Goal: Task Accomplishment & Management: Manage account settings

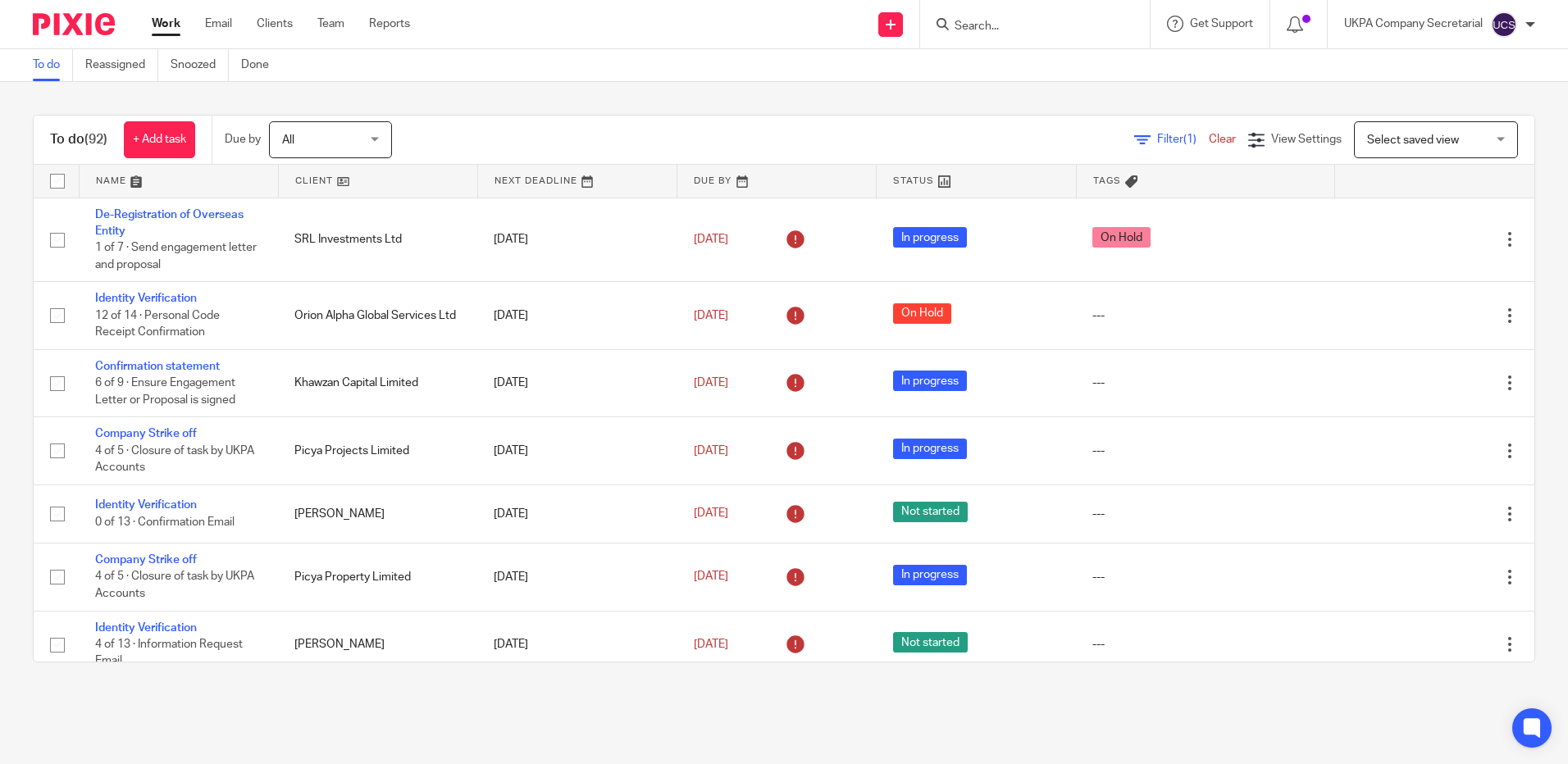
click at [976, 25] on input "Search" at bounding box center [1027, 27] width 148 height 15
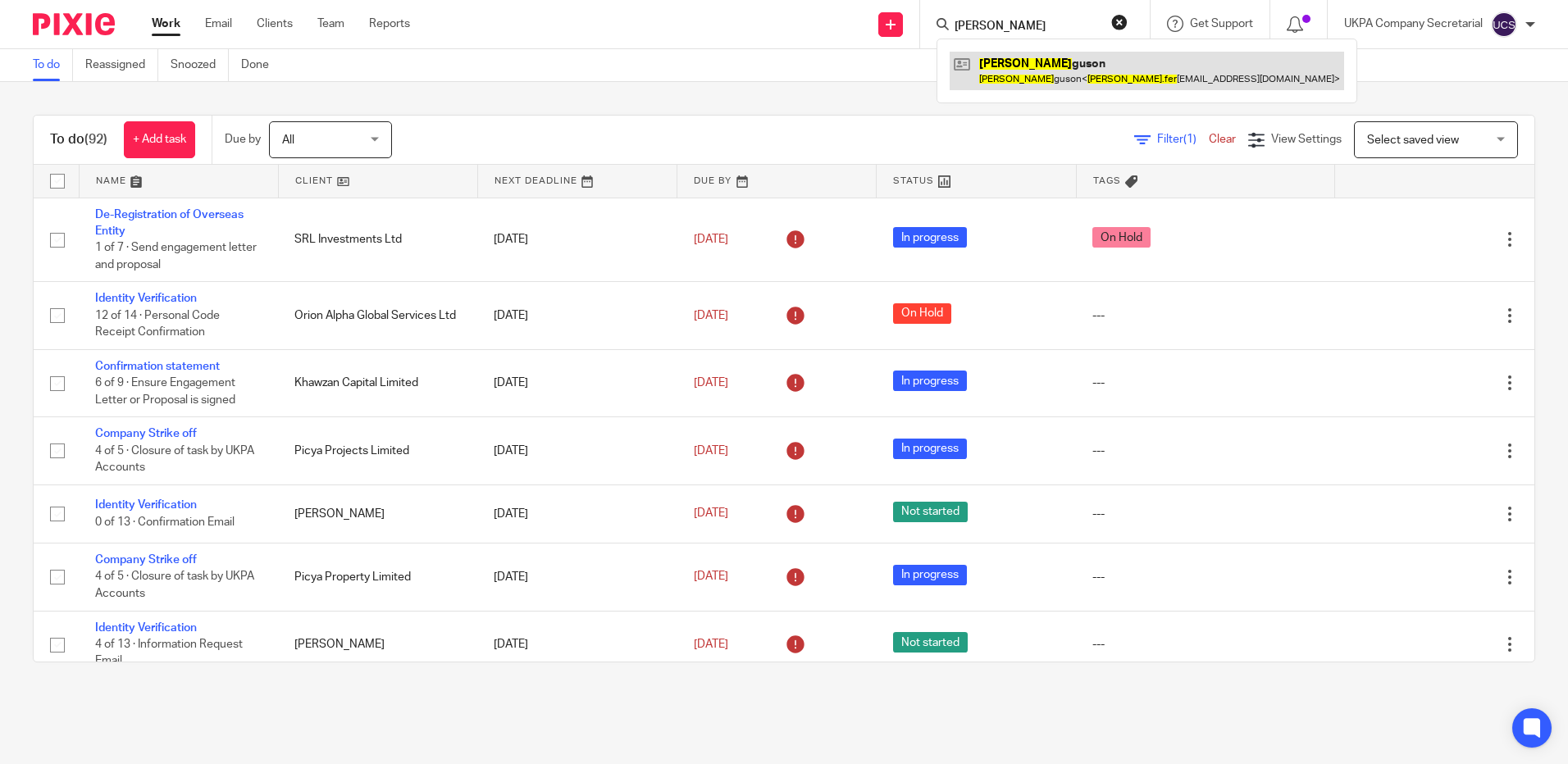
type input "jon fer"
click at [1040, 72] on link at bounding box center [1147, 71] width 394 height 38
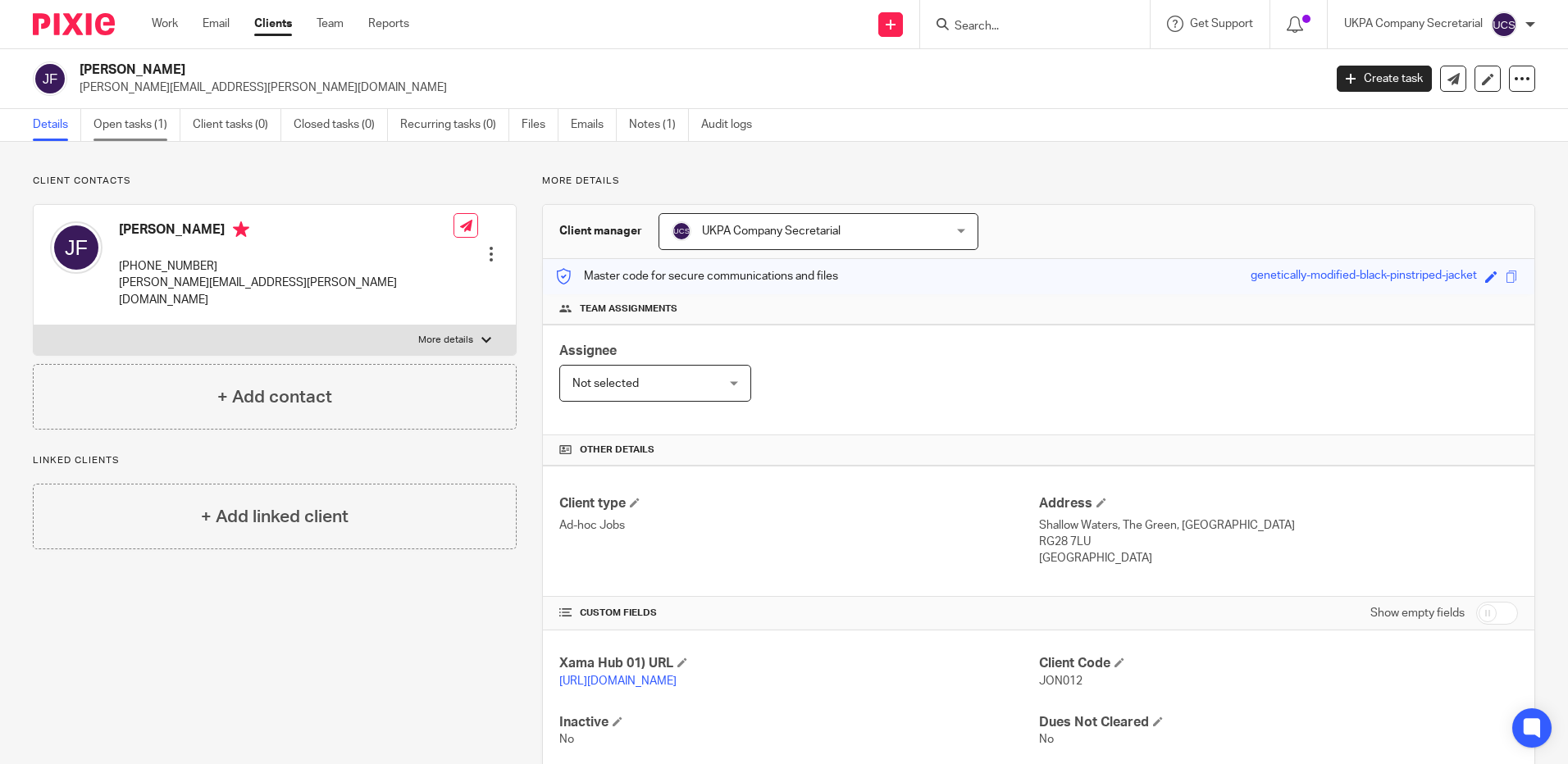
click at [122, 129] on link "Open tasks (1)" at bounding box center [137, 125] width 87 height 32
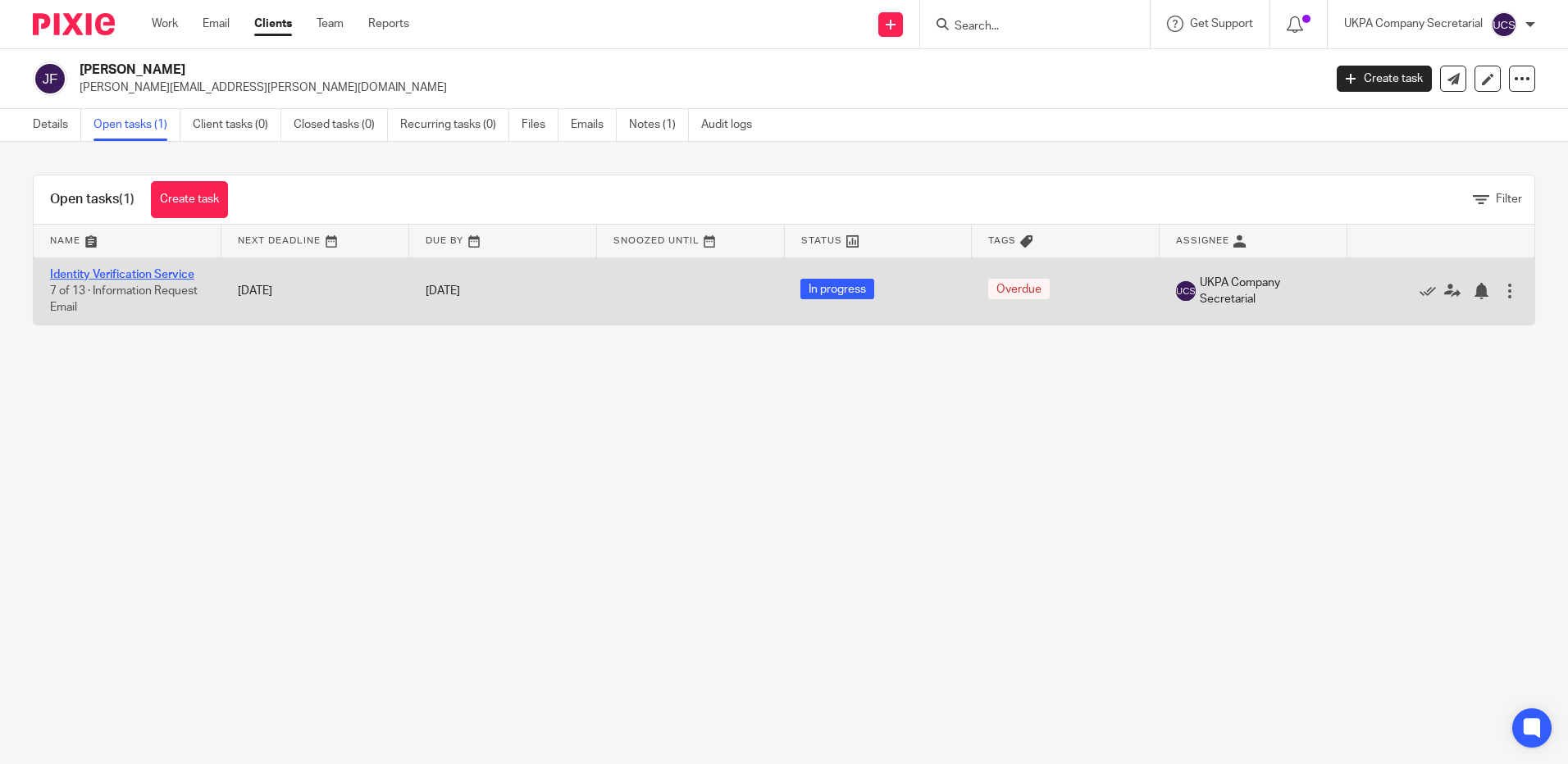
click at [108, 275] on link "Identity Verification Service" at bounding box center [122, 275] width 144 height 11
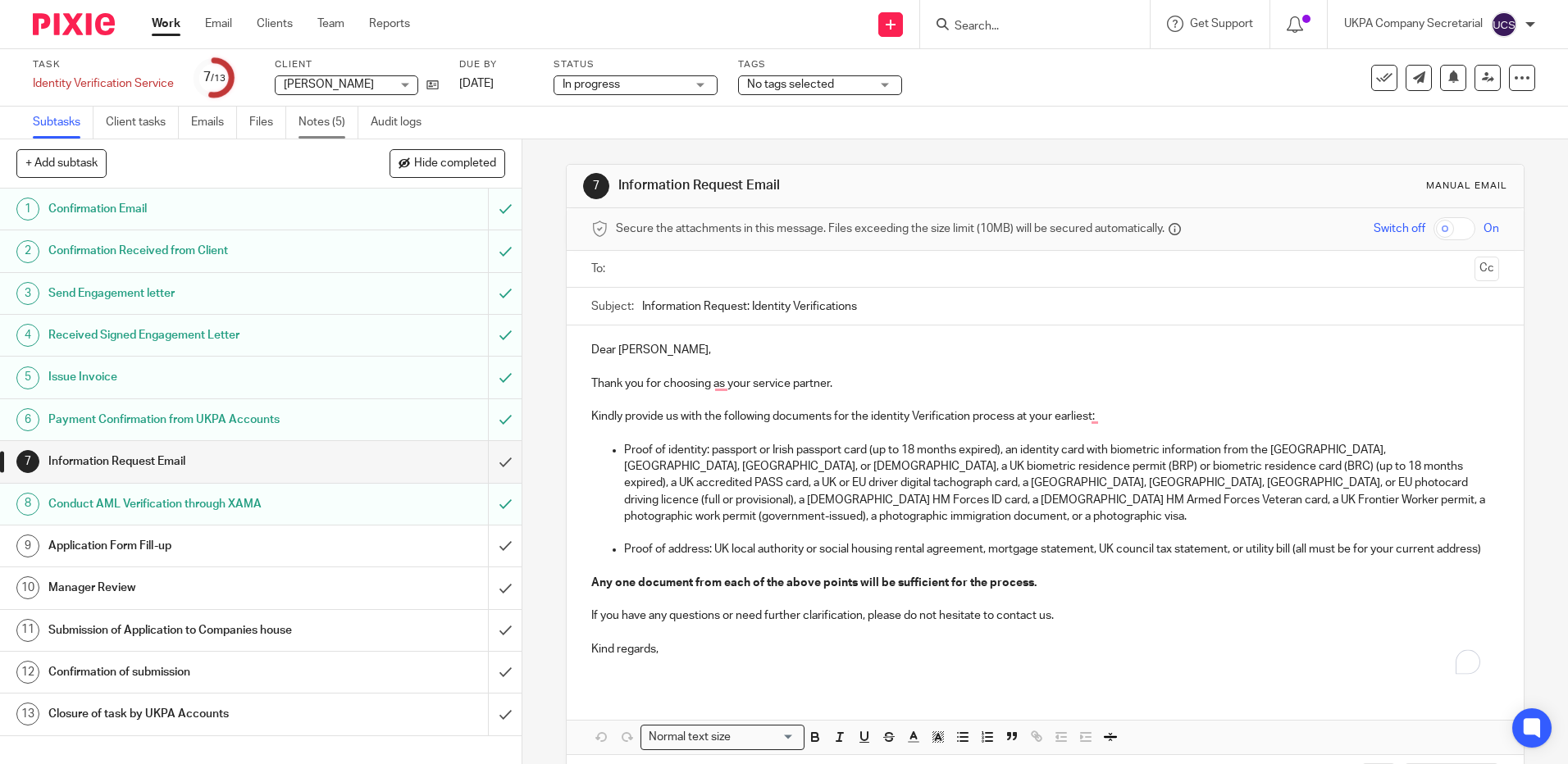
click at [309, 123] on link "Notes (5)" at bounding box center [328, 122] width 60 height 32
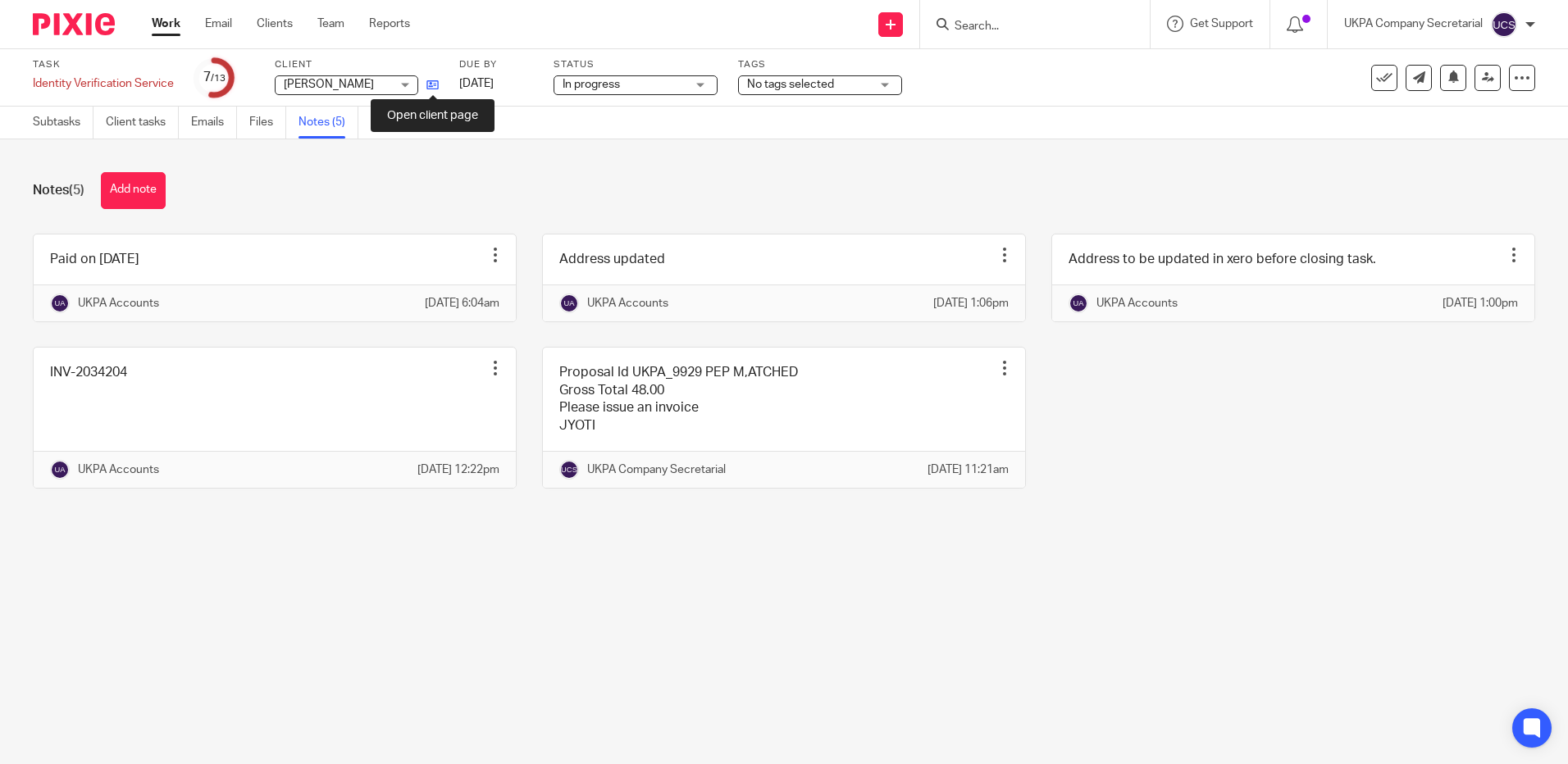
click at [433, 84] on icon at bounding box center [432, 85] width 12 height 12
click at [437, 87] on icon at bounding box center [432, 85] width 12 height 12
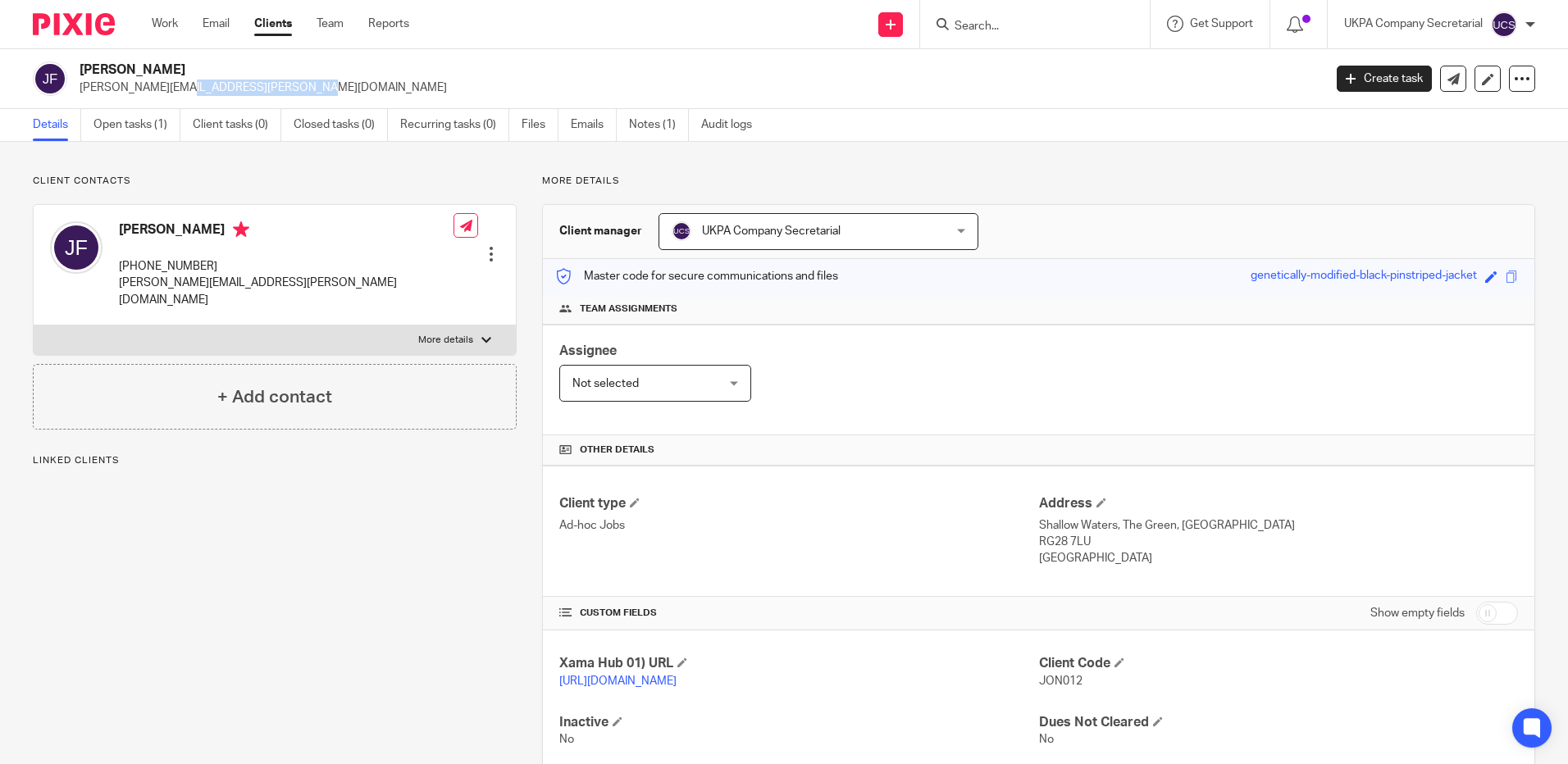
drag, startPoint x: 78, startPoint y: 88, endPoint x: 227, endPoint y: 98, distance: 149.3
click at [227, 98] on div "Jon Ferguson jon.ferguson@mail.com Create task Update from Companies House Expo…" at bounding box center [784, 79] width 1568 height 60
copy p "jon.ferguson@mail.com"
click at [995, 25] on input "Search" at bounding box center [1027, 27] width 148 height 15
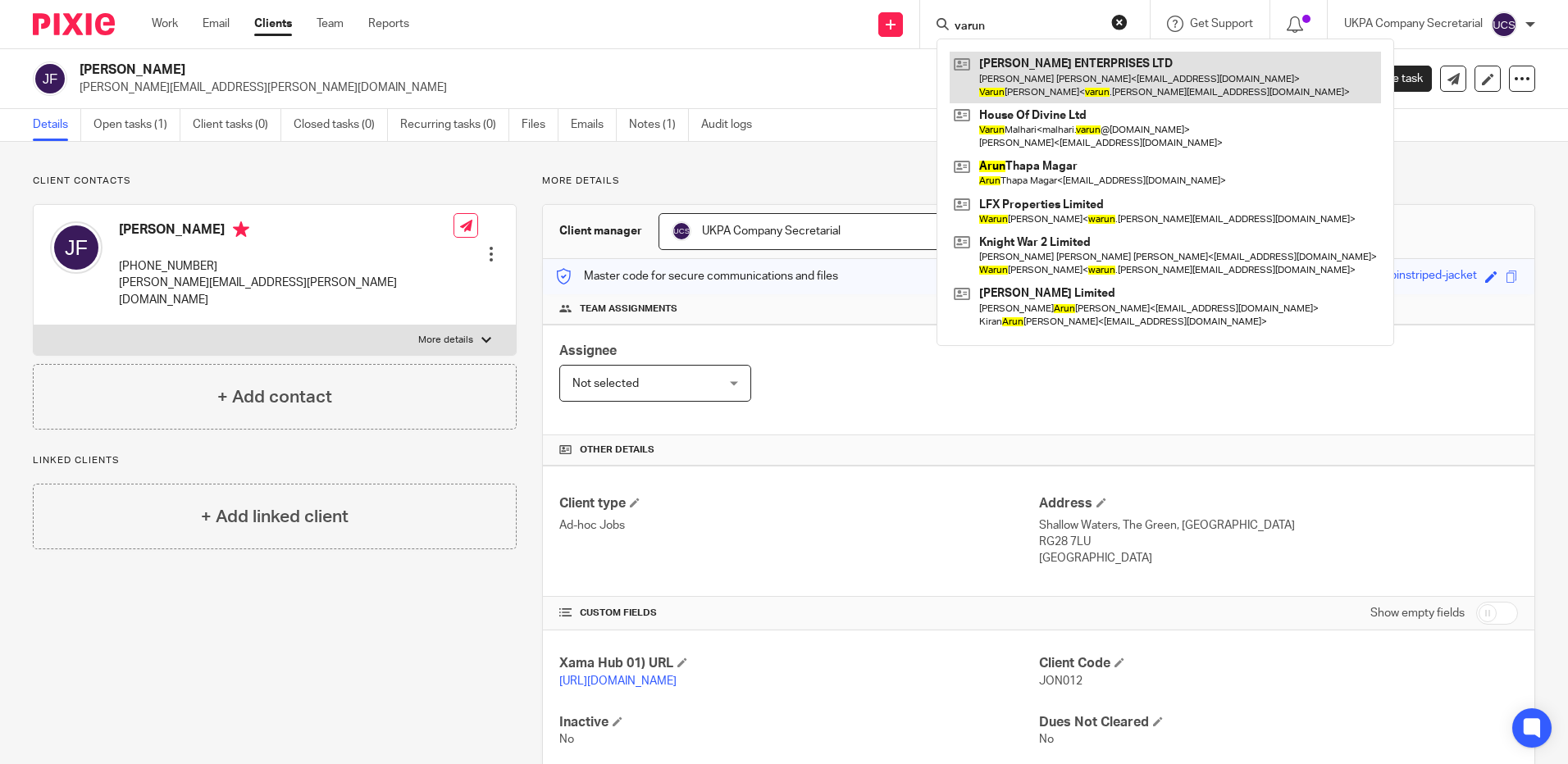
type input "varun"
click at [1103, 76] on link at bounding box center [1165, 77] width 431 height 51
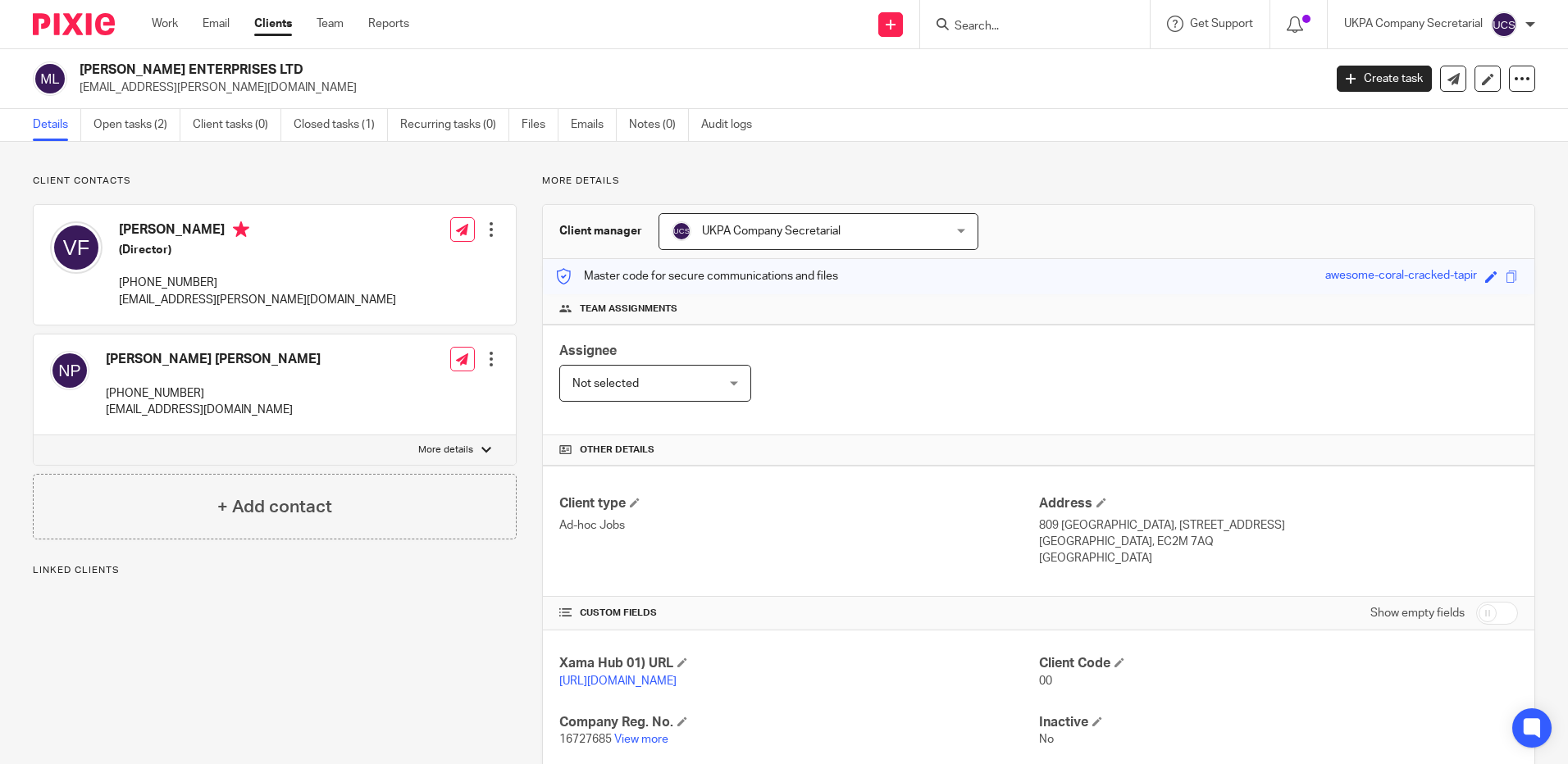
drag, startPoint x: 79, startPoint y: 89, endPoint x: 246, endPoint y: 89, distance: 167.0
click at [246, 89] on div "MARIE ENTERPRISES LTD varun.fernandes@gmail.com" at bounding box center [672, 79] width 1279 height 34
copy p "[EMAIL_ADDRESS][PERSON_NAME][DOMAIN_NAME]"
click at [711, 433] on div "Assignee Not selected Not selected Not selected Aarshika Awale Aayush Niraula A…" at bounding box center [1038, 379] width 991 height 111
click at [132, 130] on link "Open tasks (2)" at bounding box center [137, 125] width 87 height 32
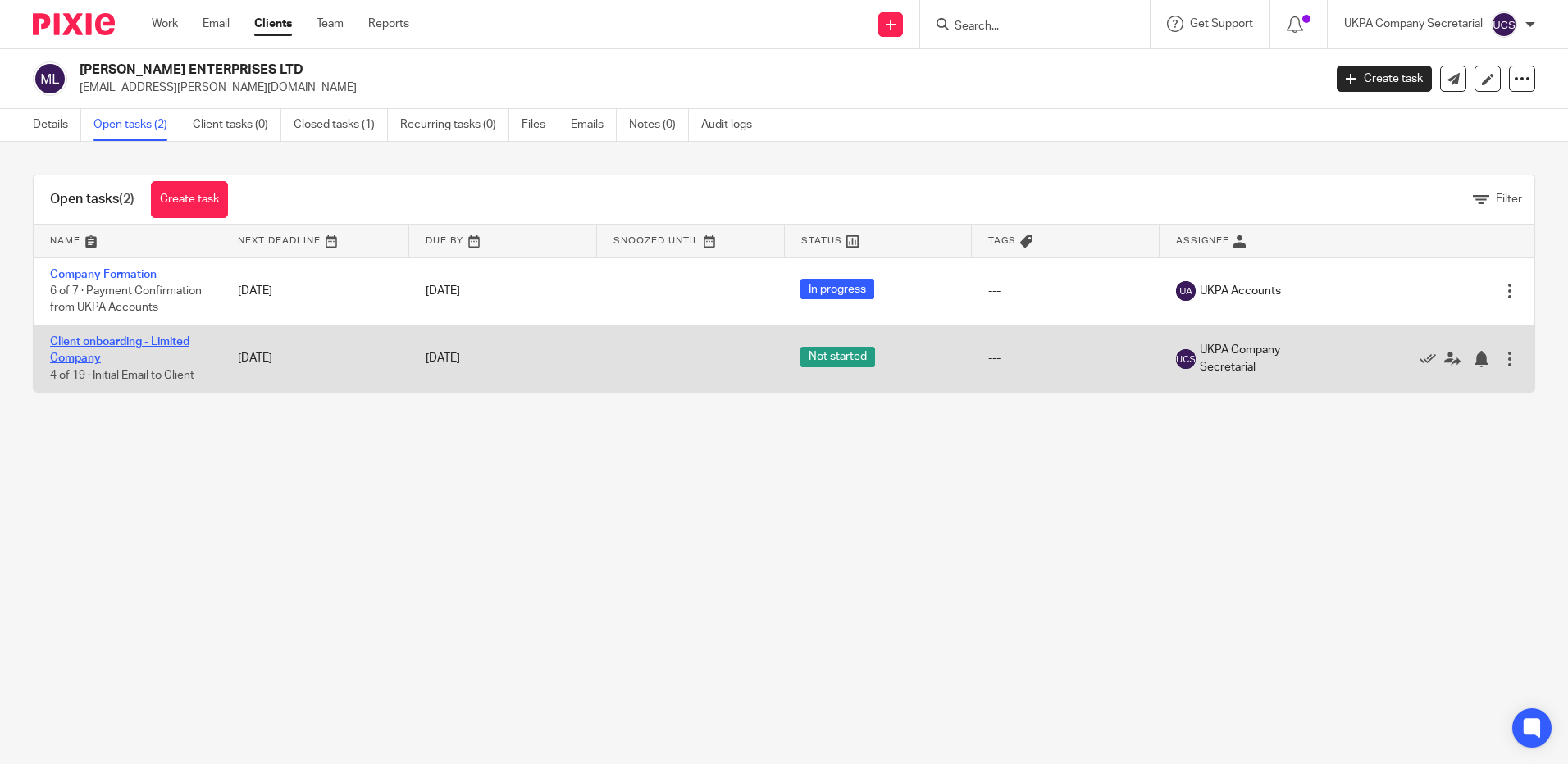
click at [120, 359] on link "Client onboarding - Limited Company" at bounding box center [120, 350] width 140 height 28
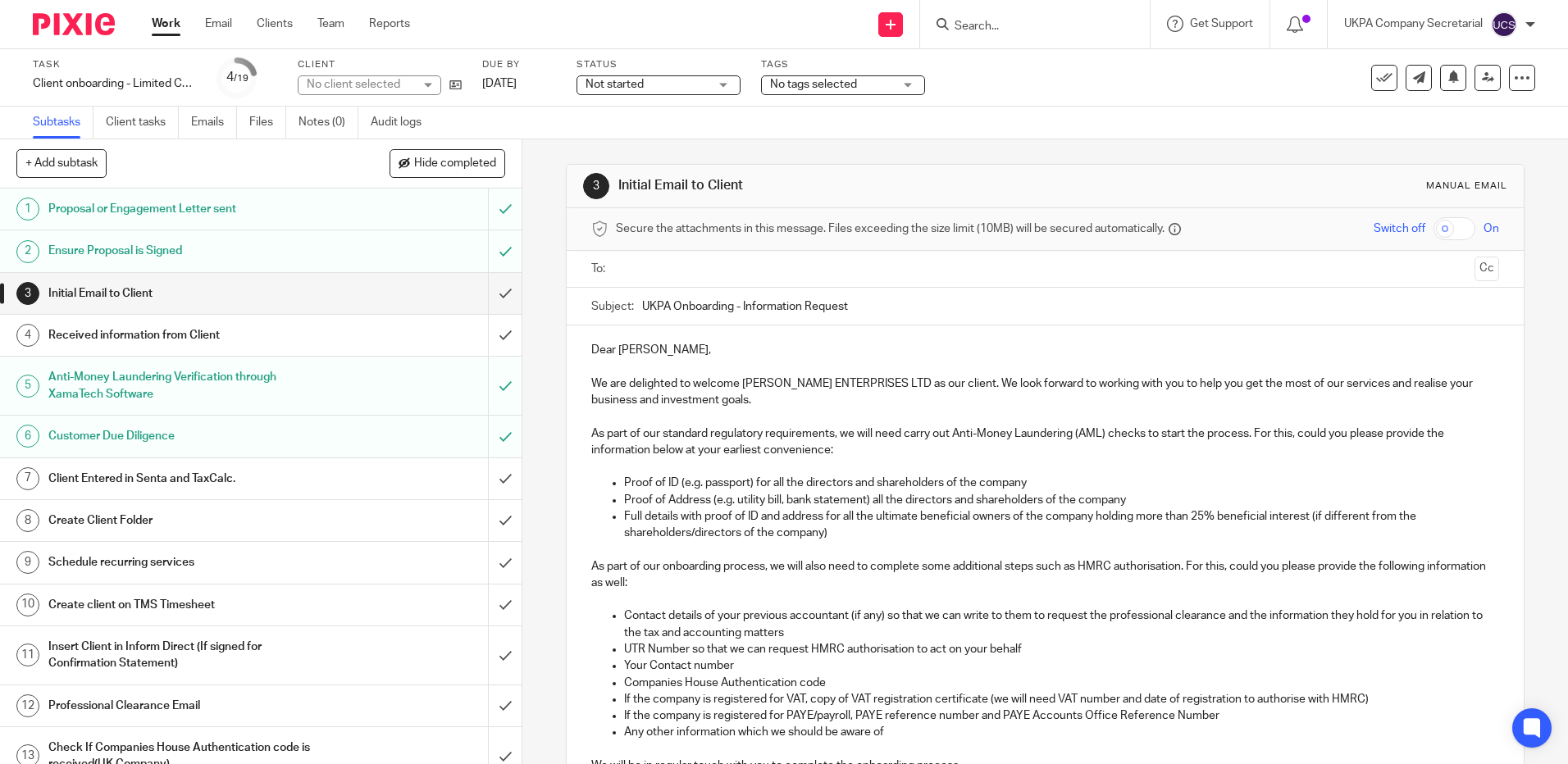
click at [665, 88] on span "Not started" at bounding box center [647, 85] width 123 height 17
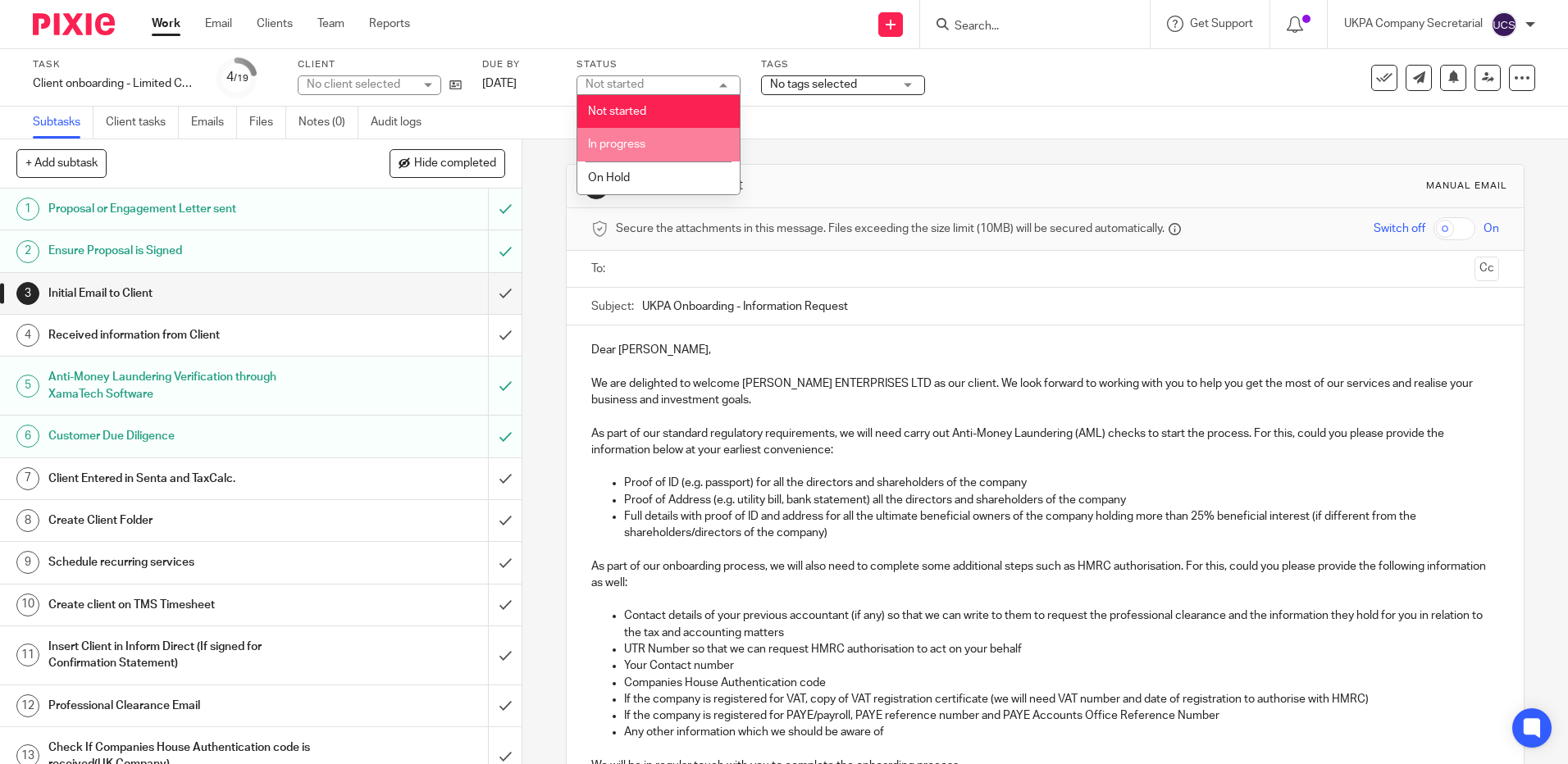
click at [686, 150] on li "In progress" at bounding box center [658, 144] width 163 height 34
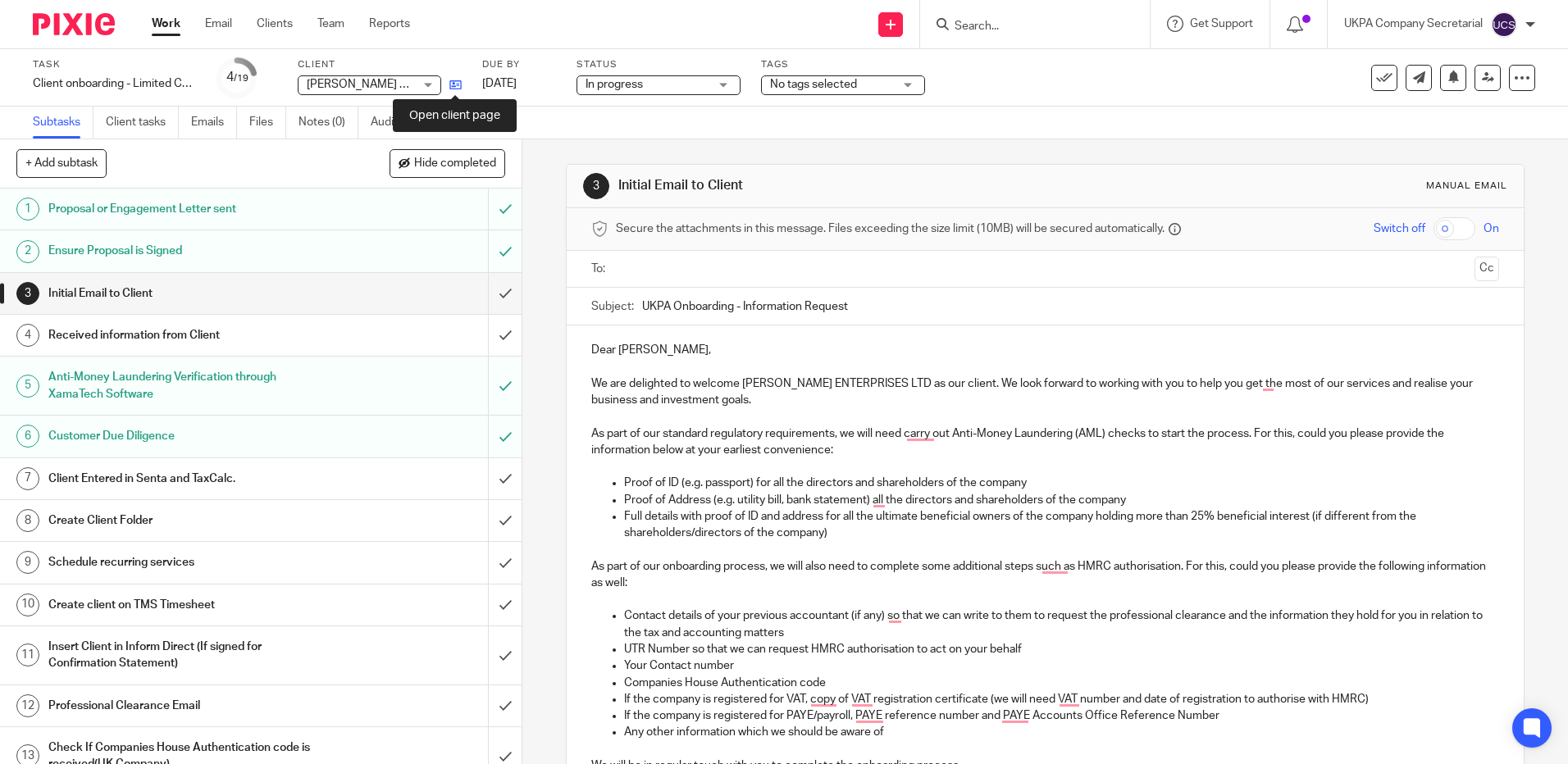
click at [452, 90] on icon at bounding box center [455, 85] width 12 height 12
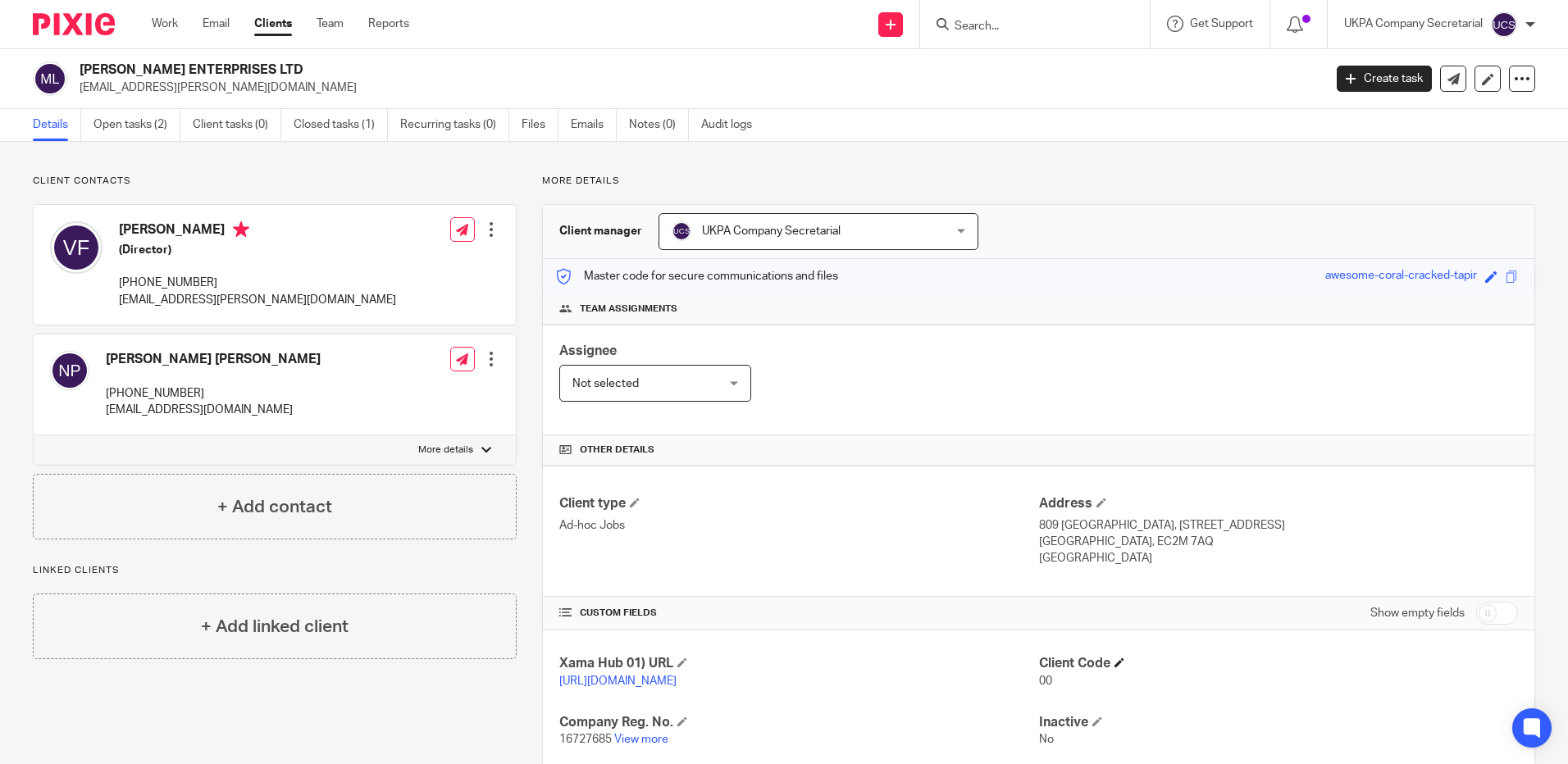
click at [1109, 662] on h4 "Client Code" at bounding box center [1277, 663] width 479 height 17
click at [1115, 667] on span at bounding box center [1119, 662] width 10 height 10
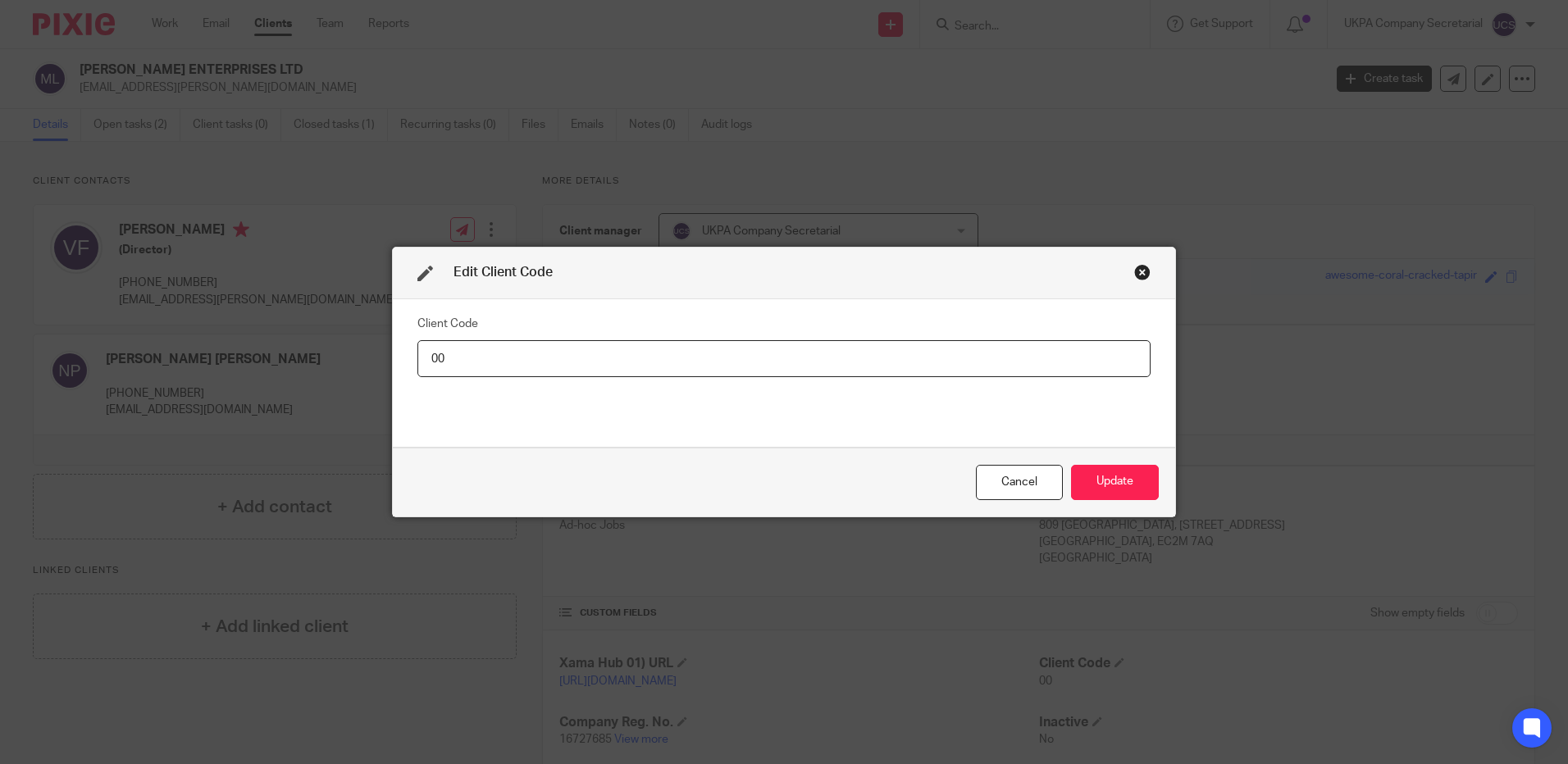
click at [509, 363] on input "00" at bounding box center [783, 358] width 733 height 37
type input "0"
type input "MAR046"
click at [1094, 483] on button "Update" at bounding box center [1114, 482] width 88 height 35
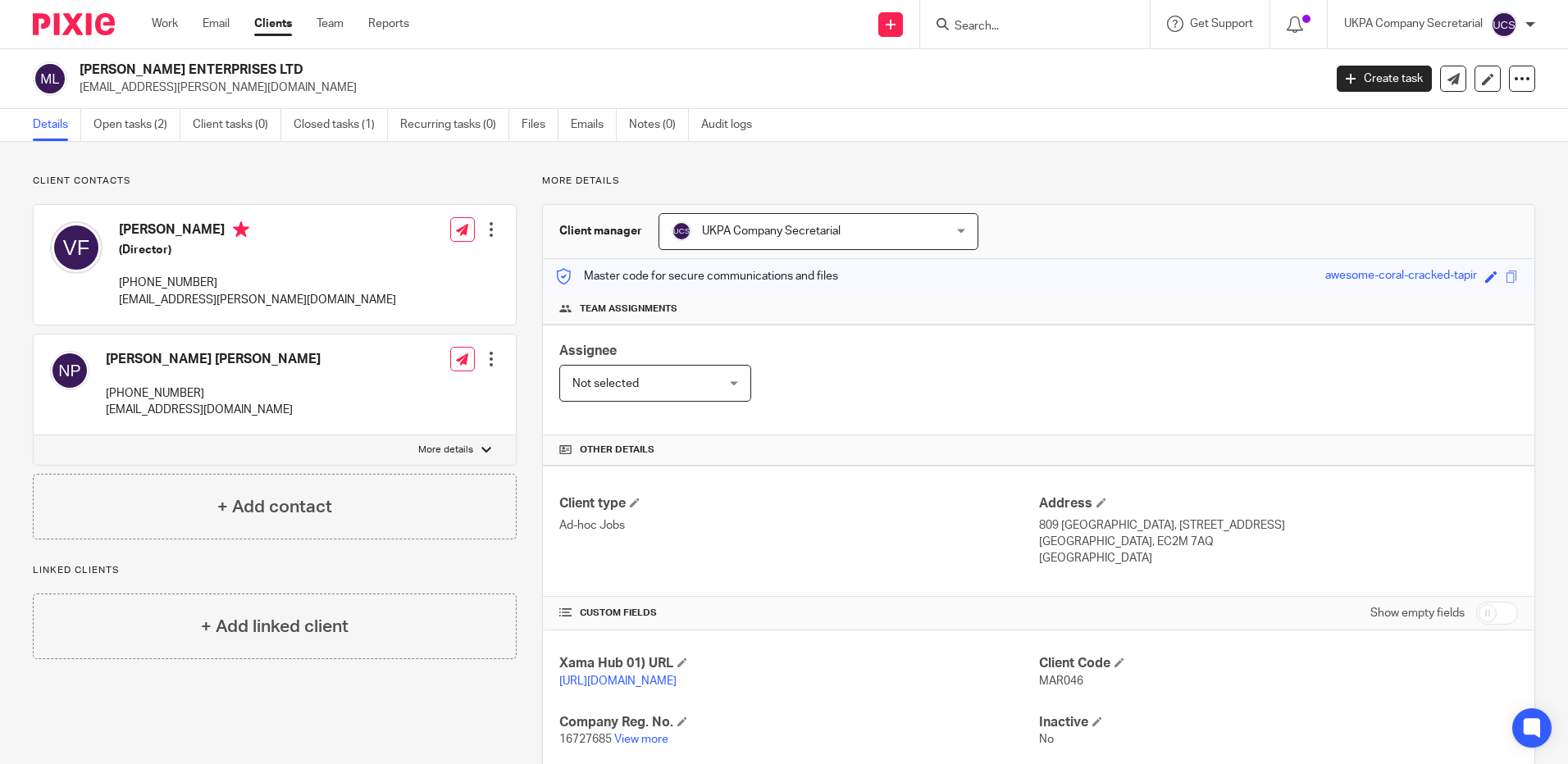
drag, startPoint x: 80, startPoint y: 71, endPoint x: 249, endPoint y: 58, distance: 169.5
click at [249, 58] on div "MARIE ENTERPRISES LTD varun.fernandes@gmail.com Create task Update from Compani…" at bounding box center [784, 79] width 1568 height 60
copy h2 "[PERSON_NAME] ENTERPRISES LTD"
drag, startPoint x: 758, startPoint y: 359, endPoint x: 1128, endPoint y: 418, distance: 374.7
click at [758, 360] on div "Assignee Not selected Not selected Not selected Aarshika Awale Aayush Niraula A…" at bounding box center [1038, 379] width 991 height 111
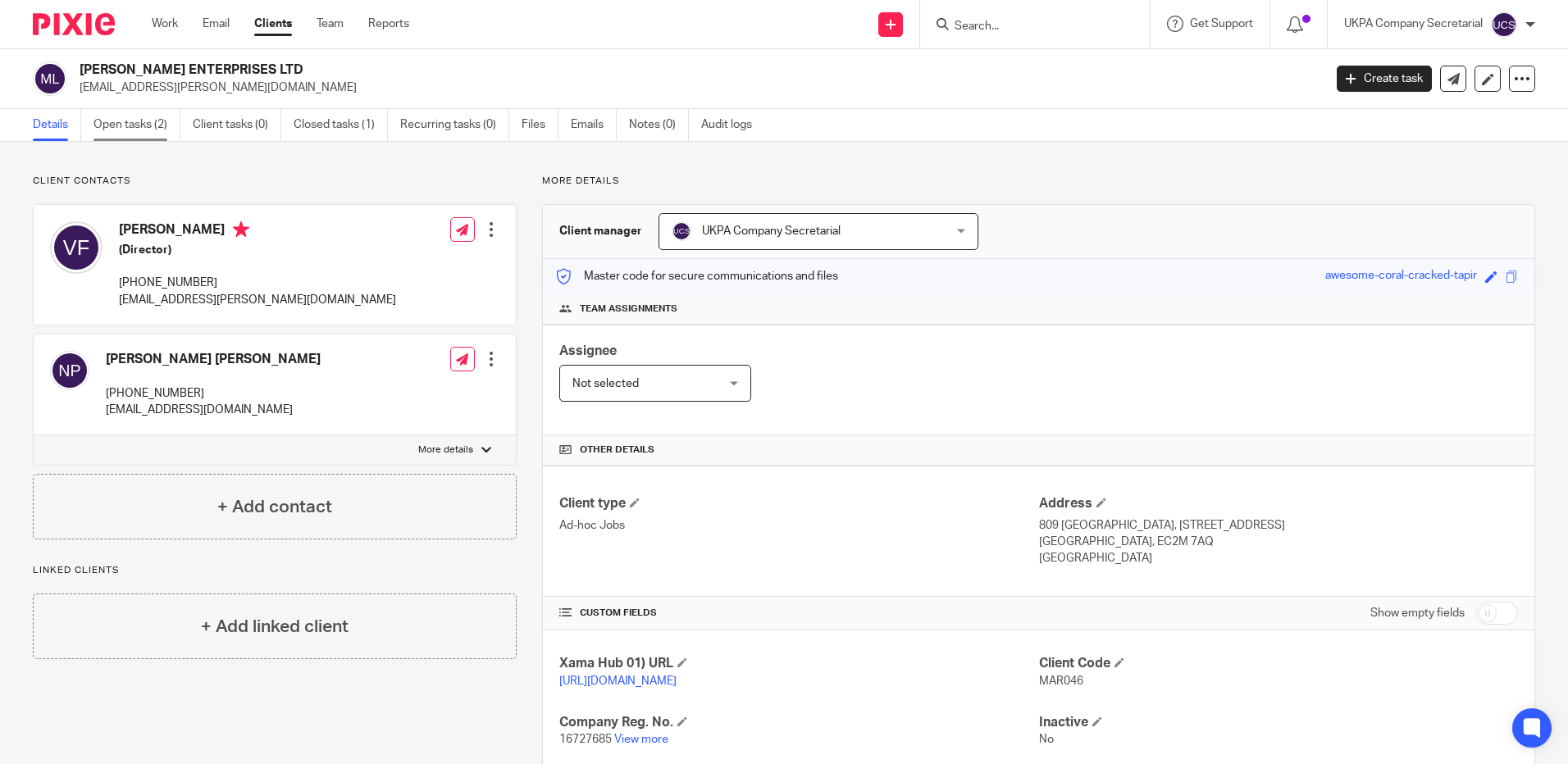
click at [145, 123] on link "Open tasks (2)" at bounding box center [137, 125] width 87 height 32
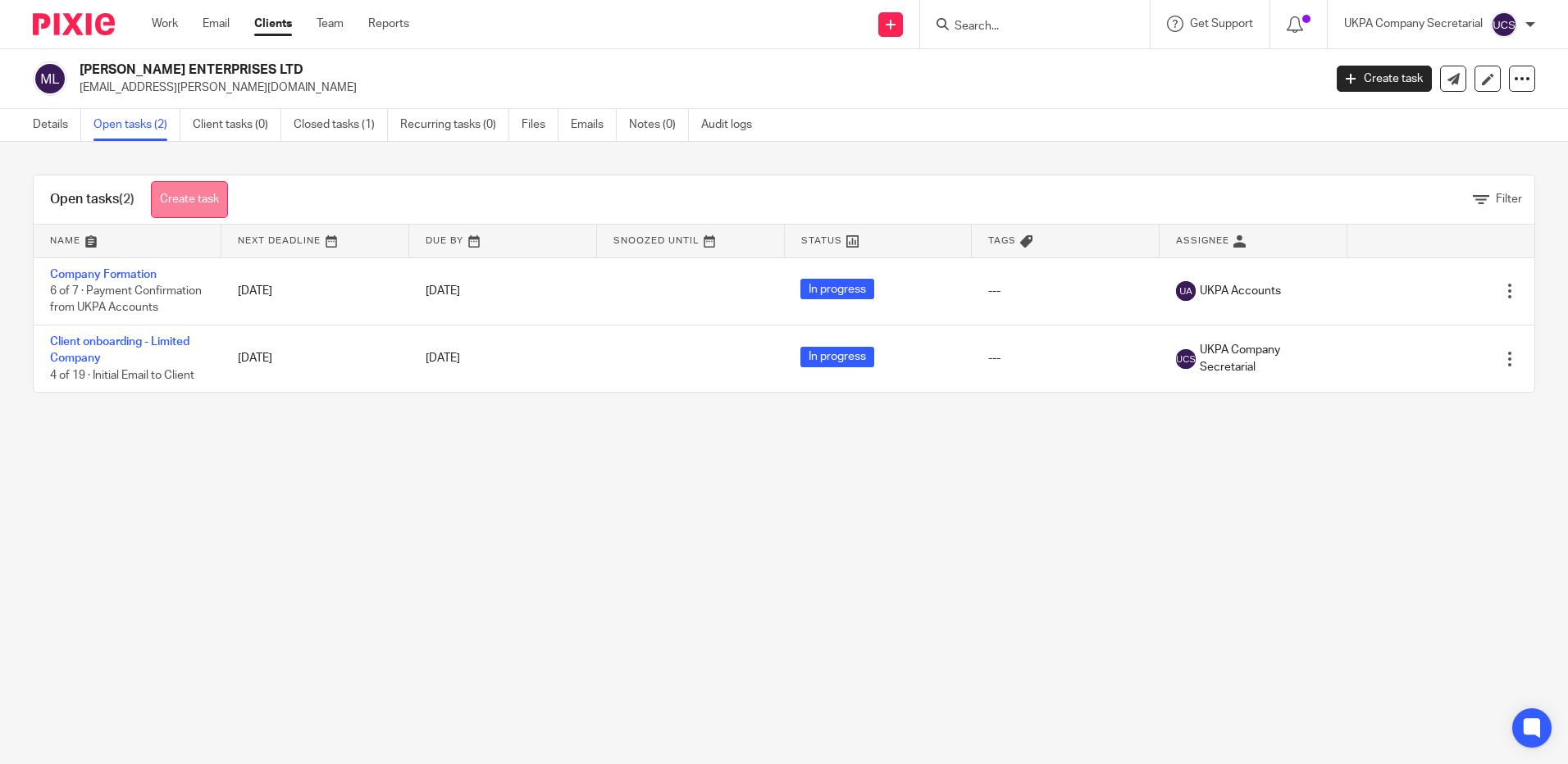
click at [218, 204] on link "Create task" at bounding box center [190, 199] width 77 height 37
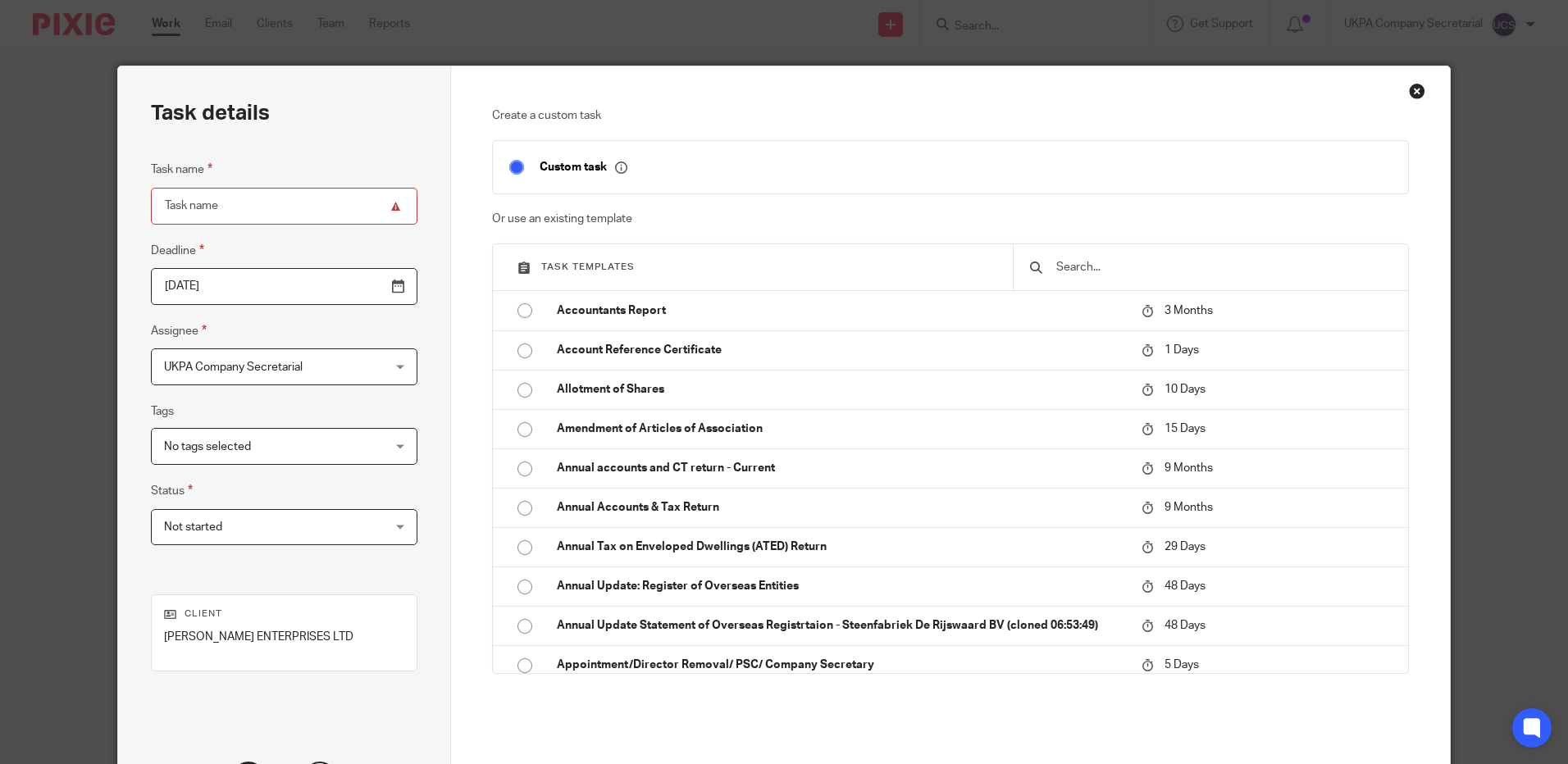
click at [1071, 262] on input "text" at bounding box center [1222, 268] width 337 height 18
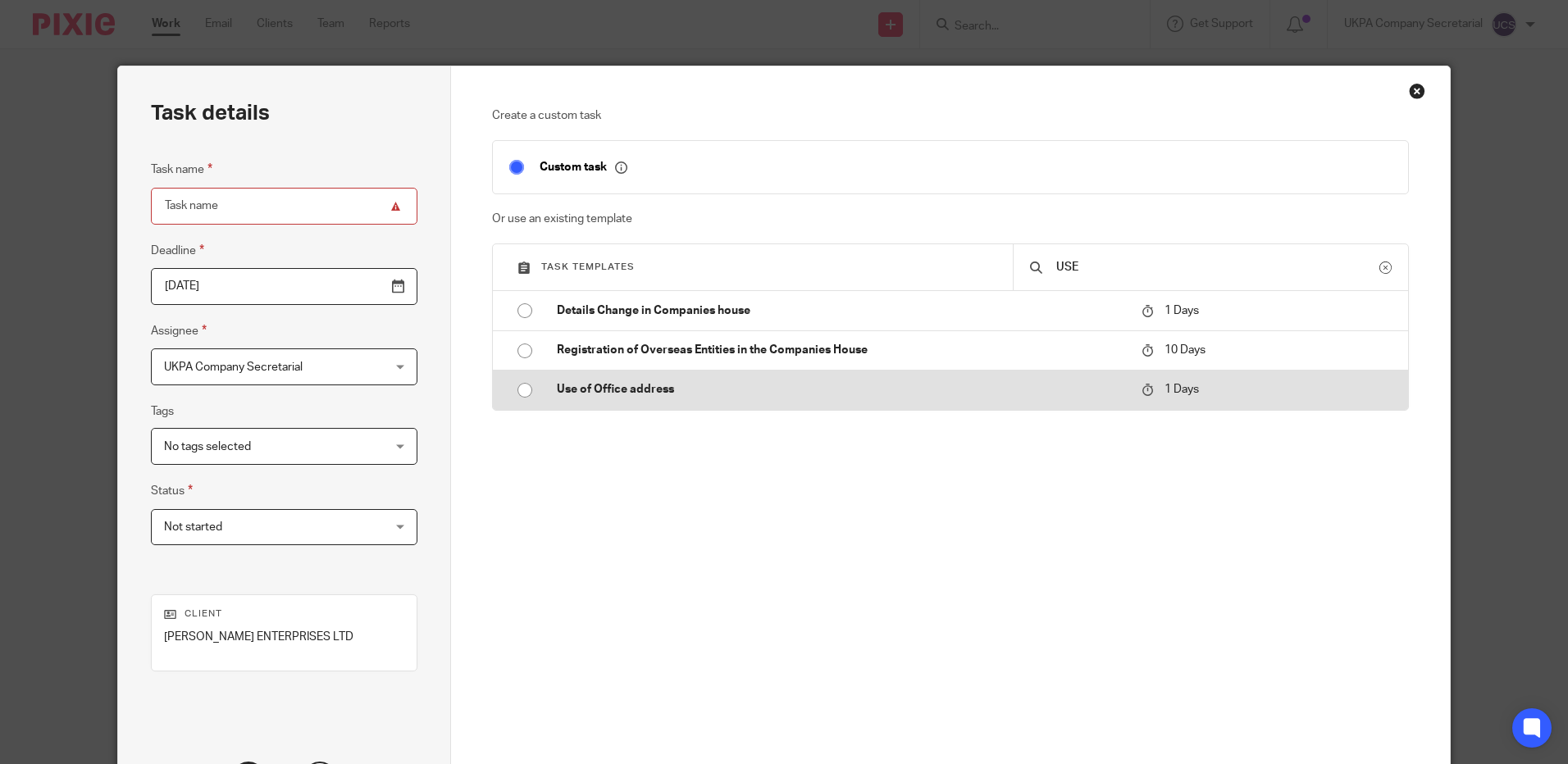
type input "USE"
click at [814, 395] on p "Use of Office address" at bounding box center [841, 389] width 568 height 16
type input "[DATE]"
type input "Use of Office address"
checkbox input "false"
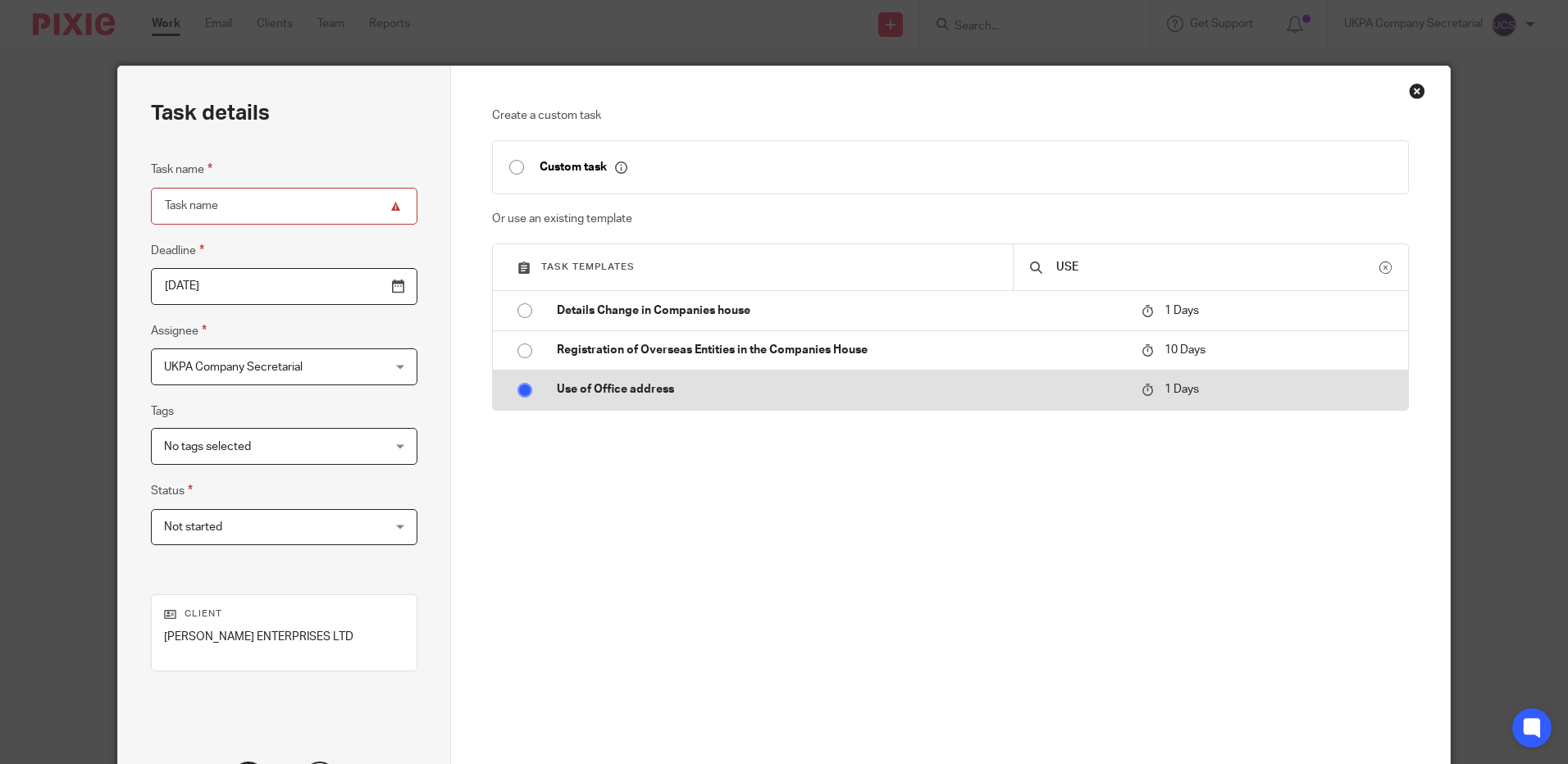
radio input "true"
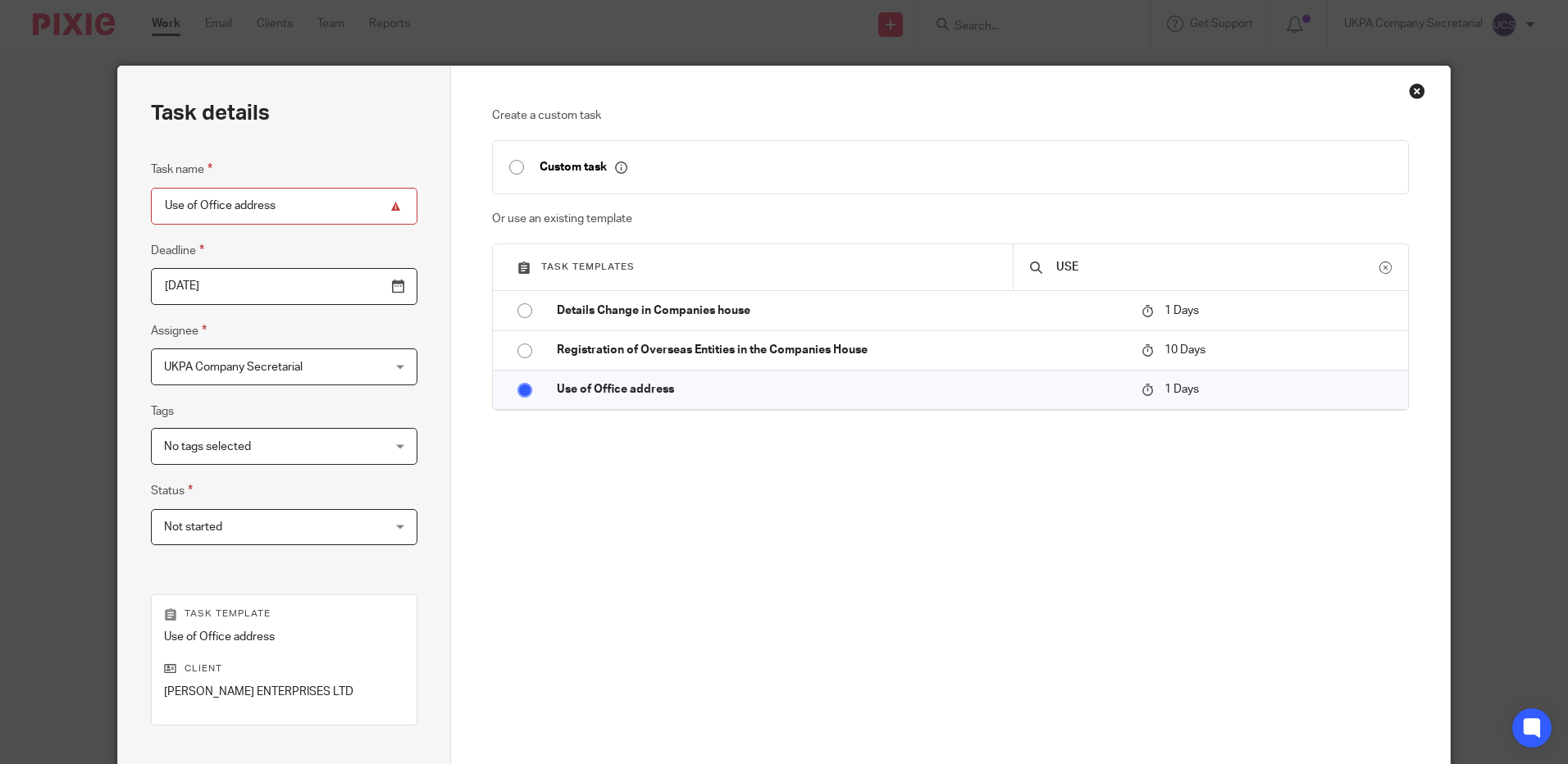
scroll to position [205, 0]
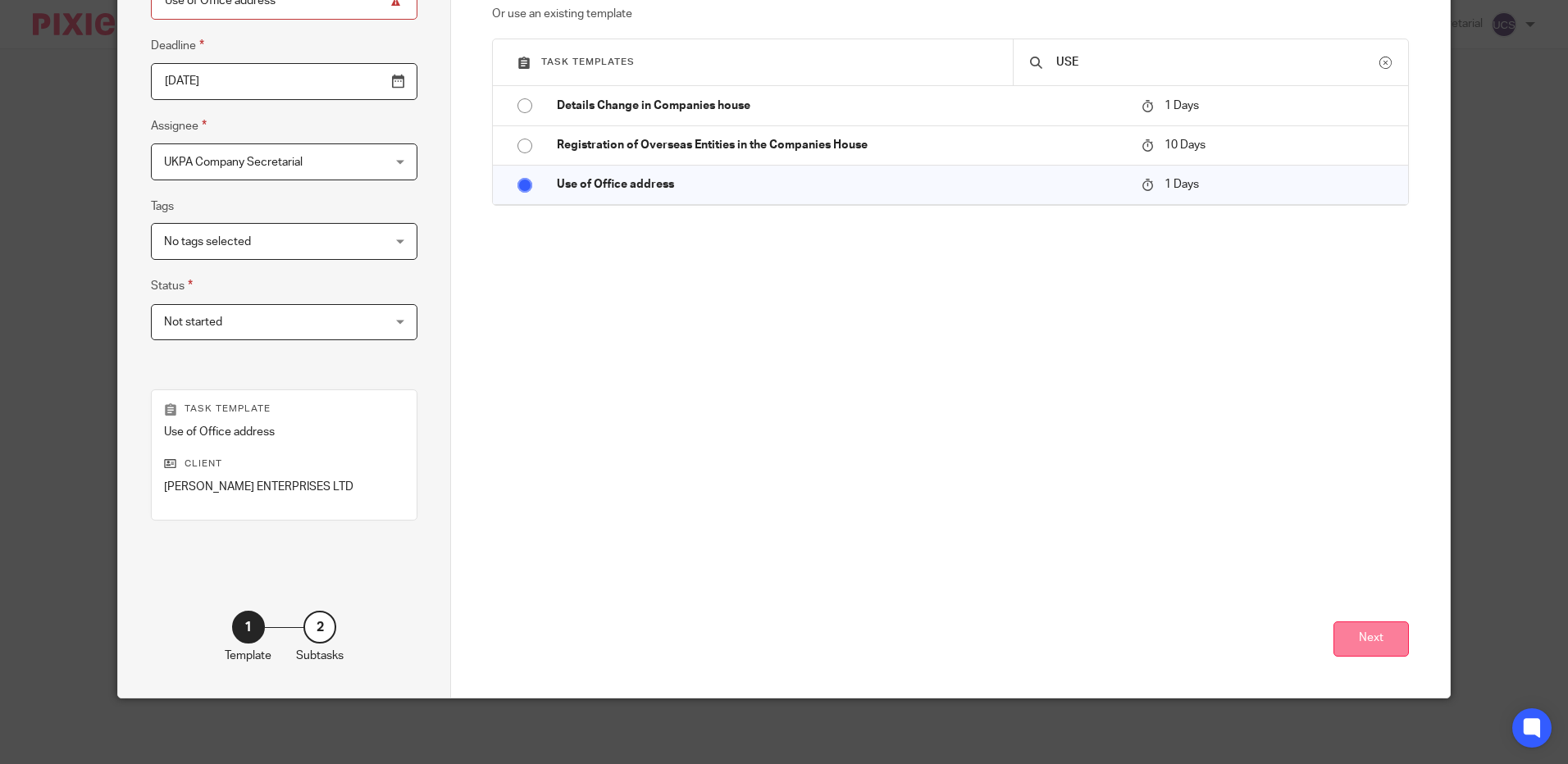
click at [1372, 644] on button "Next" at bounding box center [1371, 638] width 76 height 35
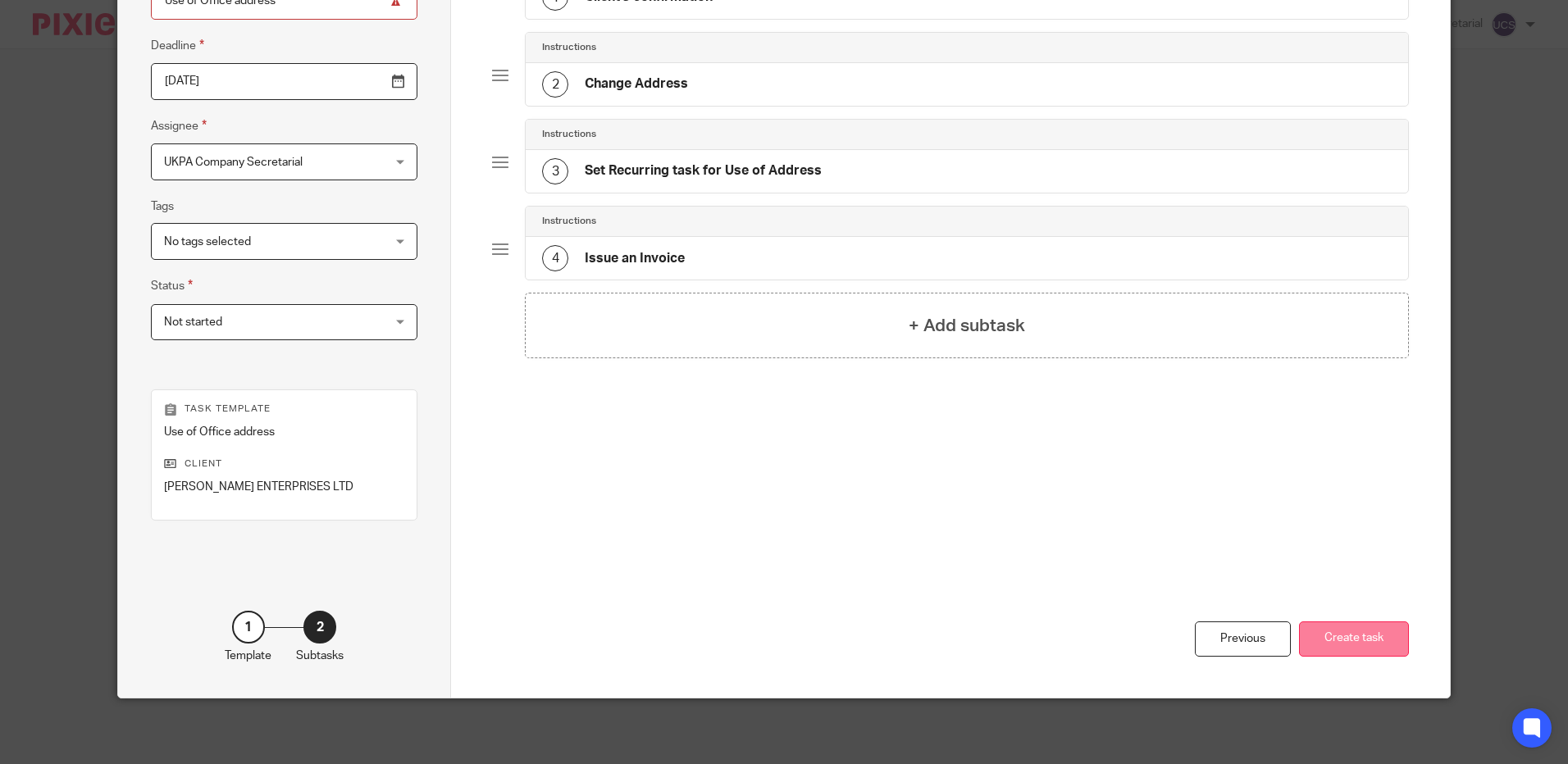
click at [1347, 646] on button "Create task" at bounding box center [1354, 638] width 110 height 35
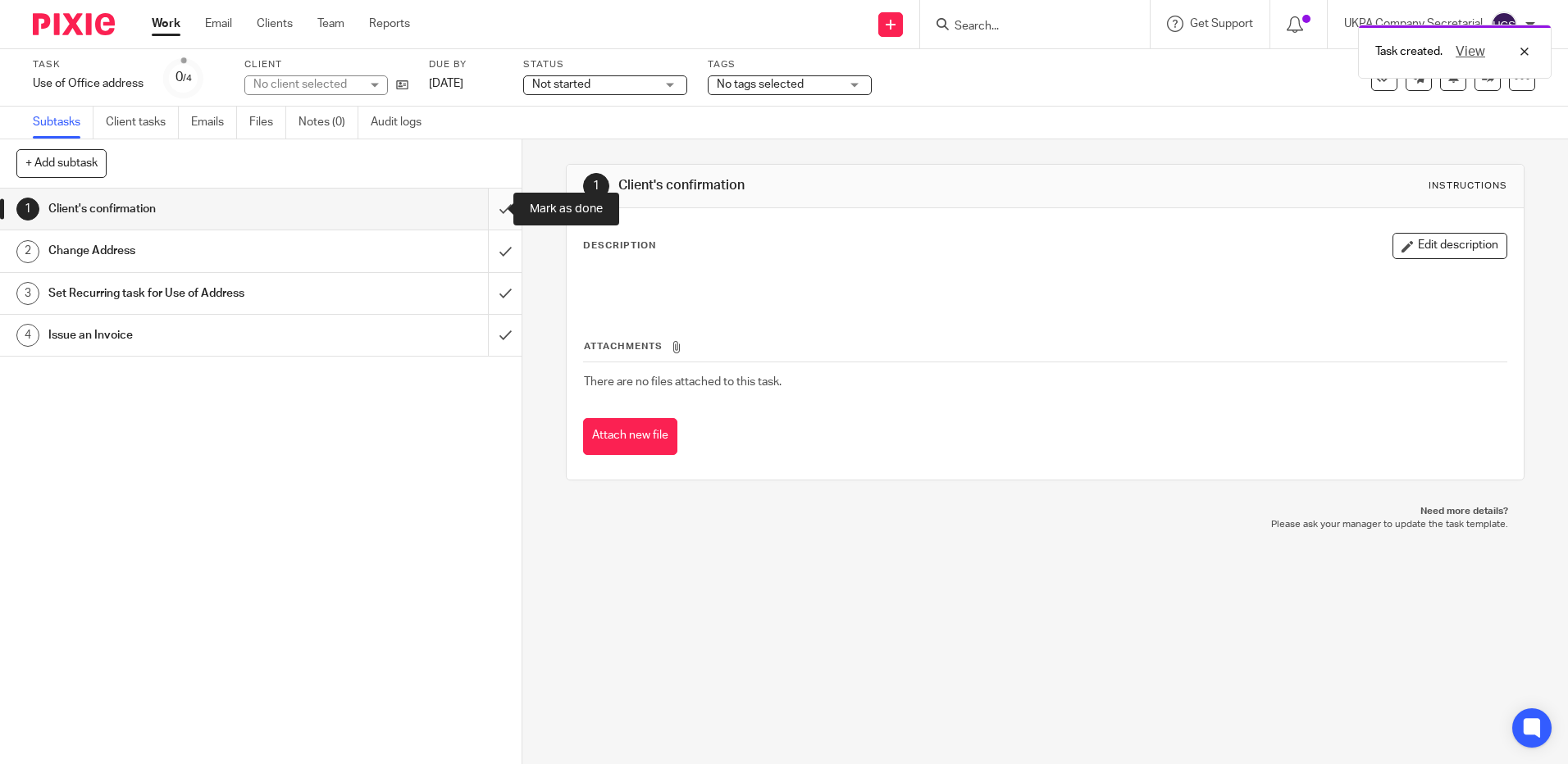
click at [484, 207] on input "submit" at bounding box center [260, 209] width 521 height 41
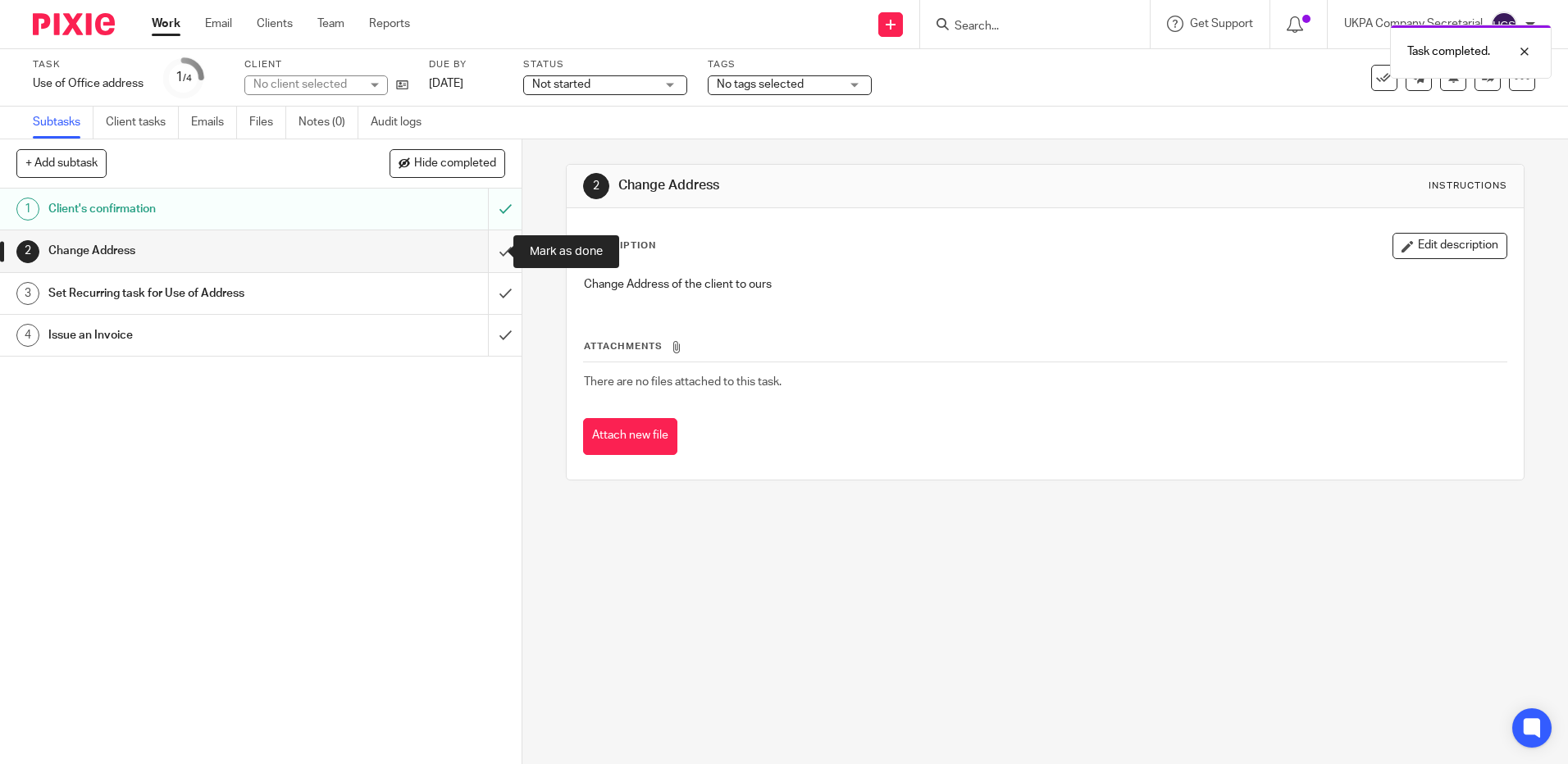
click at [488, 256] on input "submit" at bounding box center [260, 251] width 521 height 41
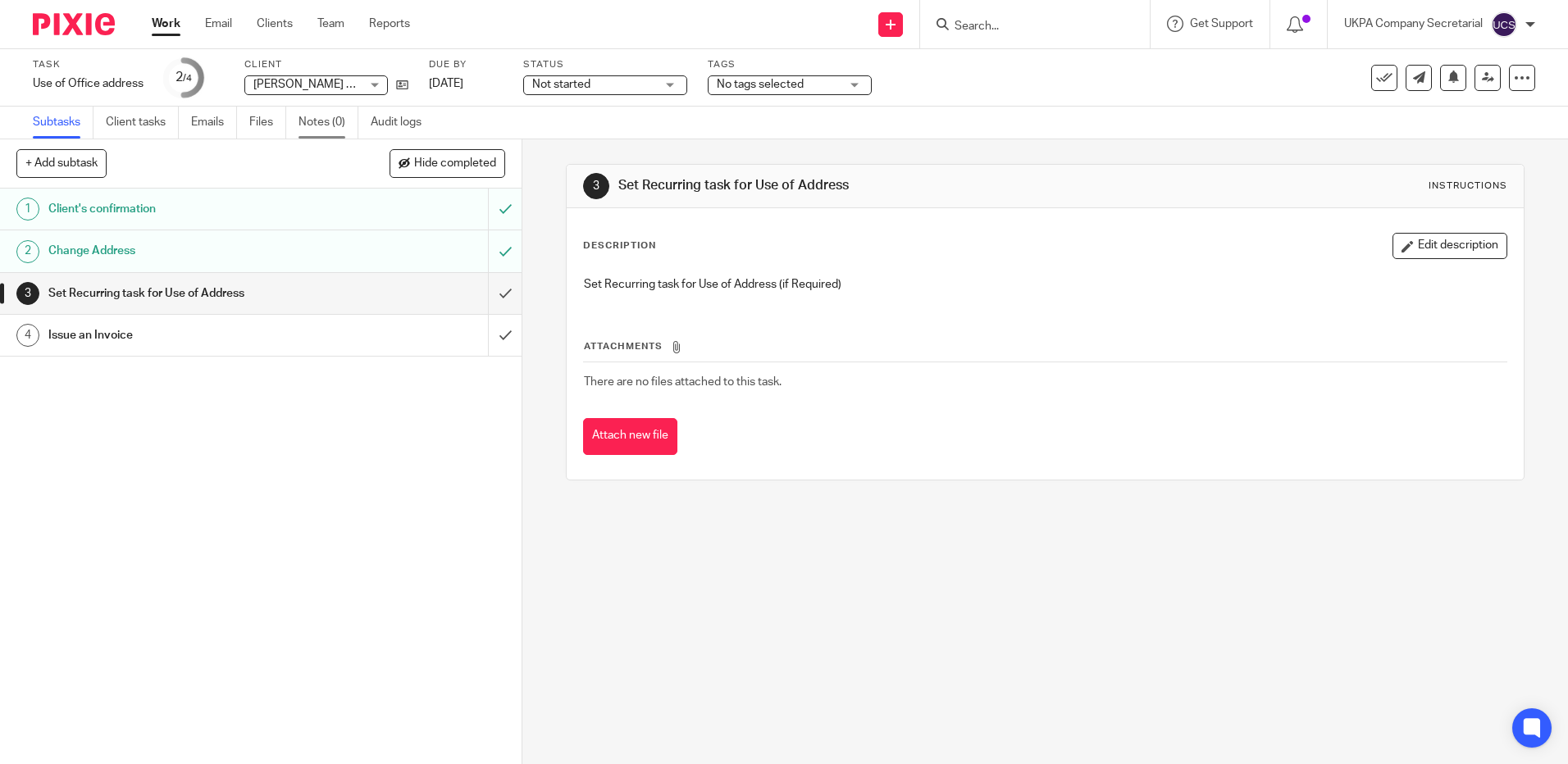
click at [329, 121] on link "Notes (0)" at bounding box center [328, 122] width 60 height 32
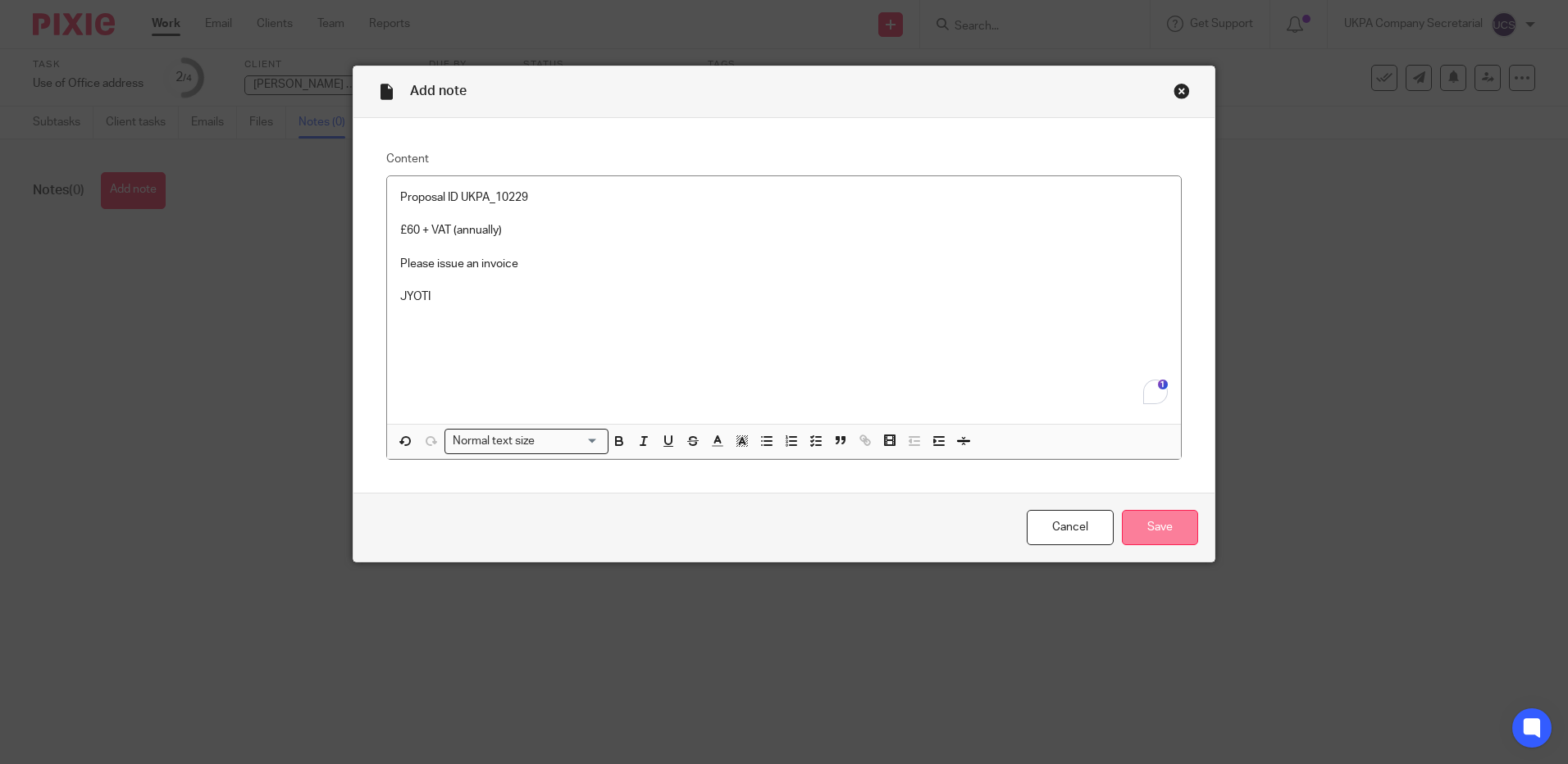
click at [1165, 531] on input "Save" at bounding box center [1159, 527] width 76 height 35
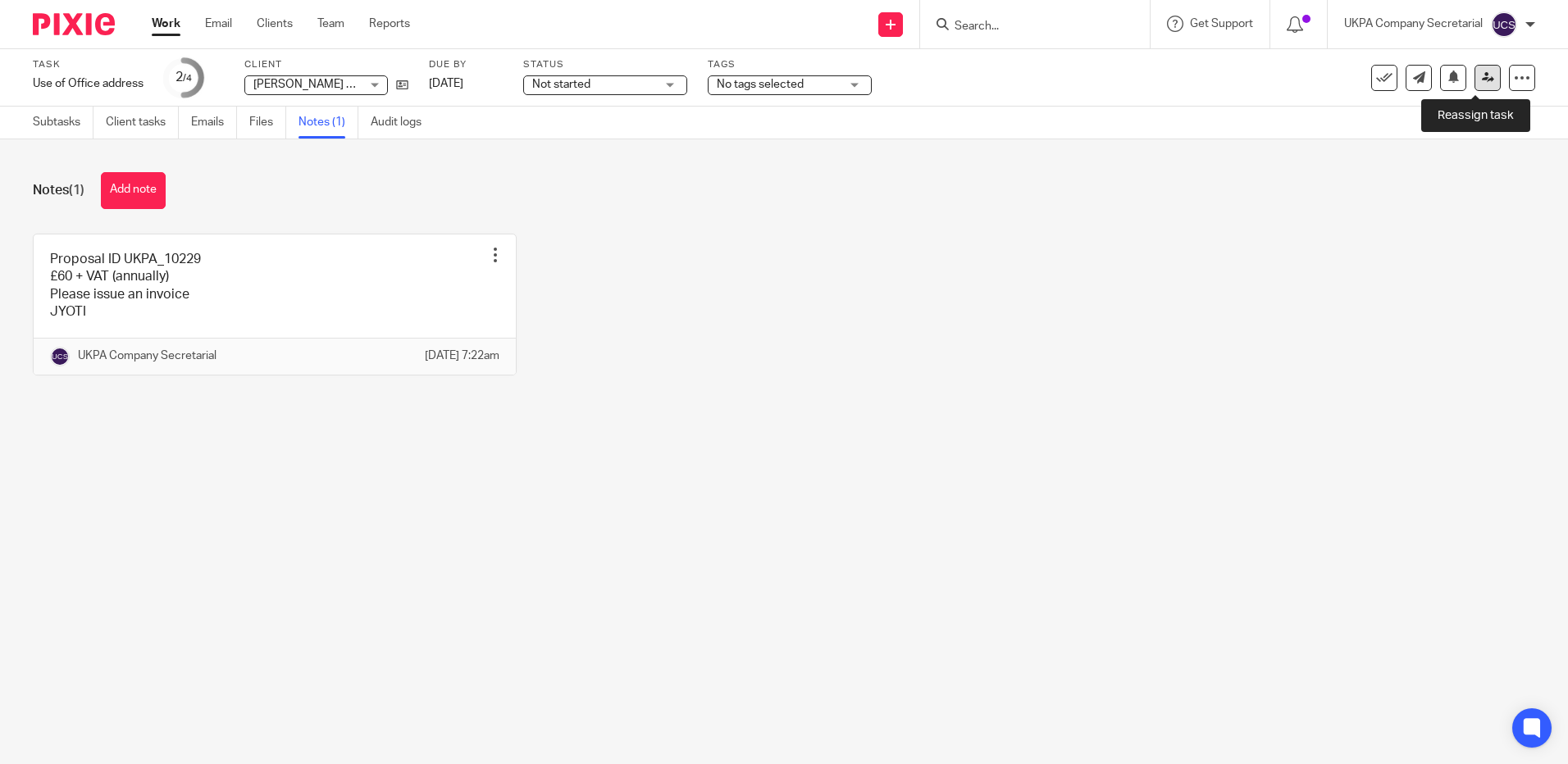
click at [1482, 81] on icon at bounding box center [1488, 77] width 12 height 12
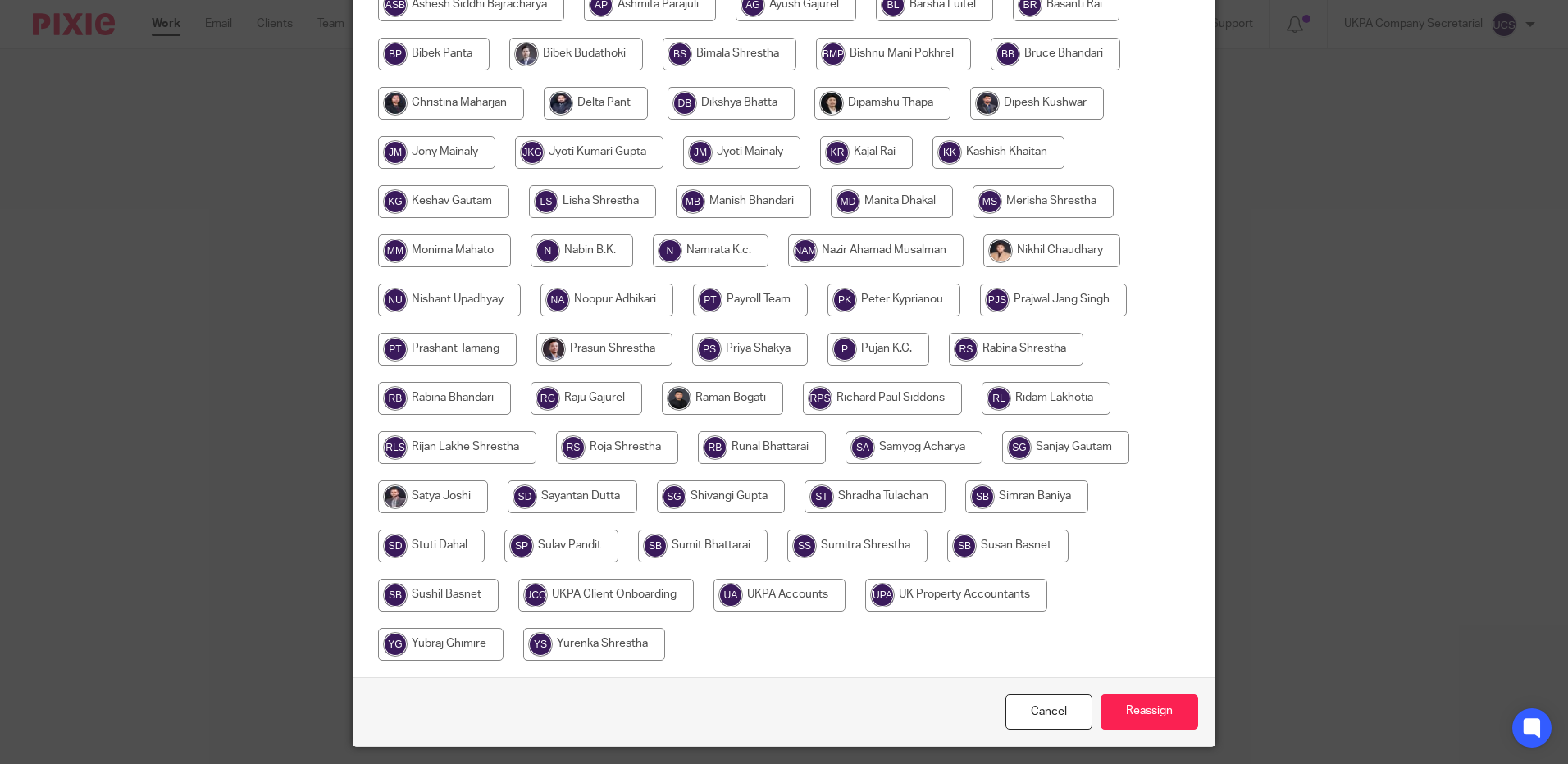
scroll to position [455, 0]
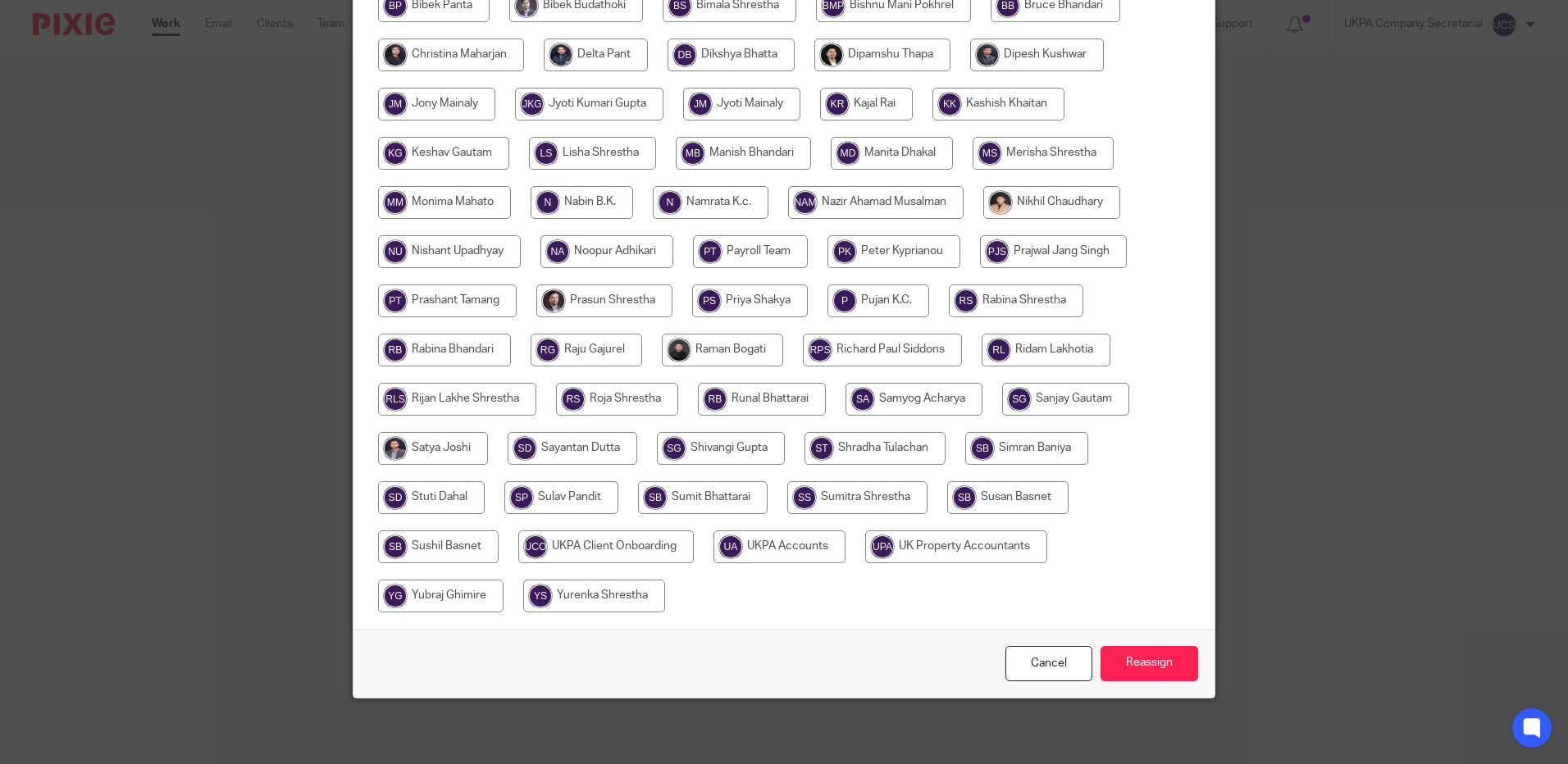
drag, startPoint x: 795, startPoint y: 542, endPoint x: 965, endPoint y: 692, distance: 226.7
click at [795, 546] on input "radio" at bounding box center [779, 547] width 132 height 33
radio input "true"
click at [1130, 659] on input "Reassign" at bounding box center [1148, 663] width 98 height 35
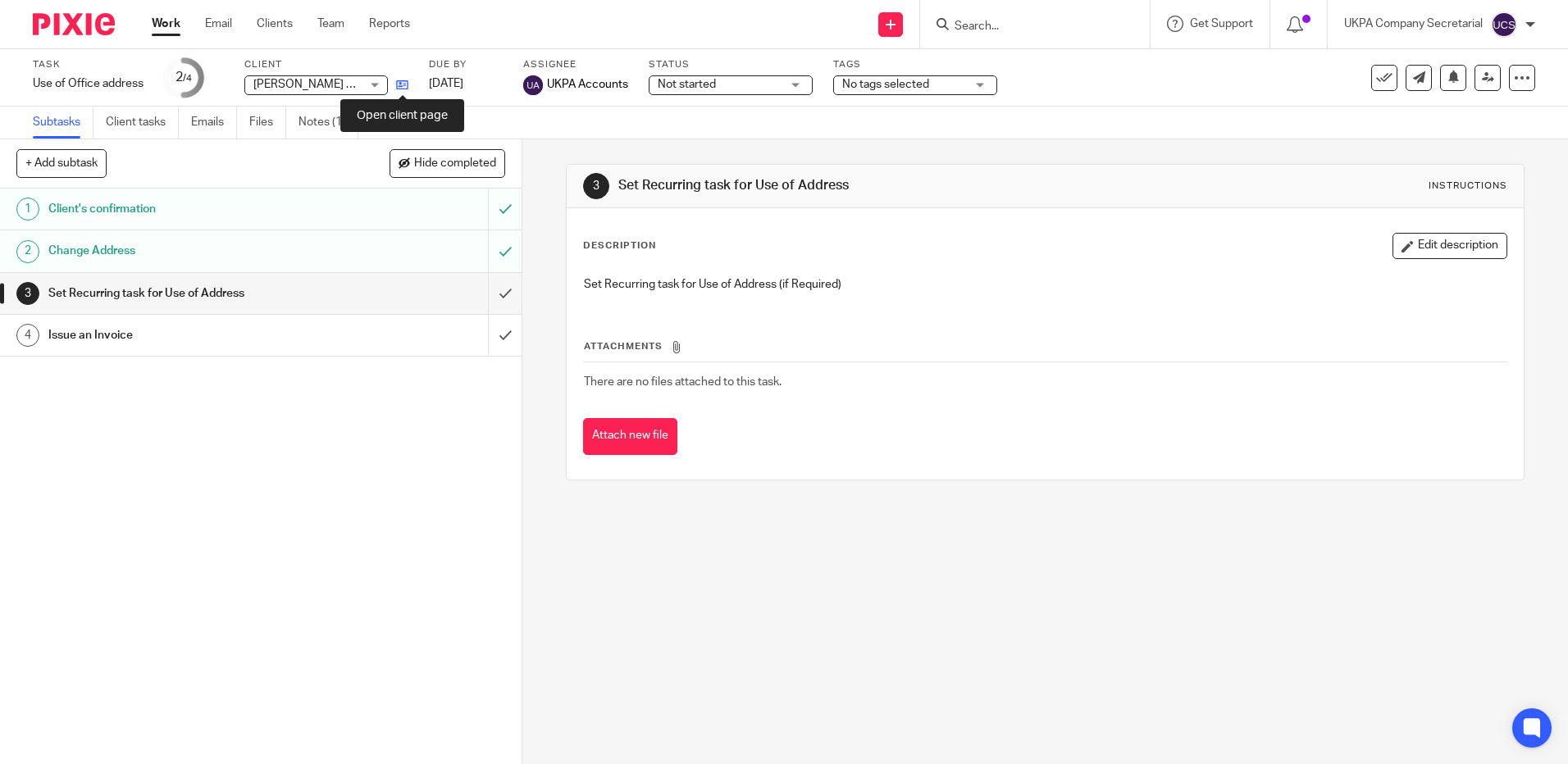
click at [403, 86] on icon at bounding box center [401, 85] width 12 height 12
click at [404, 85] on icon at bounding box center [401, 85] width 12 height 12
click at [993, 26] on input "Search" at bounding box center [1027, 27] width 148 height 15
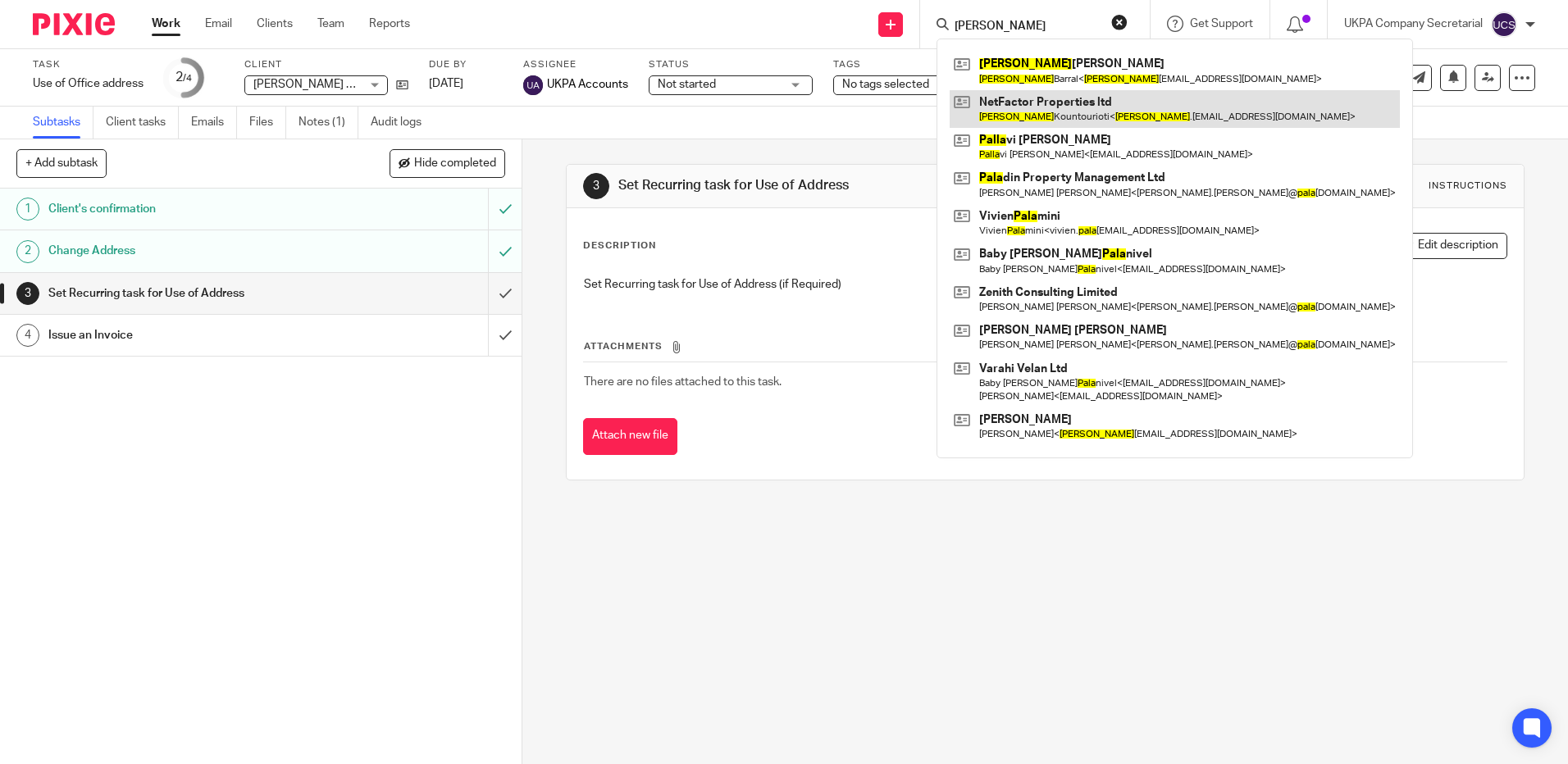
type input "paola"
click at [1020, 91] on link at bounding box center [1175, 109] width 450 height 38
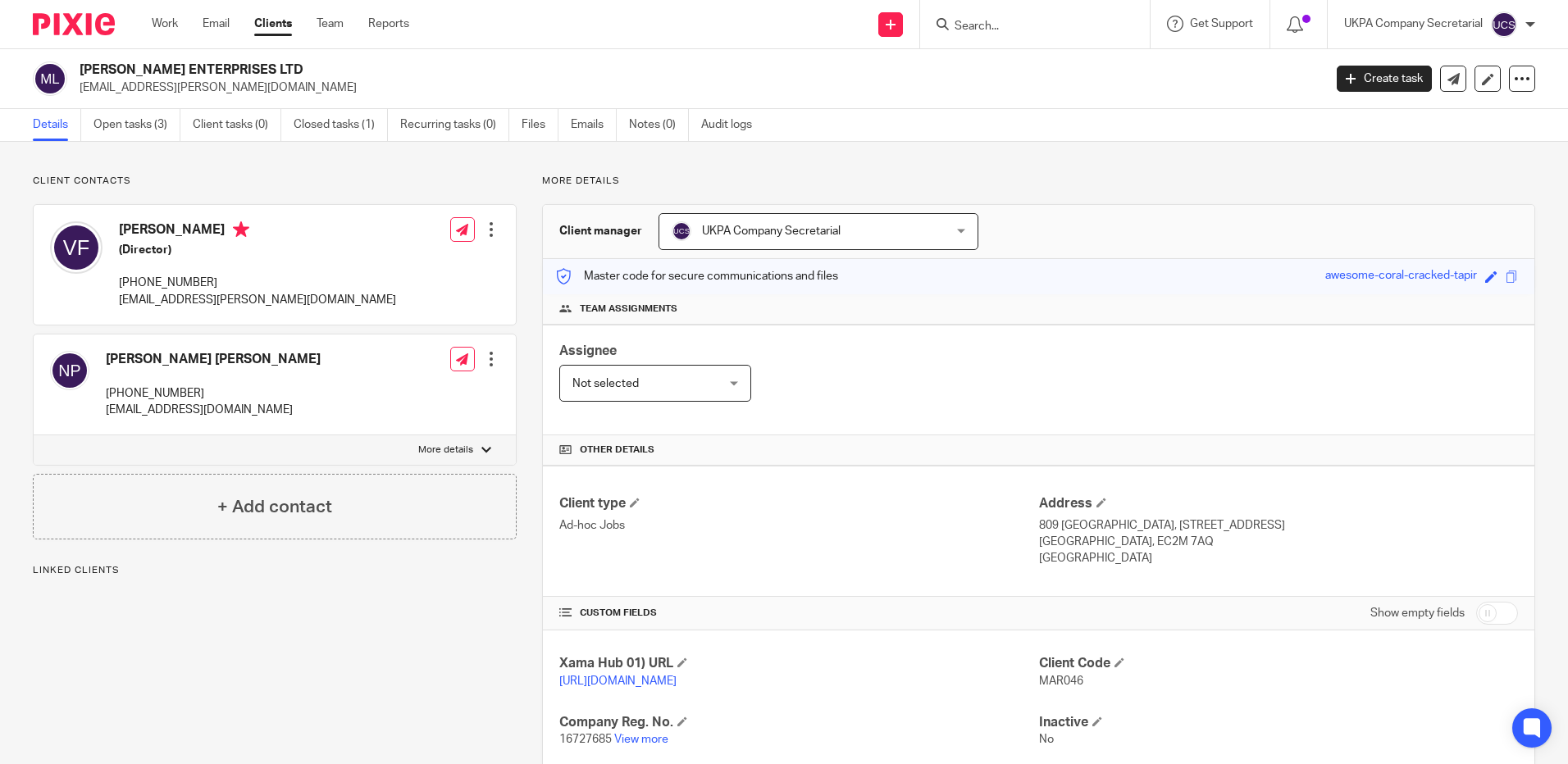
click at [953, 231] on div "UKPA Company Secretarial UKPA Company Secretarial" at bounding box center [818, 231] width 320 height 37
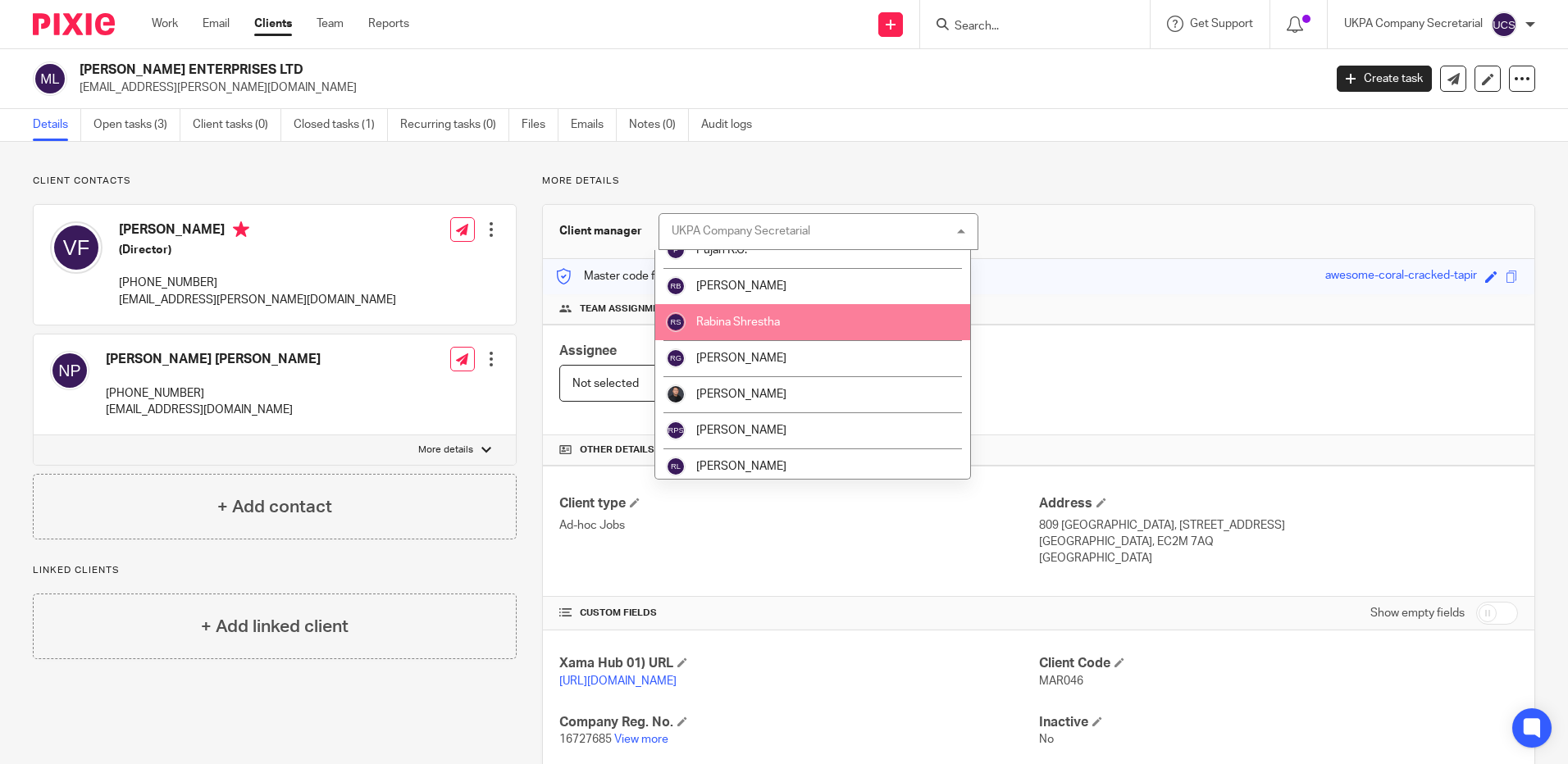
scroll to position [1885, 0]
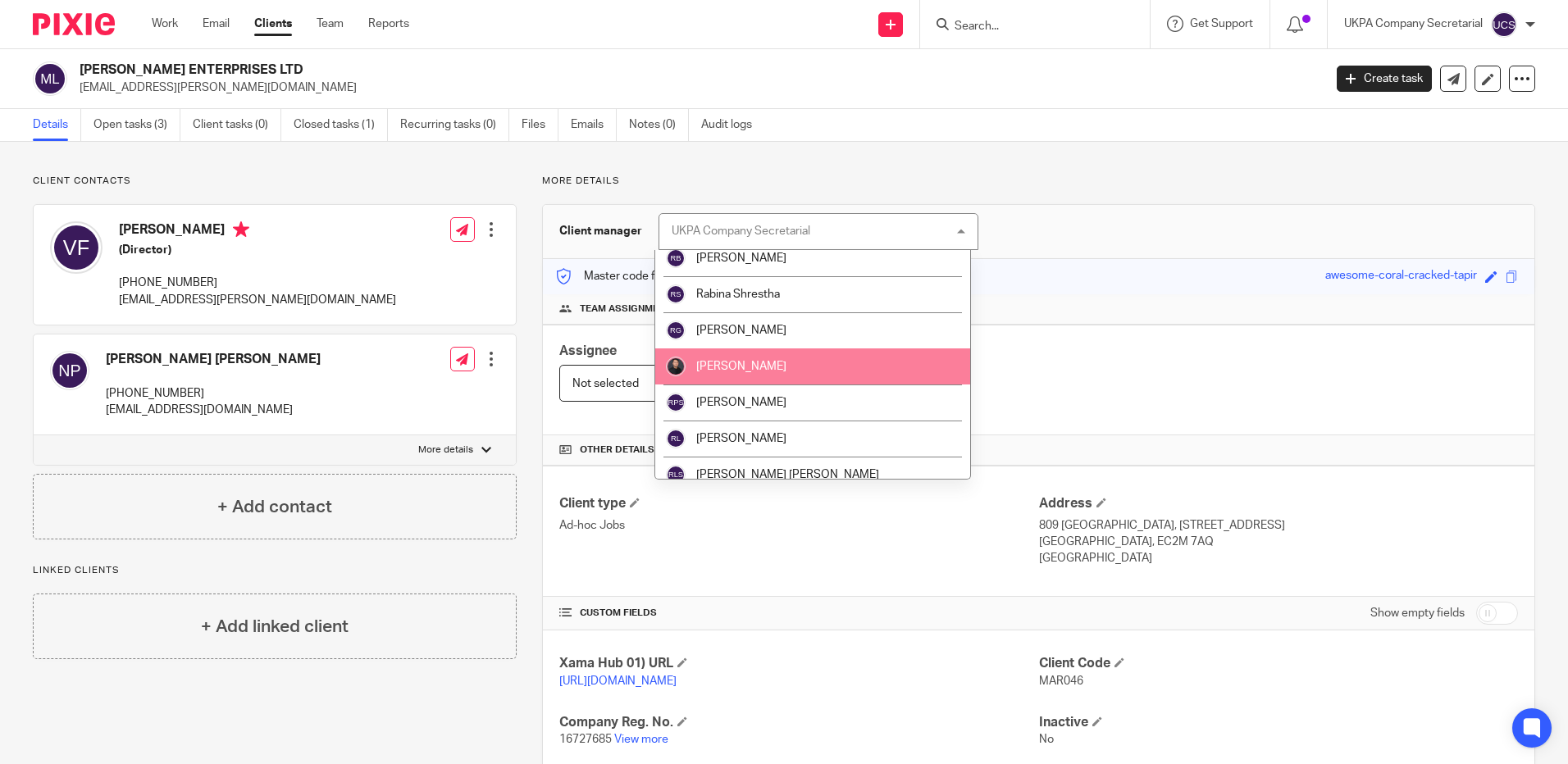
click at [827, 362] on li "Raman Bogati" at bounding box center [813, 366] width 315 height 36
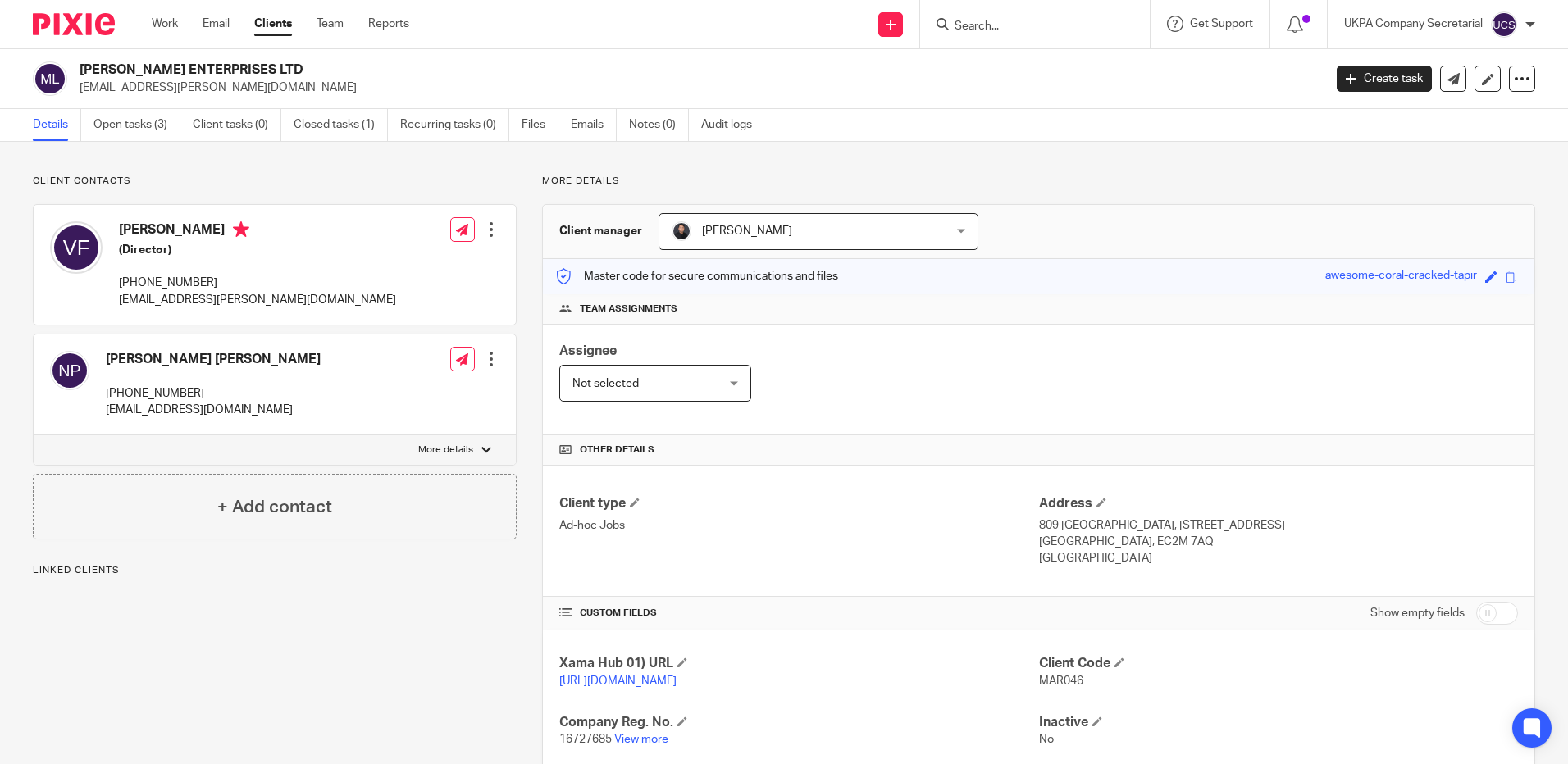
click at [1073, 447] on h4 "Other details" at bounding box center [1038, 450] width 959 height 13
click at [135, 127] on link "Open tasks (3)" at bounding box center [137, 125] width 87 height 32
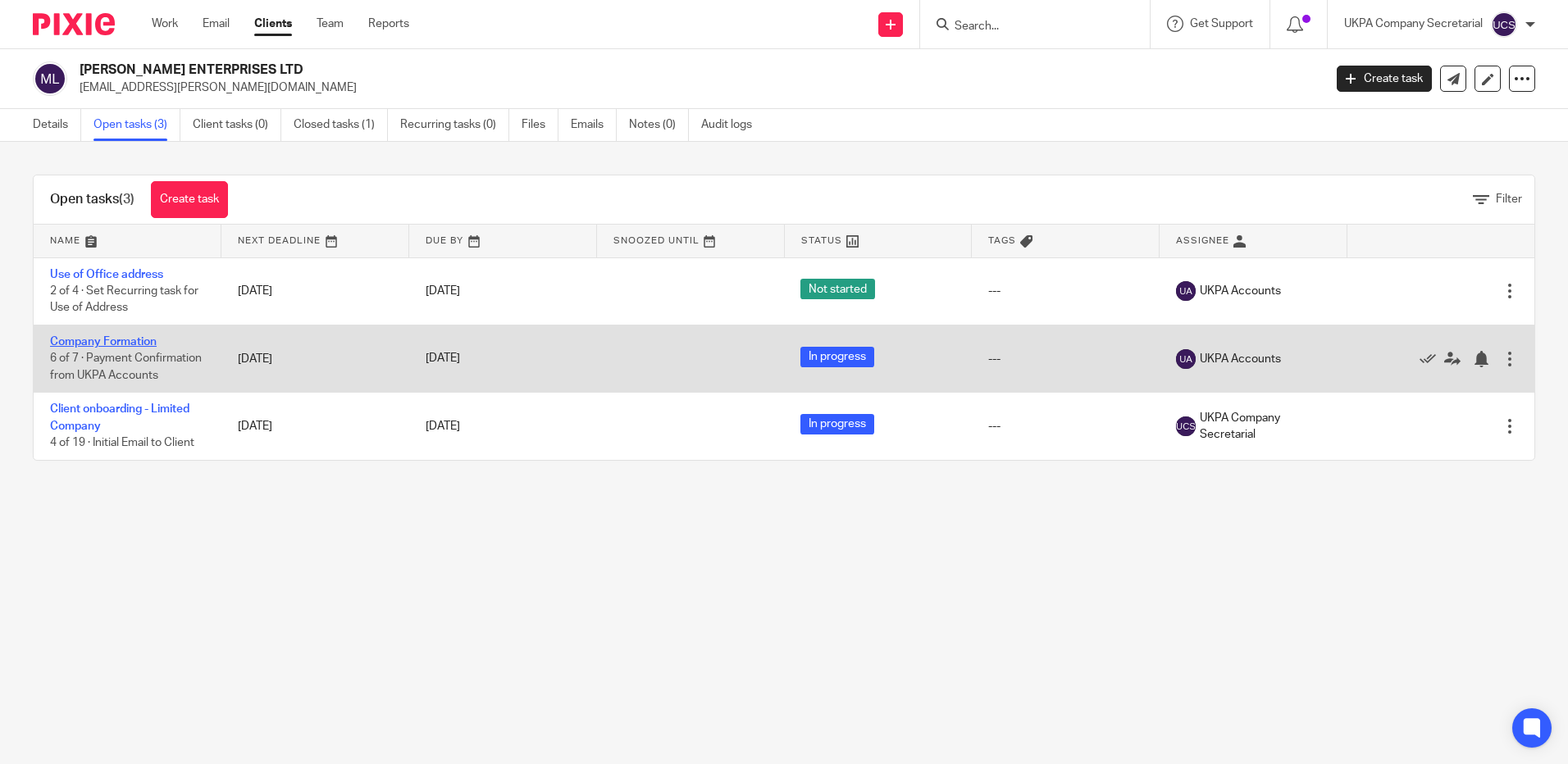
click at [97, 338] on link "Company Formation" at bounding box center [103, 341] width 107 height 11
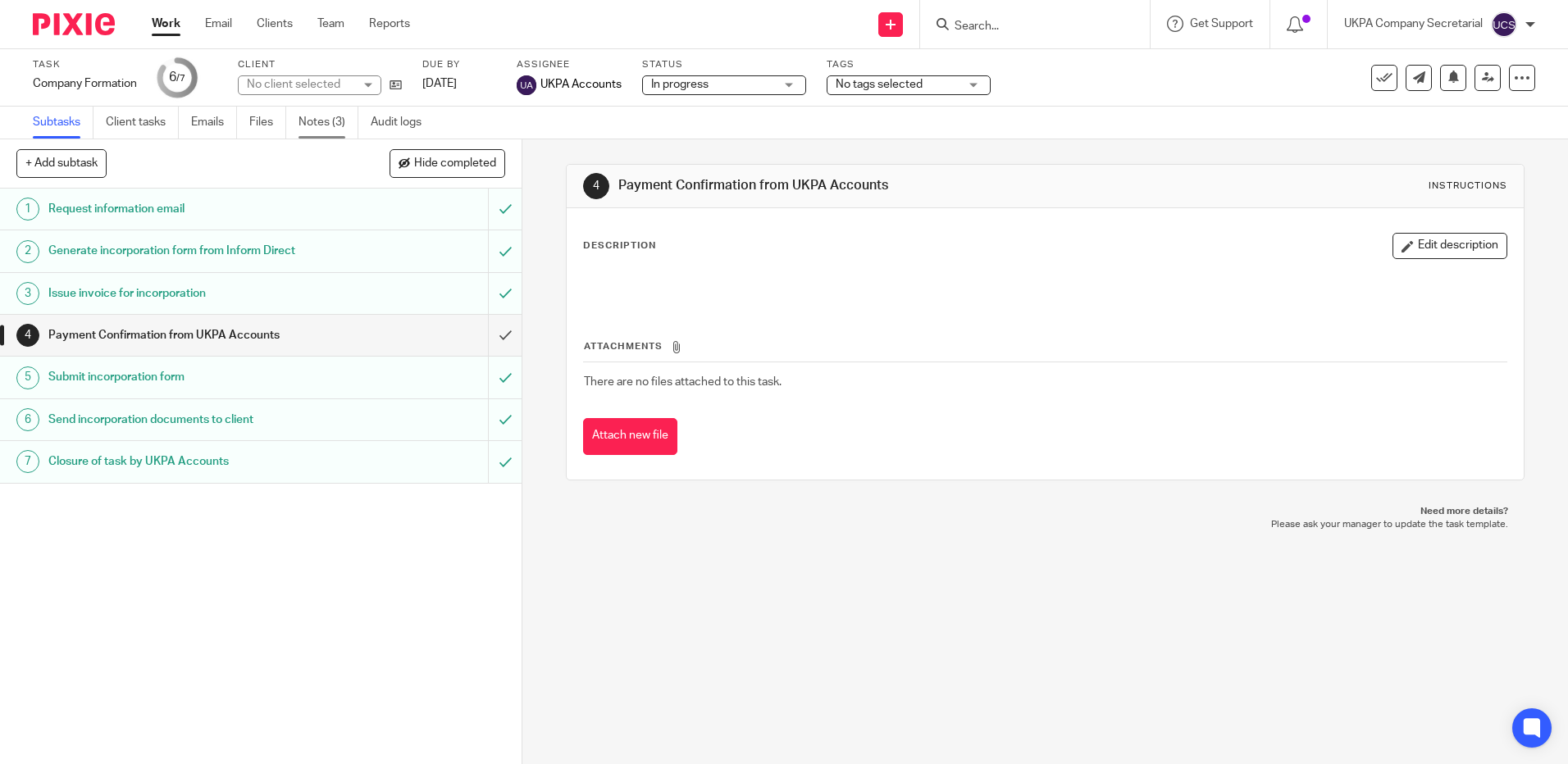
click at [326, 125] on link "Notes (3)" at bounding box center [328, 122] width 60 height 32
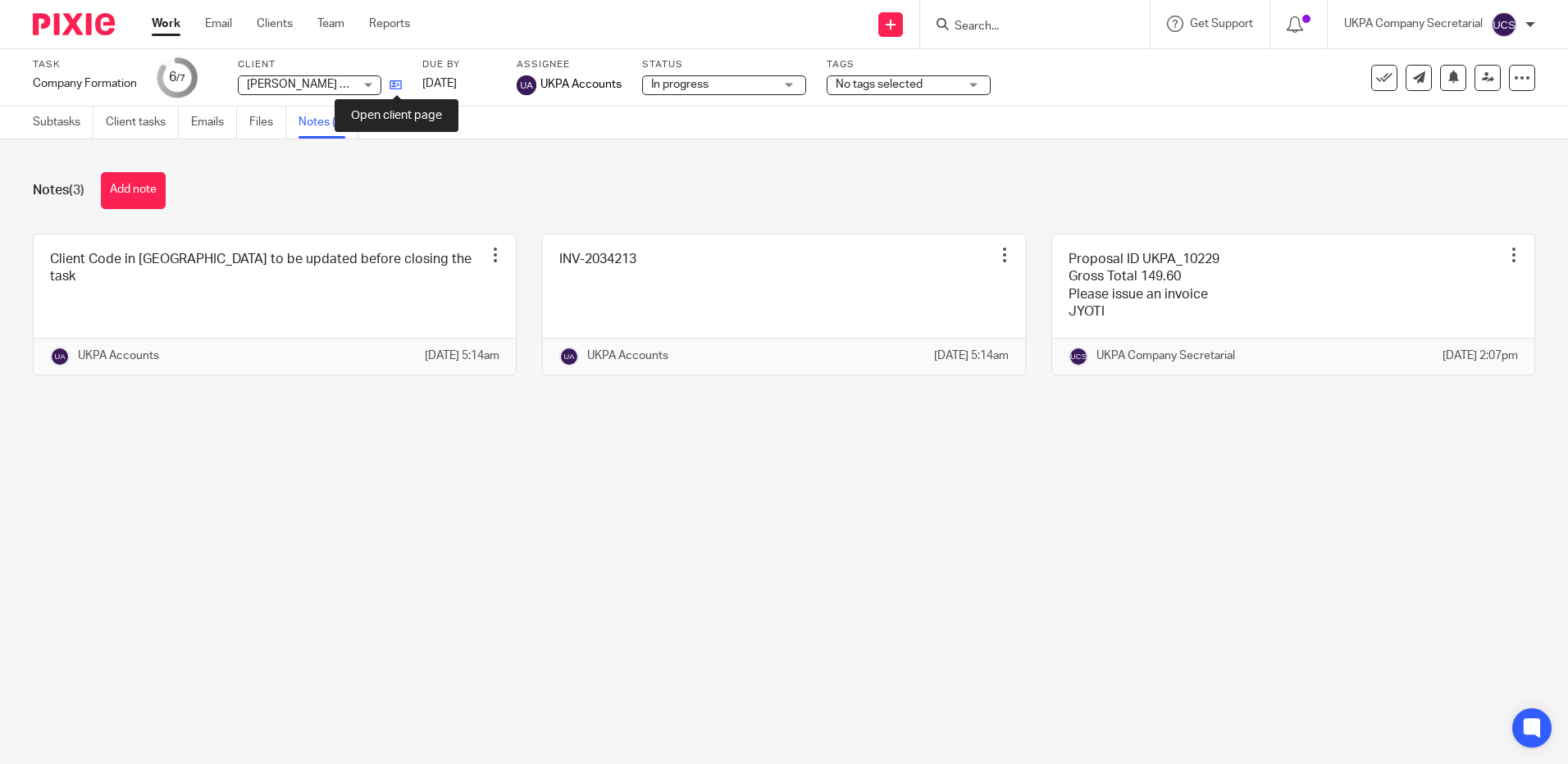
click at [398, 83] on icon at bounding box center [395, 85] width 12 height 12
click at [1002, 38] on div at bounding box center [1035, 24] width 230 height 48
click at [997, 29] on input "Search" at bounding box center [1027, 27] width 148 height 15
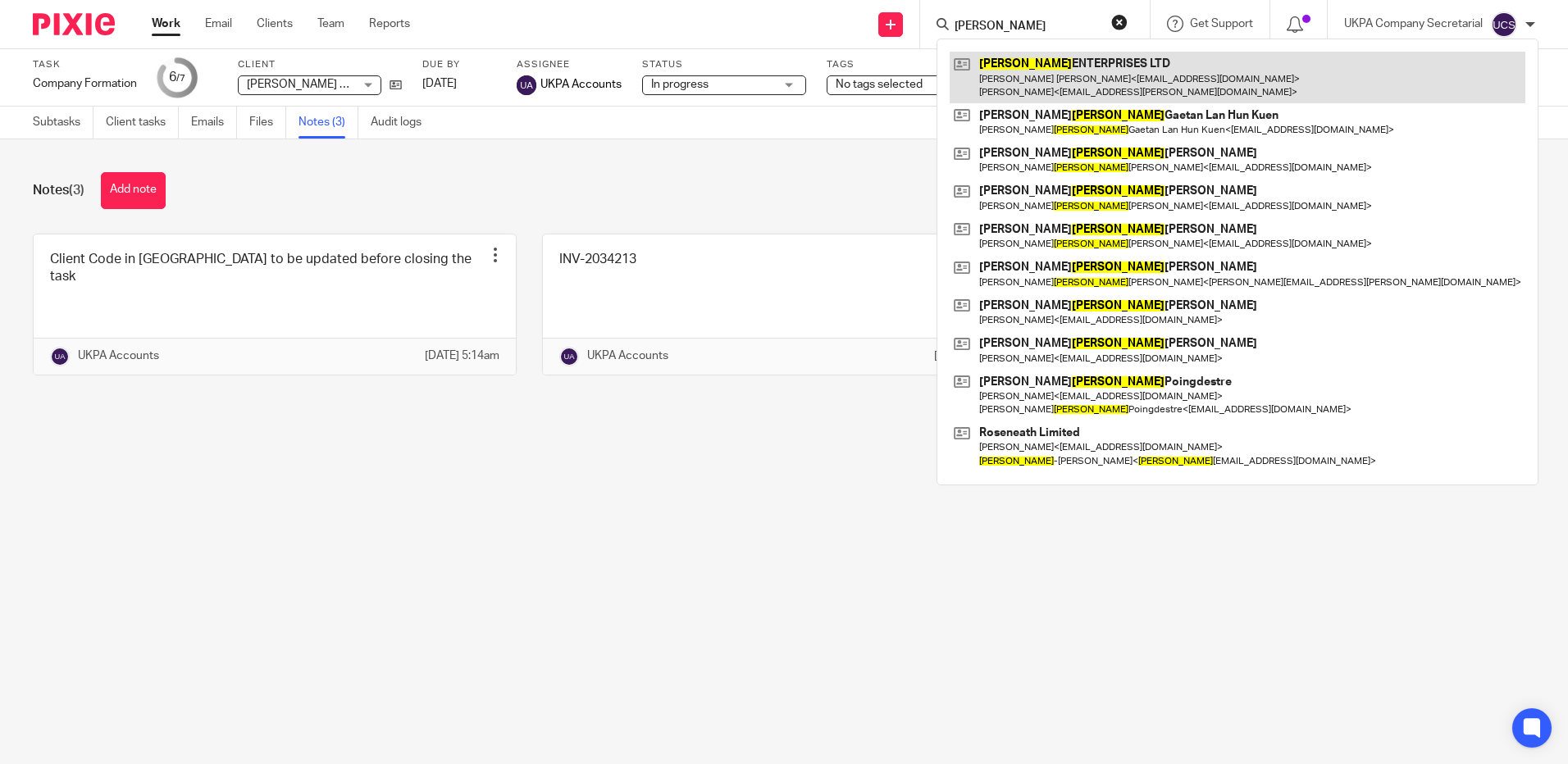
type input "marie"
click at [1025, 66] on link at bounding box center [1237, 77] width 575 height 51
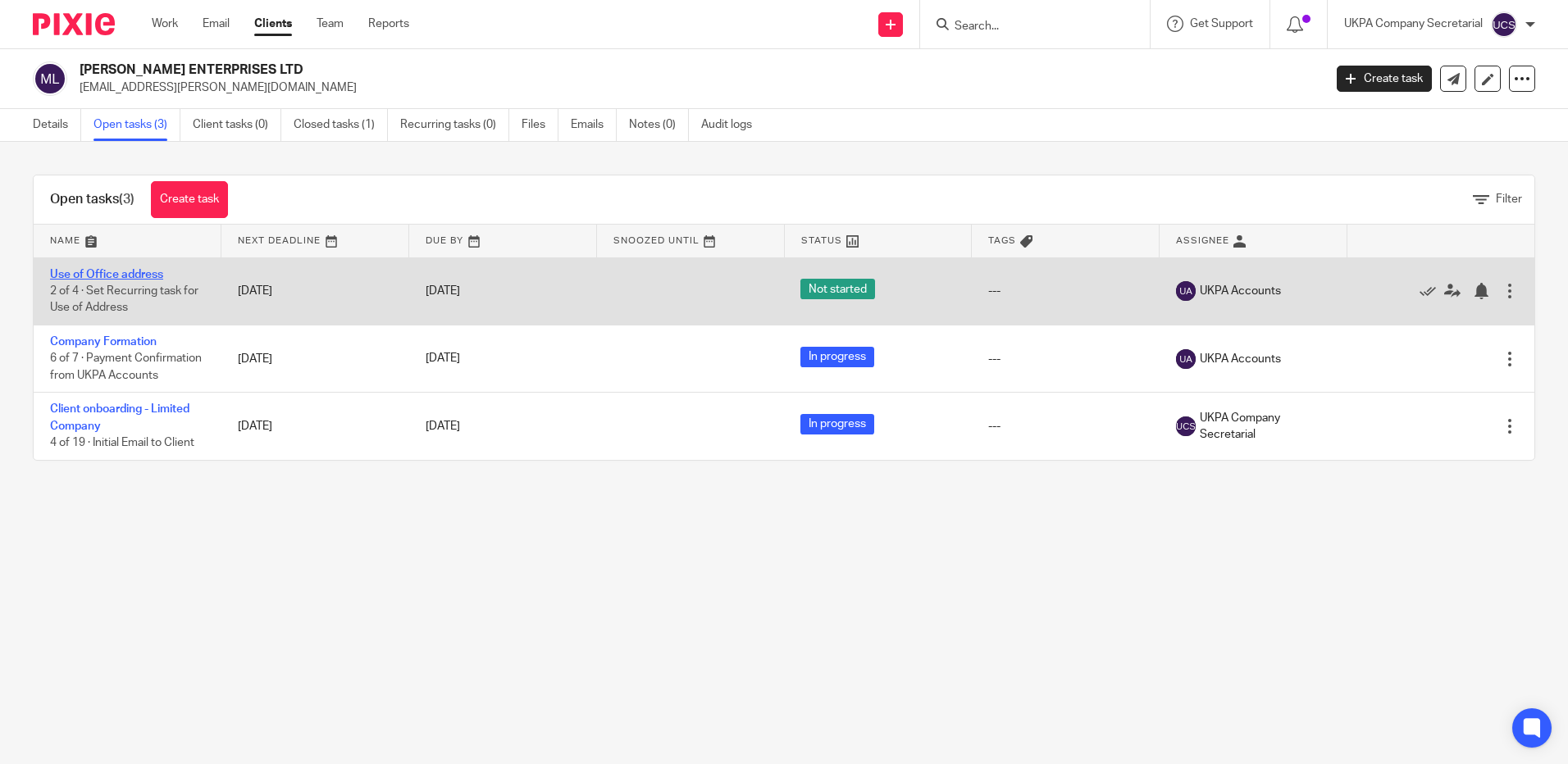
click at [90, 272] on link "Use of Office address" at bounding box center [107, 275] width 113 height 11
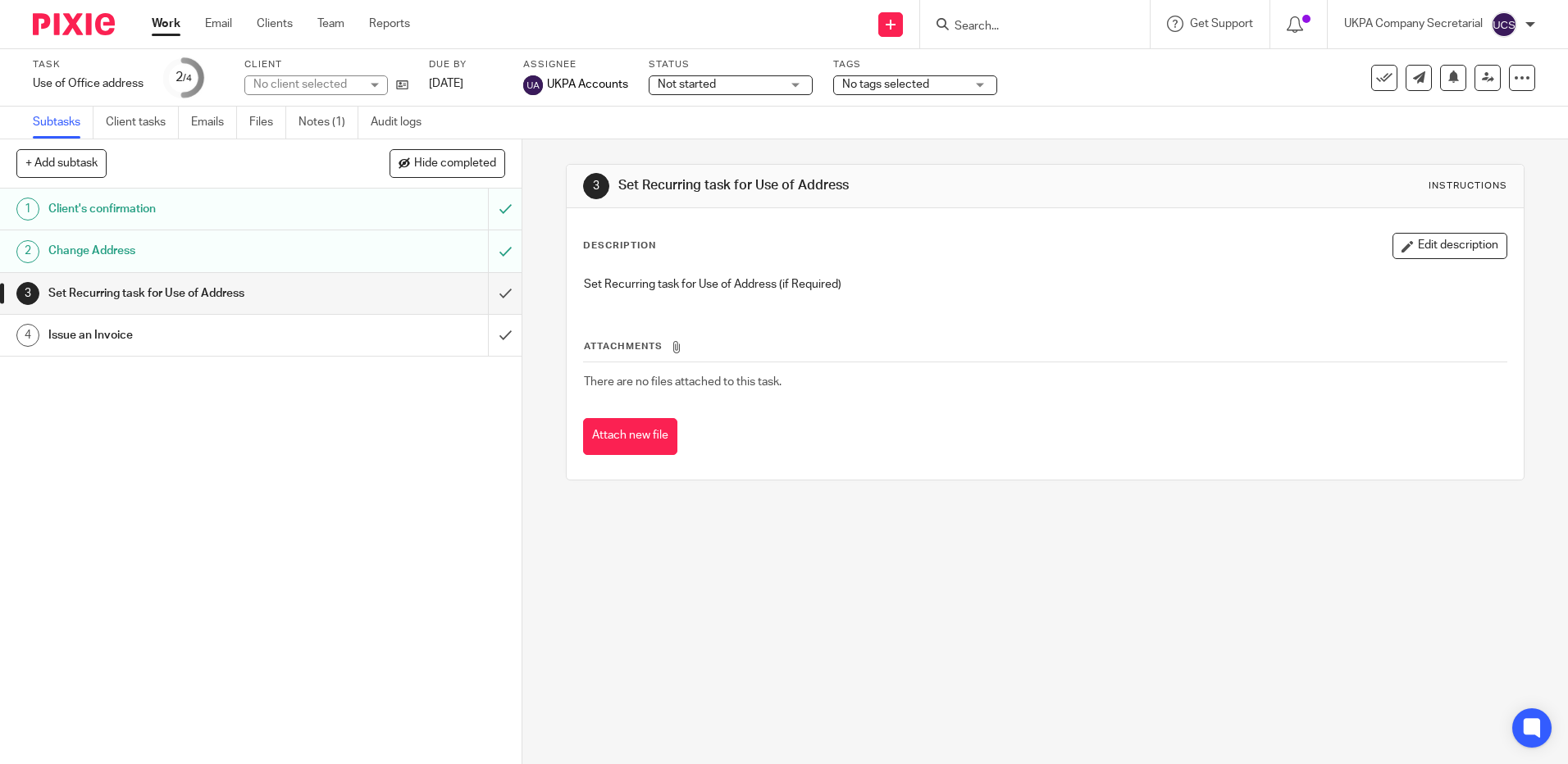
click at [699, 82] on span "Not started" at bounding box center [686, 85] width 58 height 11
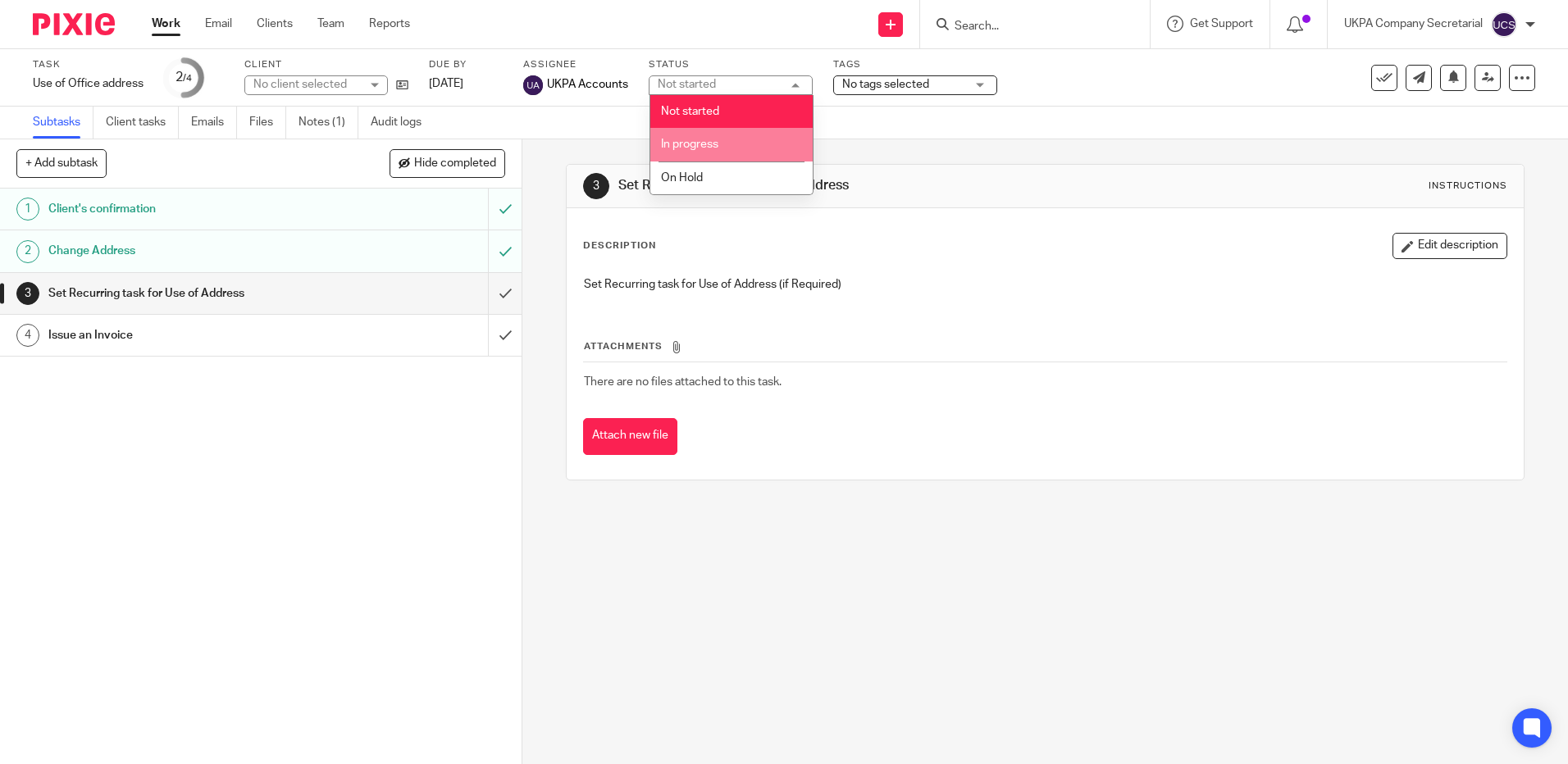
click at [722, 147] on li "In progress" at bounding box center [731, 144] width 163 height 34
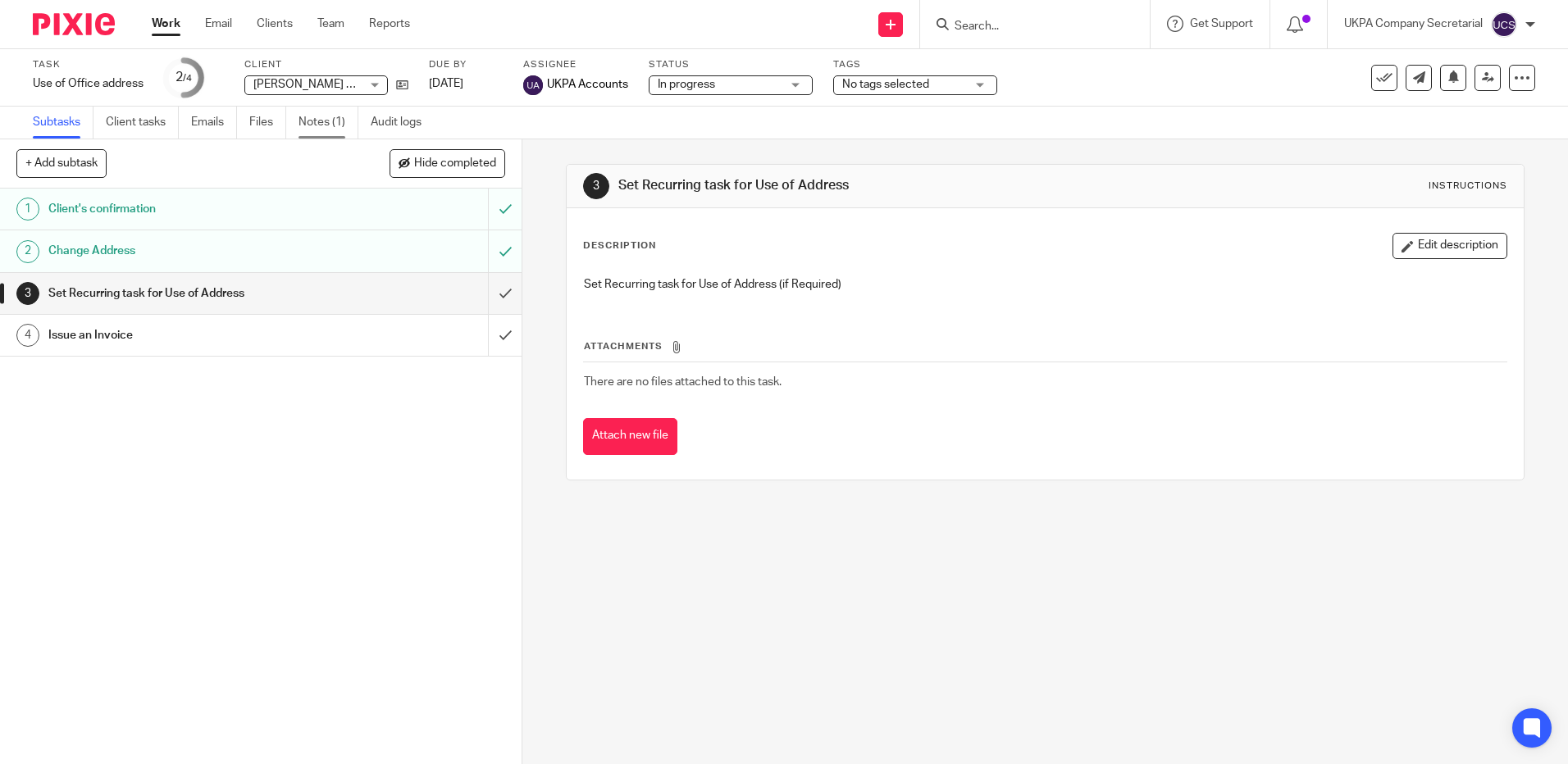
click at [307, 121] on link "Notes (1)" at bounding box center [328, 122] width 60 height 32
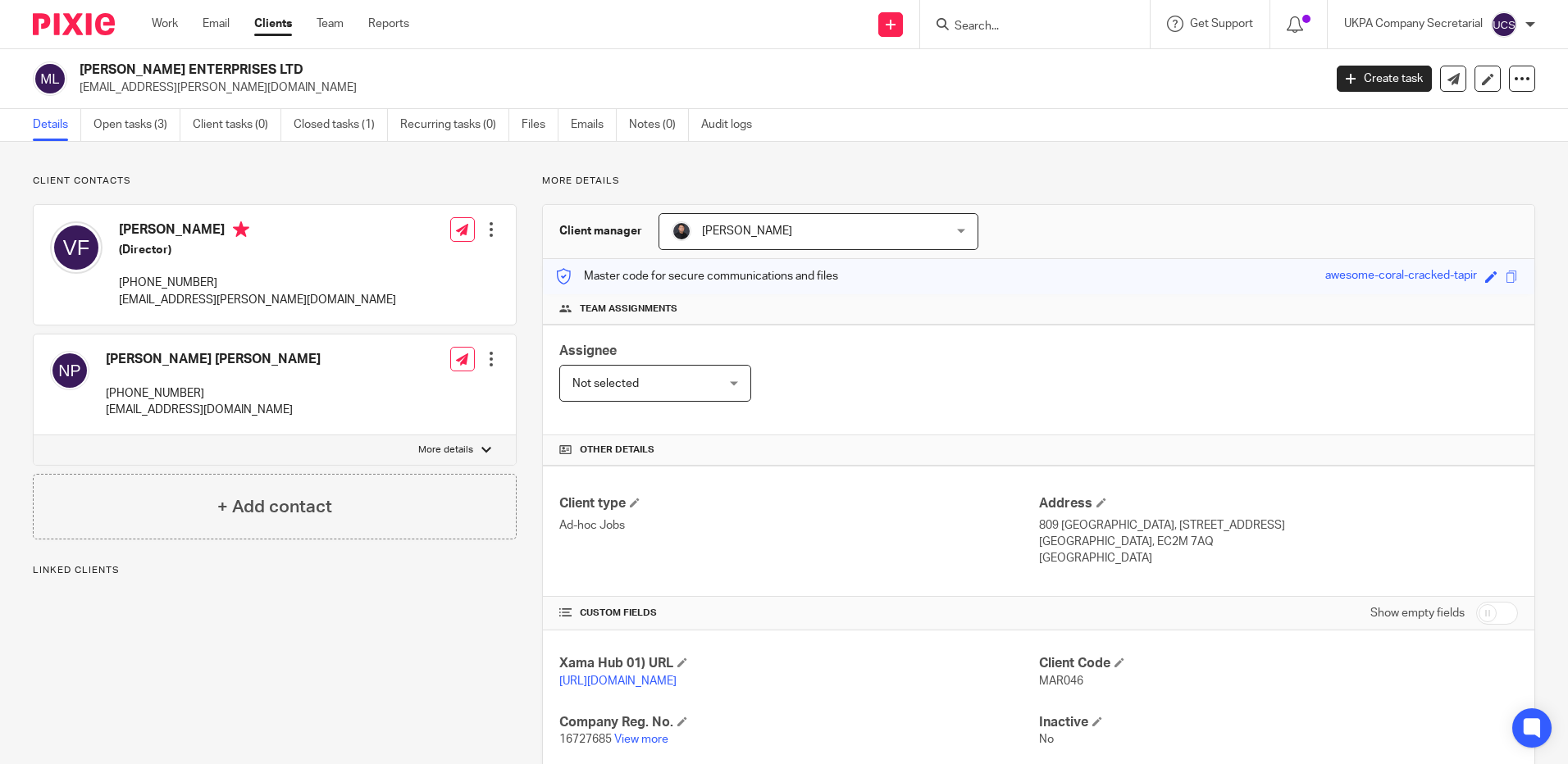
scroll to position [118, 0]
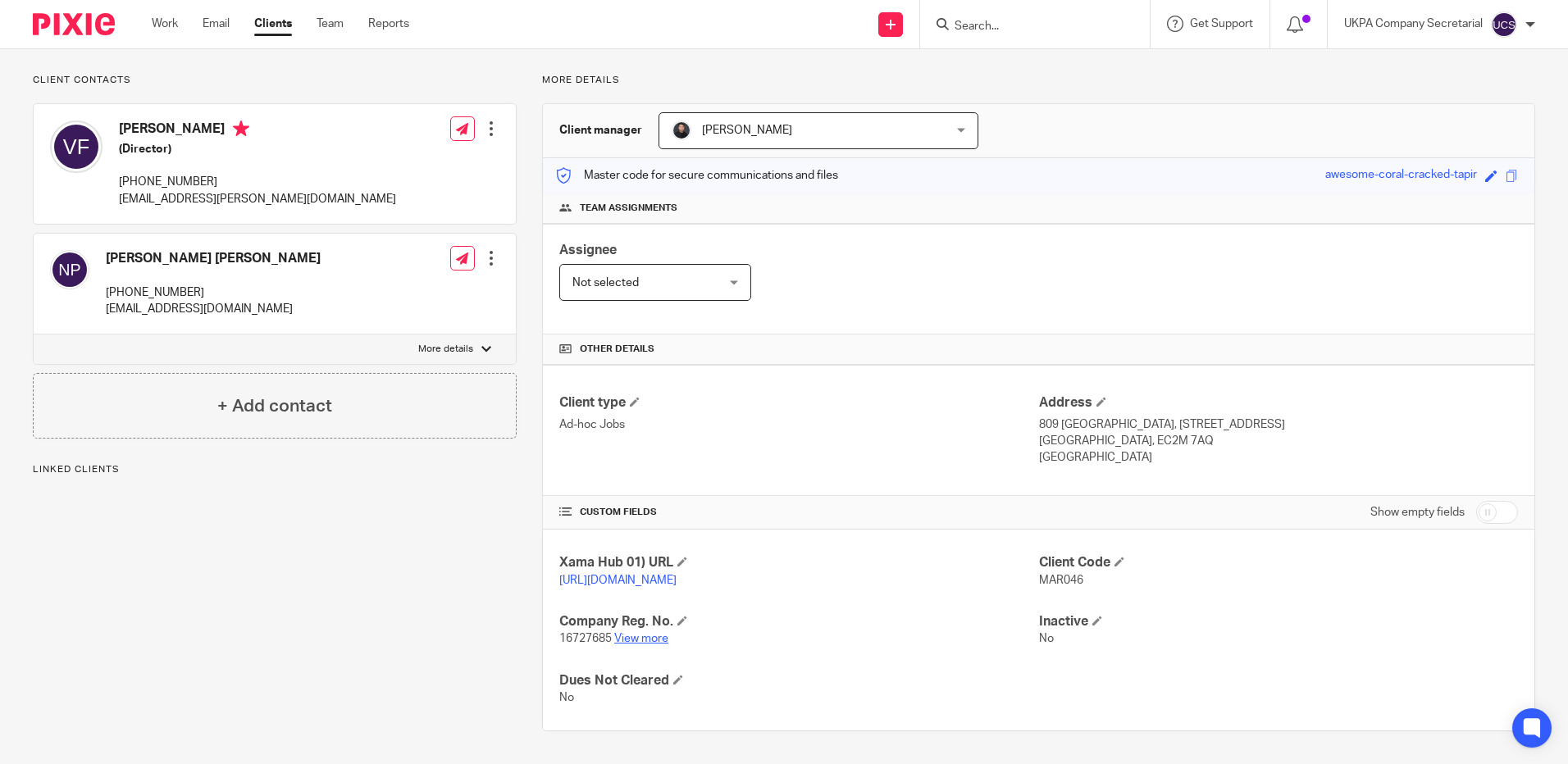
click at [645, 638] on link "View more" at bounding box center [641, 638] width 54 height 11
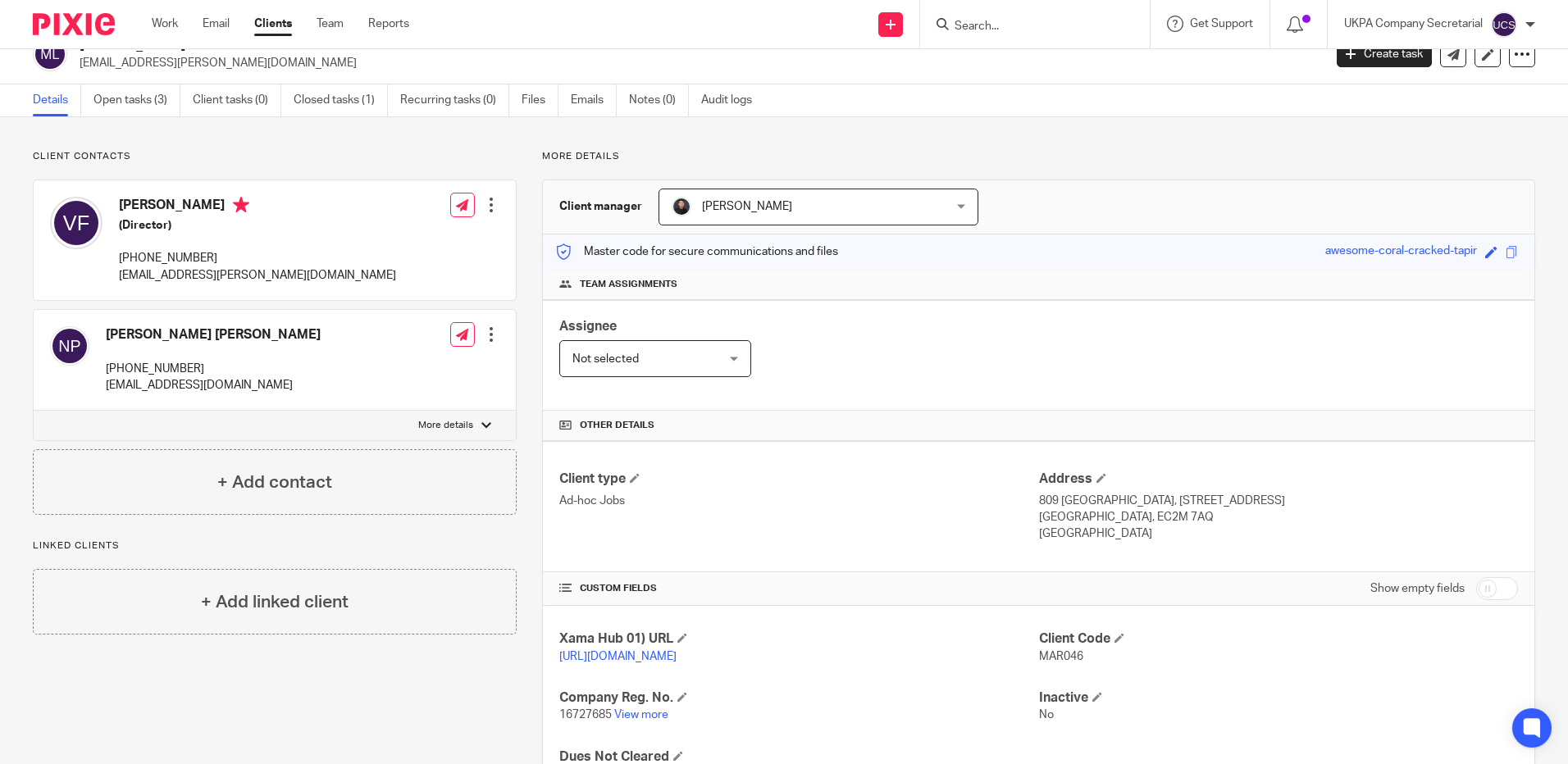
scroll to position [0, 0]
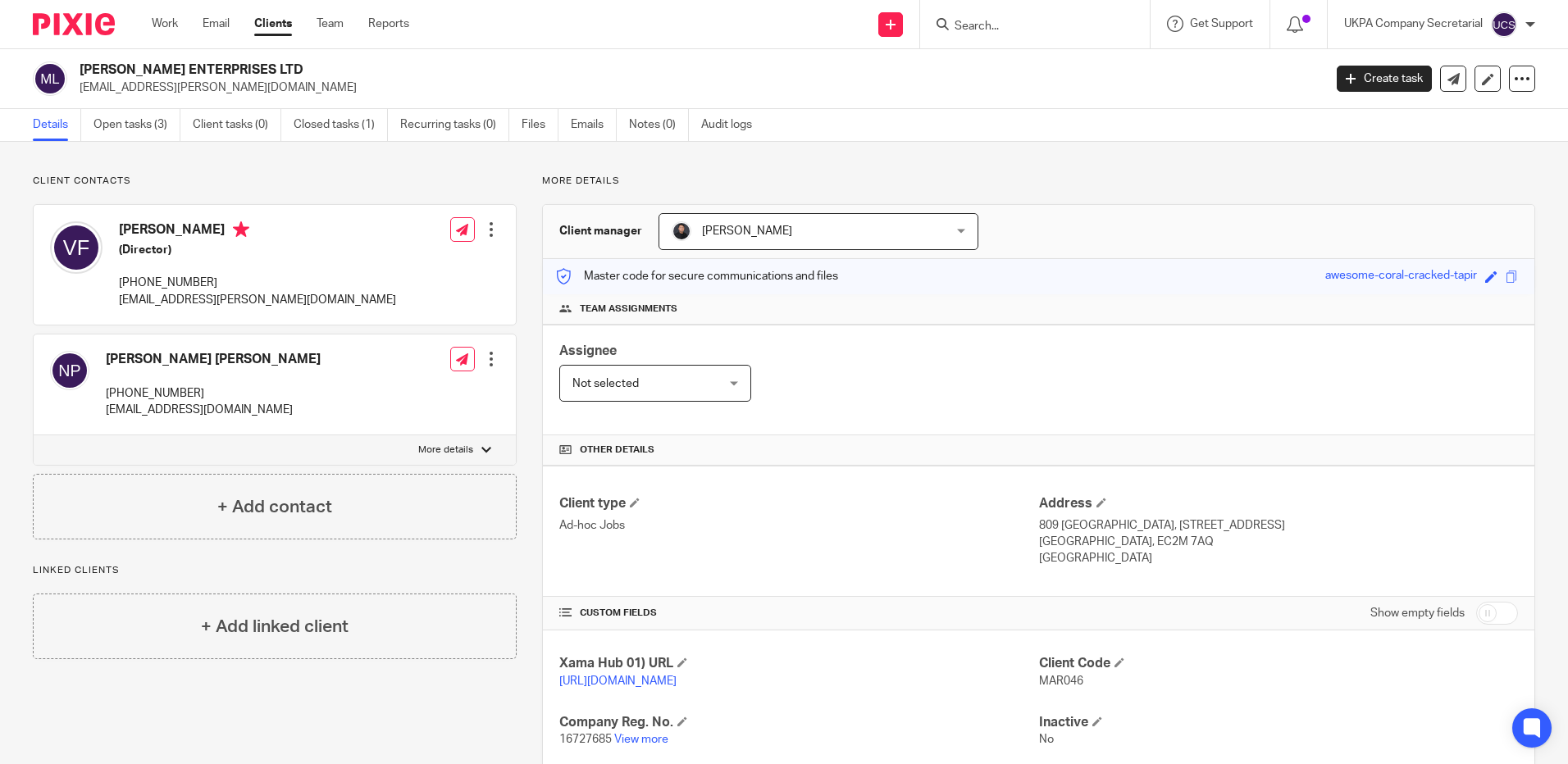
drag, startPoint x: 80, startPoint y: 67, endPoint x: 305, endPoint y: 56, distance: 225.3
click at [305, 56] on div "MARIE ENTERPRISES LTD varun.fernandes@gmail.com Create task Update from Compani…" at bounding box center [784, 79] width 1568 height 60
copy h2 "[PERSON_NAME] ENTERPRISES LTD"
click at [336, 76] on h2 "[PERSON_NAME] ENTERPRISES LTD" at bounding box center [572, 70] width 985 height 17
drag, startPoint x: 78, startPoint y: 68, endPoint x: 265, endPoint y: 73, distance: 187.1
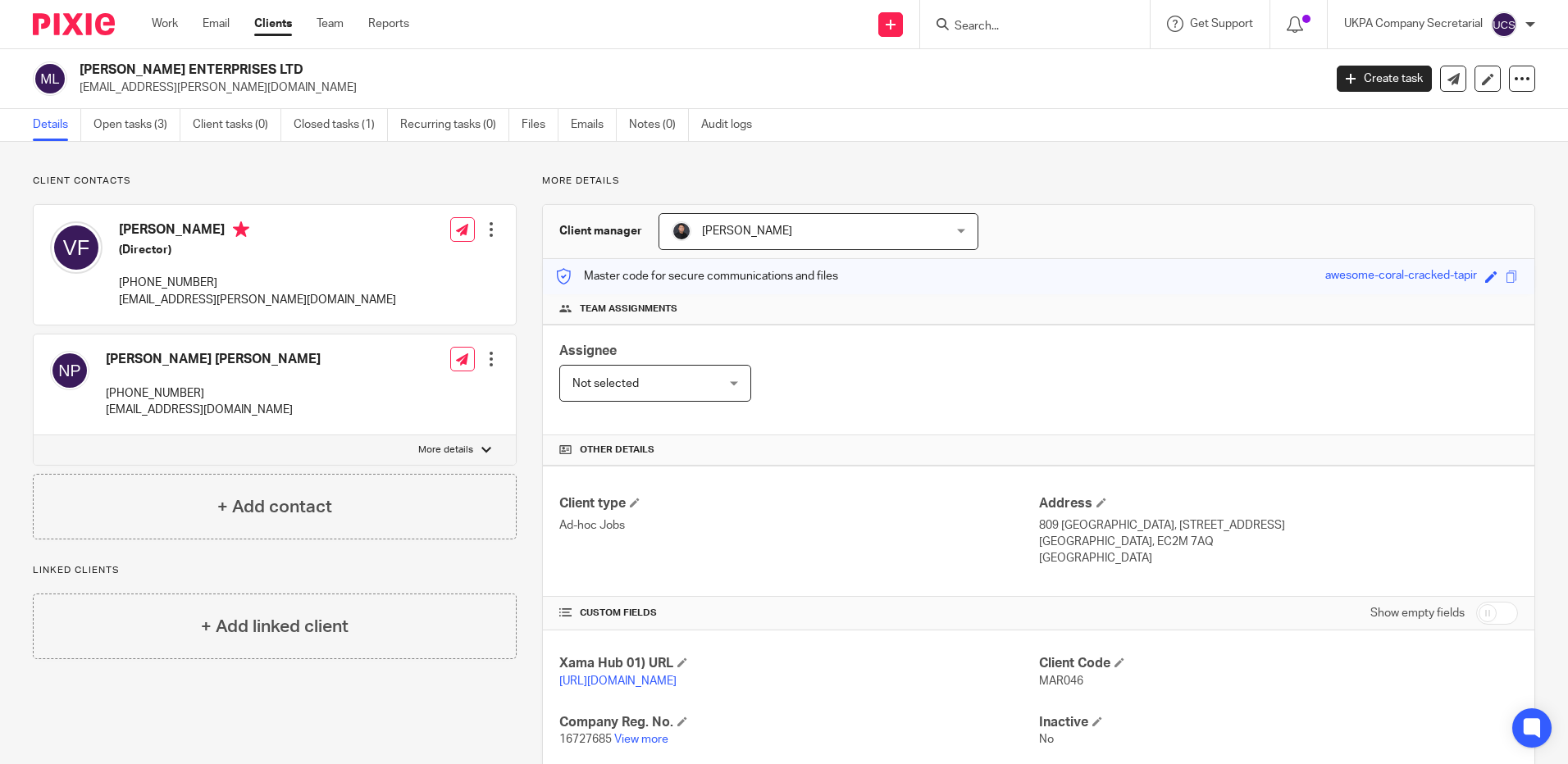
click at [265, 73] on div "MARIE ENTERPRISES LTD varun.fernandes@gmail.com" at bounding box center [672, 79] width 1279 height 34
copy h2 "MARIE ENTERPRISES LTD"
click at [781, 510] on h4 "Client type" at bounding box center [798, 503] width 479 height 17
click at [132, 123] on link "Open tasks (3)" at bounding box center [137, 125] width 87 height 32
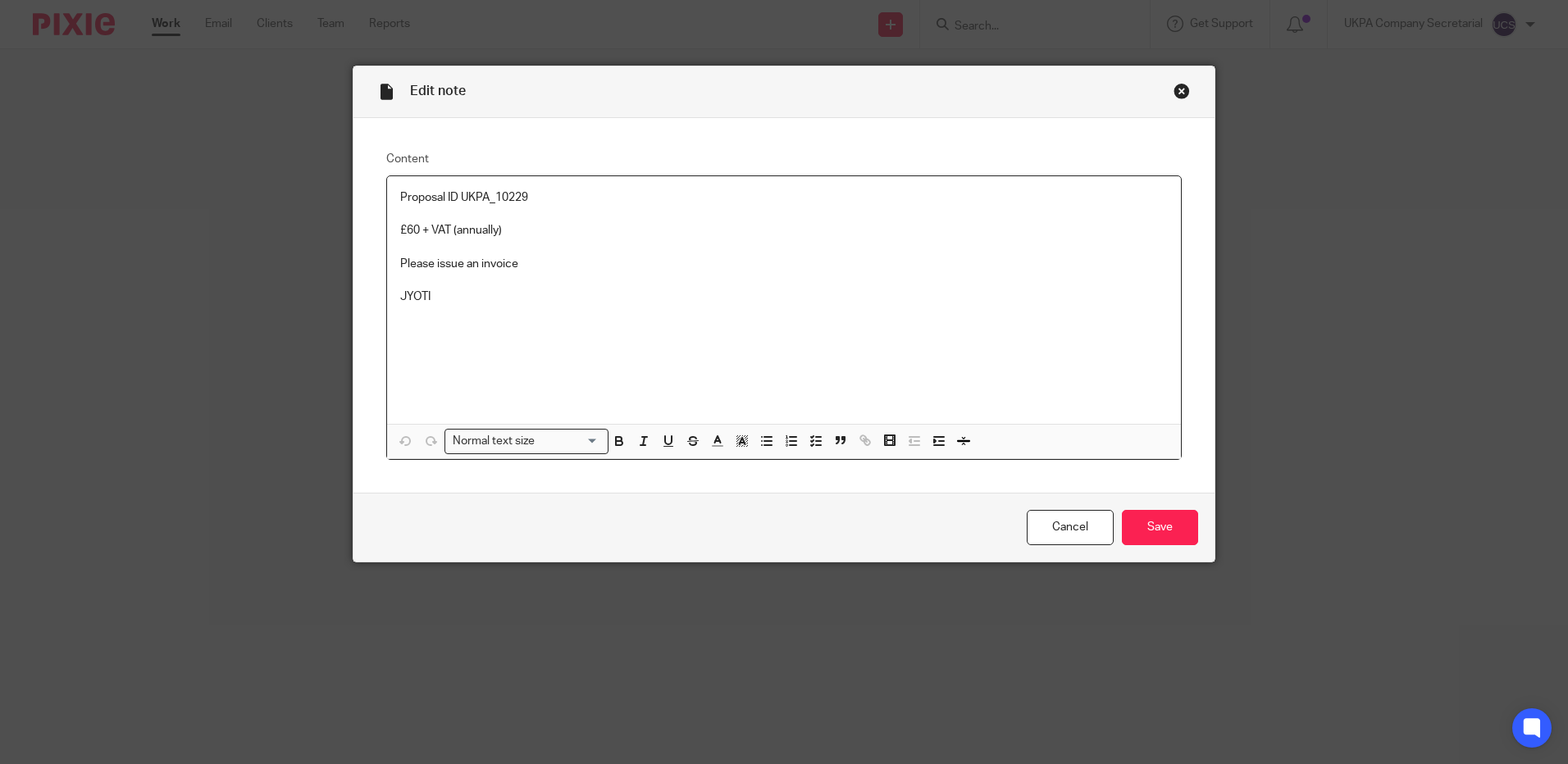
click at [558, 219] on p at bounding box center [783, 214] width 768 height 16
click at [537, 235] on p "£60 + VAT (annually)" at bounding box center [783, 231] width 768 height 16
click at [583, 188] on div "Proposal ID UKPA_10229 £60 + VAT (annually) Please issue an invoice JYOTI" at bounding box center [783, 300] width 794 height 248
drag, startPoint x: 672, startPoint y: 281, endPoint x: 740, endPoint y: 452, distance: 184.0
click at [671, 281] on p "To enrich screen reader interactions, please activate Accessibility in Grammarl…" at bounding box center [783, 281] width 768 height 16
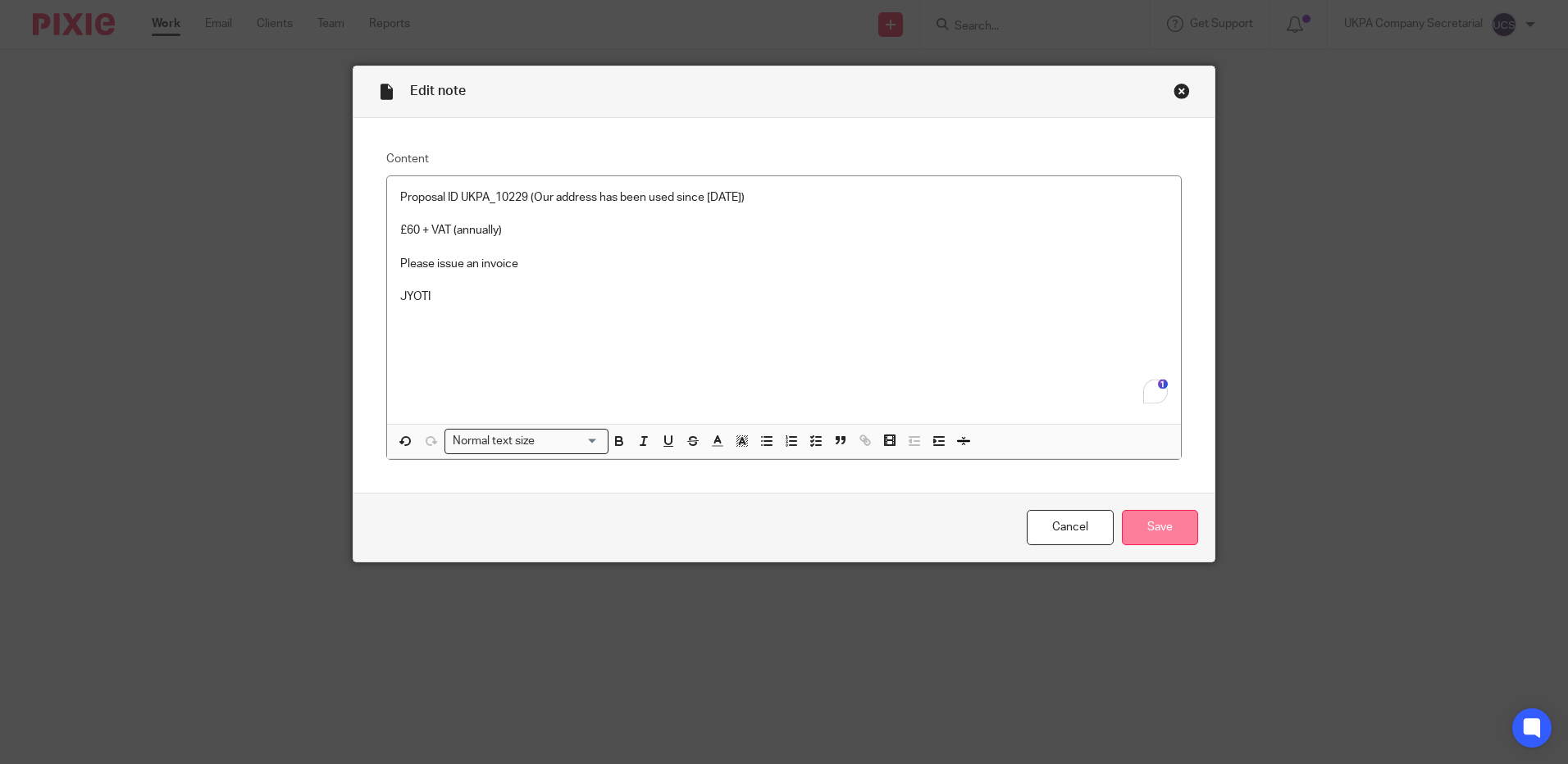
click at [1169, 535] on input "Save" at bounding box center [1159, 527] width 76 height 35
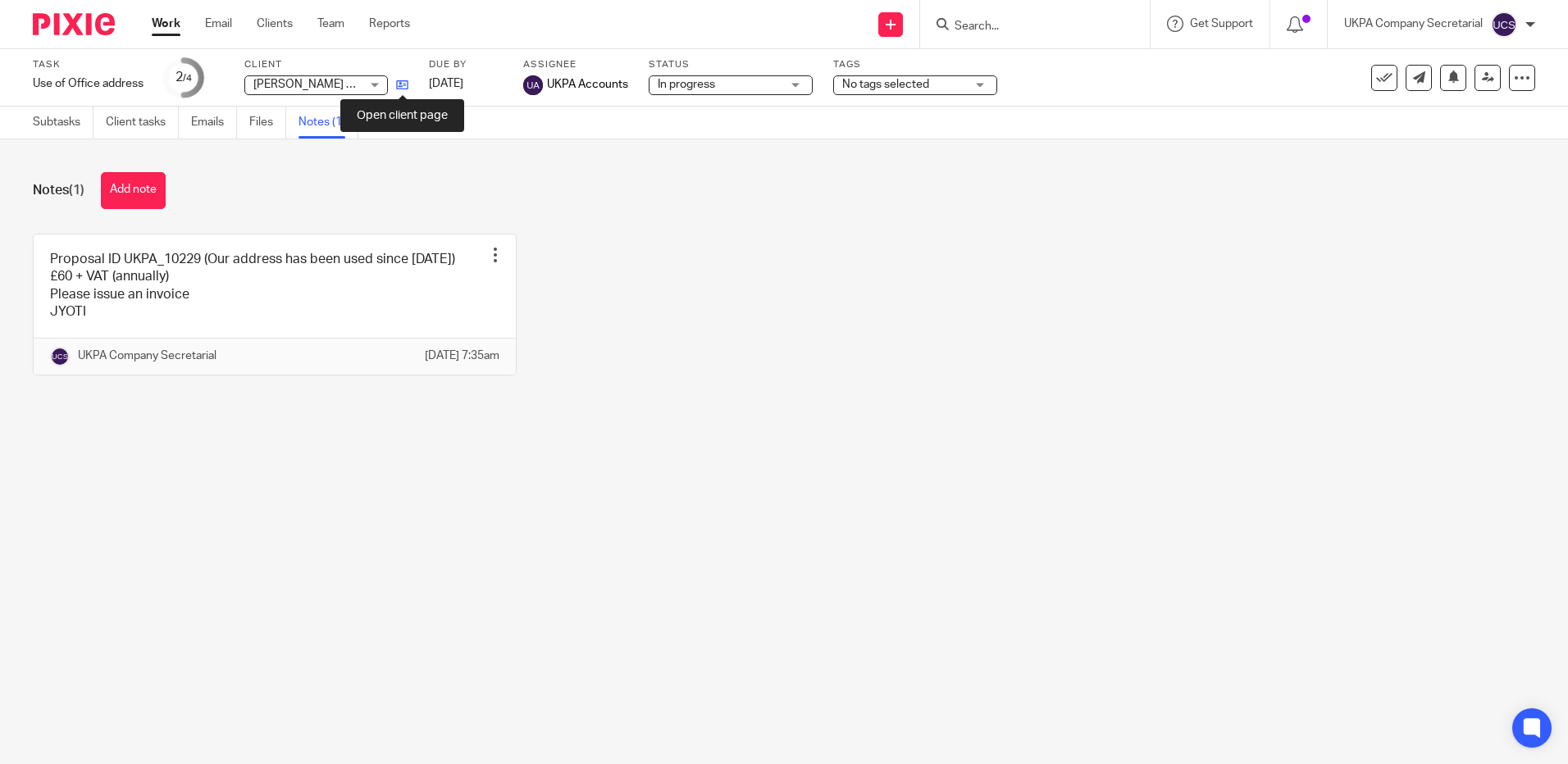
click at [404, 85] on icon at bounding box center [401, 85] width 12 height 12
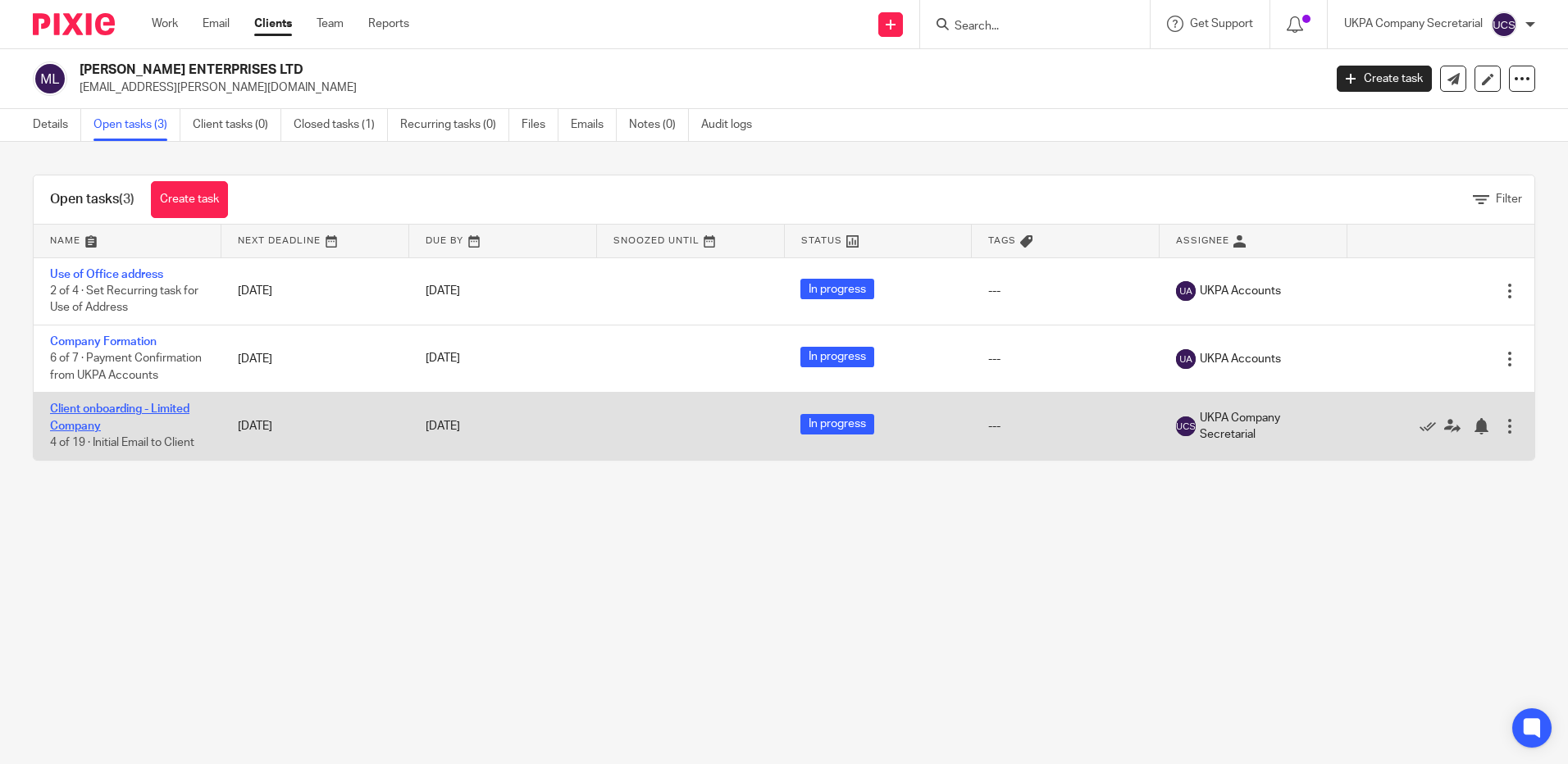
click at [95, 422] on link "Client onboarding - Limited Company" at bounding box center [120, 417] width 140 height 28
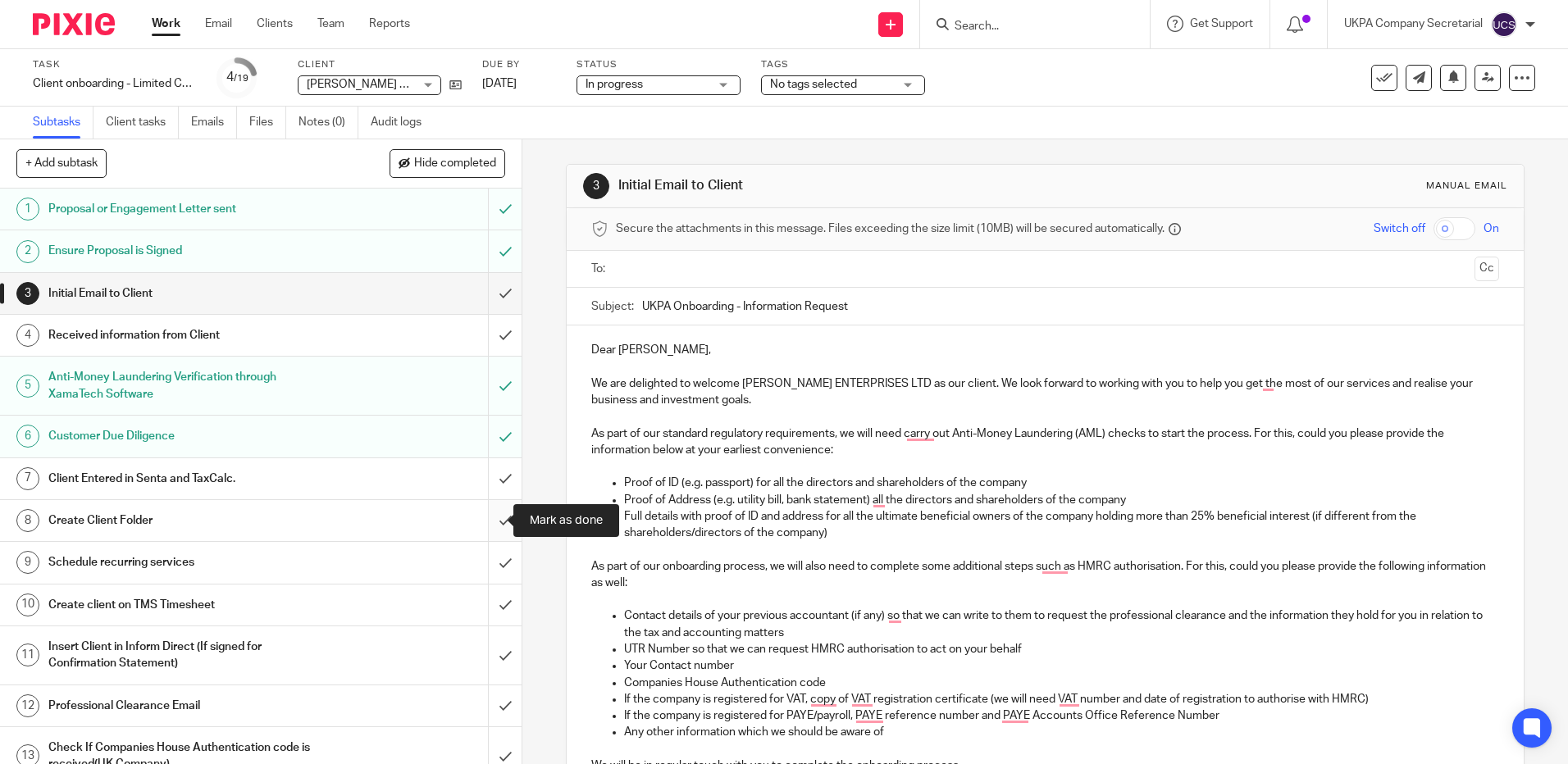
click at [494, 521] on input "submit" at bounding box center [260, 520] width 521 height 41
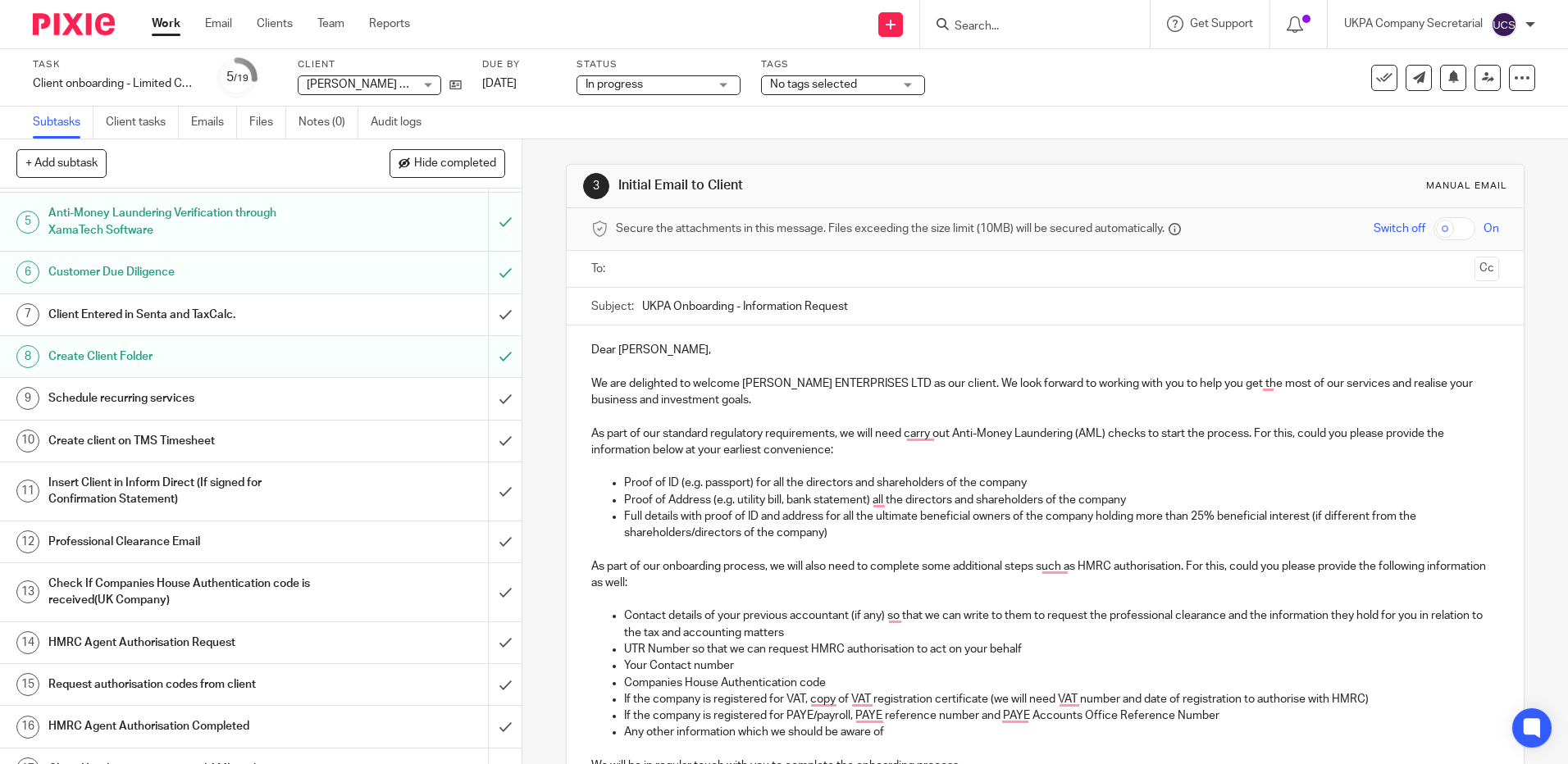
scroll to position [246, 0]
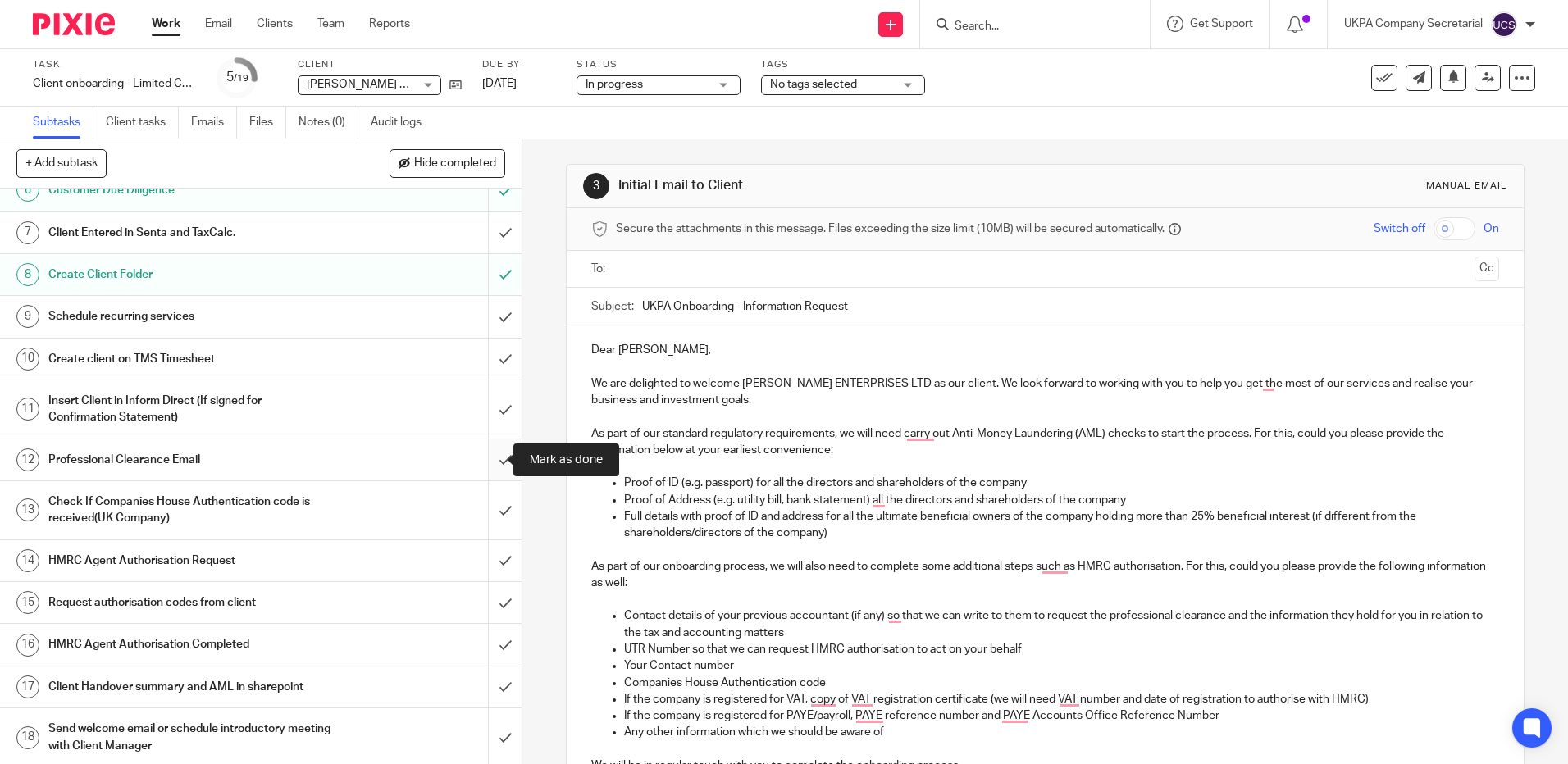
click at [488, 462] on input "submit" at bounding box center [260, 460] width 521 height 41
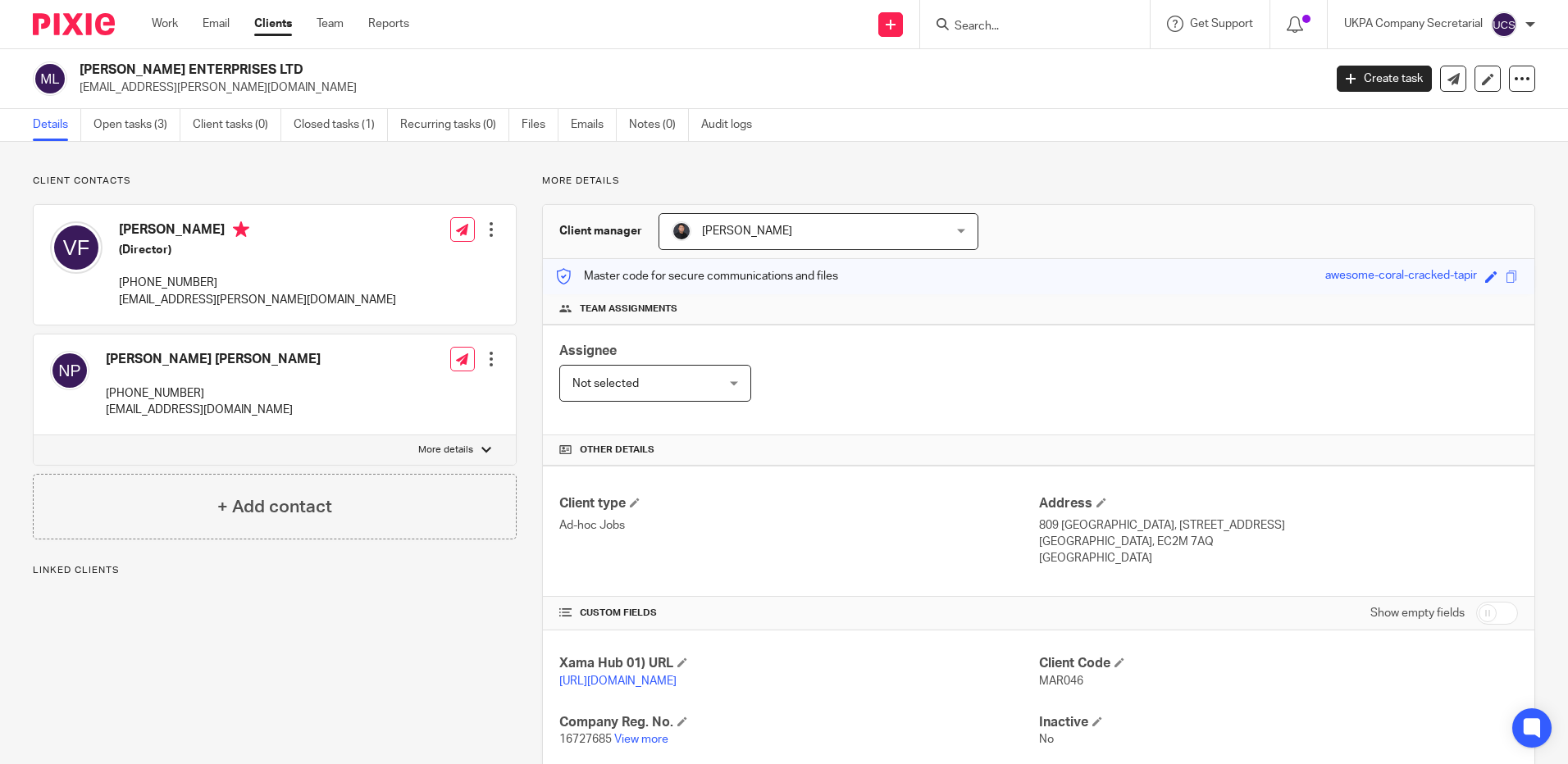
click at [253, 69] on h2 "[PERSON_NAME] ENTERPRISES LTD" at bounding box center [572, 70] width 985 height 17
click at [935, 374] on div "Assignee Not selected Not selected Not selected Aarshika Awale Aayush Niraula A…" at bounding box center [1038, 379] width 991 height 111
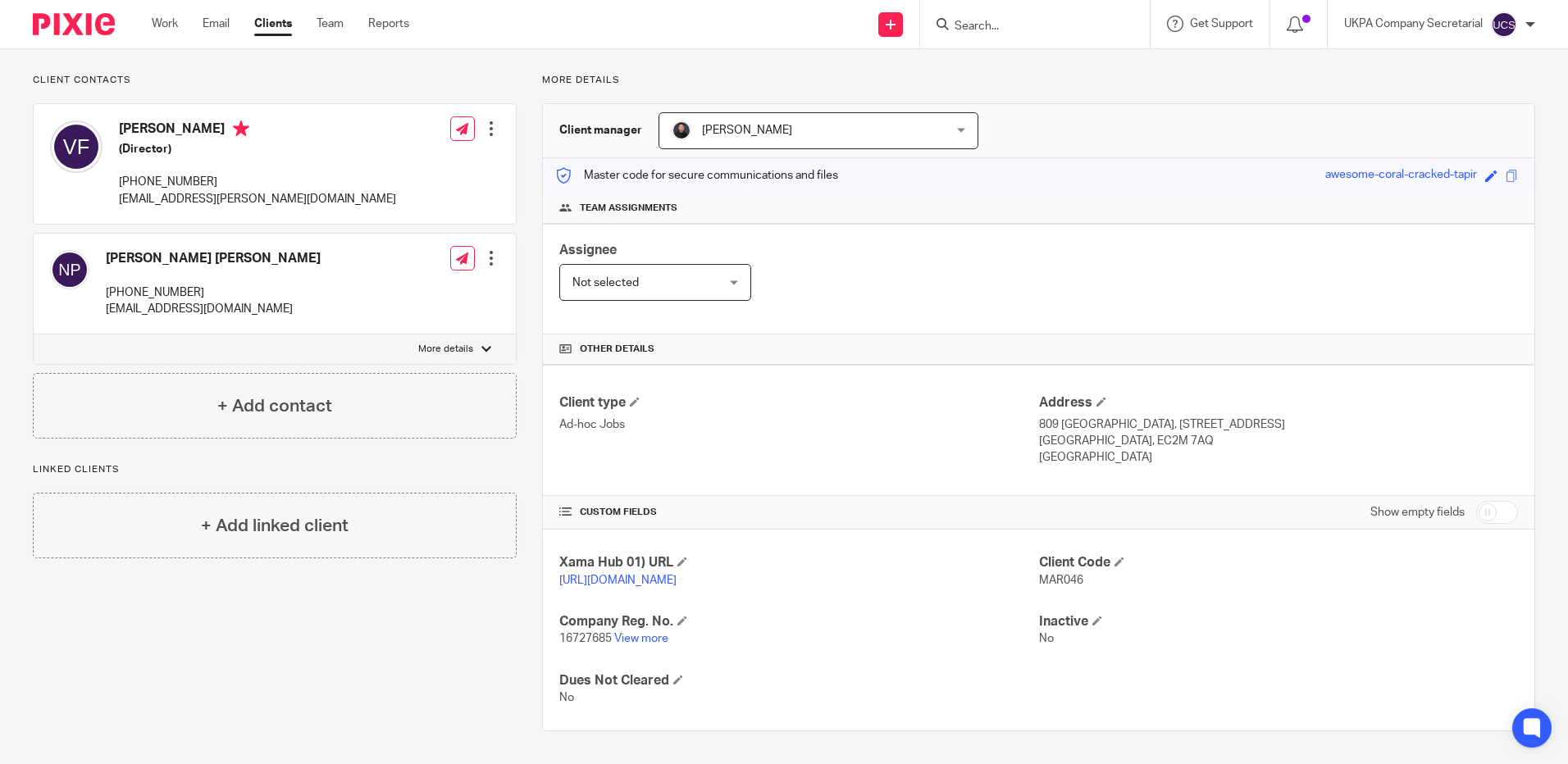
scroll to position [118, 0]
click at [1483, 501] on input "checkbox" at bounding box center [1497, 512] width 42 height 23
checkbox input "true"
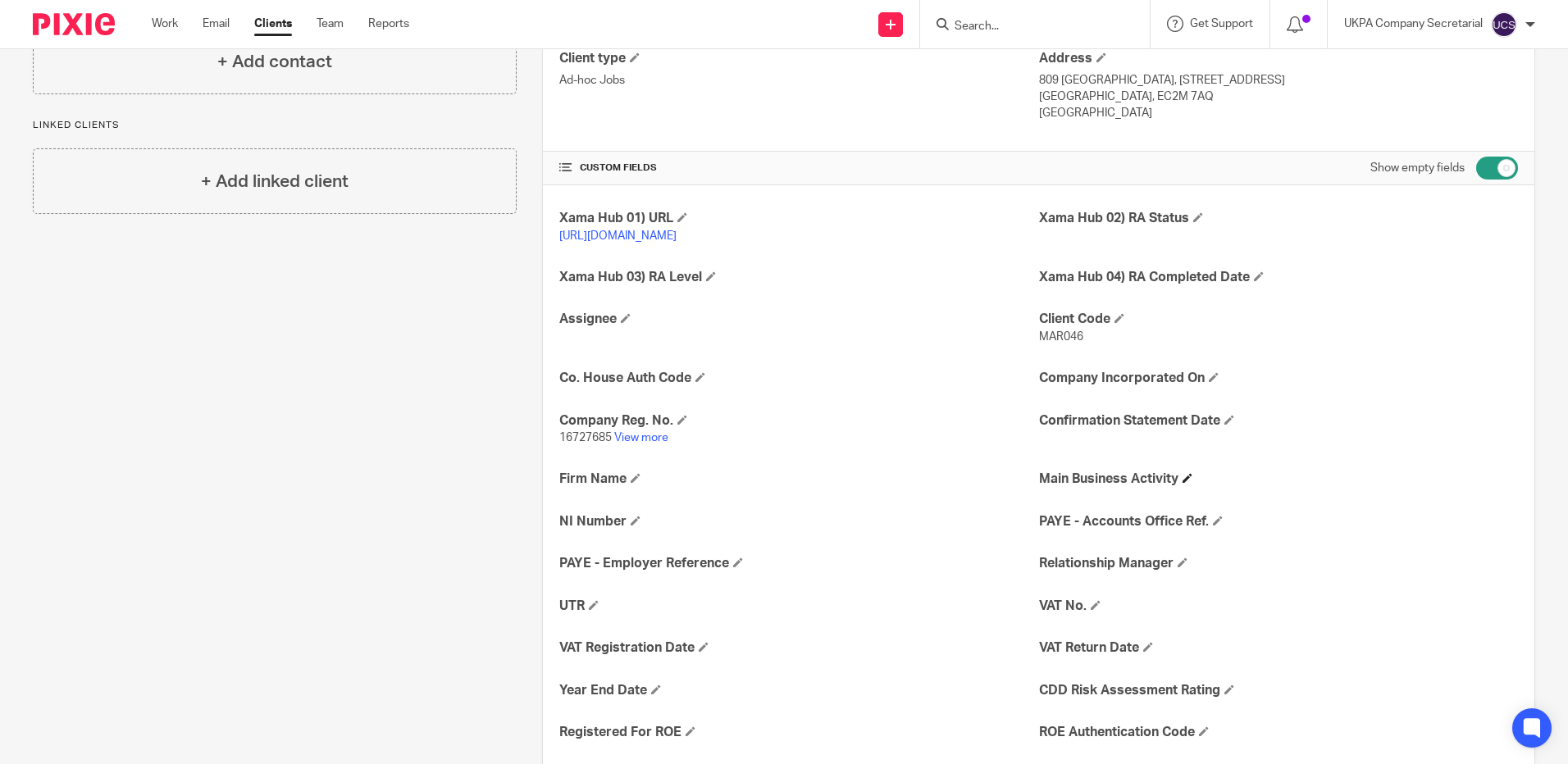
scroll to position [446, 0]
click at [700, 381] on span at bounding box center [700, 376] width 10 height 10
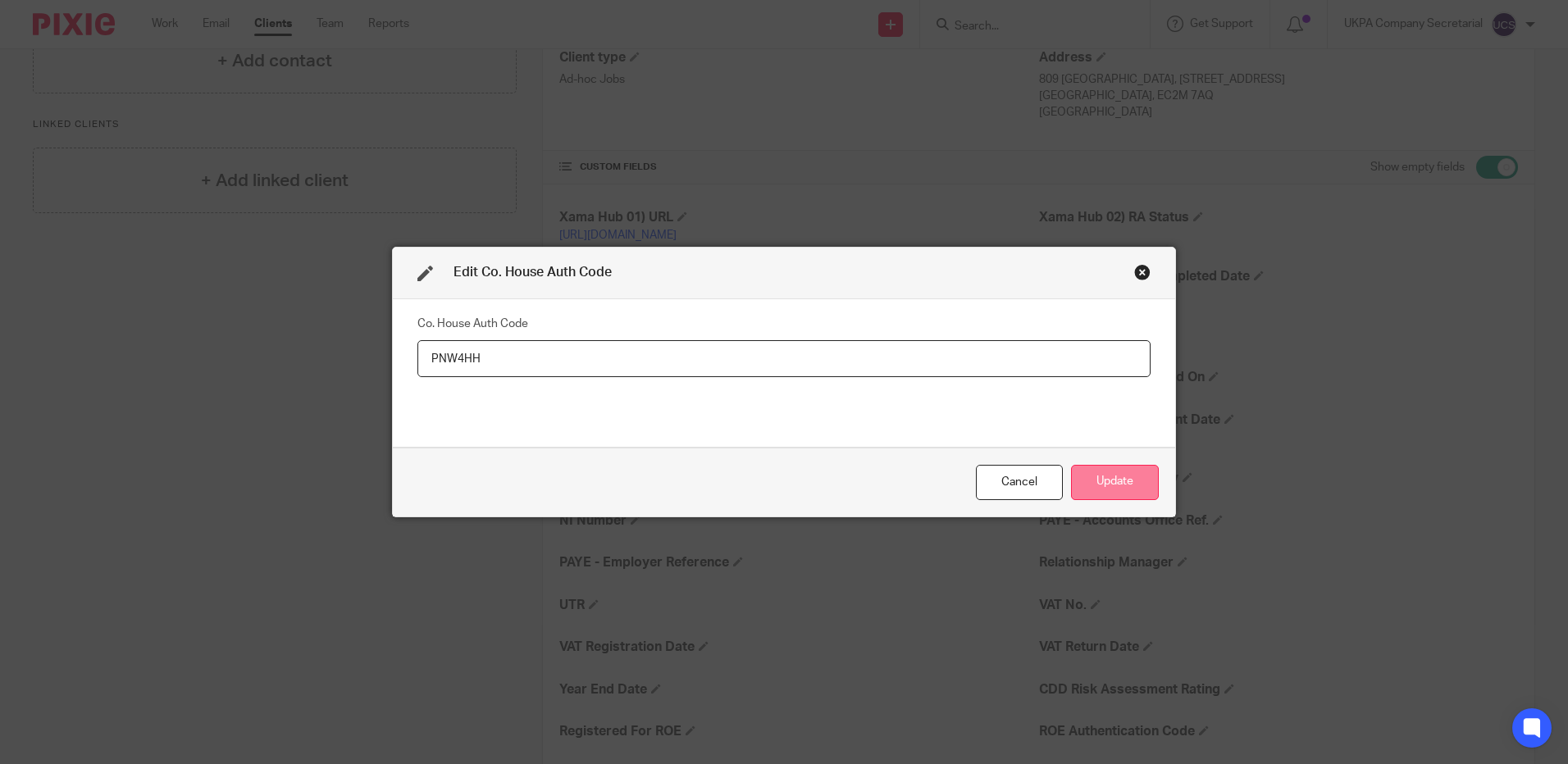
type input "PNW4HH"
click at [1118, 487] on button "Update" at bounding box center [1114, 482] width 88 height 35
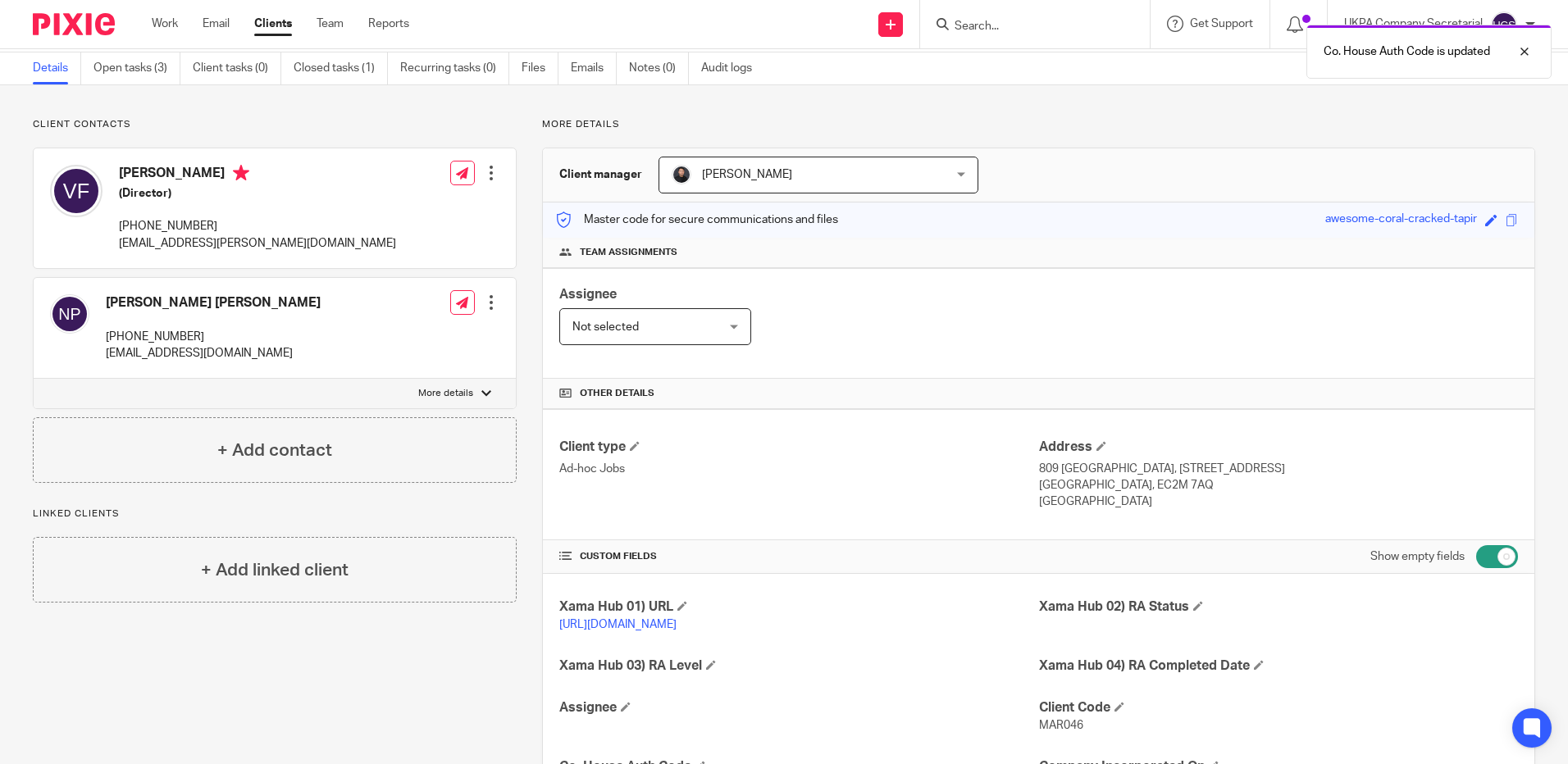
scroll to position [327, 0]
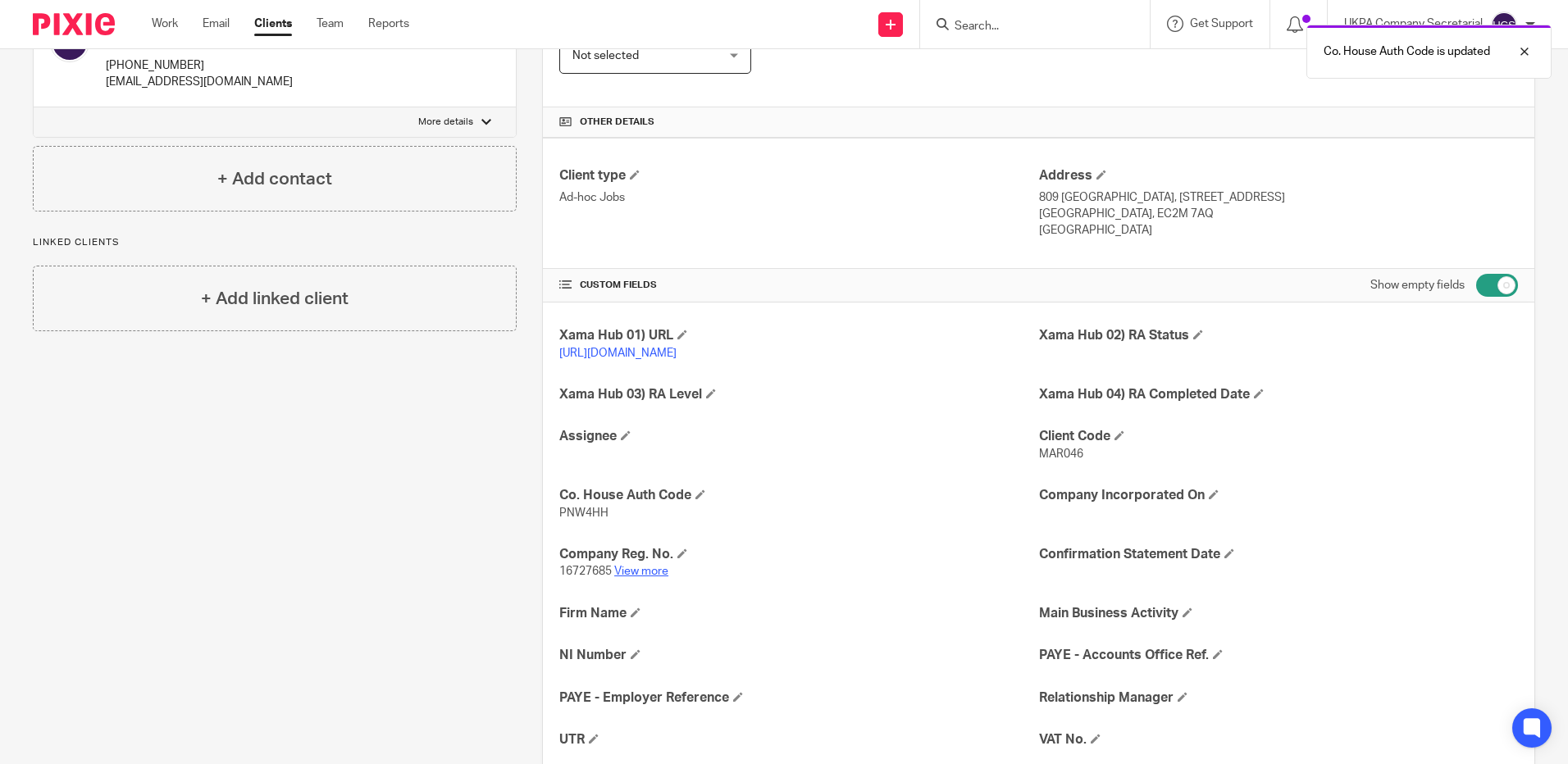
click at [649, 577] on link "View more" at bounding box center [641, 571] width 54 height 11
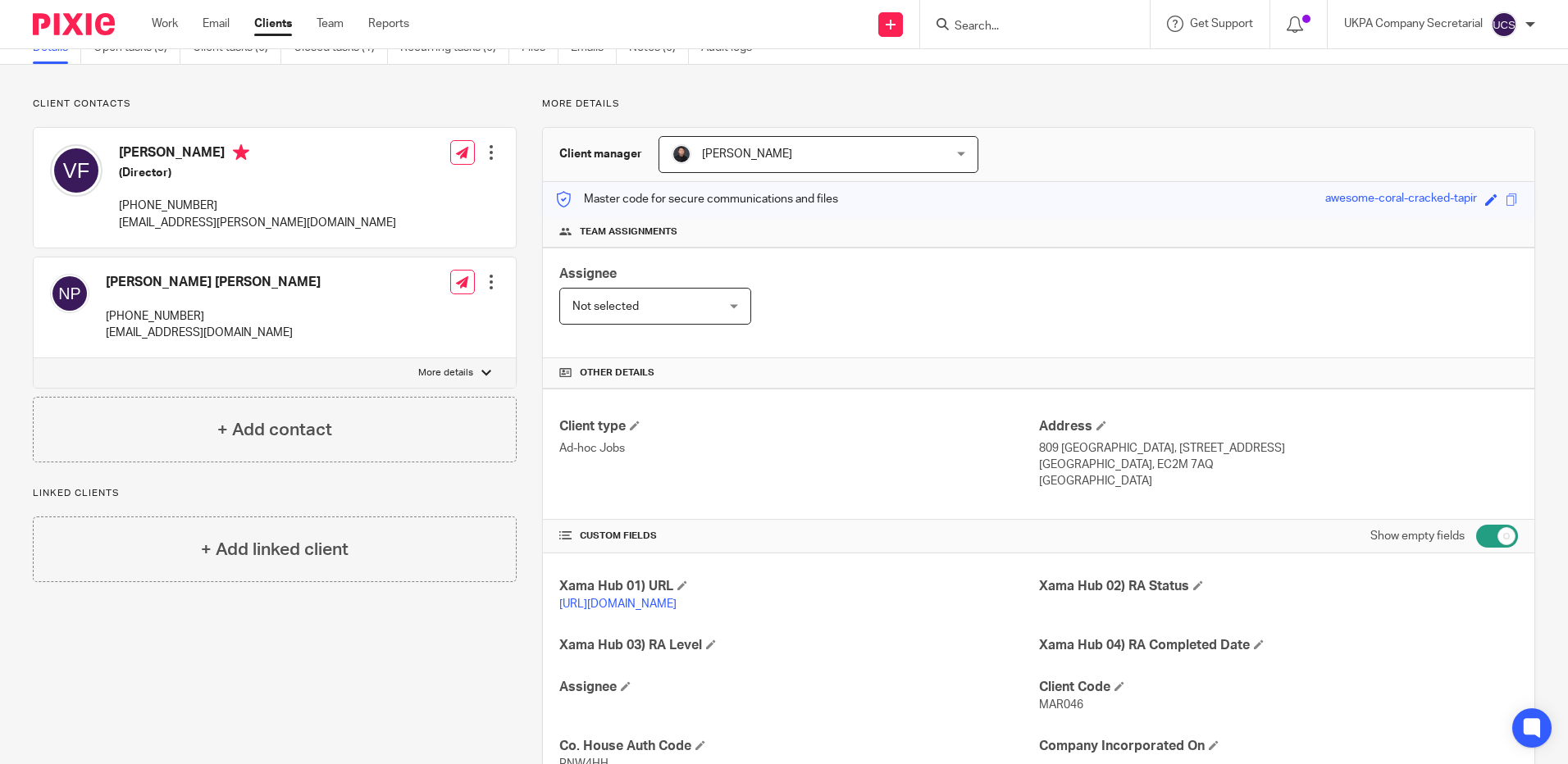
scroll to position [0, 0]
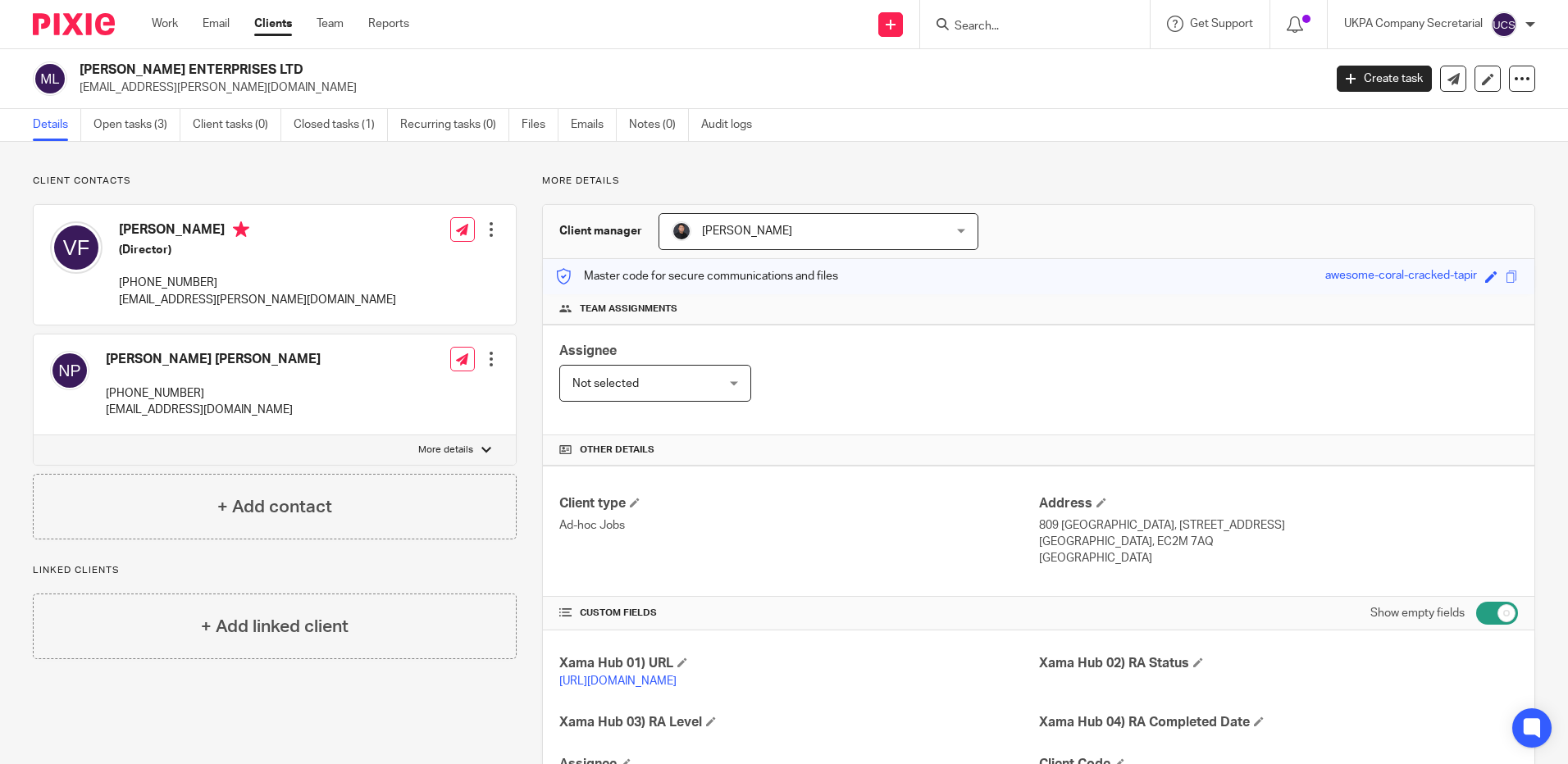
click at [1017, 34] on form at bounding box center [1040, 24] width 175 height 21
click at [1017, 27] on input "Search" at bounding box center [1027, 27] width 148 height 15
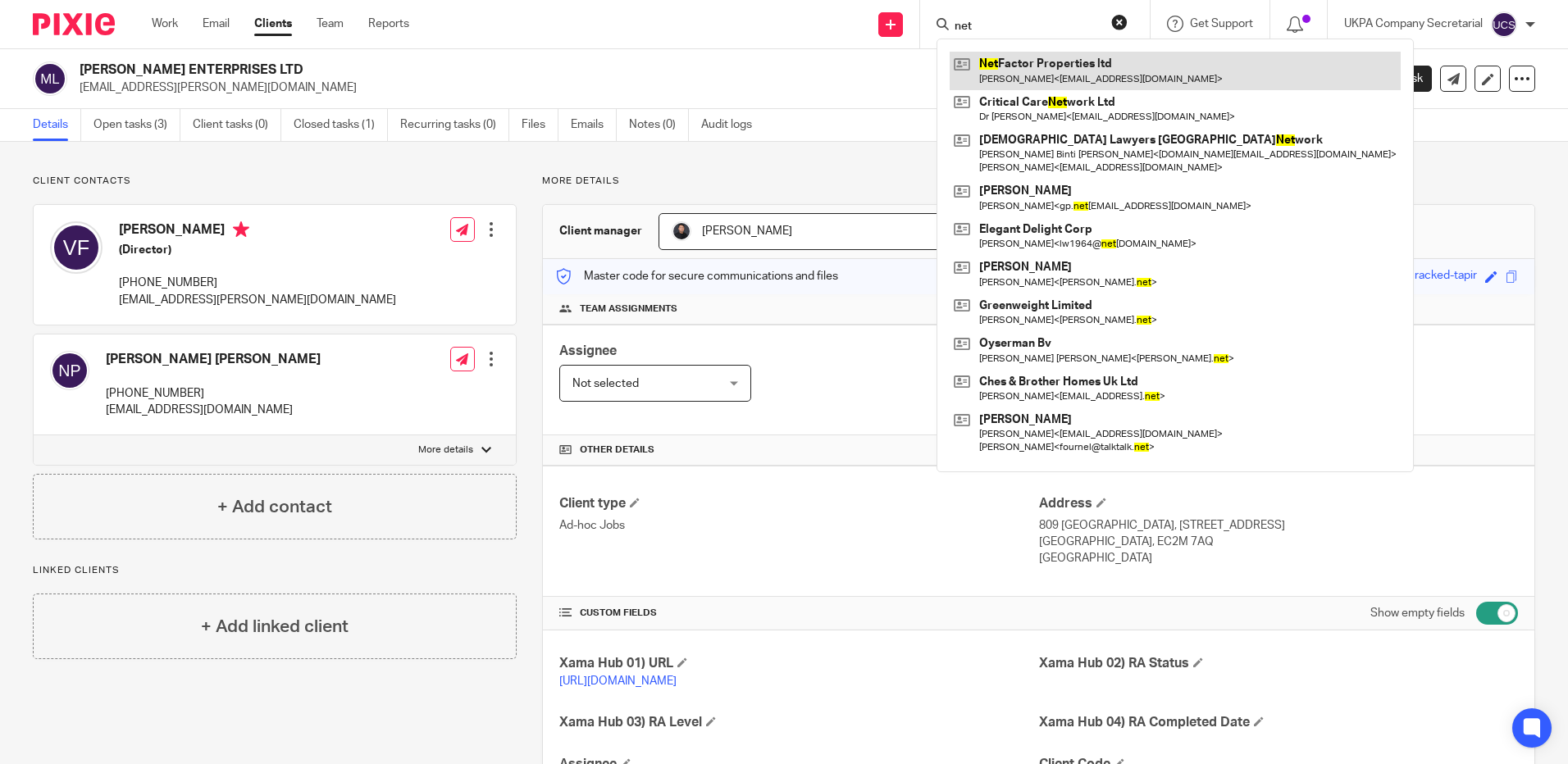
type input "net"
click at [1023, 52] on link at bounding box center [1175, 71] width 451 height 38
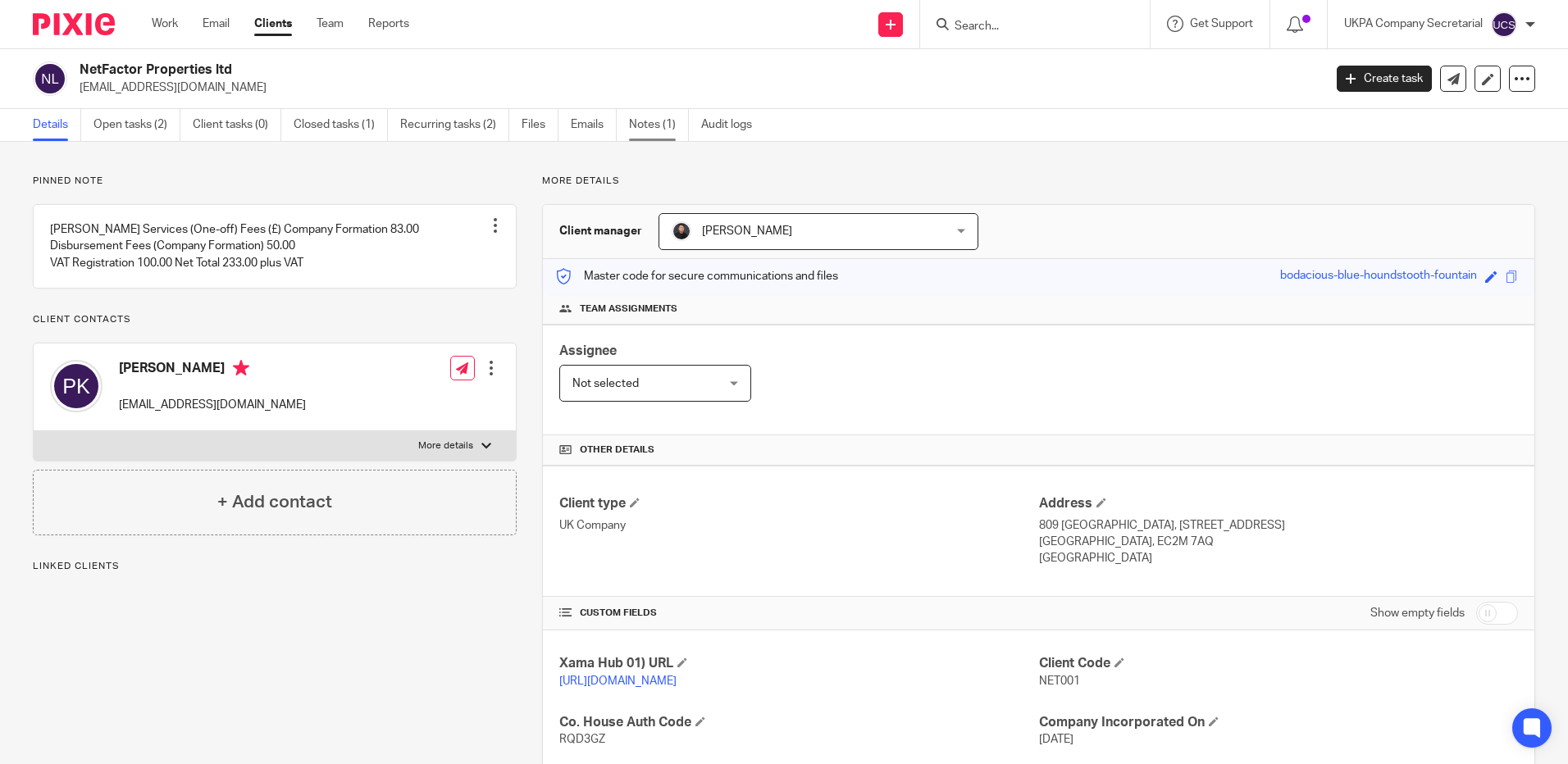
click at [637, 122] on link "Notes (1)" at bounding box center [658, 125] width 60 height 32
click at [1083, 30] on input "Search" at bounding box center [1027, 27] width 148 height 15
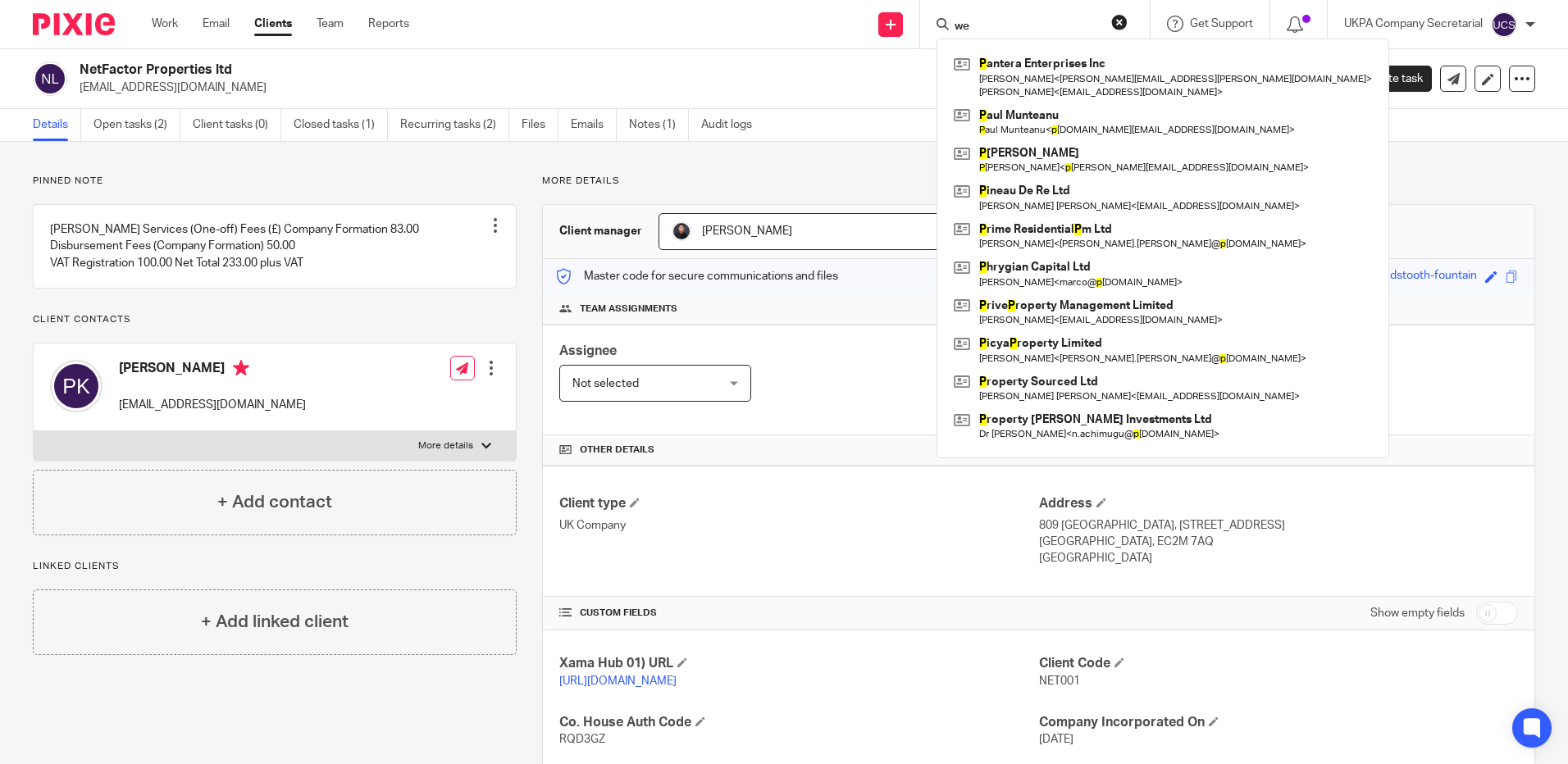
type input "w"
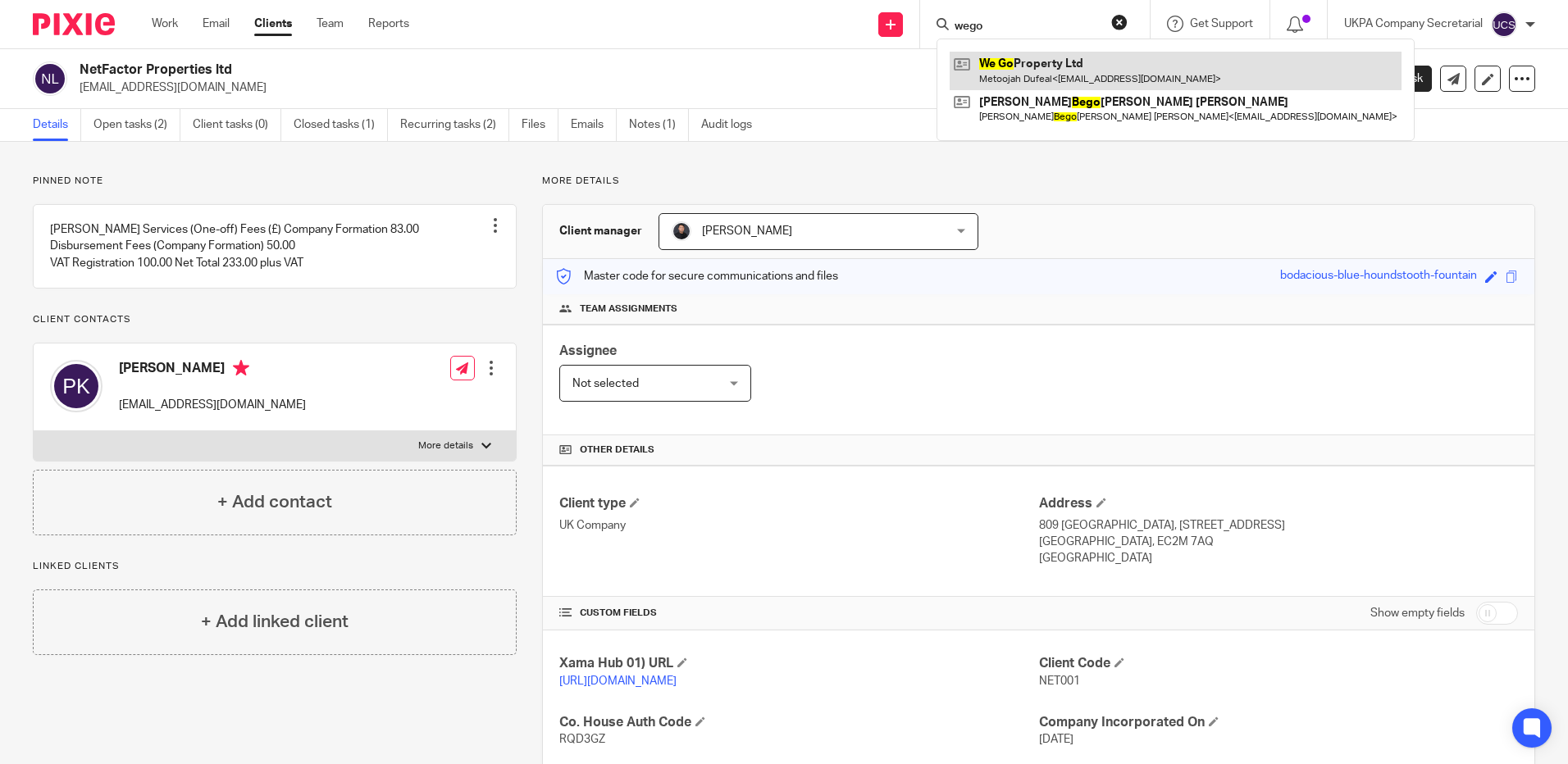
type input "wego"
click at [1066, 65] on link at bounding box center [1176, 71] width 452 height 38
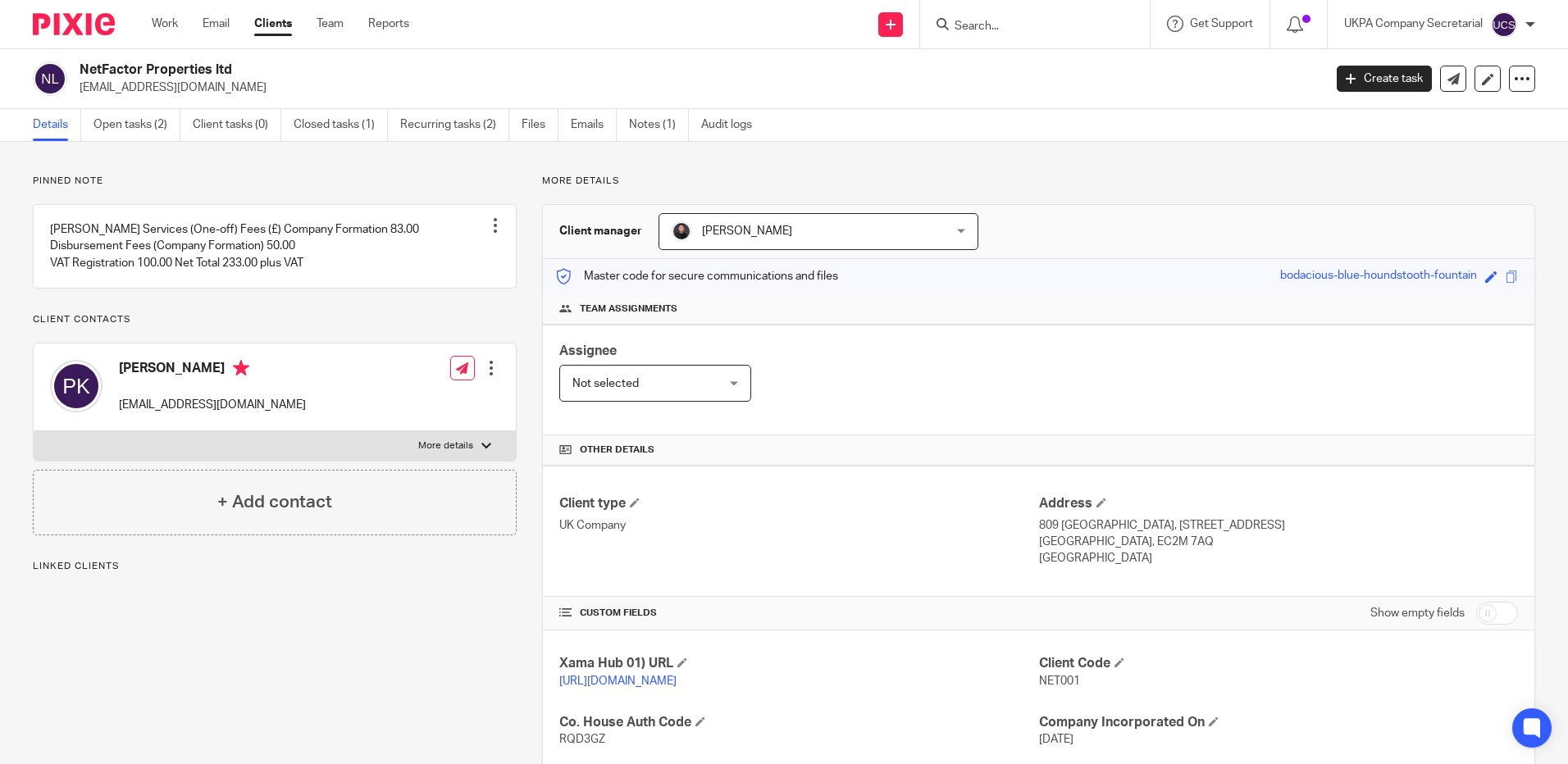
drag, startPoint x: 79, startPoint y: 71, endPoint x: 246, endPoint y: 71, distance: 167.0
click at [246, 71] on div "NetFactor Properties ltd [PERSON_NAME][EMAIL_ADDRESS][DOMAIN_NAME]" at bounding box center [672, 79] width 1279 height 34
copy h2 "NetFactor Properties ltd"
click at [1016, 29] on input "Search" at bounding box center [1027, 27] width 148 height 15
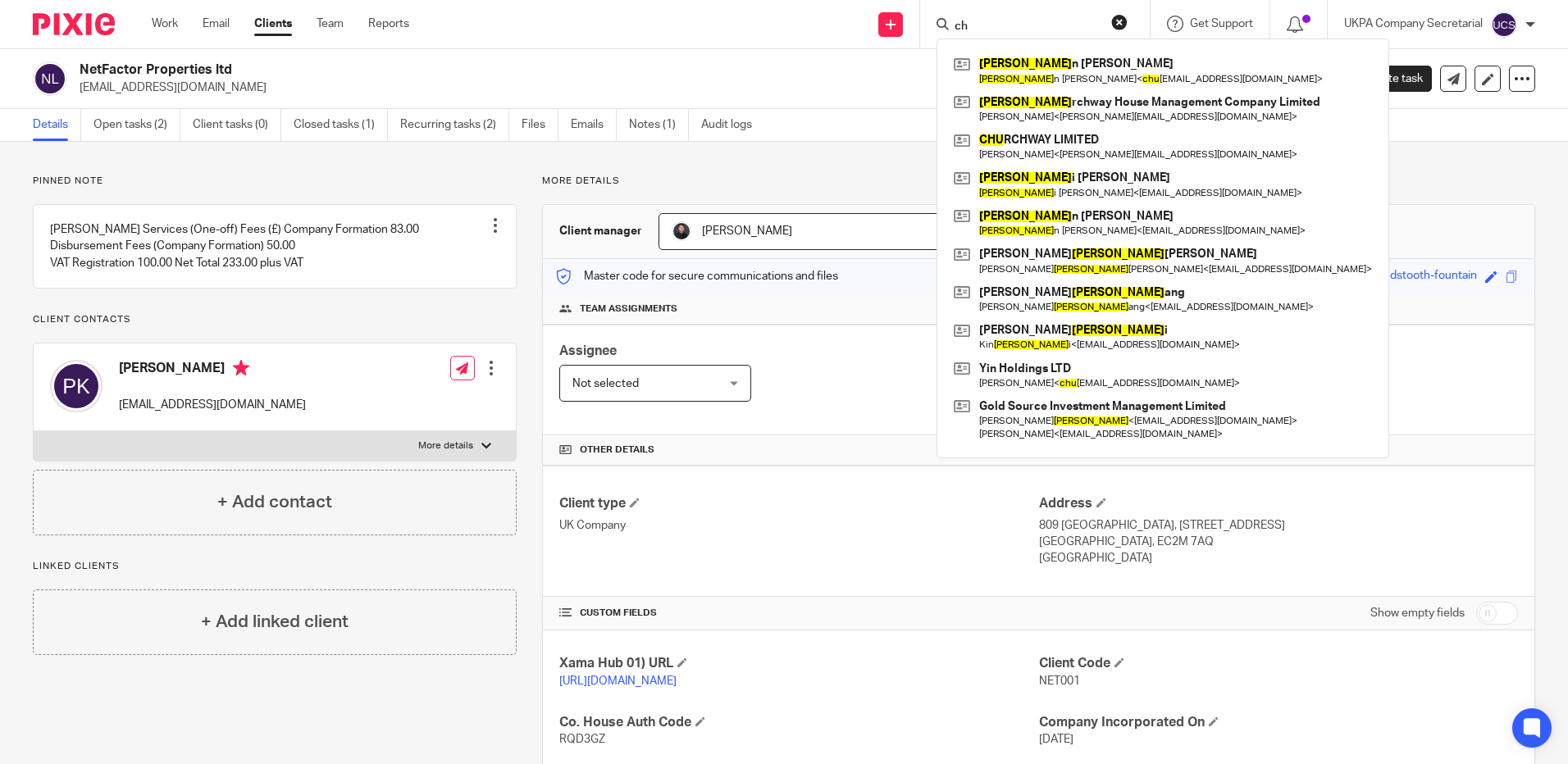
type input "c"
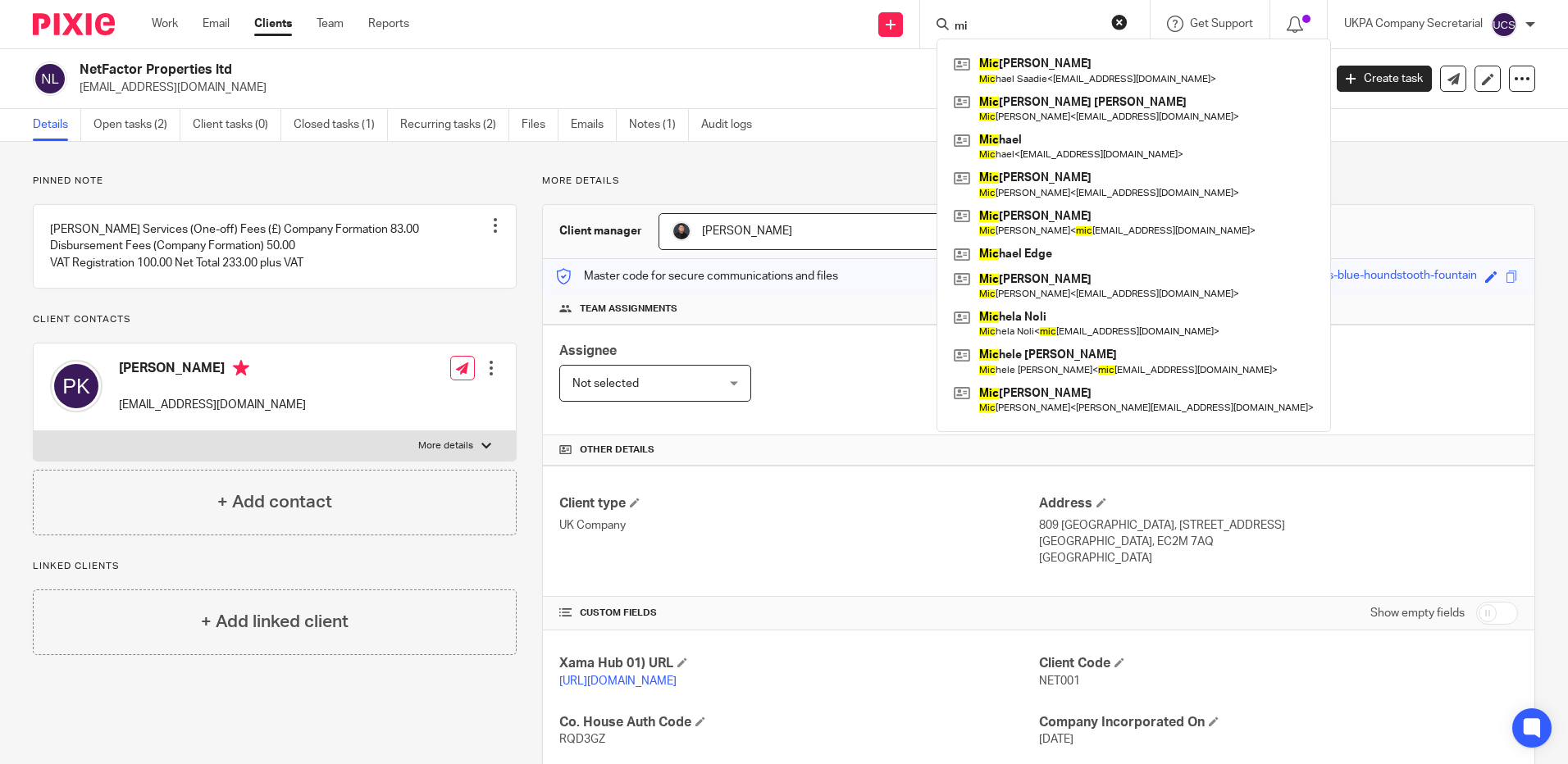
type input "m"
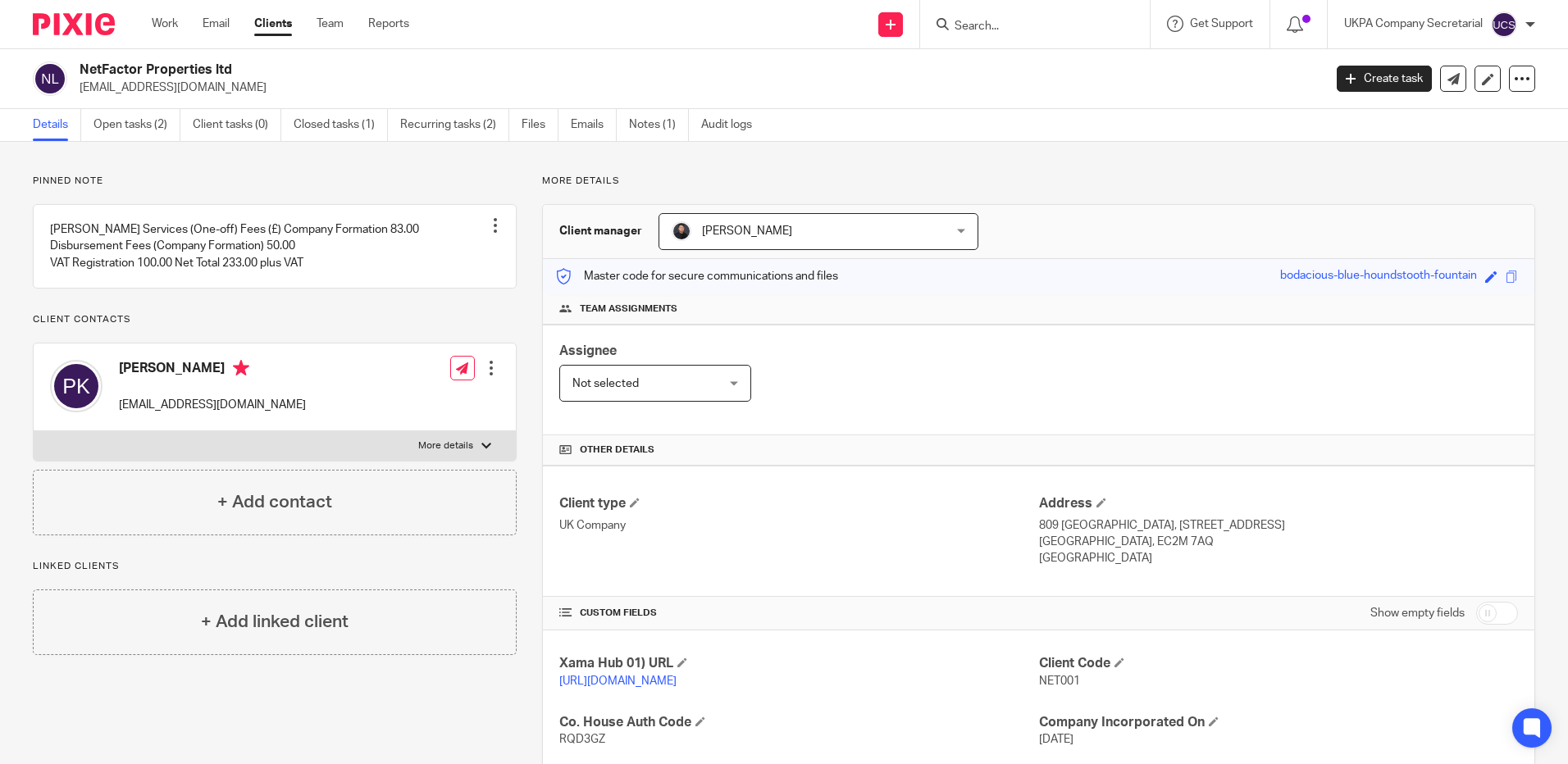
click at [984, 27] on input "Search" at bounding box center [1027, 27] width 148 height 15
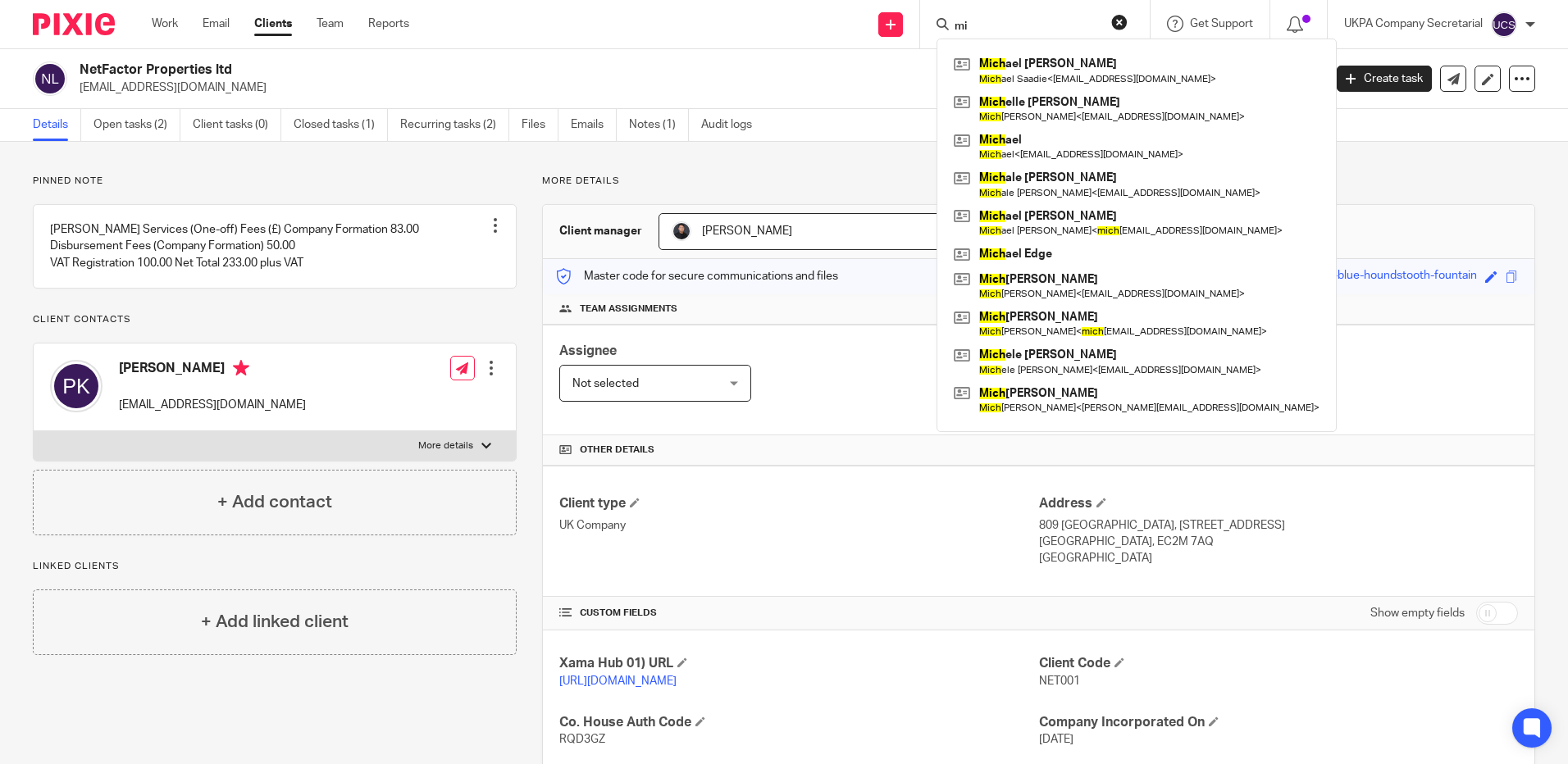
type input "m"
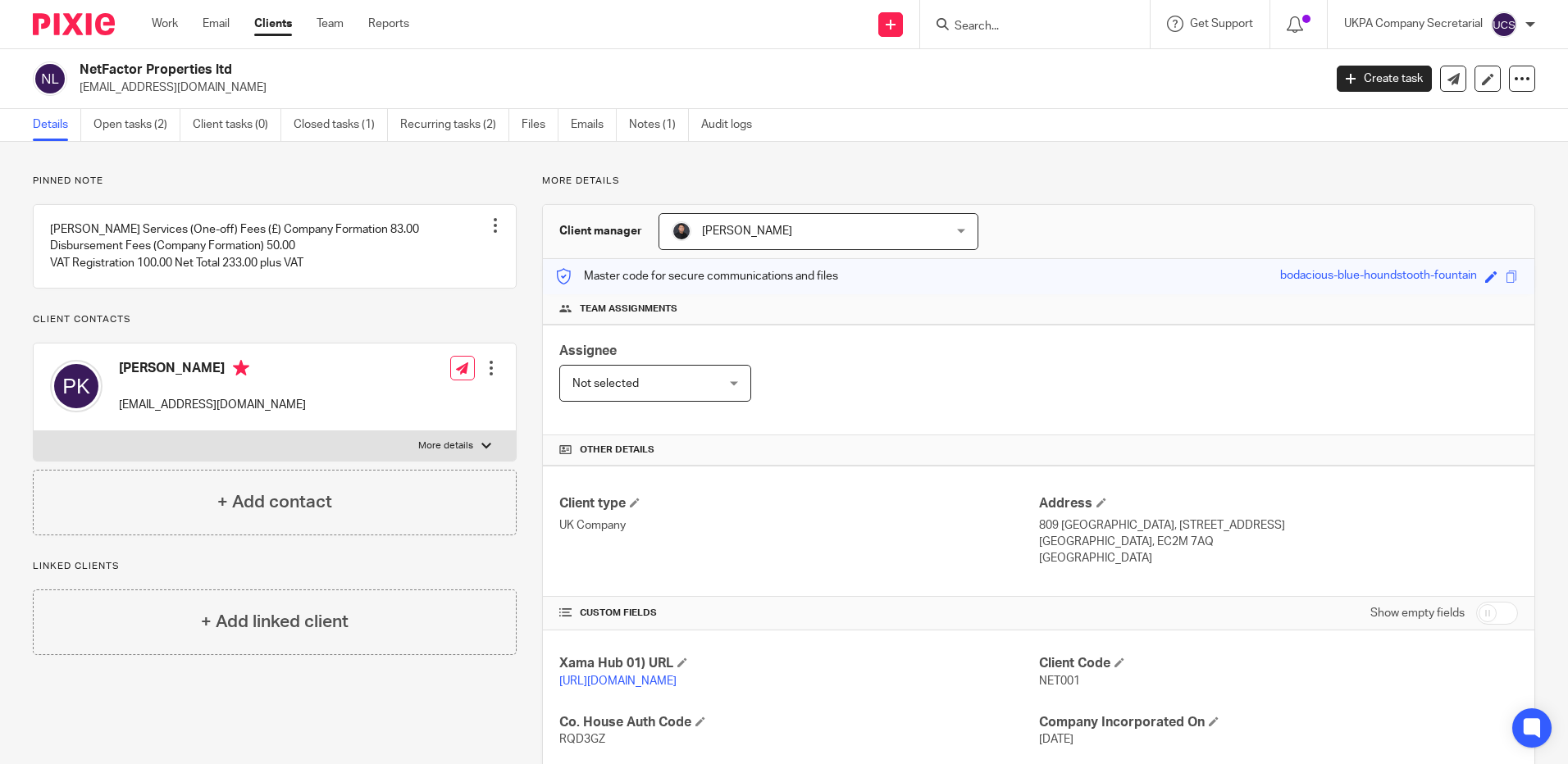
click at [1030, 32] on input "Search" at bounding box center [1027, 27] width 148 height 15
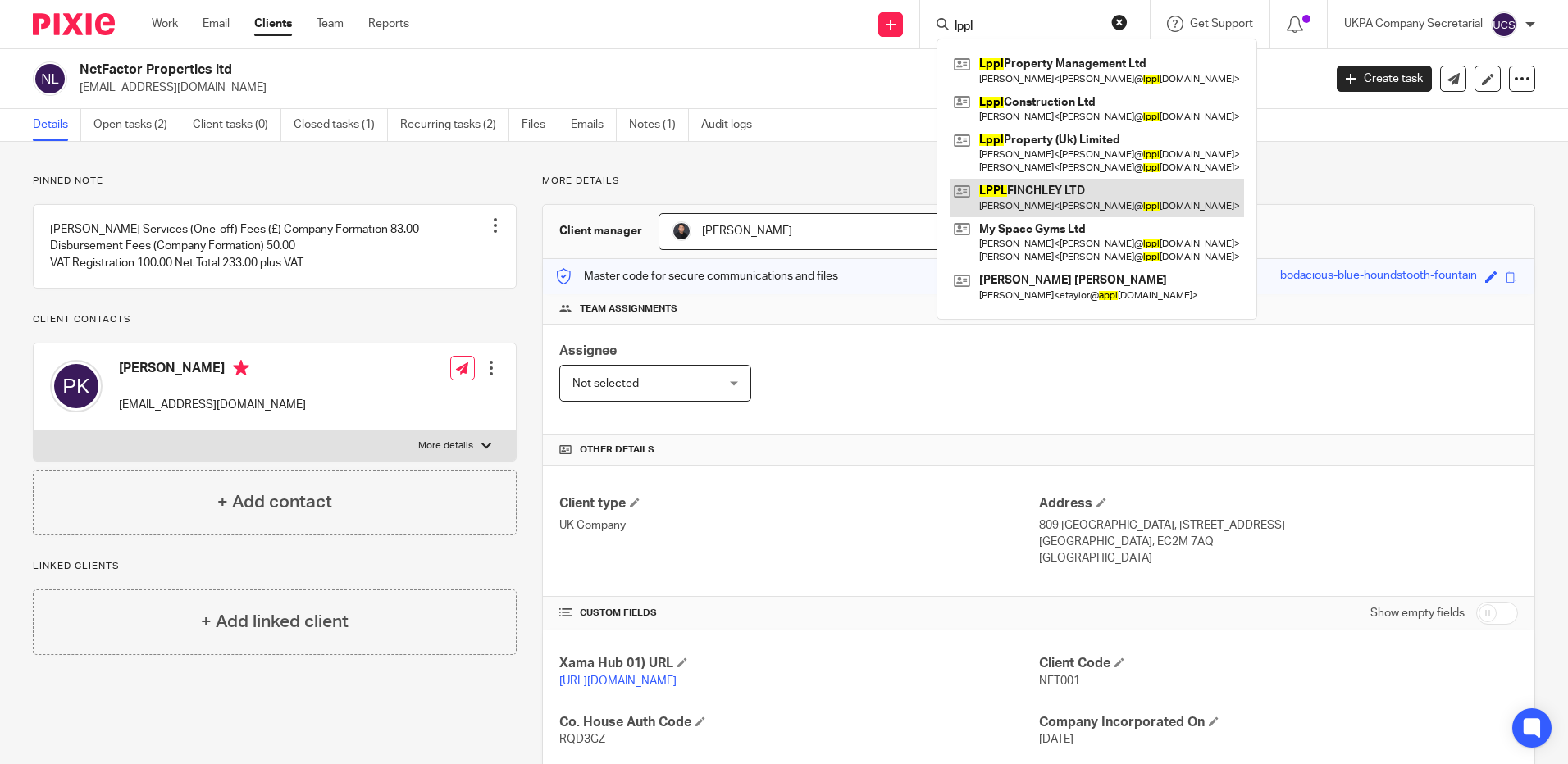
type input "lppl"
click at [1023, 199] on link at bounding box center [1097, 198] width 295 height 38
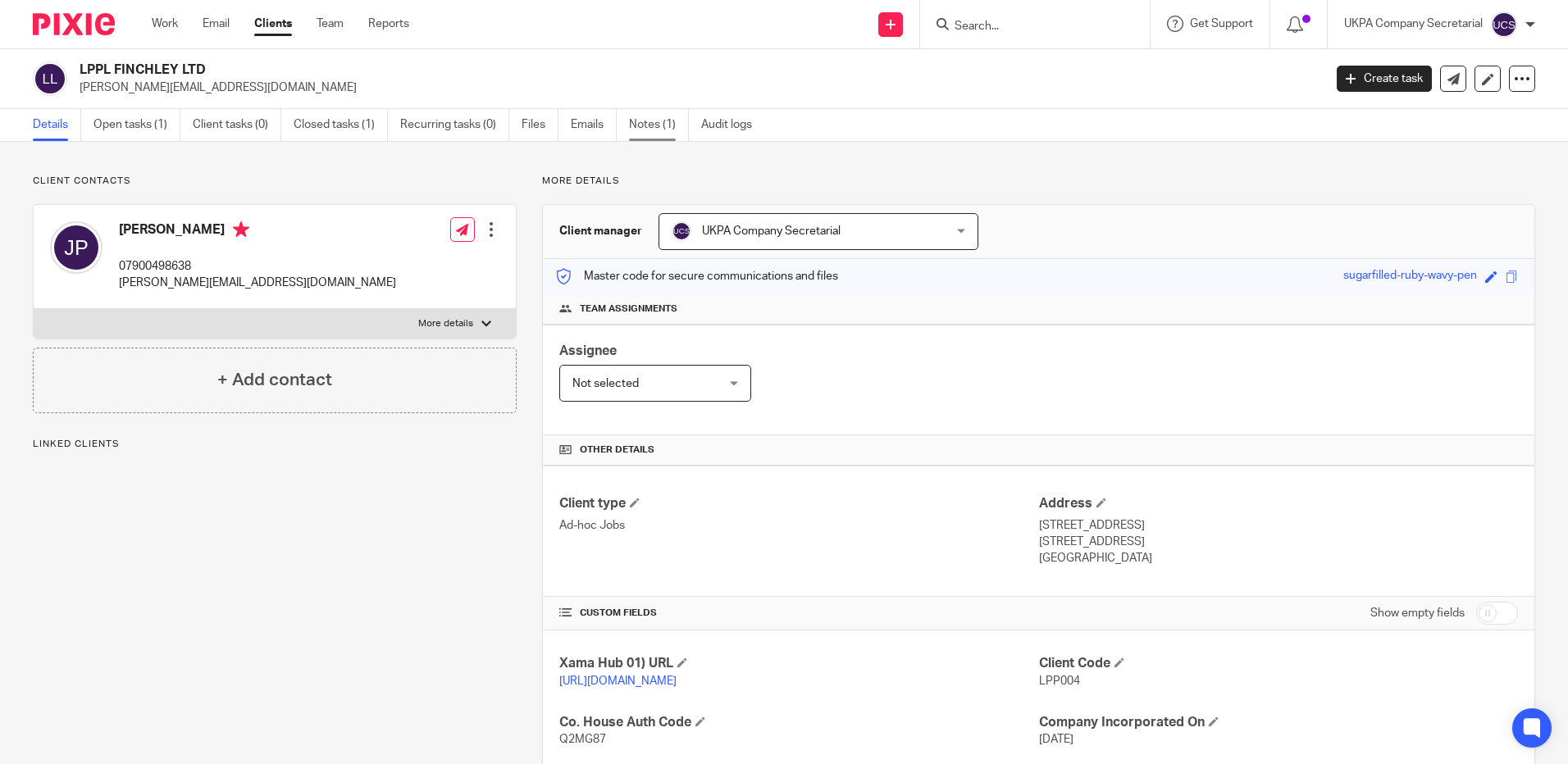
click at [644, 122] on link "Notes (1)" at bounding box center [658, 125] width 60 height 32
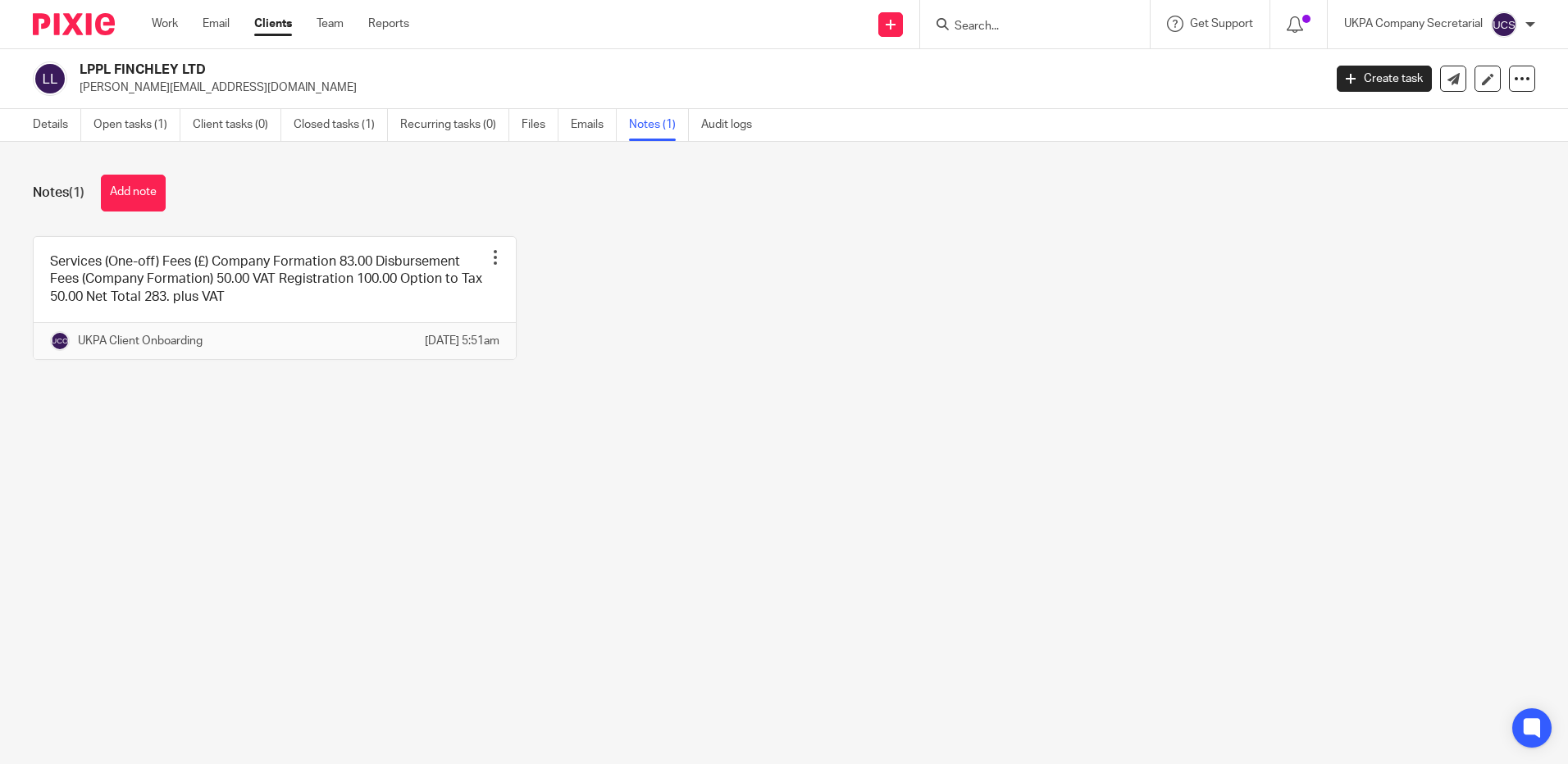
drag, startPoint x: 74, startPoint y: 68, endPoint x: 222, endPoint y: 74, distance: 148.1
click at [222, 74] on div "LPPL FINCHLEY LTD michael@lpplproperty.com" at bounding box center [672, 79] width 1279 height 34
copy h2 "LPPL FINCHLEY LTD"
click at [1011, 32] on input "Search" at bounding box center [1027, 27] width 148 height 15
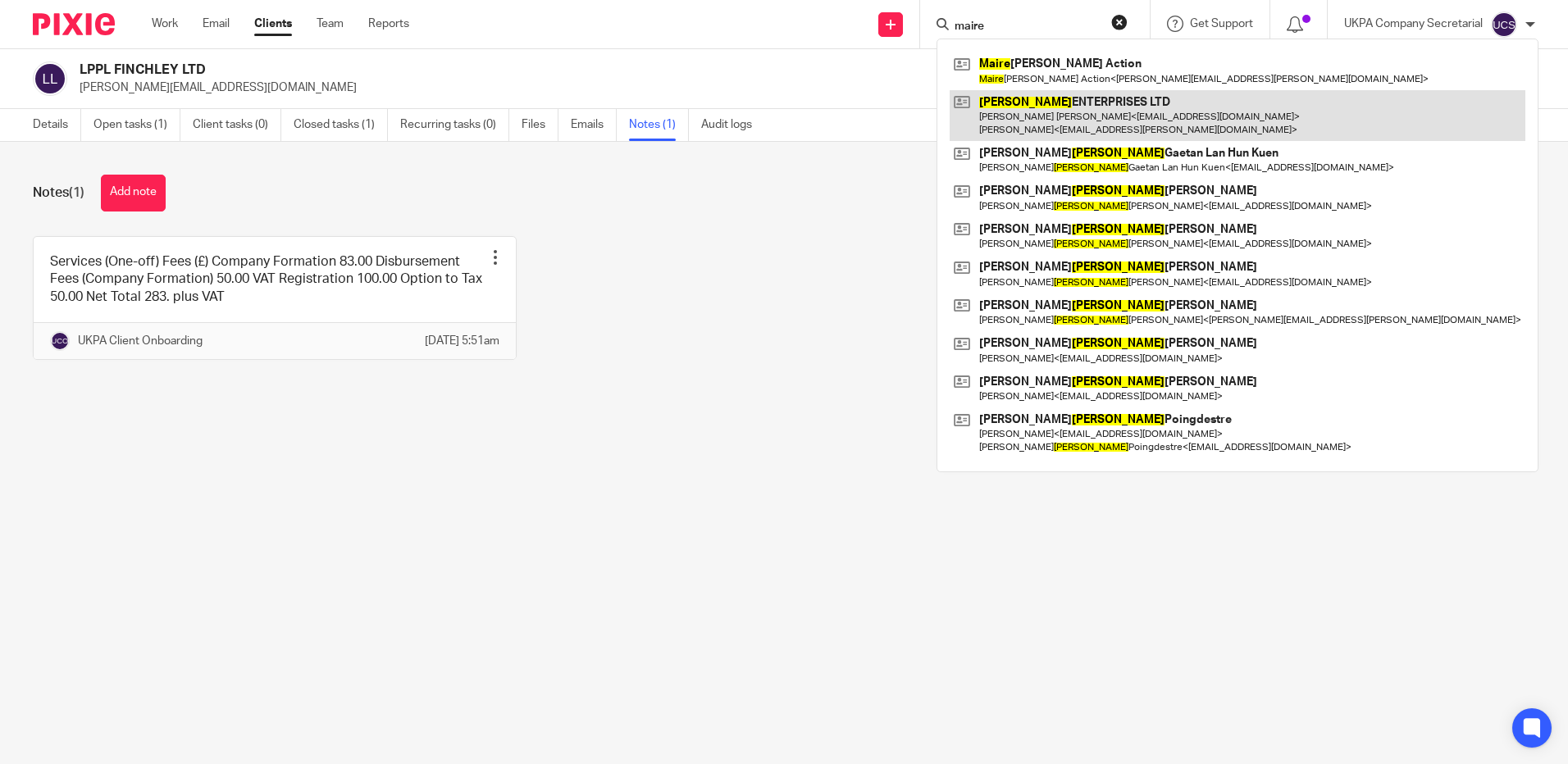
type input "maire"
click at [1036, 104] on link at bounding box center [1237, 116] width 575 height 51
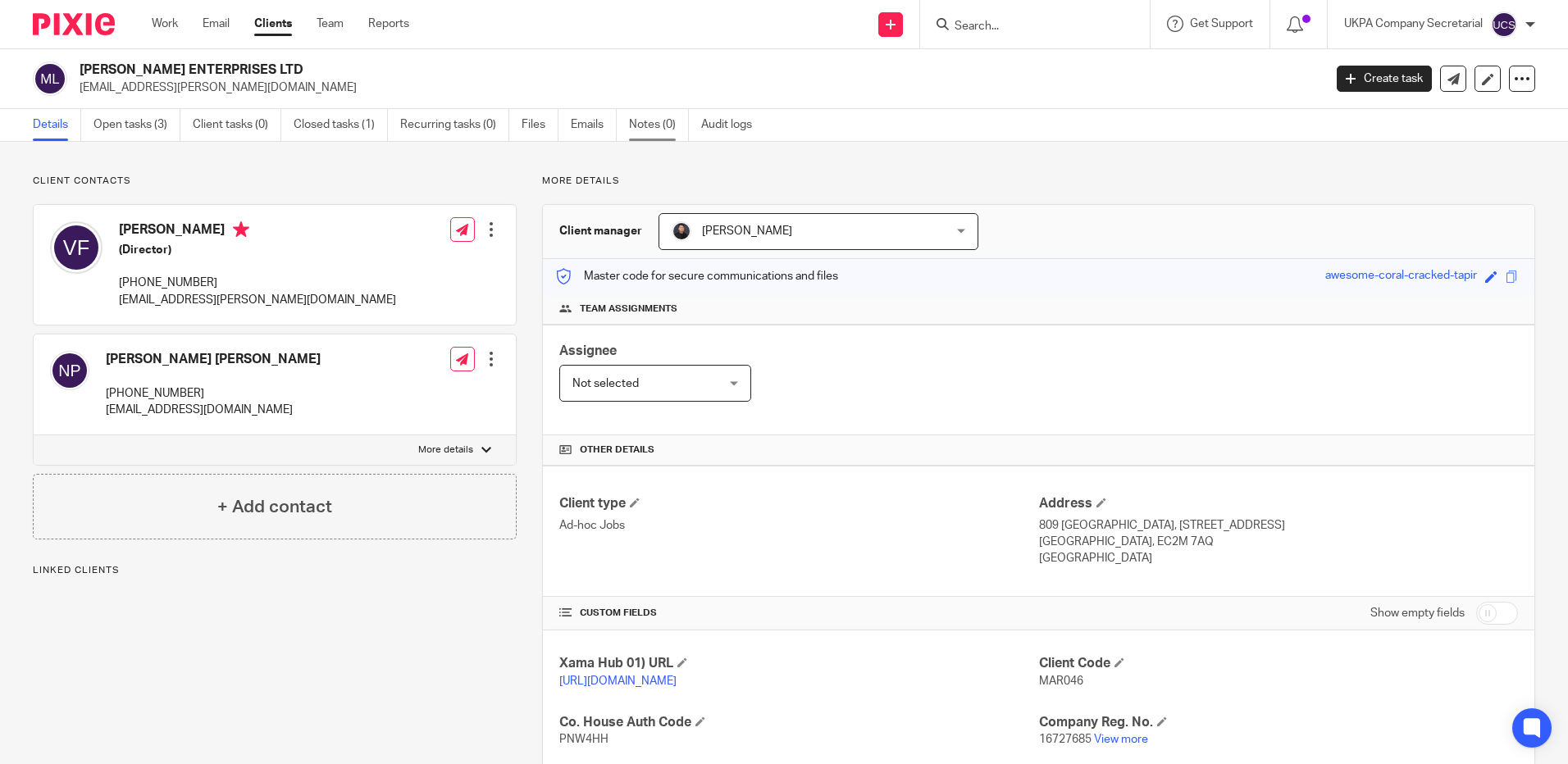
click at [653, 120] on link "Notes (0)" at bounding box center [658, 125] width 60 height 32
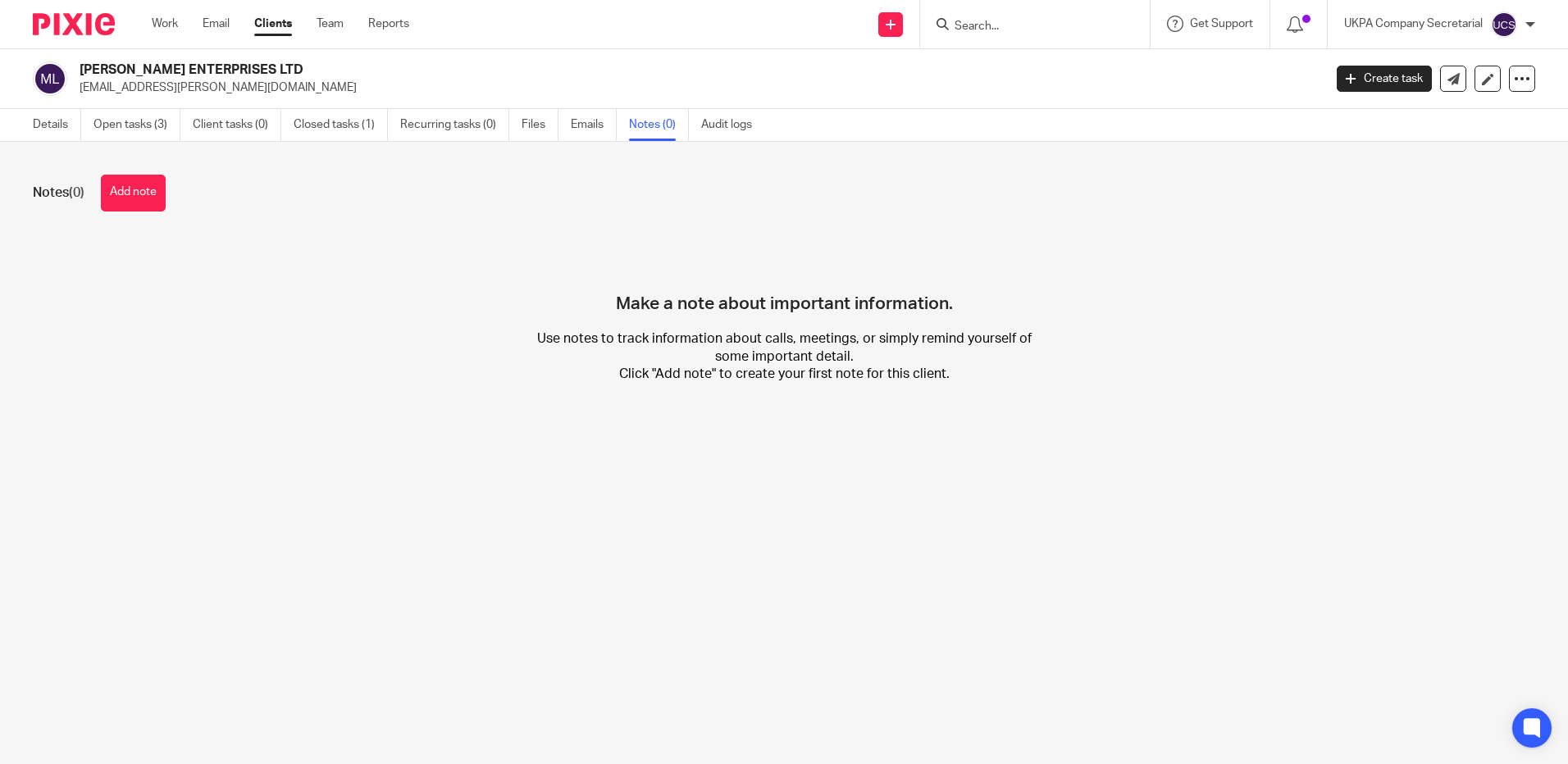
click at [126, 189] on button "Add note" at bounding box center [133, 193] width 65 height 37
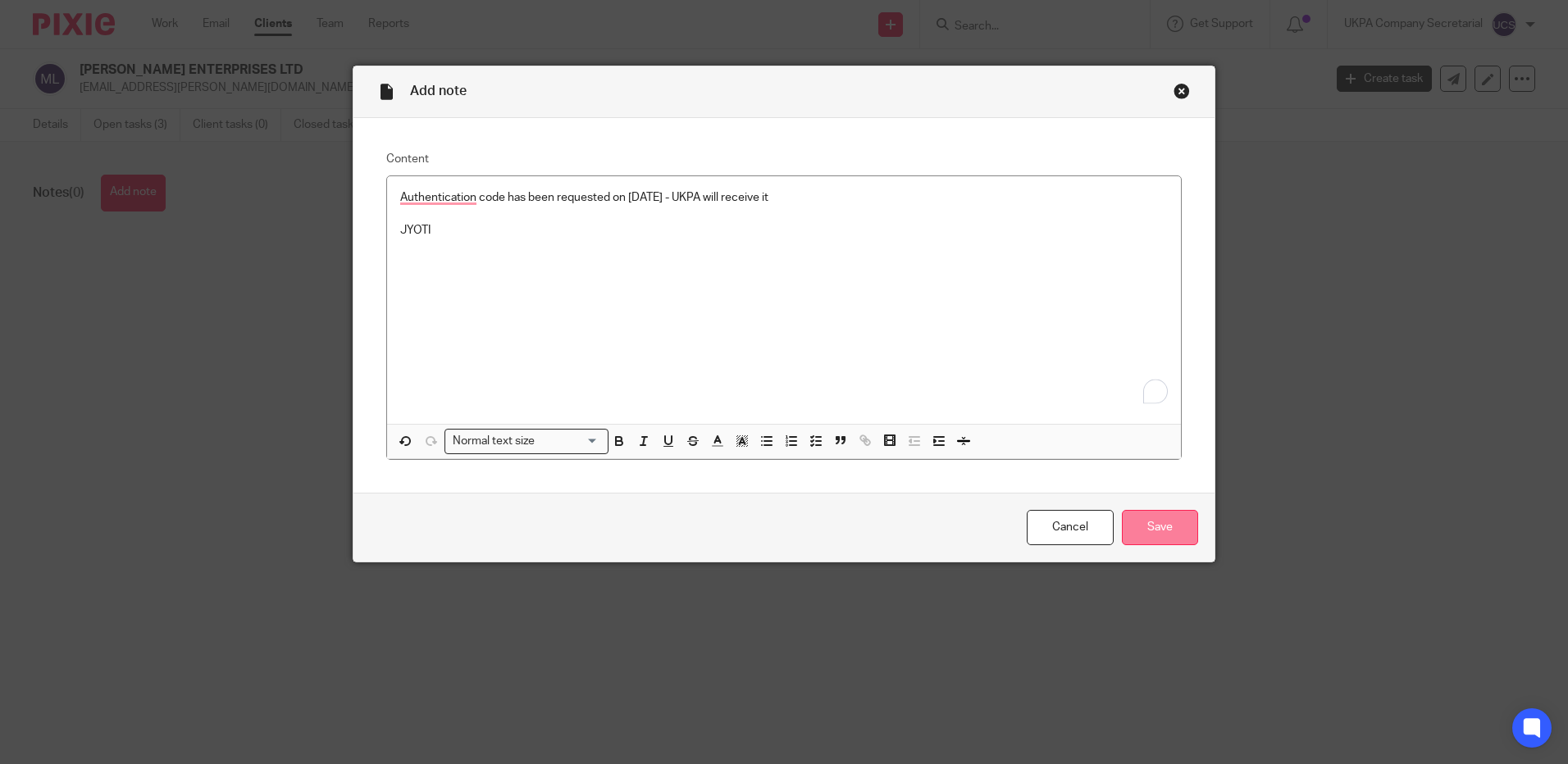
click at [1162, 515] on input "Save" at bounding box center [1159, 527] width 76 height 35
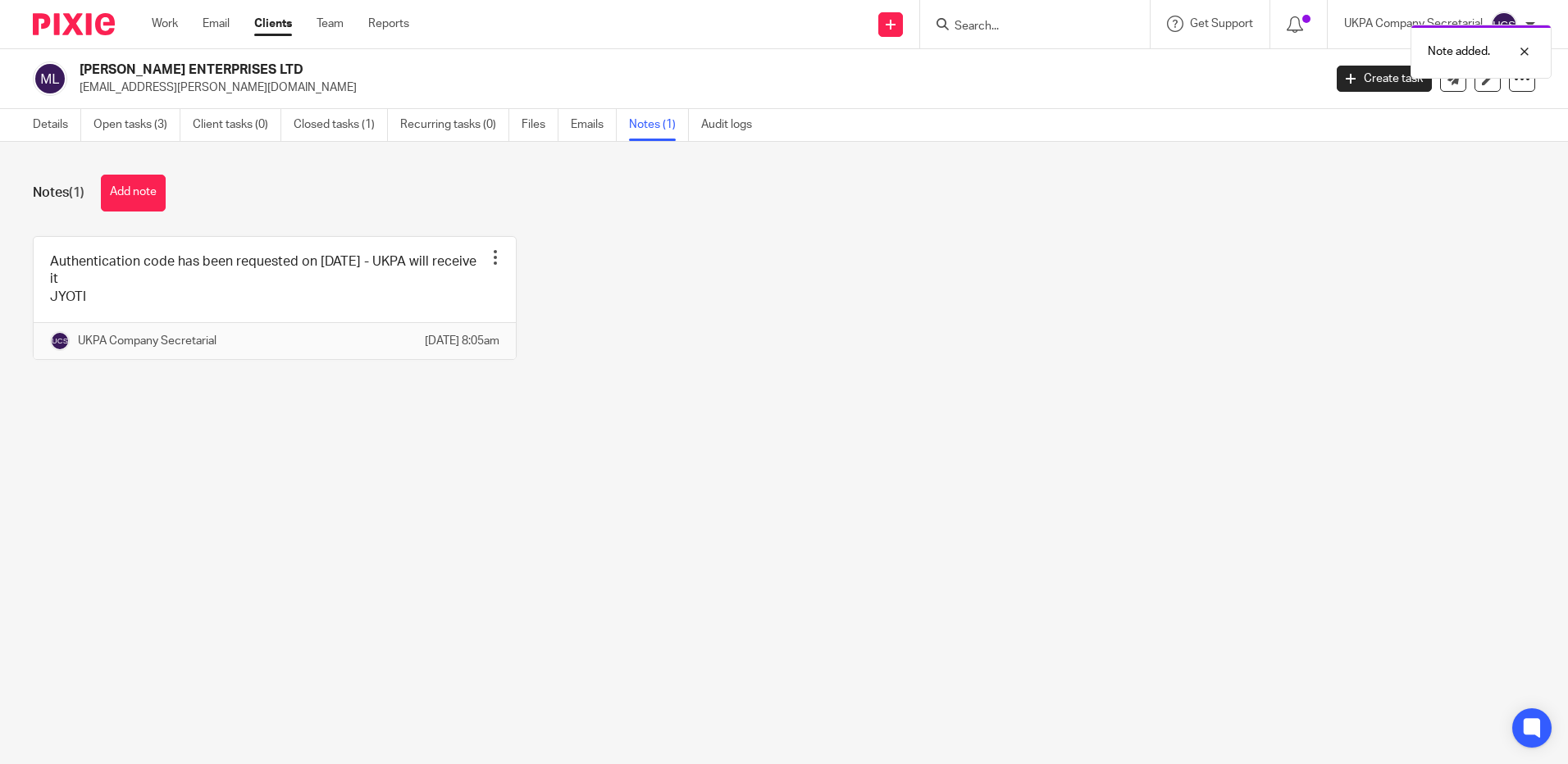
click at [1050, 25] on div "Note added." at bounding box center [1167, 48] width 768 height 62
click at [951, 30] on div "Note added." at bounding box center [1167, 48] width 768 height 62
click at [1064, 36] on div at bounding box center [1035, 24] width 230 height 48
click at [1047, 28] on input "Search" at bounding box center [1027, 27] width 148 height 15
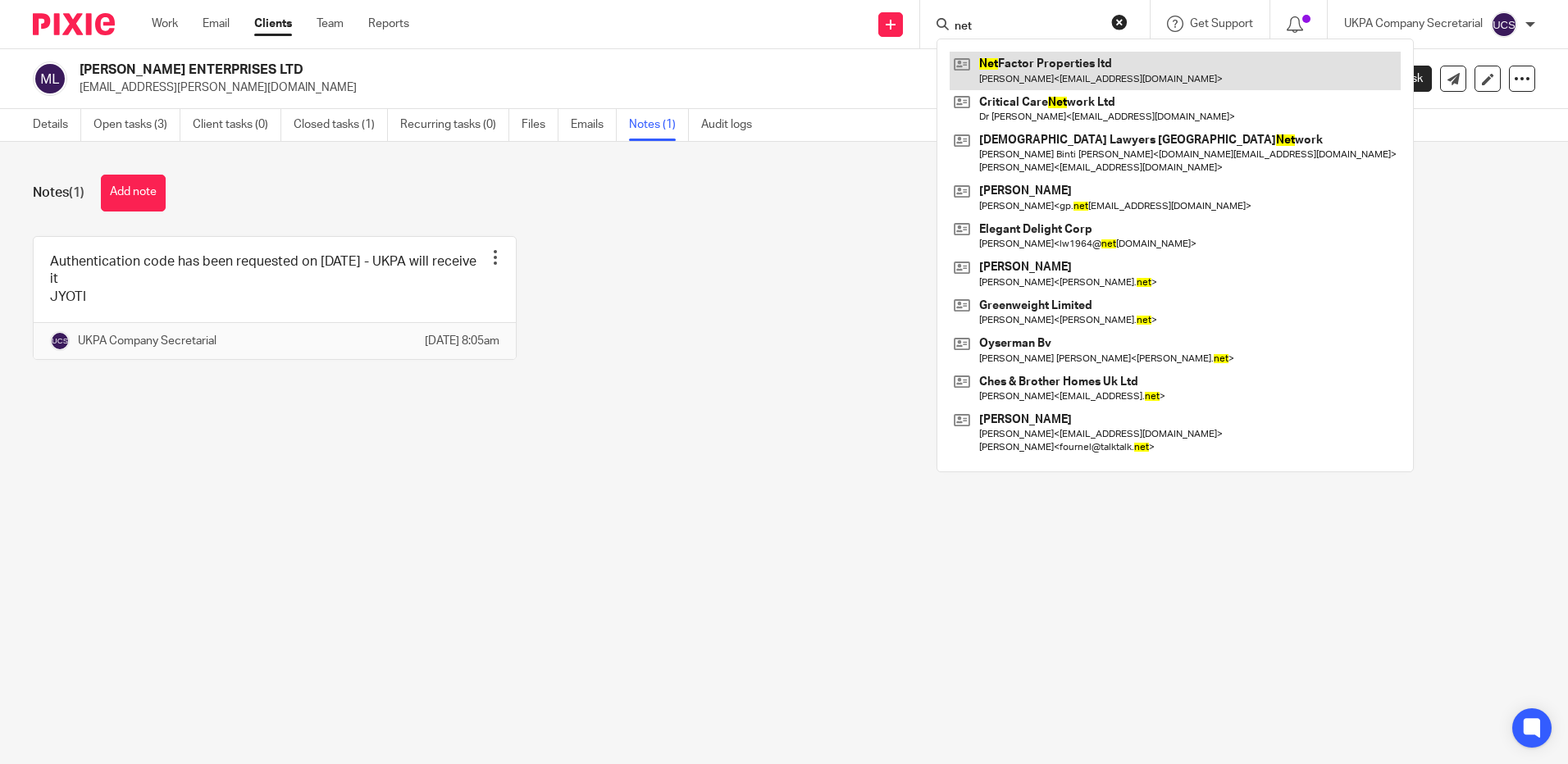
type input "net"
click at [1118, 69] on link at bounding box center [1175, 71] width 451 height 38
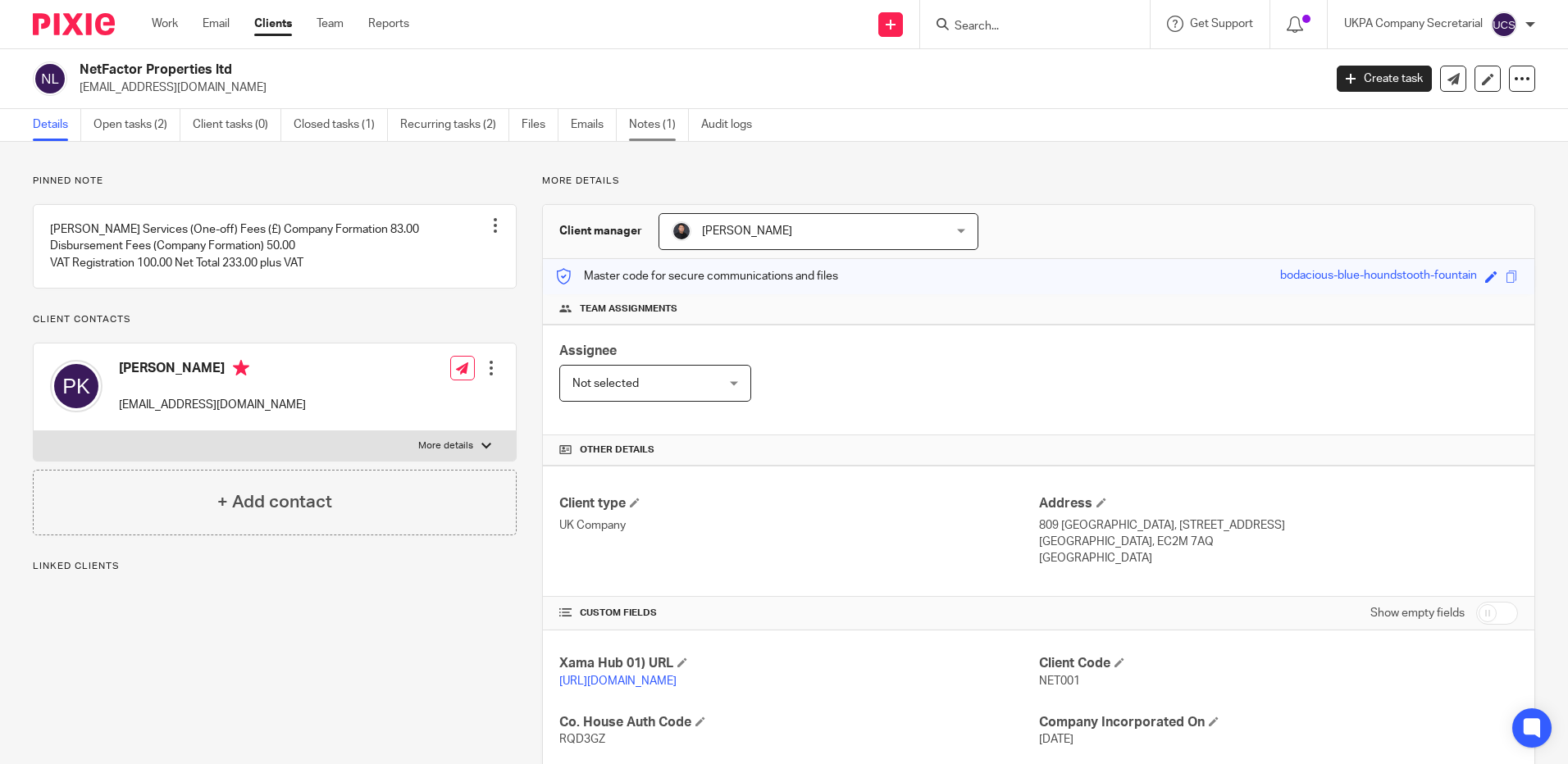
click at [663, 132] on link "Notes (1)" at bounding box center [658, 125] width 60 height 32
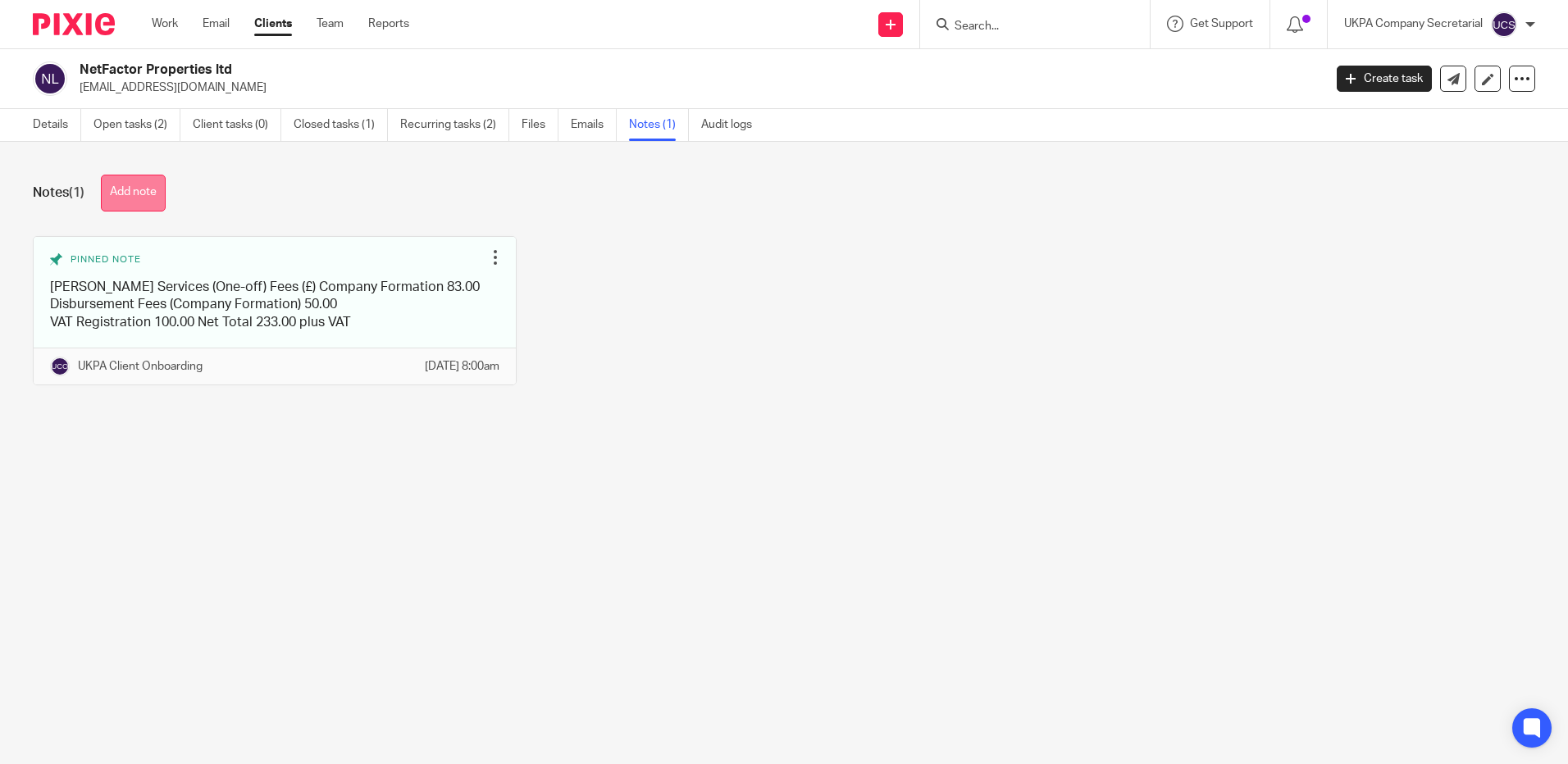
click at [130, 187] on button "Add note" at bounding box center [133, 193] width 65 height 37
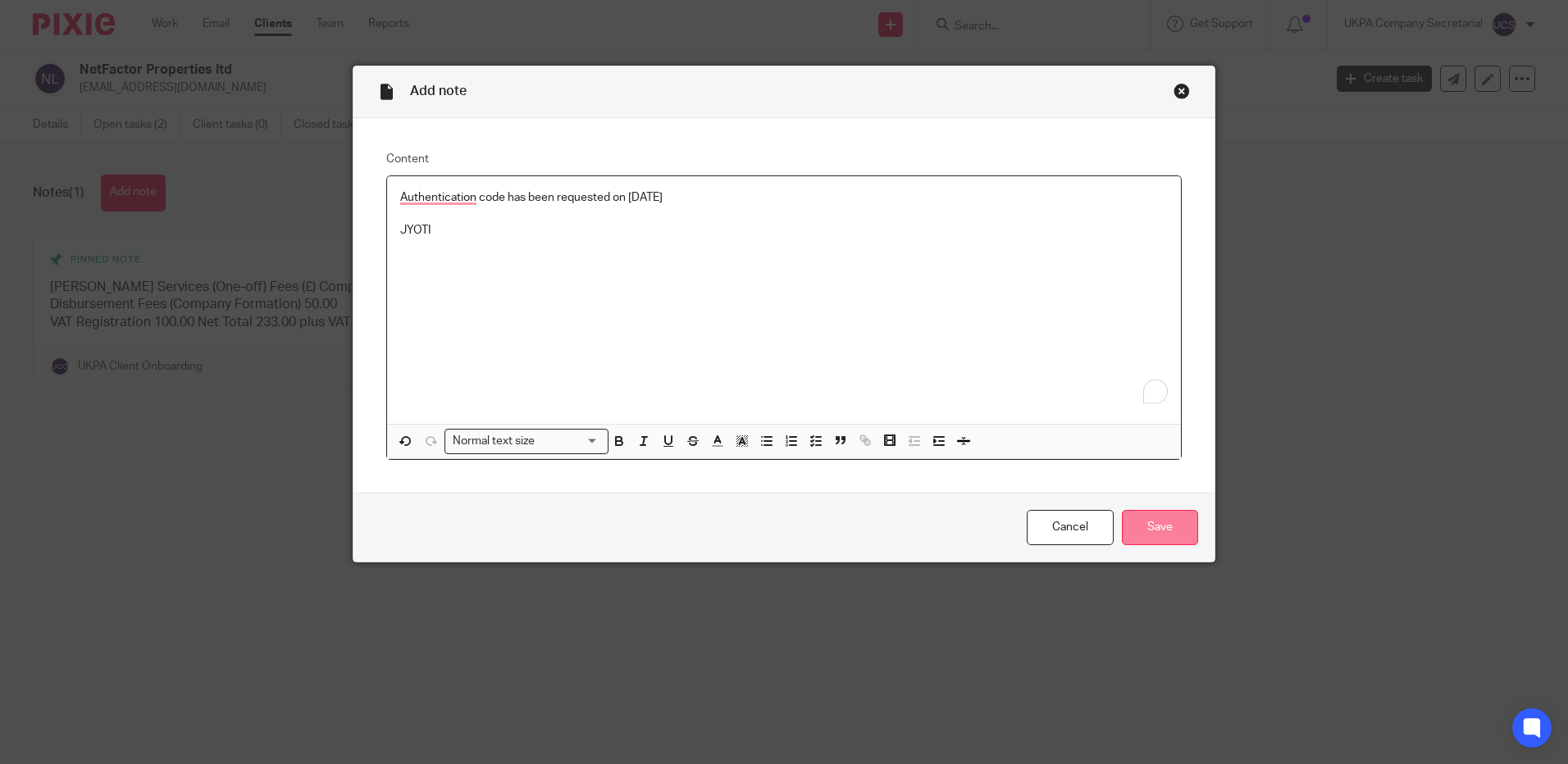
click at [1153, 533] on input "Save" at bounding box center [1159, 527] width 76 height 35
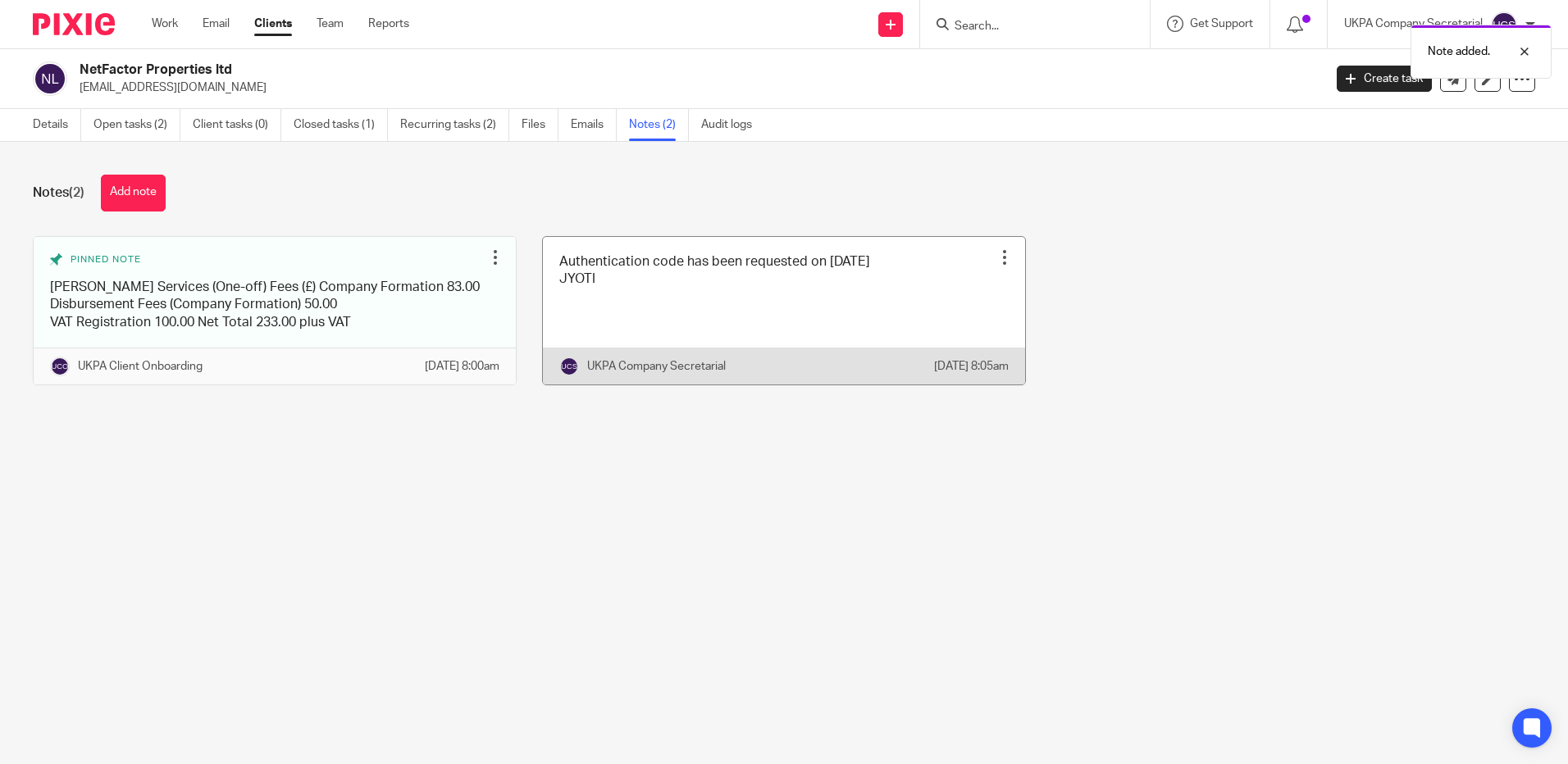
click at [750, 316] on link at bounding box center [783, 311] width 482 height 148
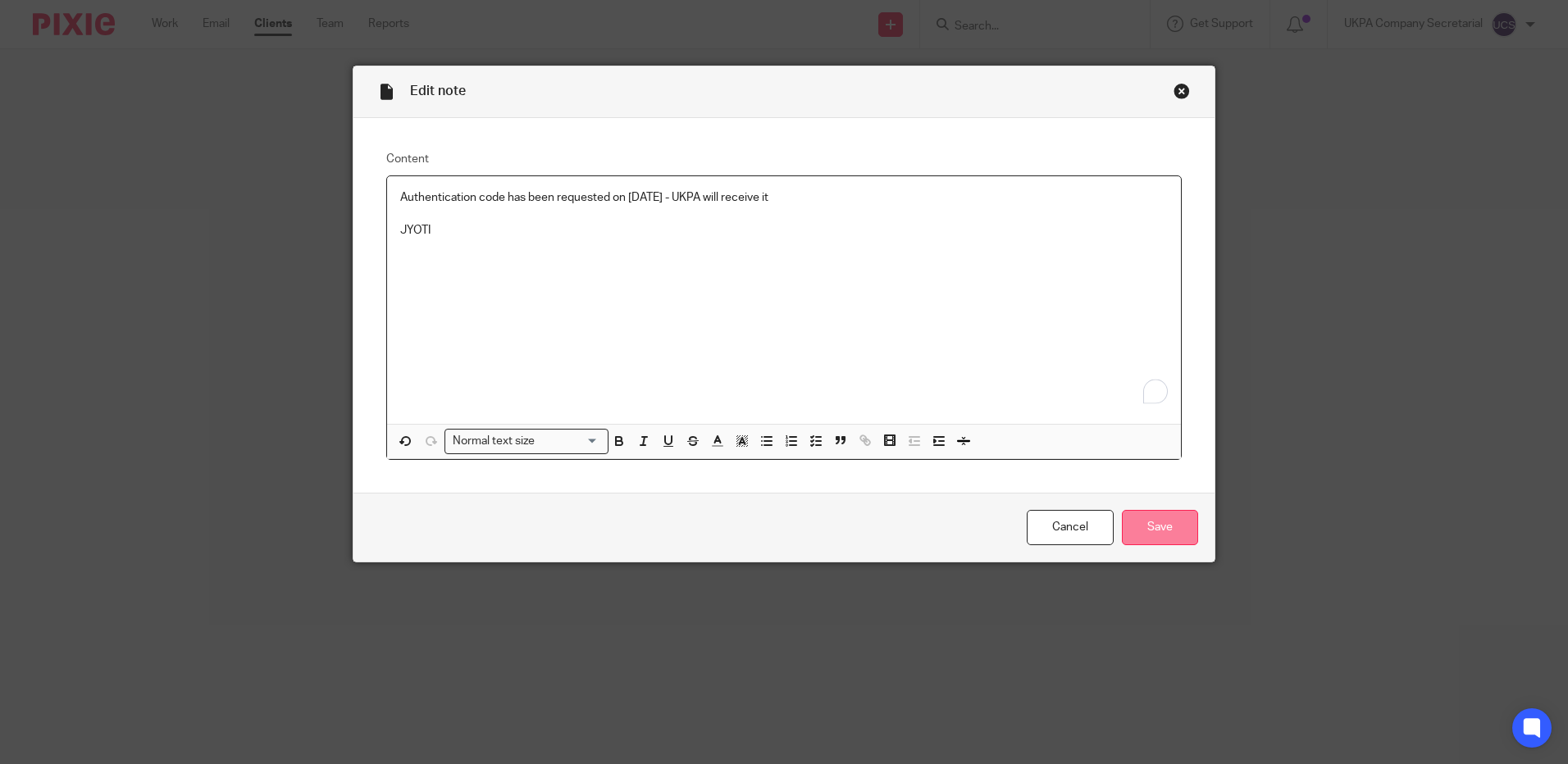
click at [1138, 537] on input "Save" at bounding box center [1159, 527] width 76 height 35
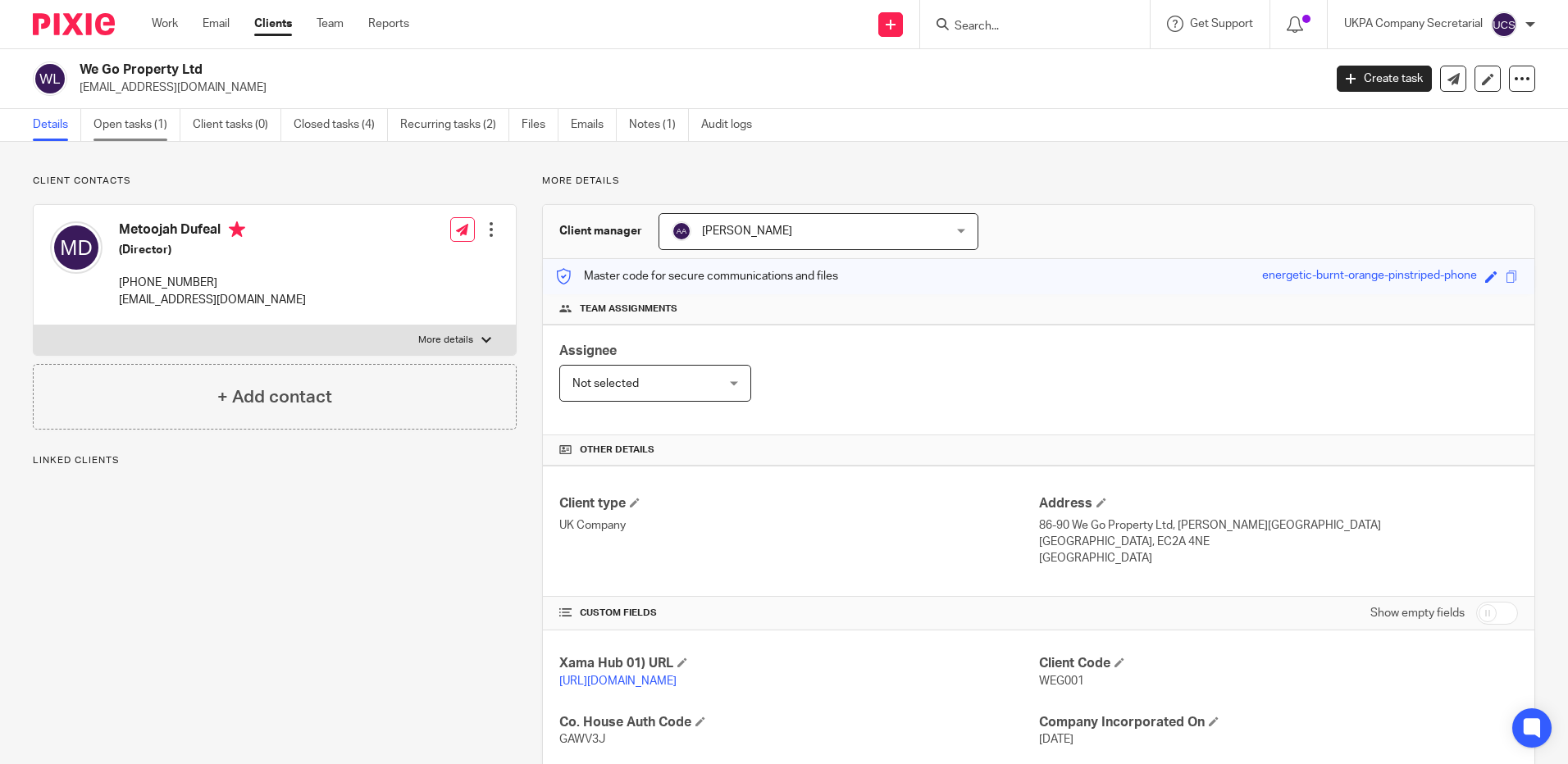
click at [117, 126] on link "Open tasks (1)" at bounding box center [137, 125] width 87 height 32
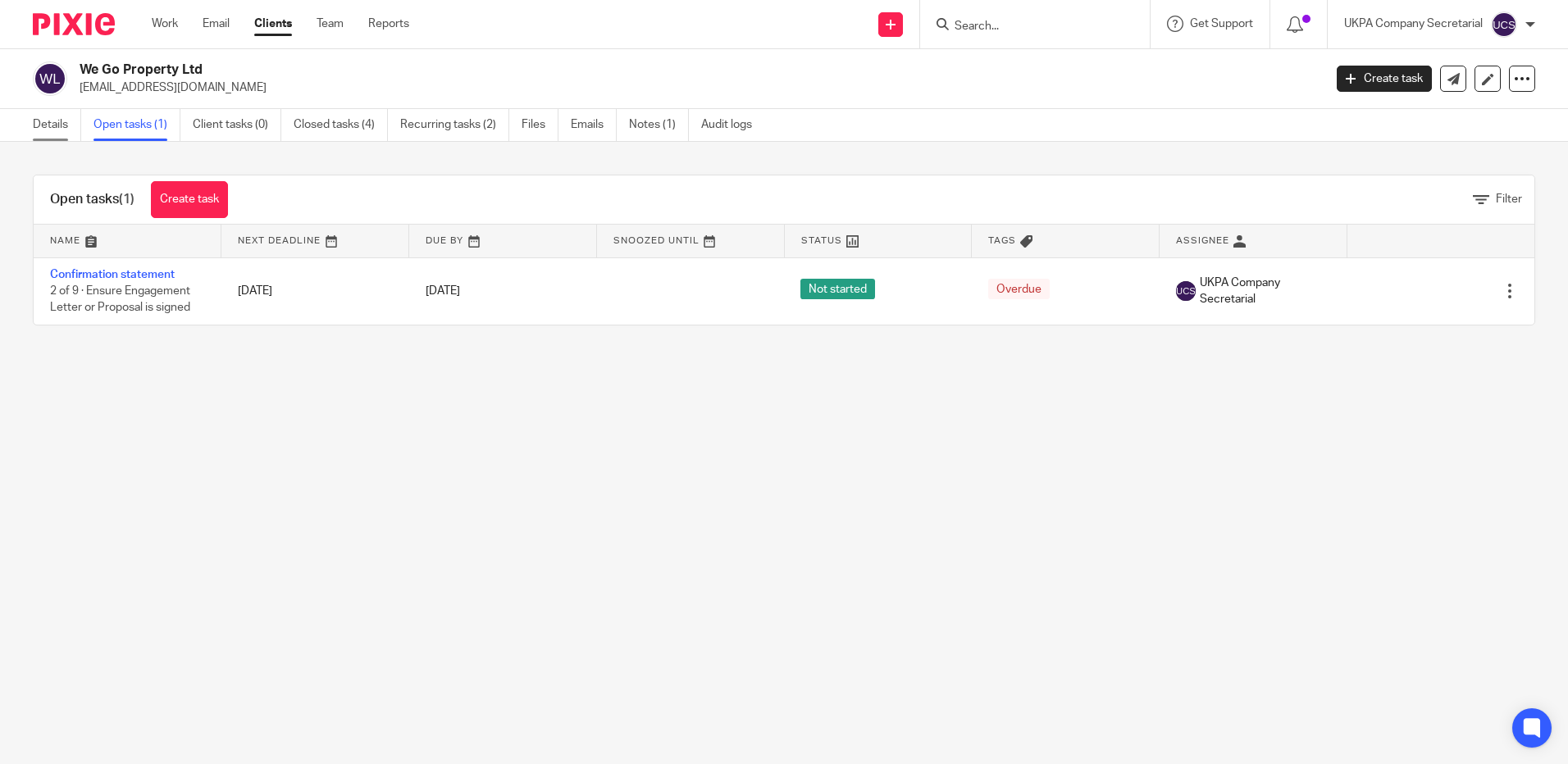
click at [36, 126] on link "Details" at bounding box center [57, 125] width 48 height 32
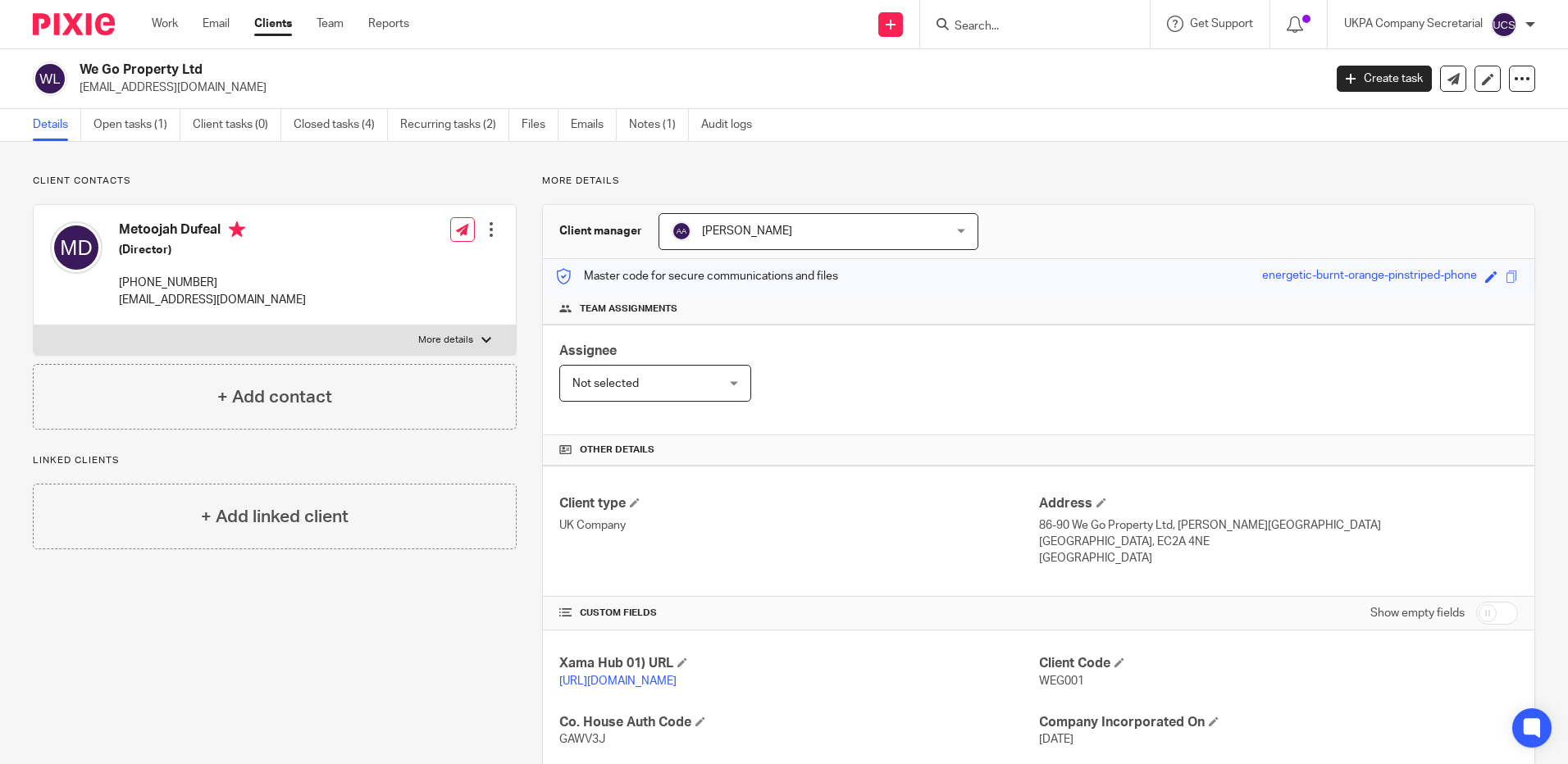
drag, startPoint x: 82, startPoint y: 66, endPoint x: 215, endPoint y: 67, distance: 133.0
click at [215, 67] on h2 "We Go Property Ltd" at bounding box center [572, 70] width 985 height 17
copy h2 "We Go Property Ltd"
click at [876, 537] on div "Client type UK Company" at bounding box center [798, 531] width 479 height 72
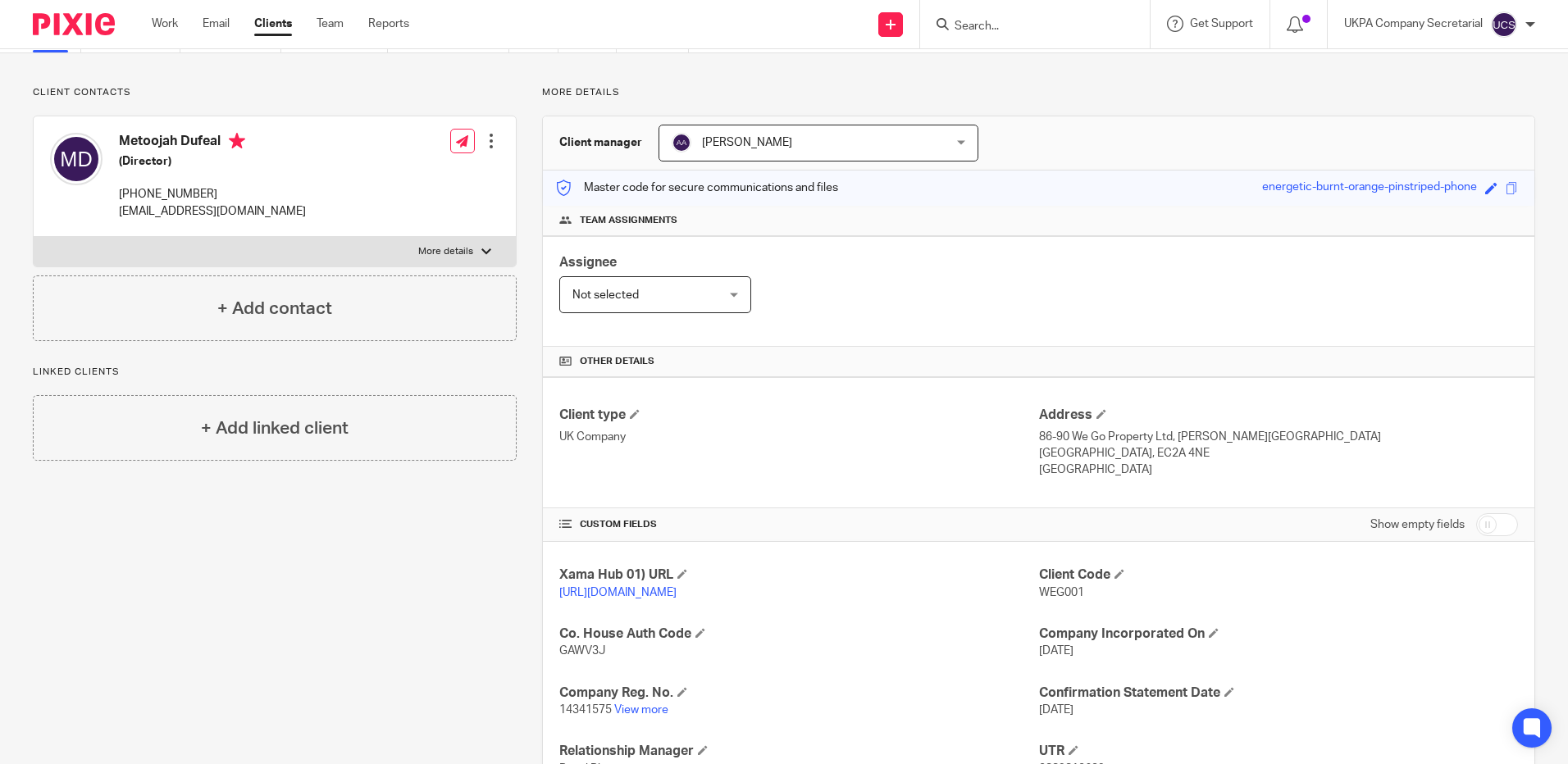
scroll to position [164, 0]
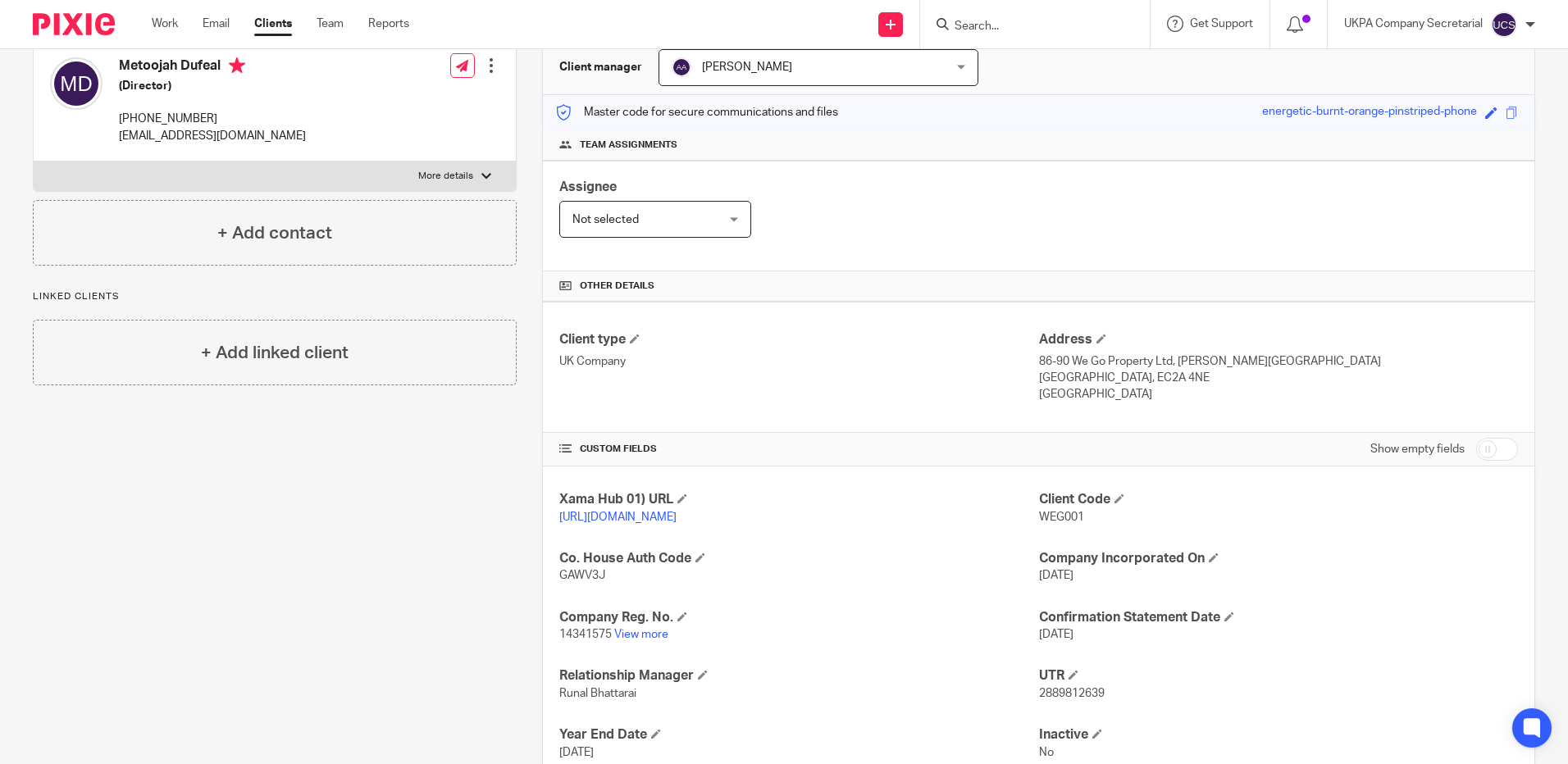
click at [582, 581] on span "GAWV3J" at bounding box center [582, 575] width 46 height 11
copy span "GAWV3J"
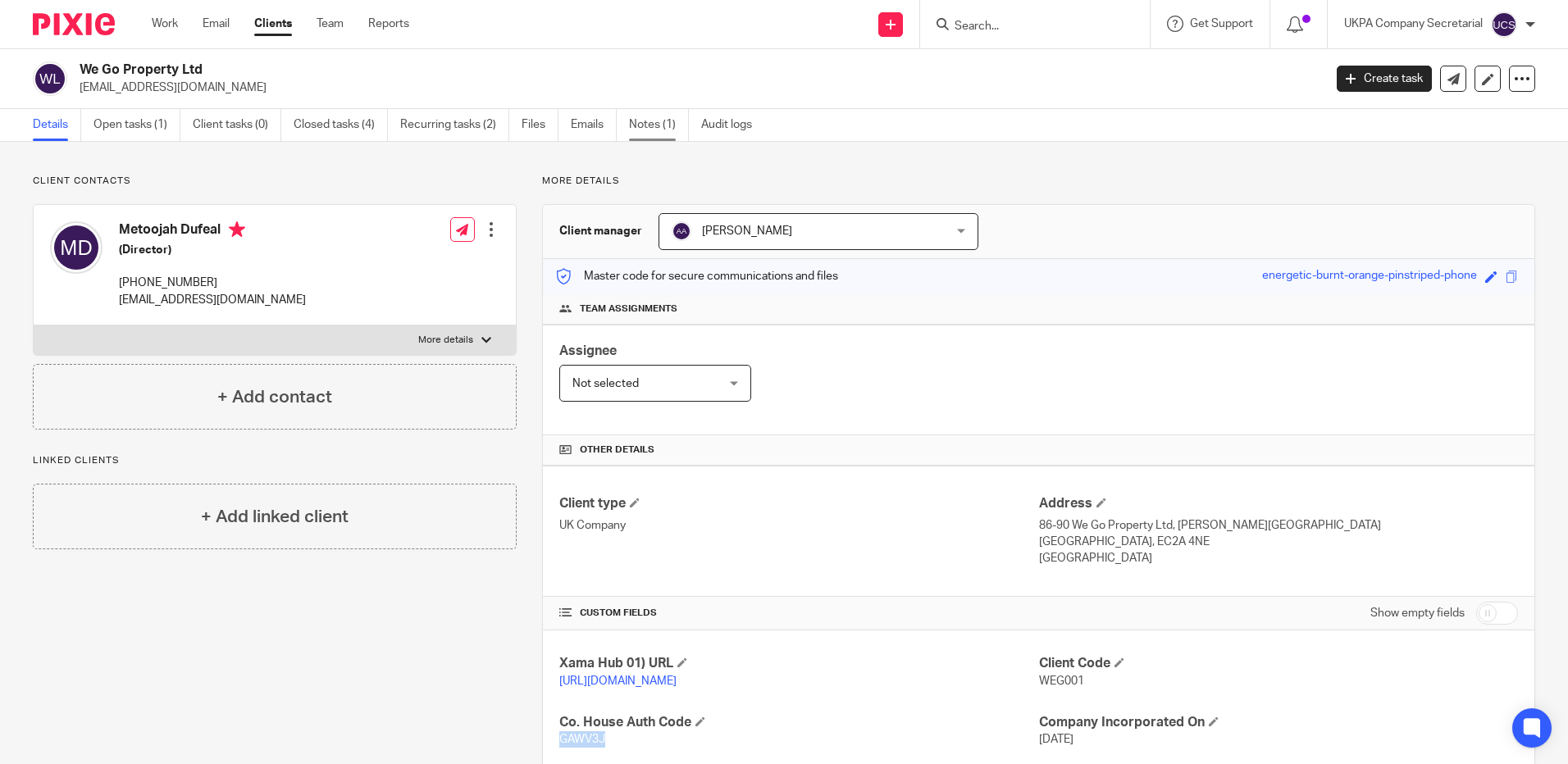
click at [643, 128] on link "Notes (1)" at bounding box center [658, 125] width 60 height 32
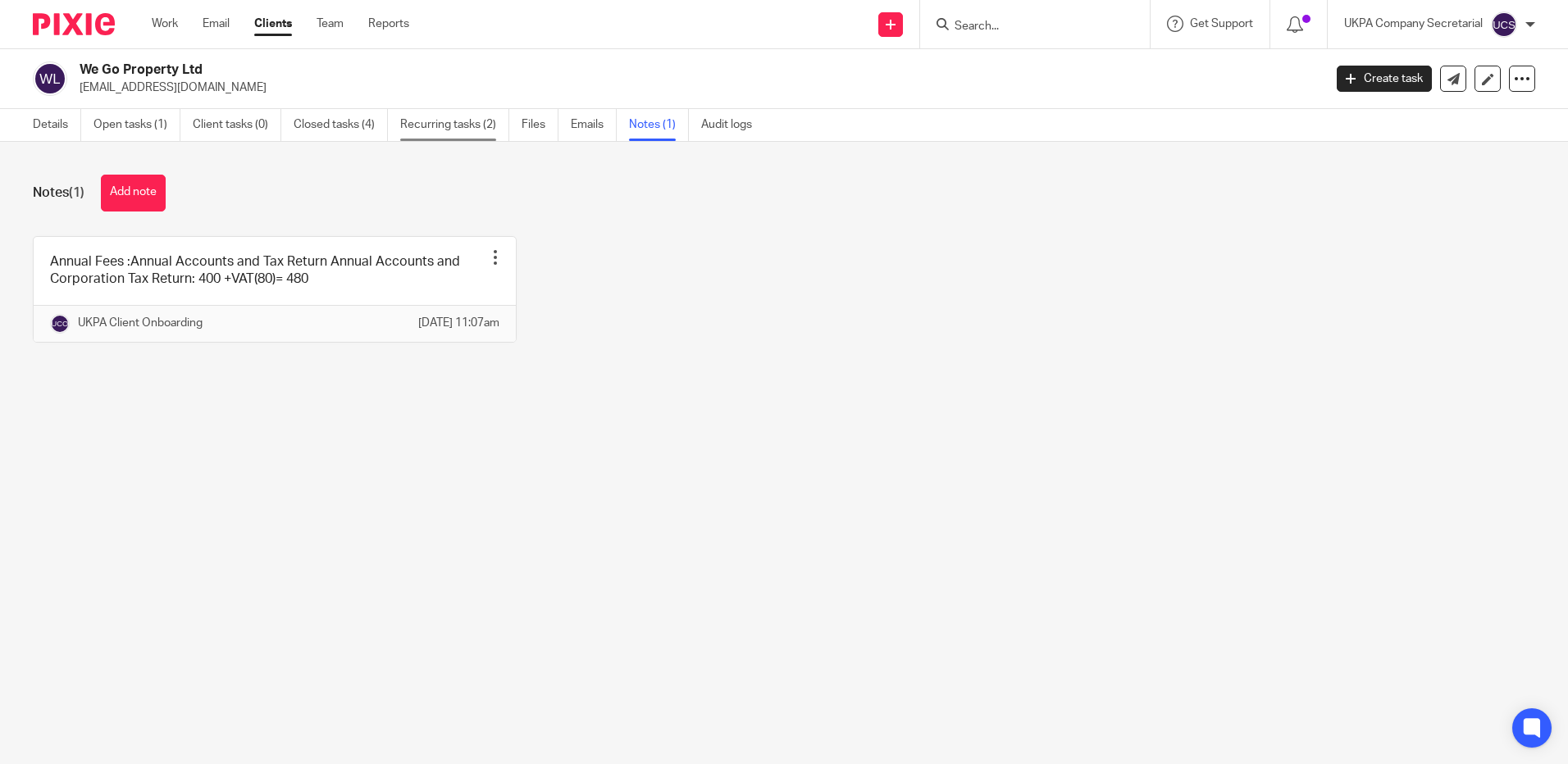
click at [453, 126] on link "Recurring tasks (2)" at bounding box center [454, 125] width 109 height 32
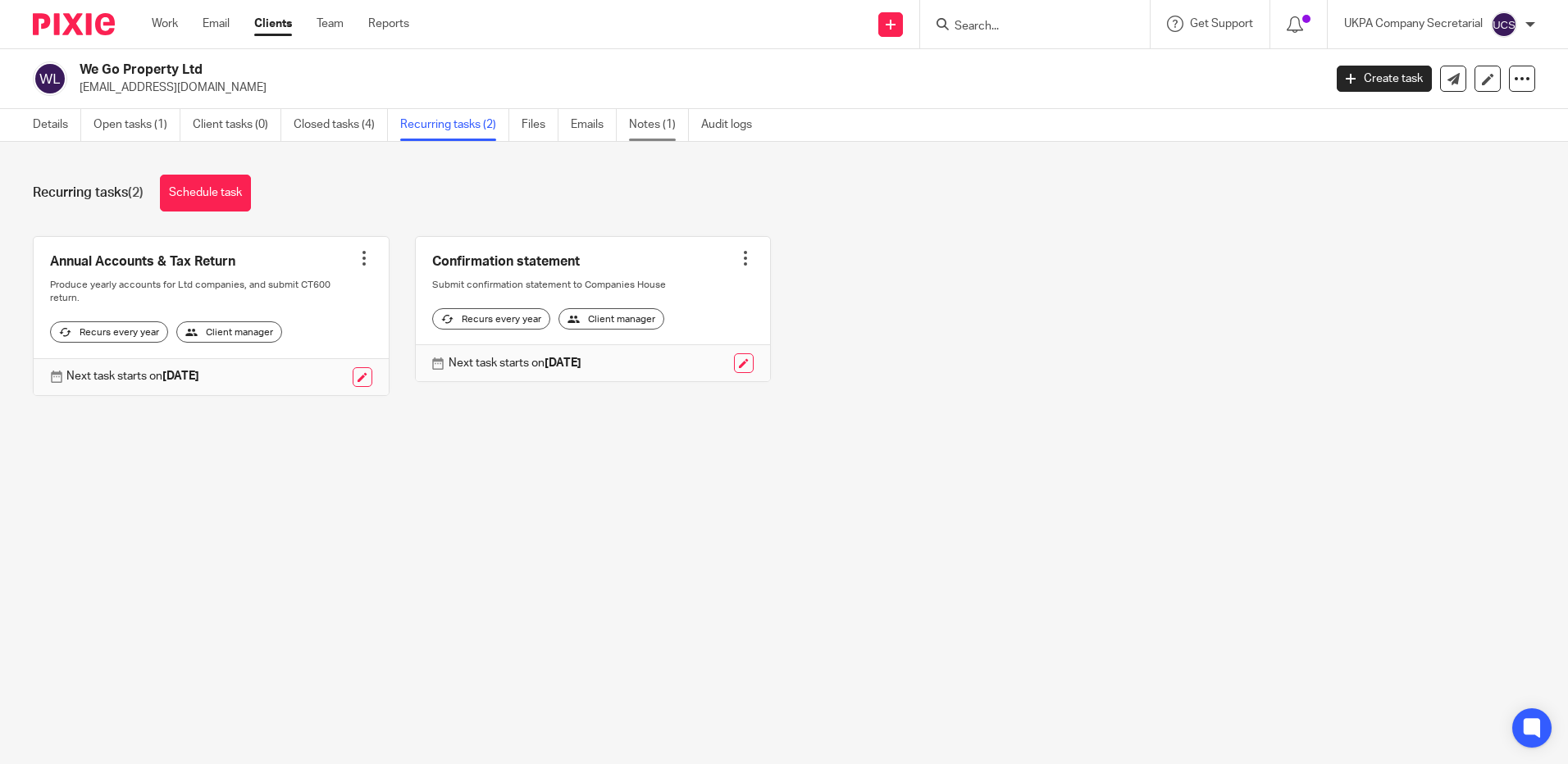
click at [663, 137] on link "Notes (1)" at bounding box center [658, 125] width 60 height 32
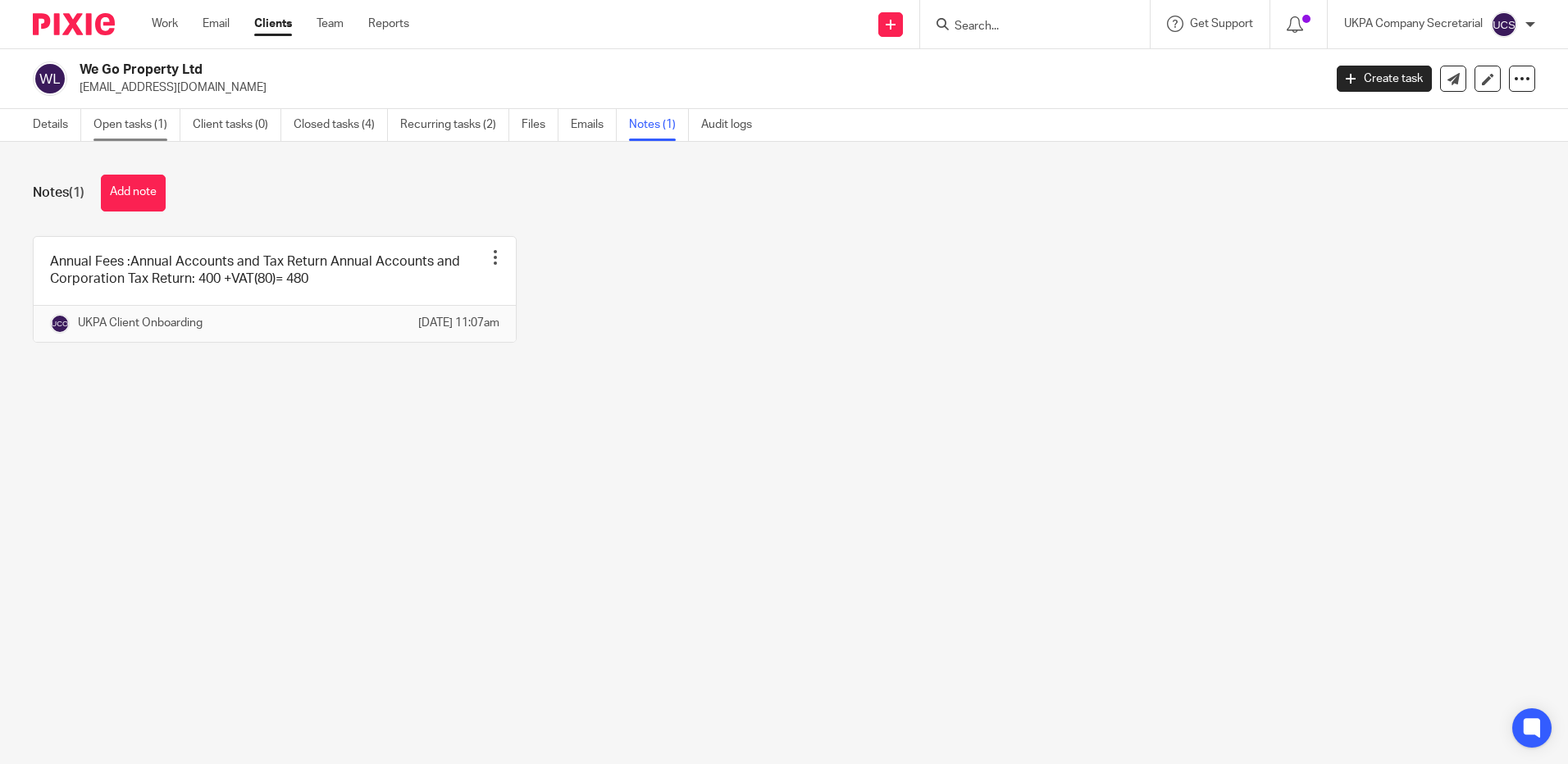
click at [131, 121] on link "Open tasks (1)" at bounding box center [137, 125] width 87 height 32
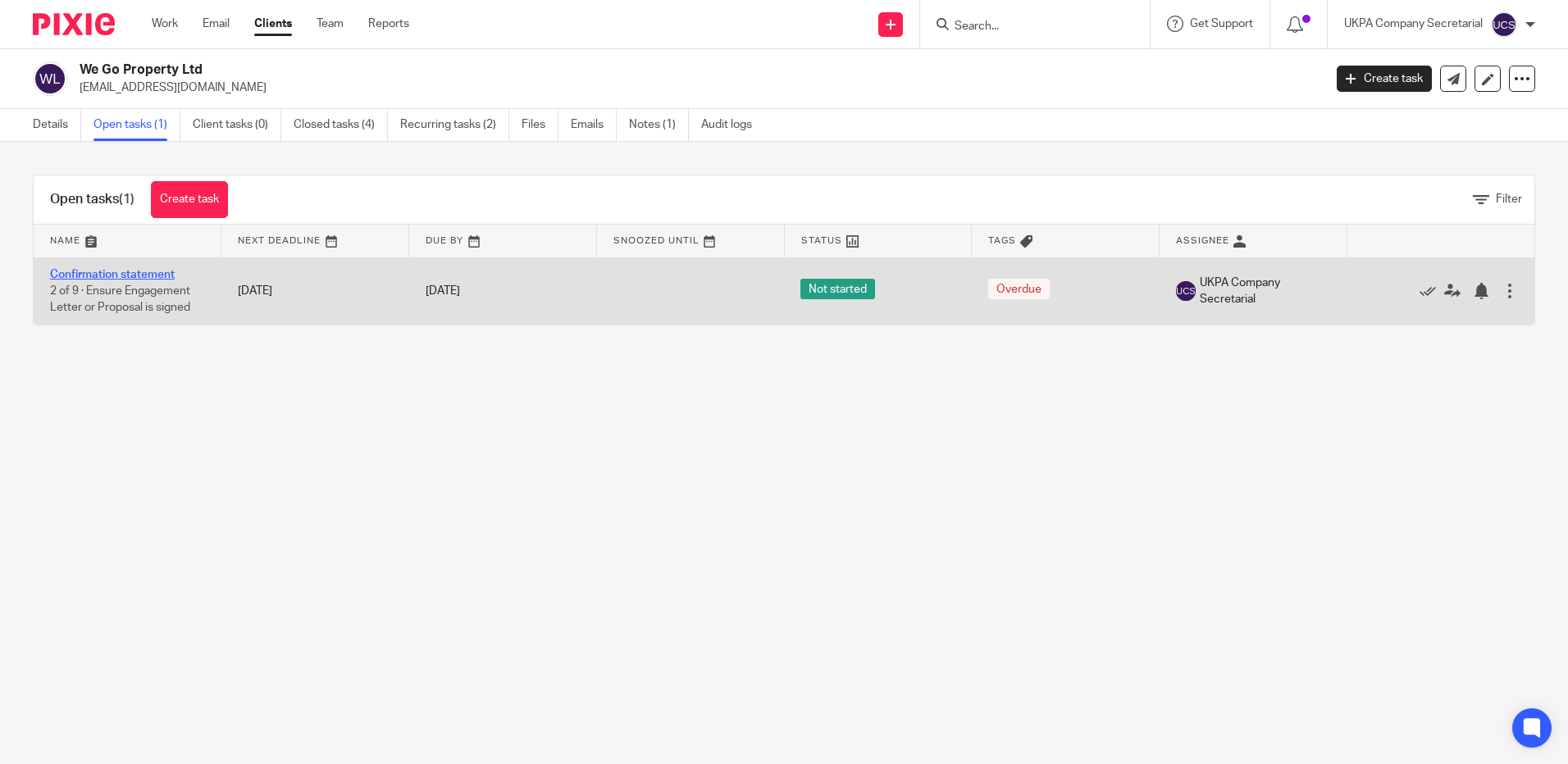
click at [127, 273] on link "Confirmation statement" at bounding box center [112, 275] width 125 height 11
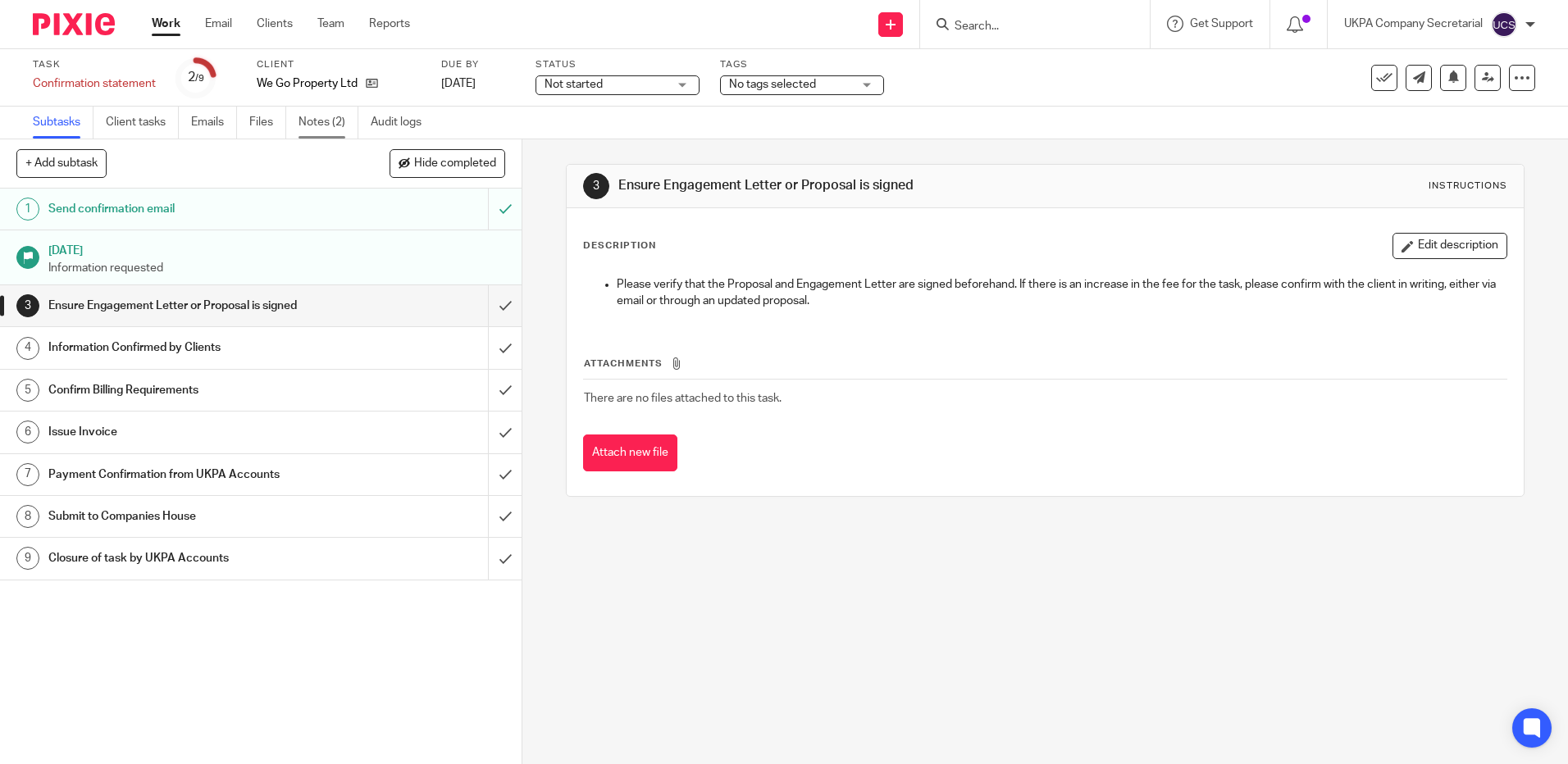
click at [319, 121] on link "Notes (2)" at bounding box center [328, 122] width 60 height 32
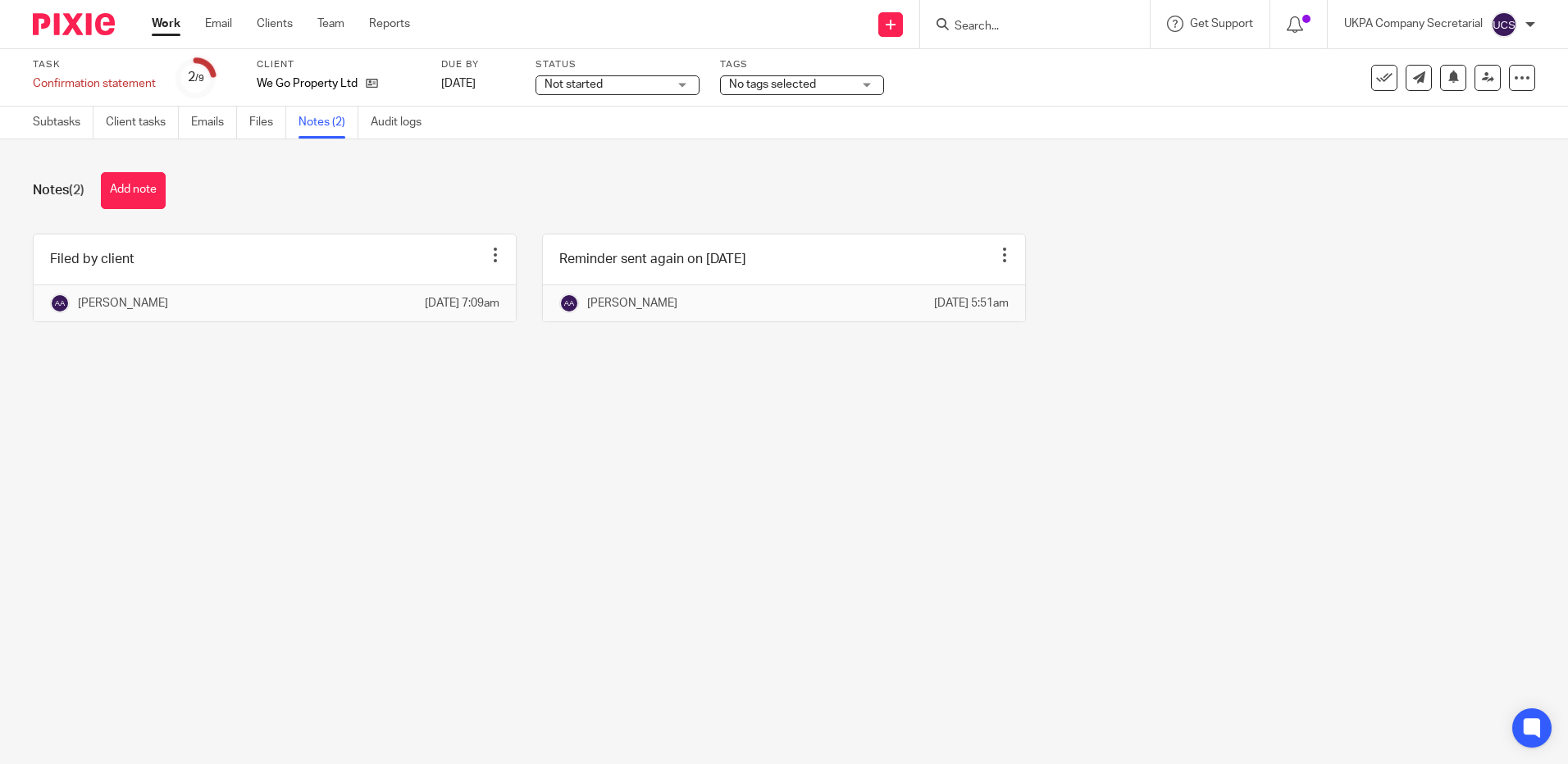
click at [970, 28] on input "Search" at bounding box center [1027, 27] width 148 height 15
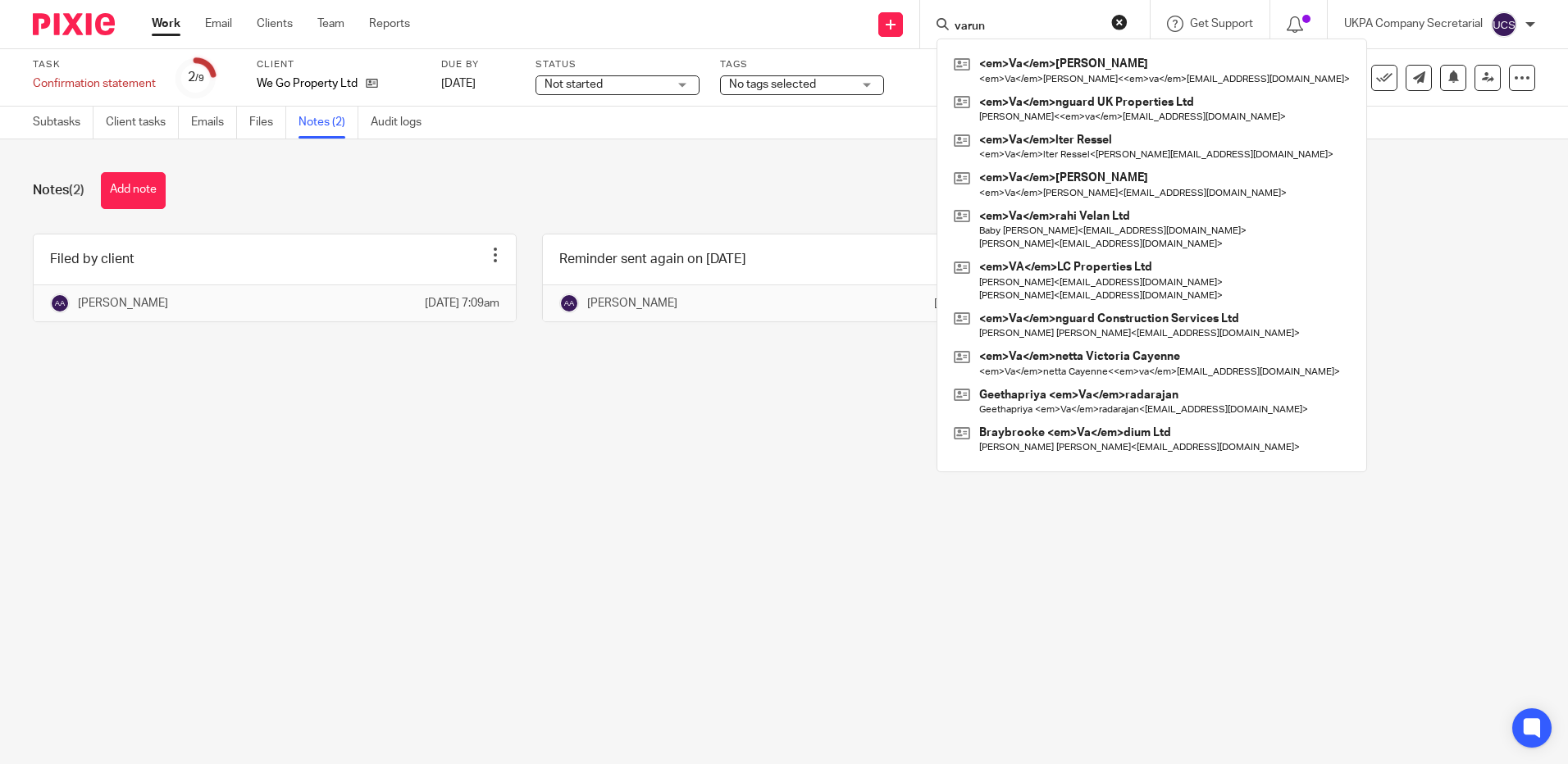
type input "varun"
click button "submit" at bounding box center [0, 0] width 0 height 0
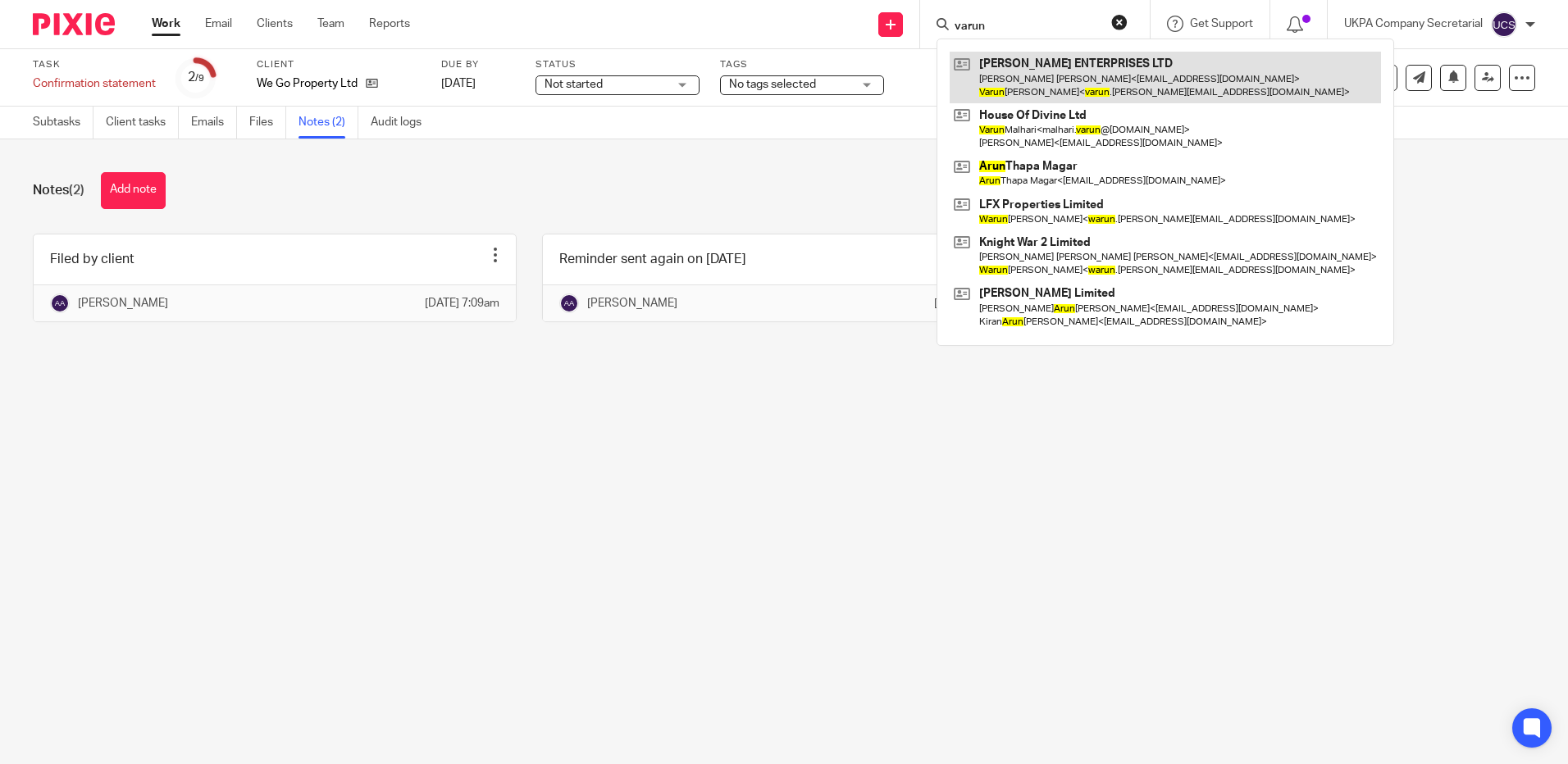
click at [998, 85] on link at bounding box center [1165, 77] width 431 height 51
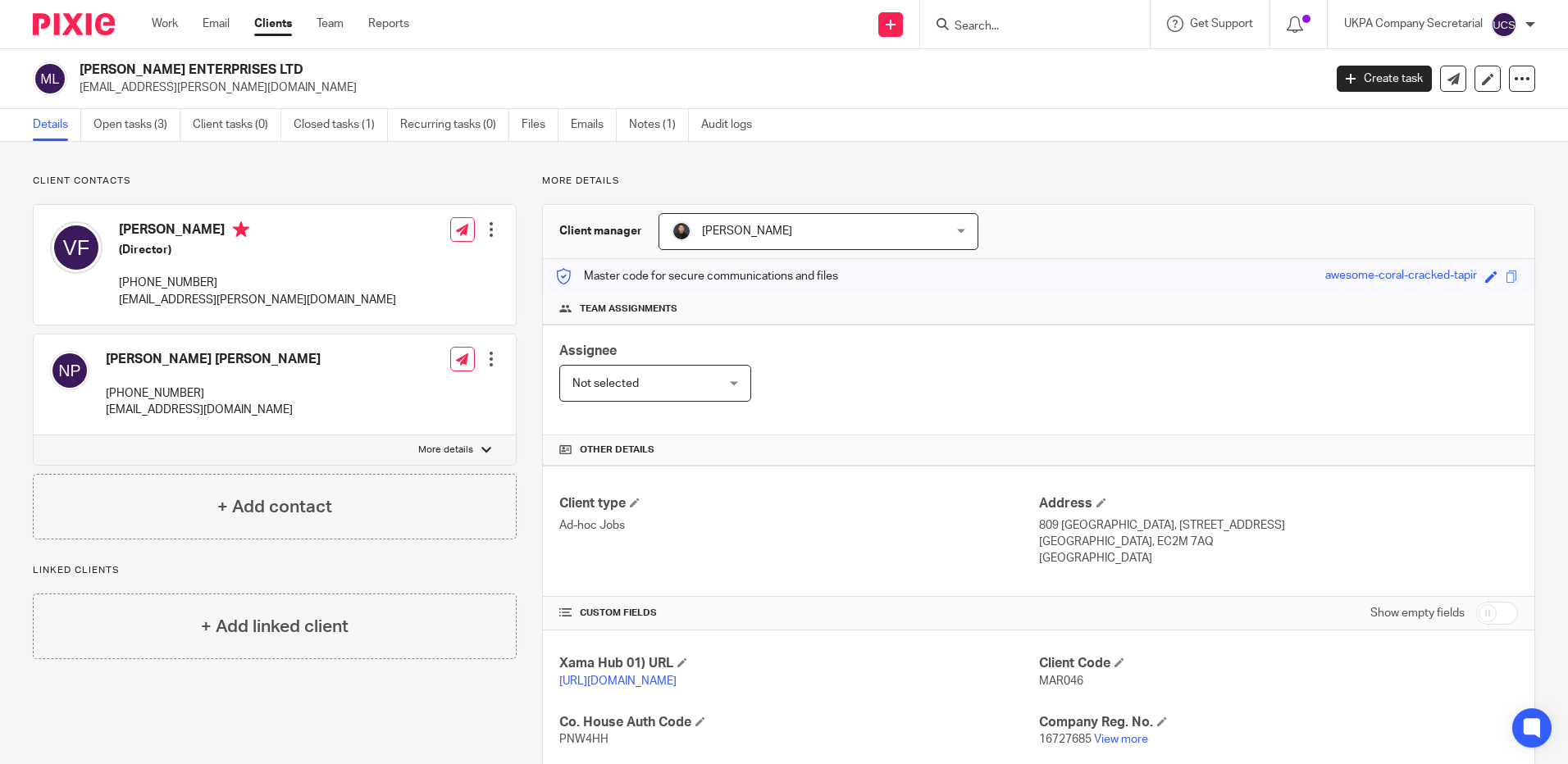
click at [1060, 27] on input "Search" at bounding box center [1027, 27] width 148 height 15
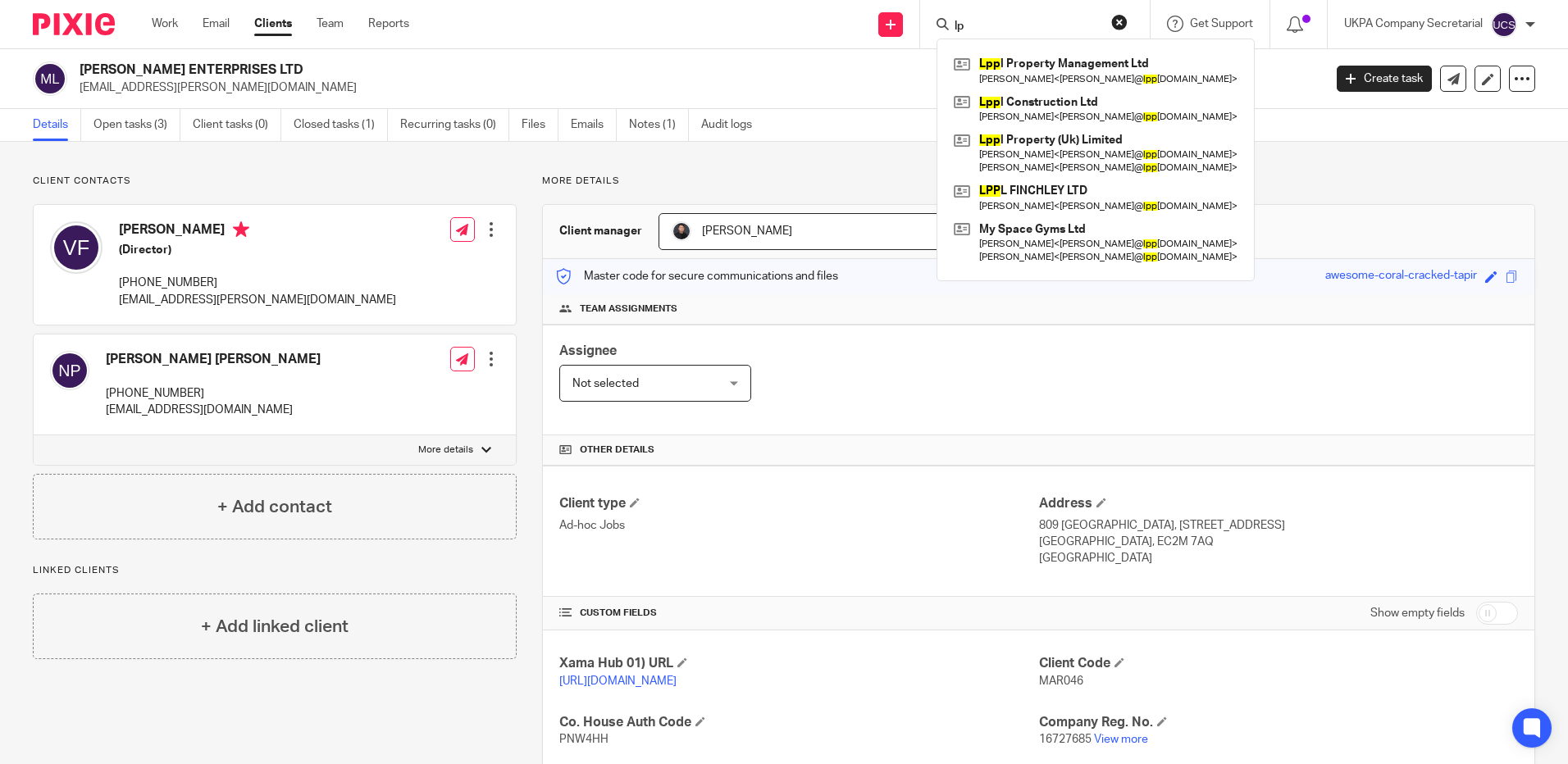
type input "l"
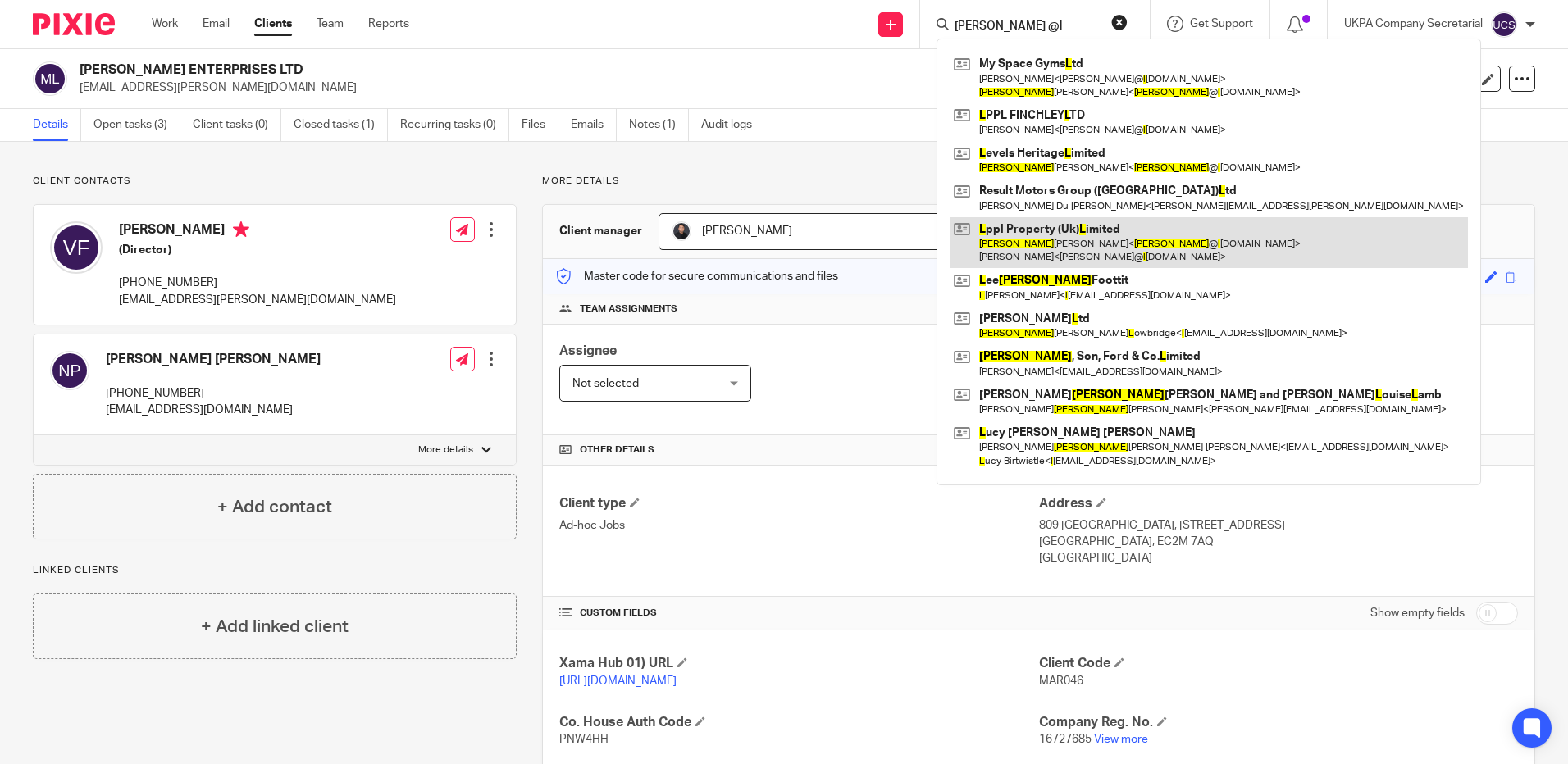
type input "michael @l"
click at [1070, 243] on link at bounding box center [1208, 243] width 518 height 51
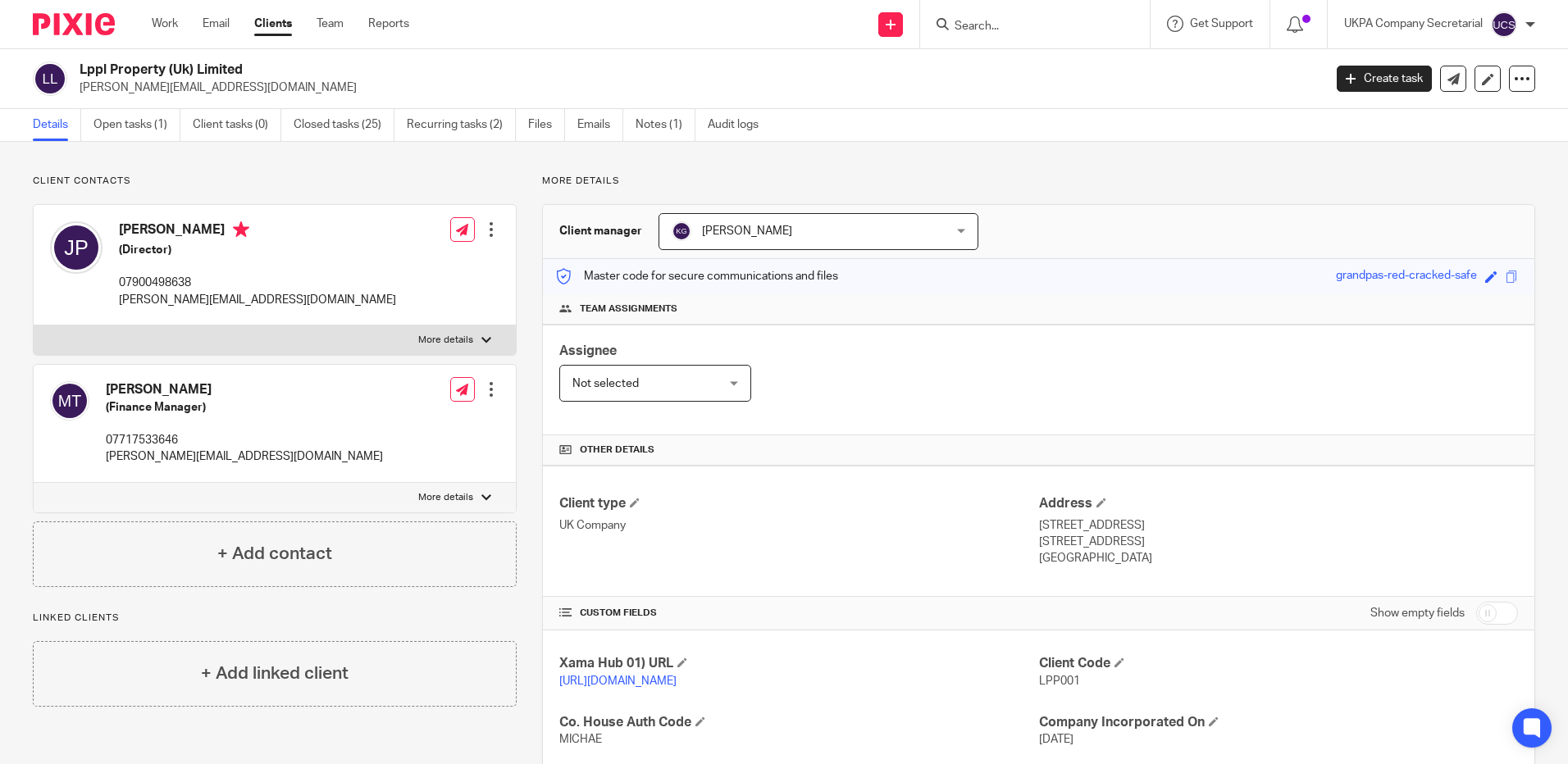
scroll to position [246, 0]
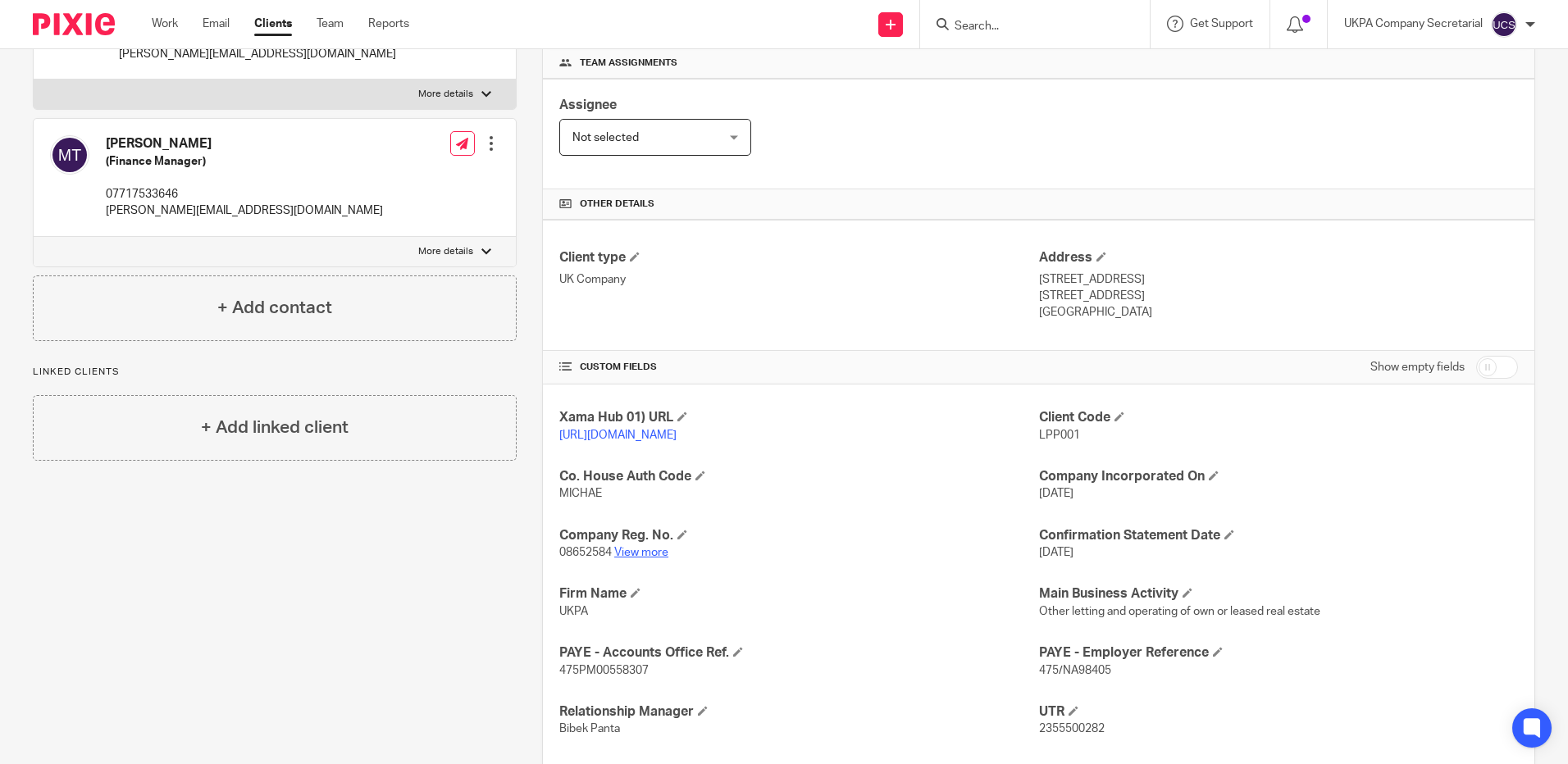
click at [653, 558] on link "View more" at bounding box center [641, 552] width 54 height 11
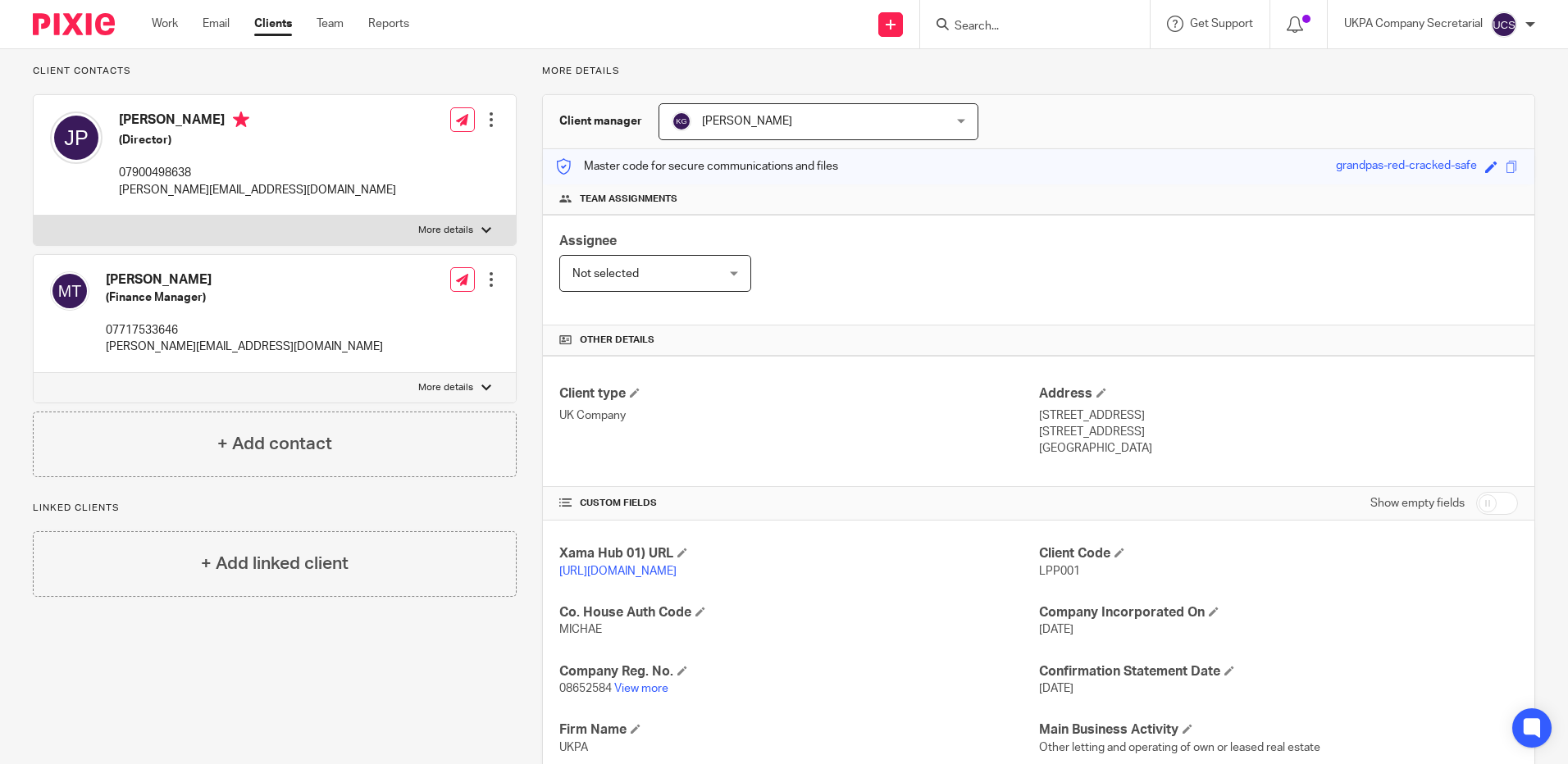
scroll to position [0, 0]
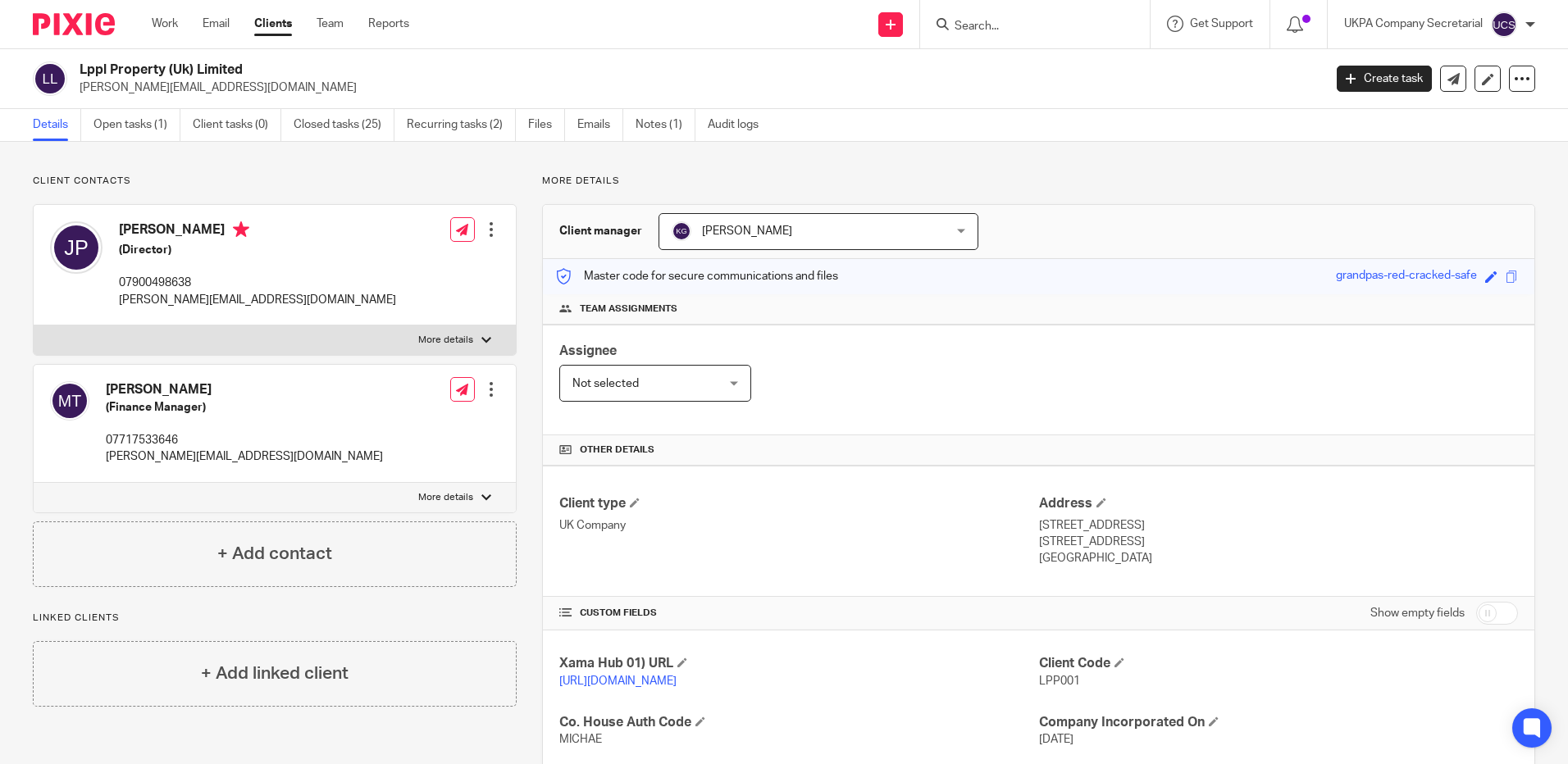
click at [1089, 28] on input "Search" at bounding box center [1027, 27] width 148 height 15
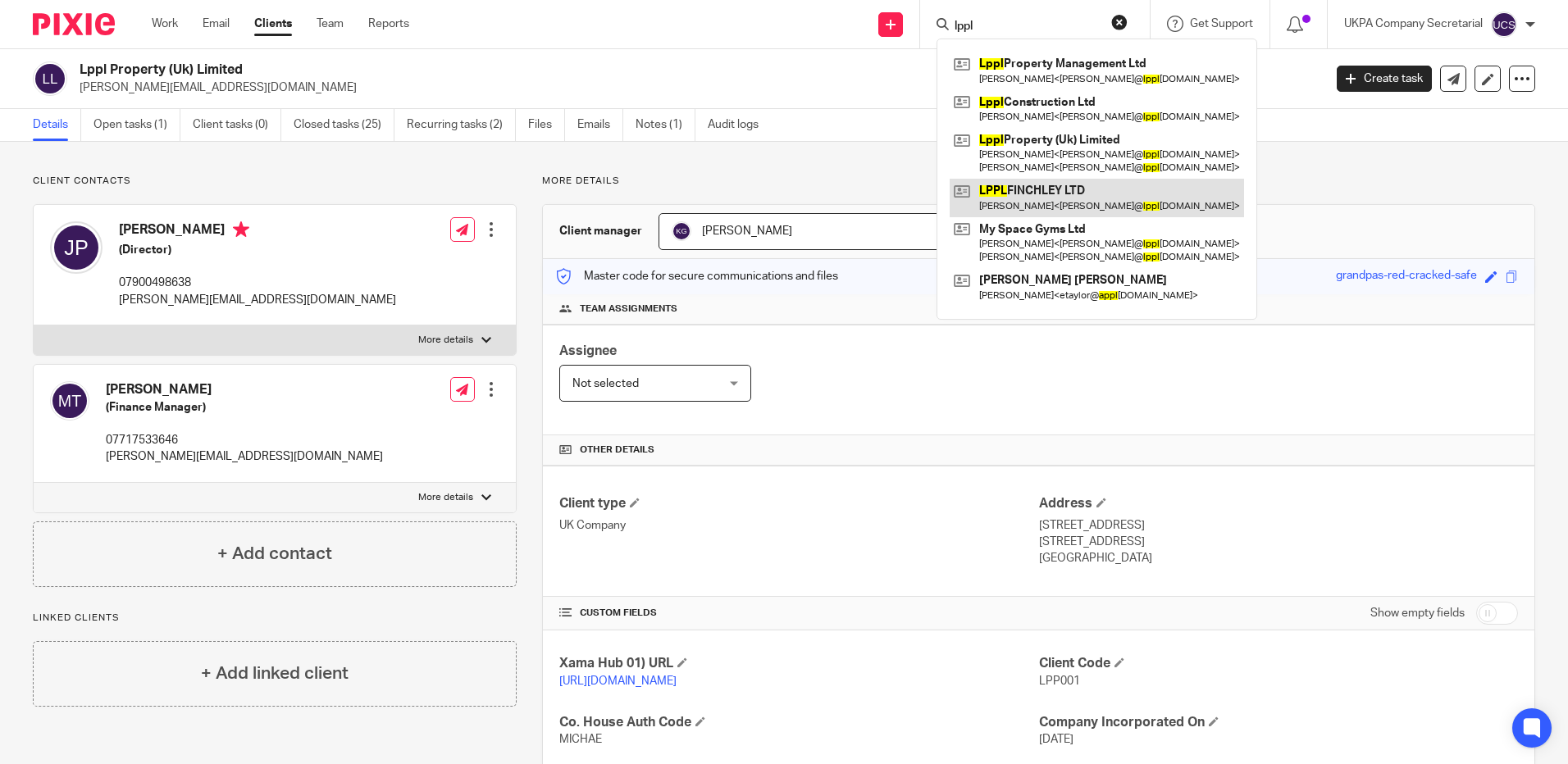
type input "lppl"
click at [1057, 192] on link at bounding box center [1097, 198] width 295 height 38
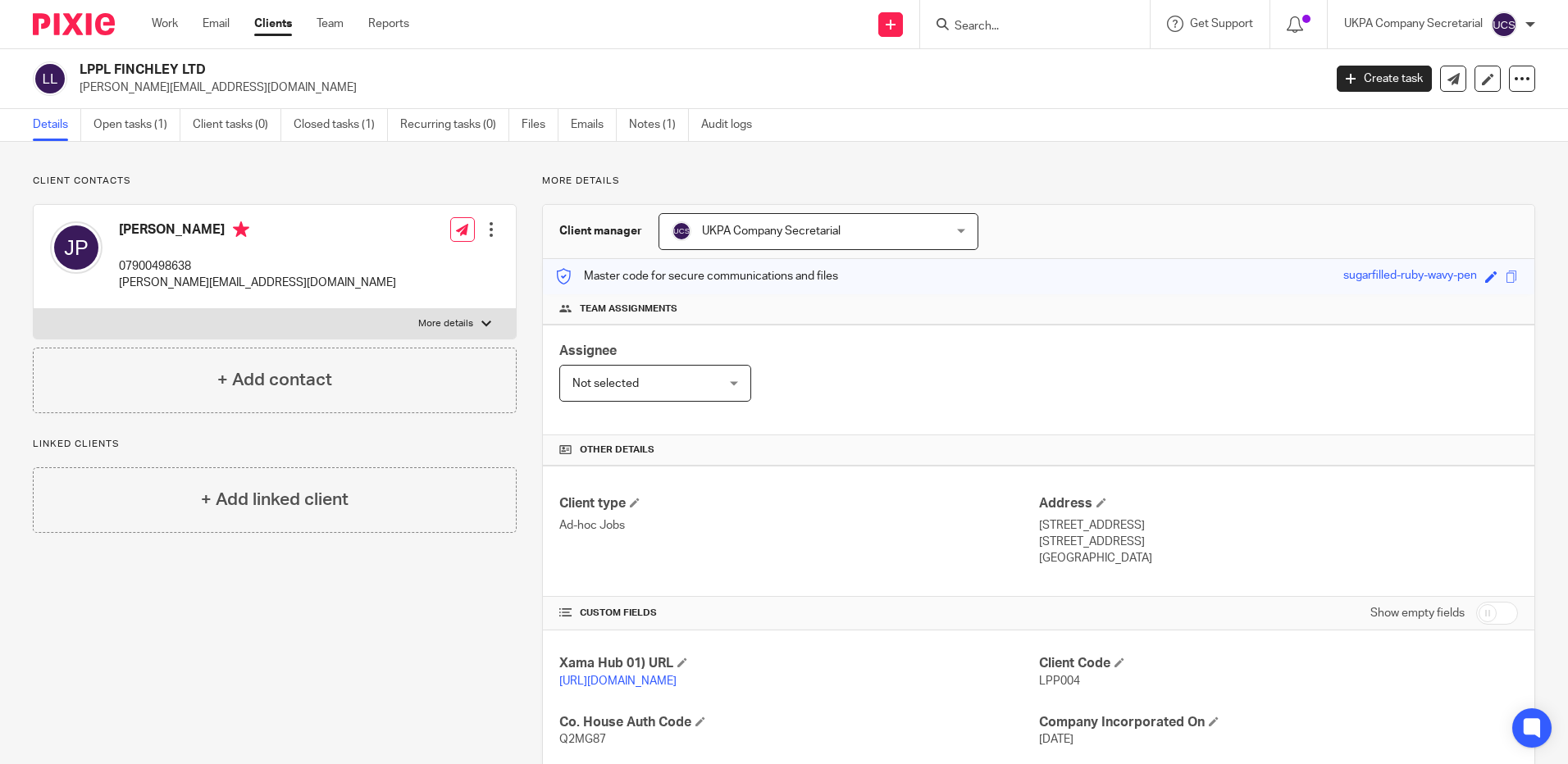
scroll to position [236, 0]
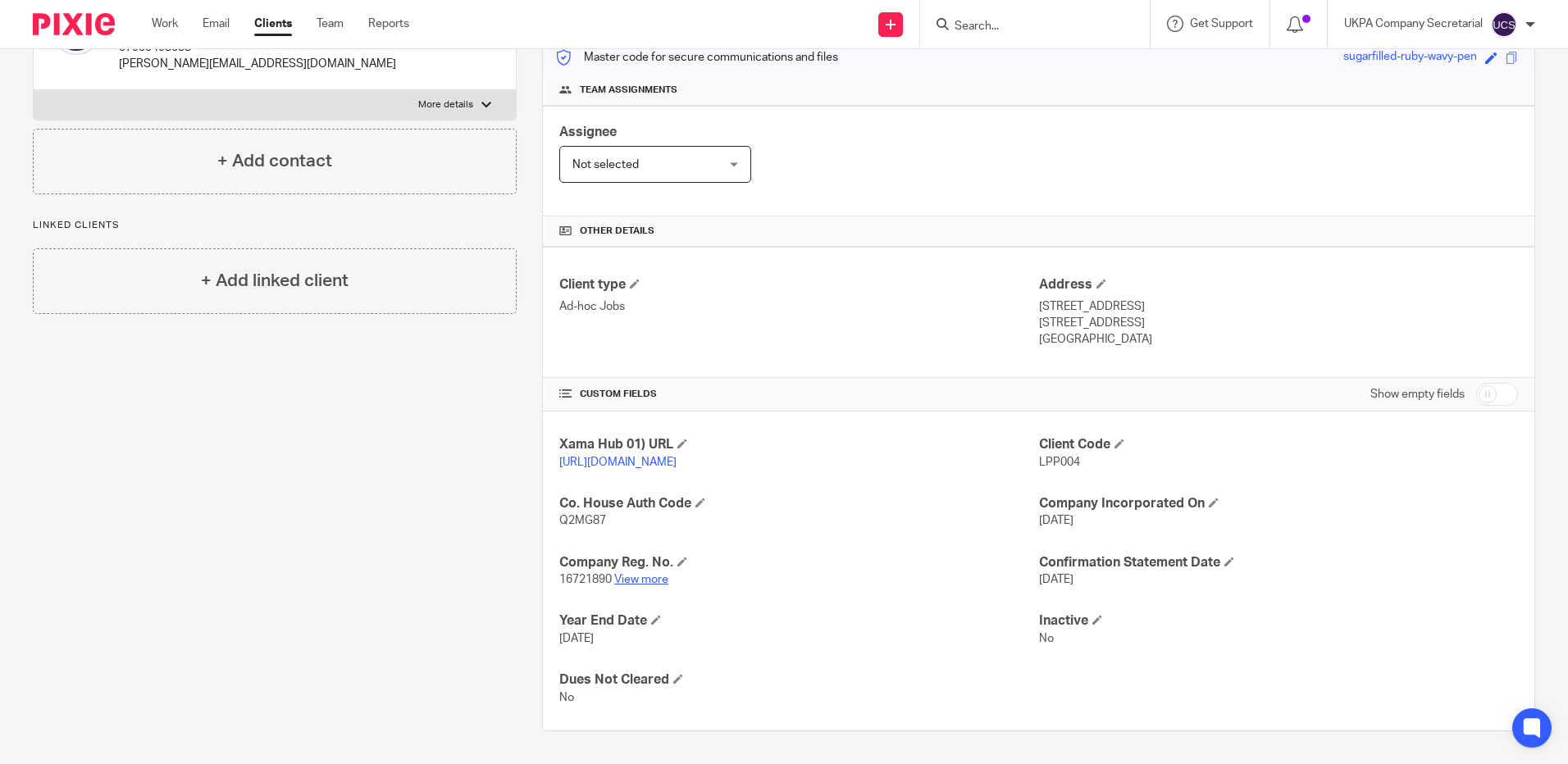
click at [658, 580] on link "View more" at bounding box center [641, 579] width 54 height 11
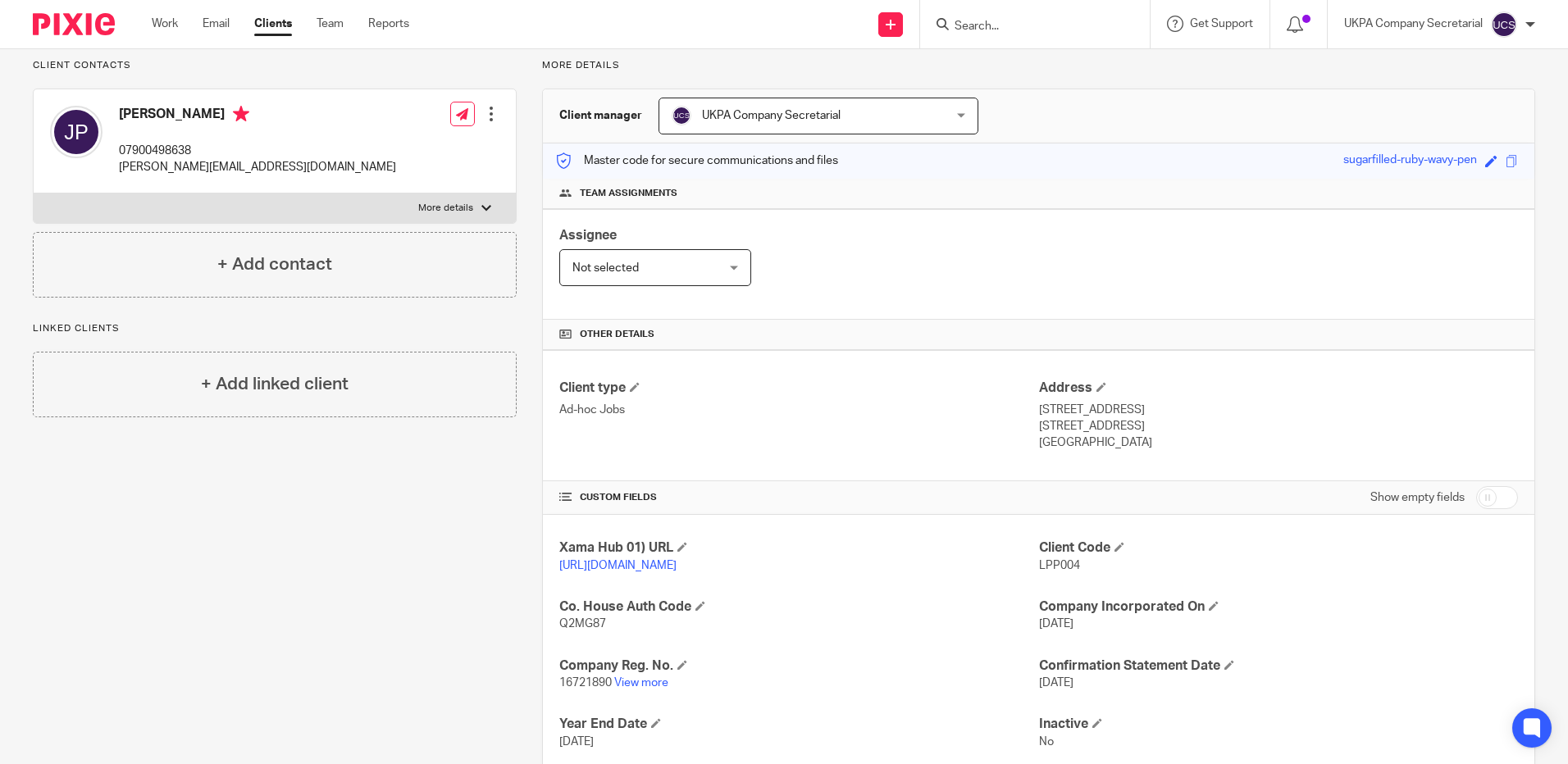
scroll to position [0, 0]
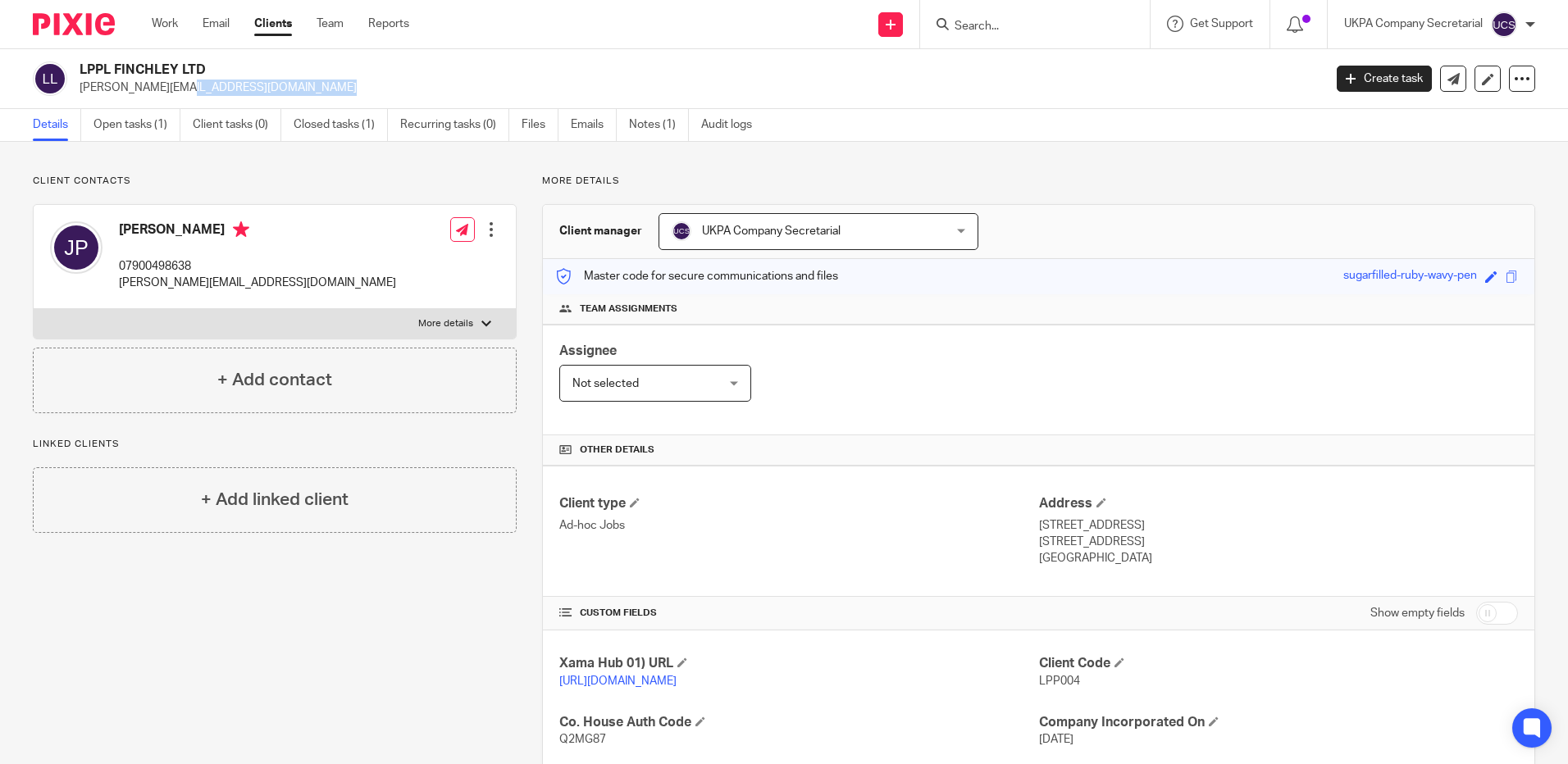
drag, startPoint x: 79, startPoint y: 88, endPoint x: 278, endPoint y: 80, distance: 199.2
click at [278, 80] on div "LPPL FINCHLEY LTD michael@lpplproperty.com" at bounding box center [672, 79] width 1279 height 34
copy p "[PERSON_NAME][EMAIL_ADDRESS][DOMAIN_NAME]"
drag, startPoint x: 123, startPoint y: 105, endPoint x: 130, endPoint y: 117, distance: 13.9
click at [123, 105] on div "LPPL FINCHLEY LTD michael@lpplproperty.com Create task Update from Companies Ho…" at bounding box center [784, 79] width 1568 height 60
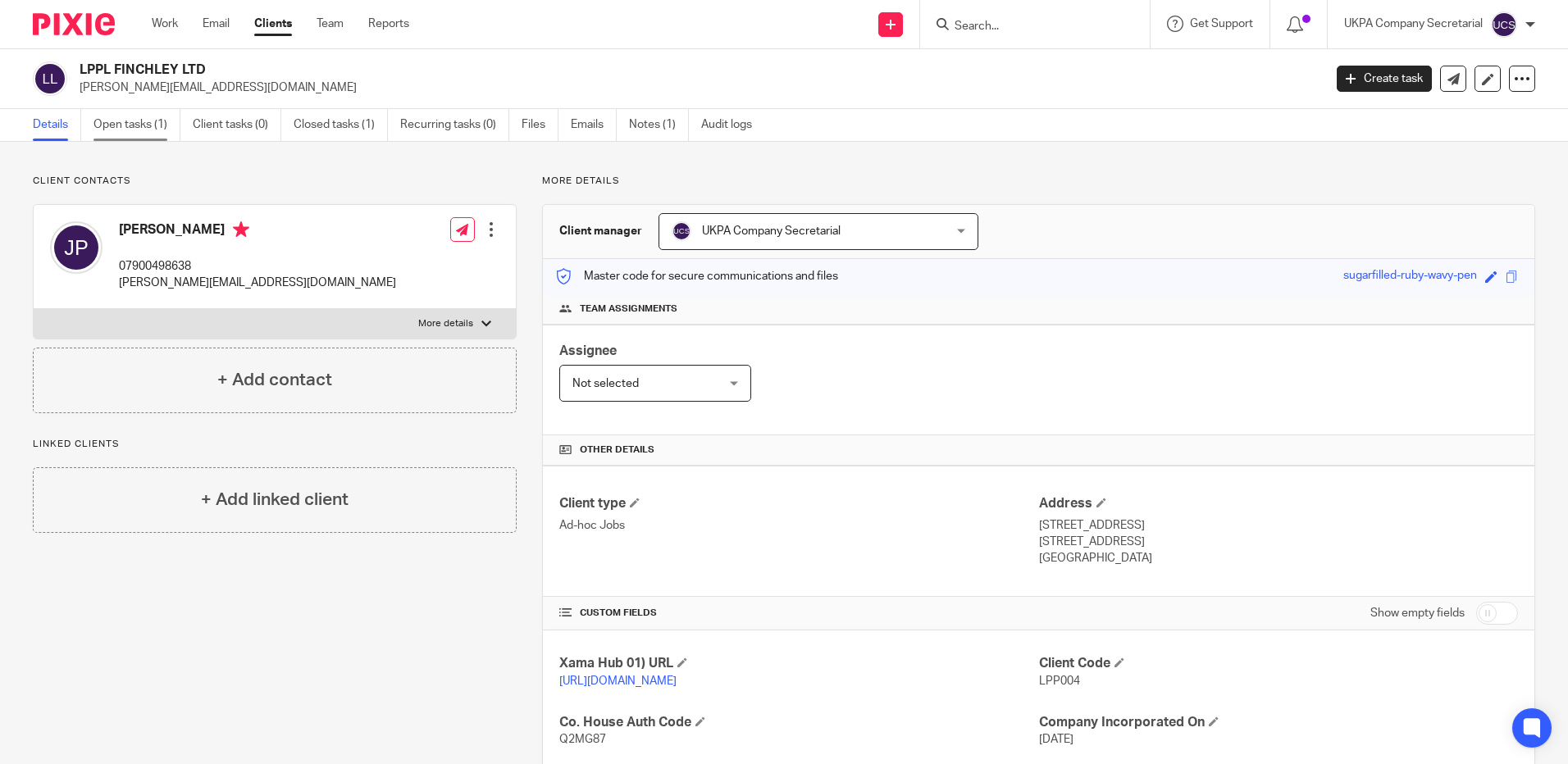
click at [130, 117] on link "Open tasks (1)" at bounding box center [137, 125] width 87 height 32
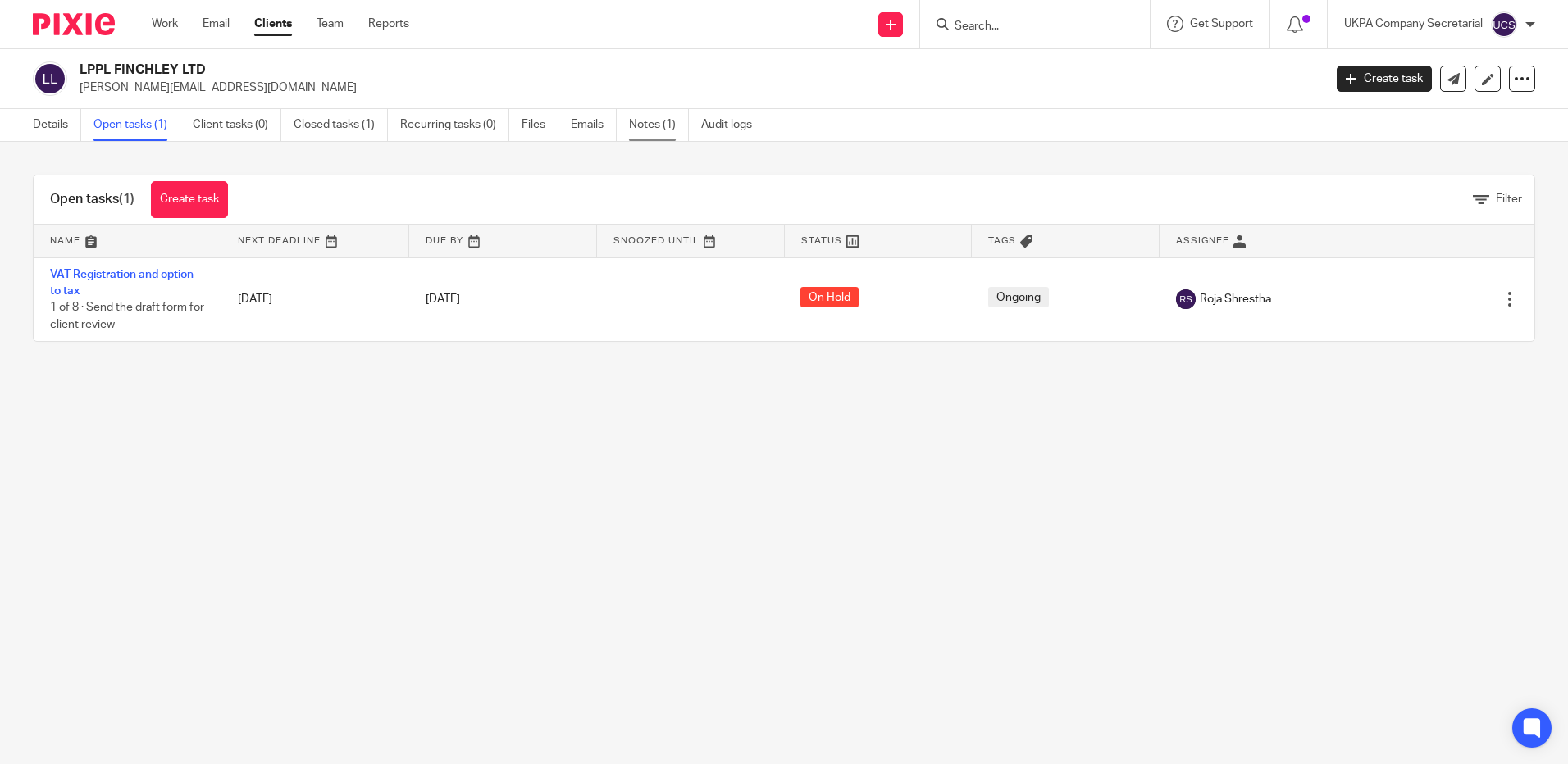
click at [647, 130] on link "Notes (1)" at bounding box center [658, 125] width 60 height 32
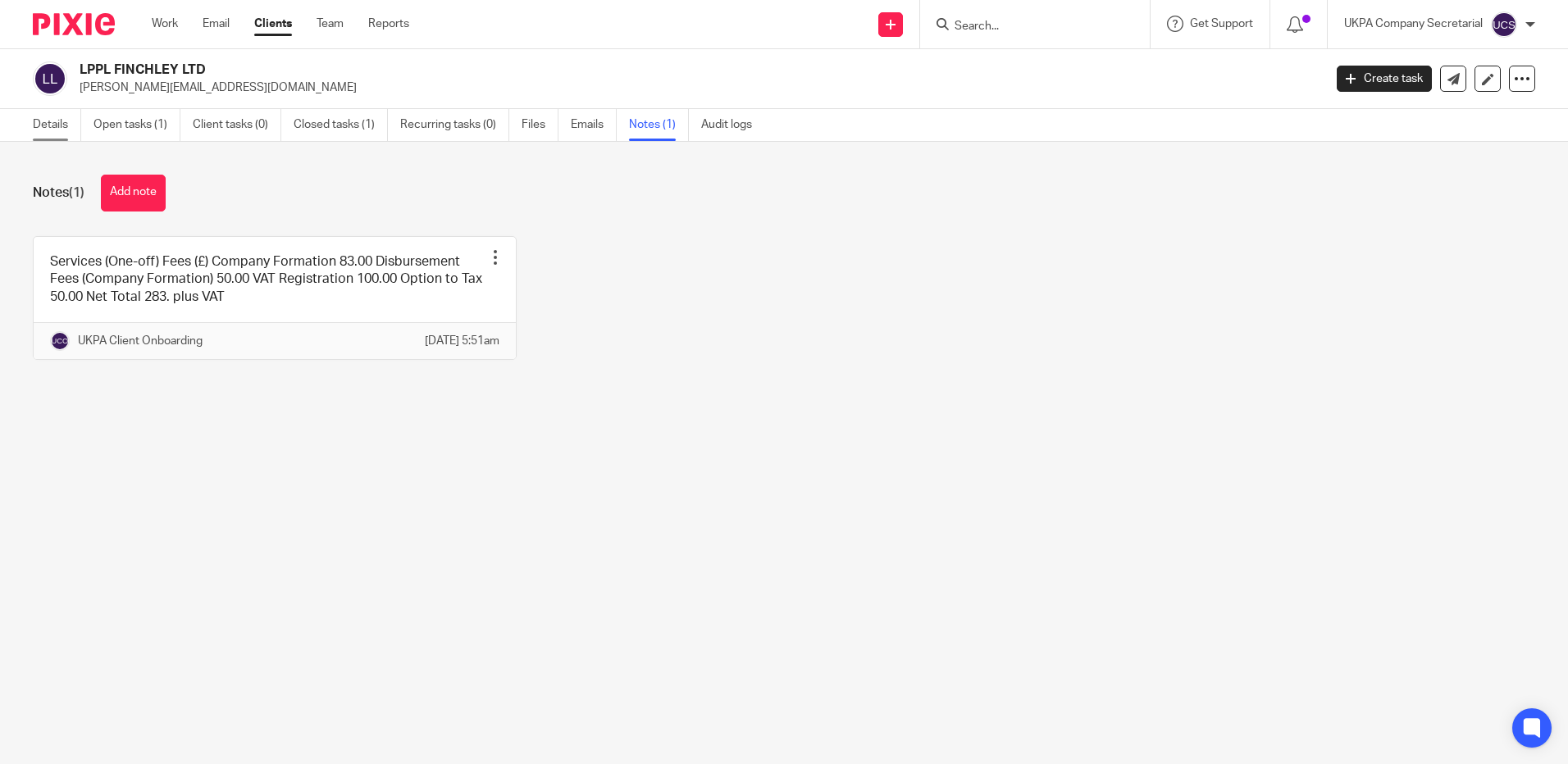
click at [42, 130] on link "Details" at bounding box center [57, 125] width 48 height 32
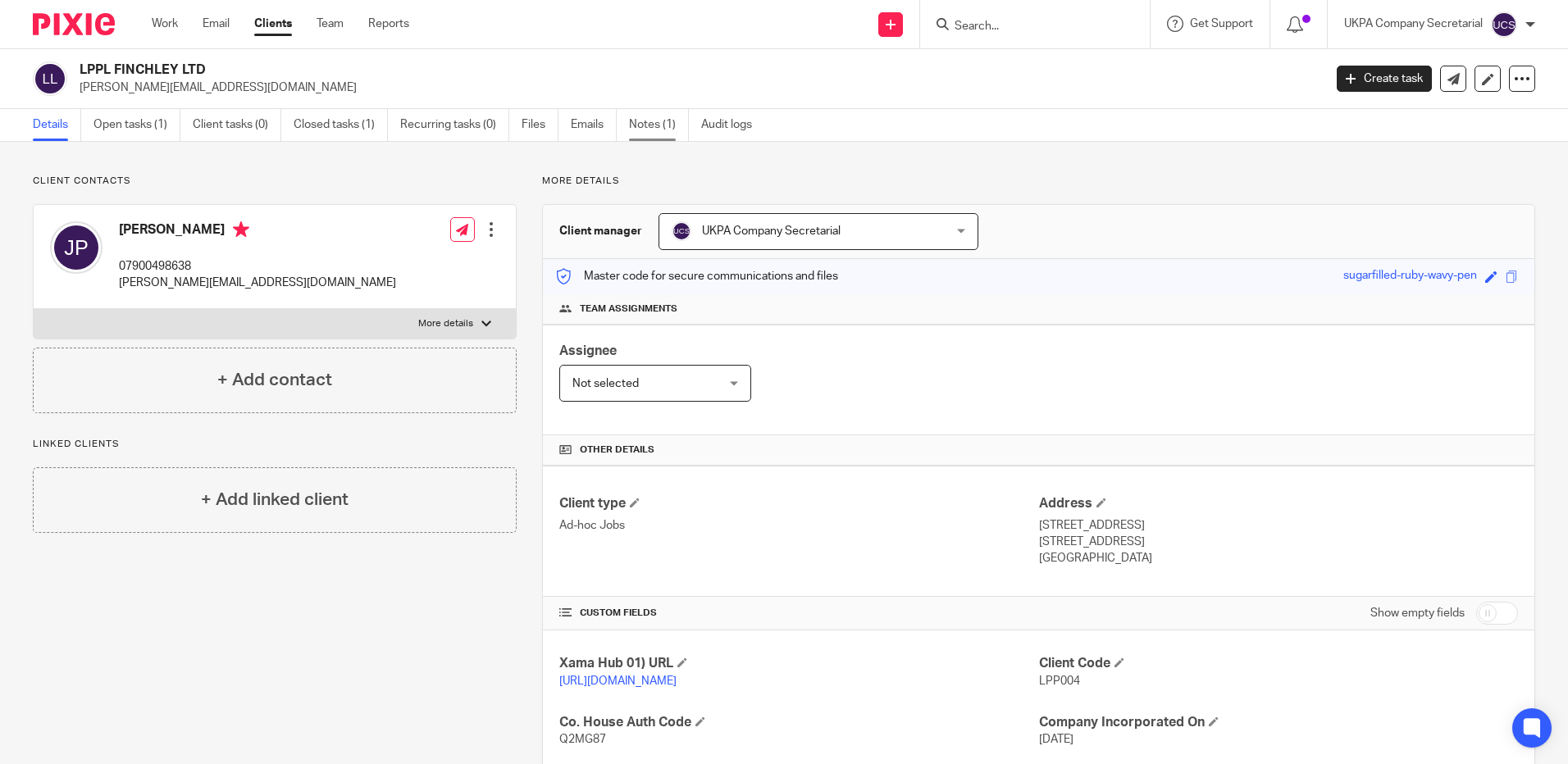
click at [641, 130] on link "Notes (1)" at bounding box center [658, 125] width 60 height 32
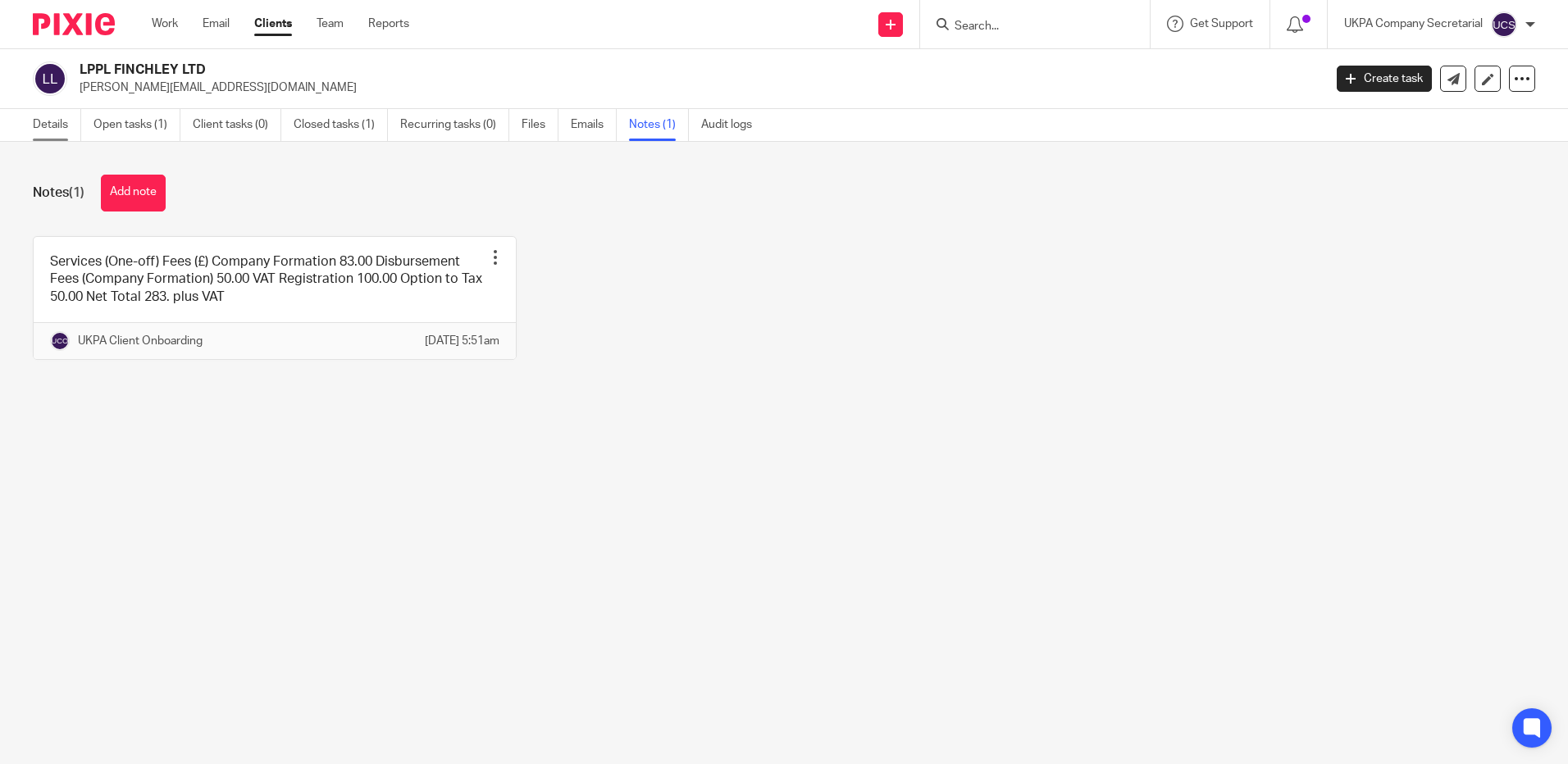
click at [38, 126] on link "Details" at bounding box center [57, 125] width 48 height 32
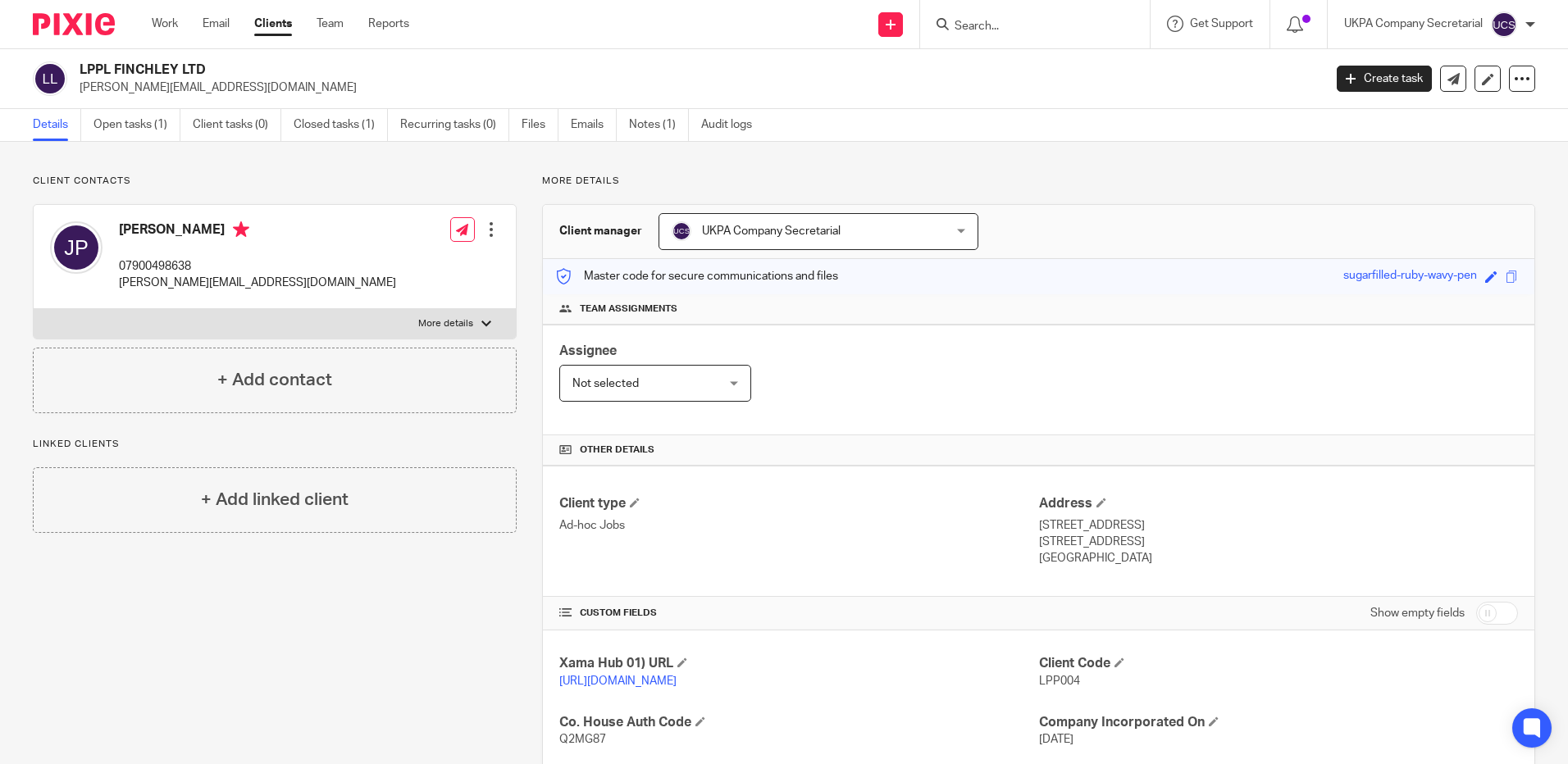
click at [956, 22] on input "Search" at bounding box center [1027, 27] width 148 height 15
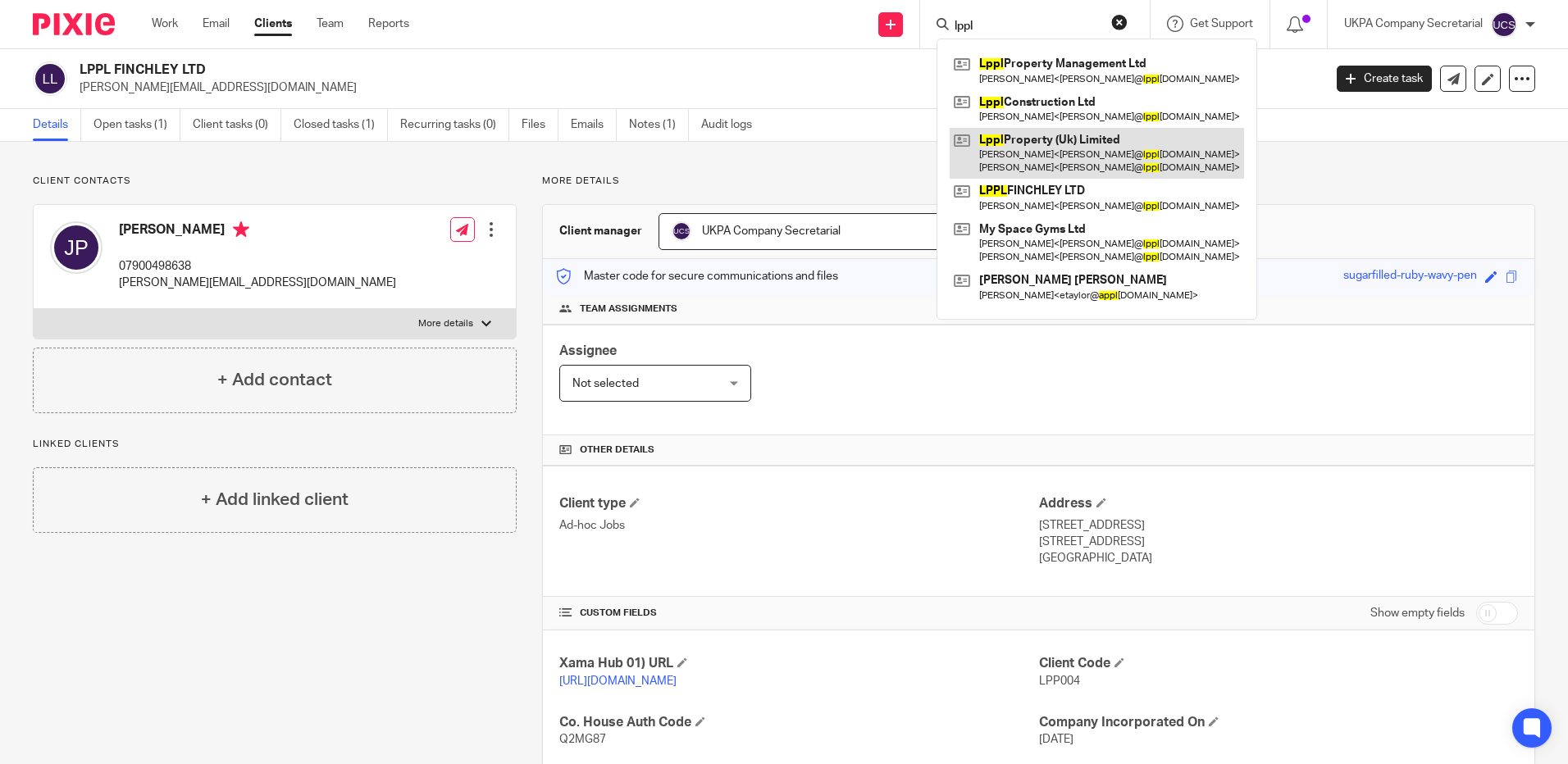
type input "lppl"
click at [1038, 153] on link at bounding box center [1097, 153] width 295 height 51
